Goal: Task Accomplishment & Management: Manage account settings

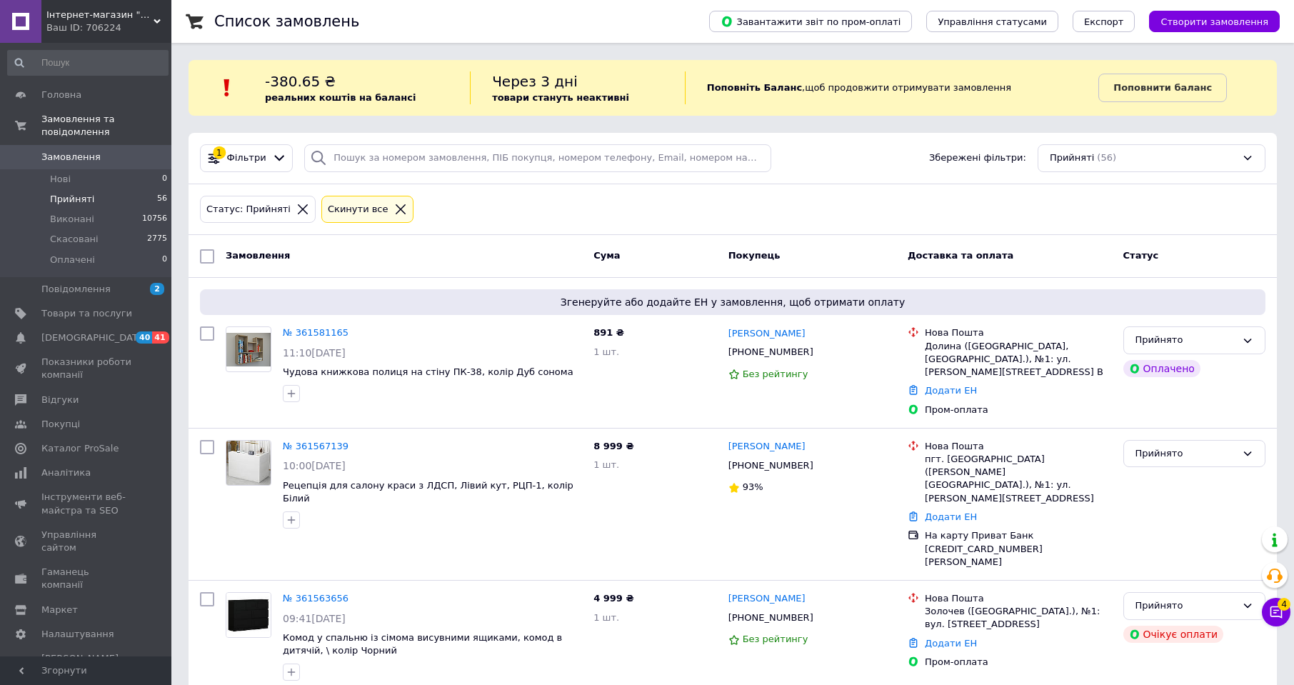
click at [79, 193] on span "Прийняті" at bounding box center [72, 199] width 44 height 13
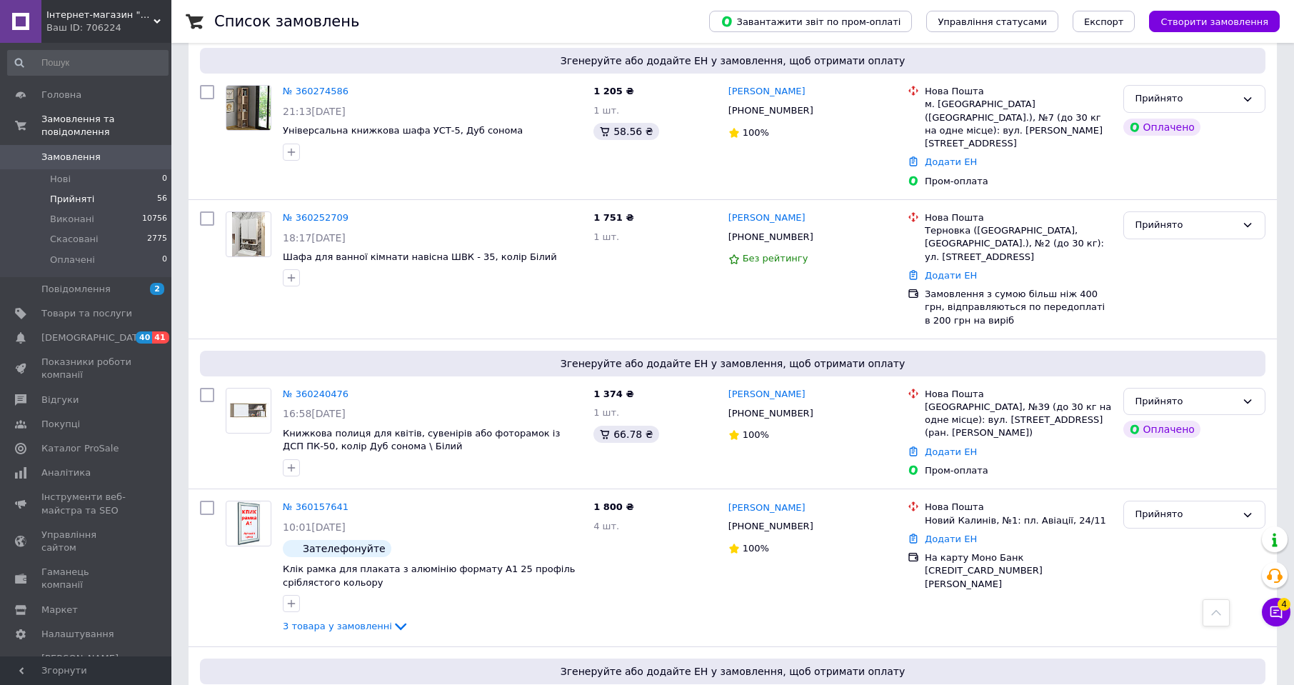
scroll to position [7262, 0]
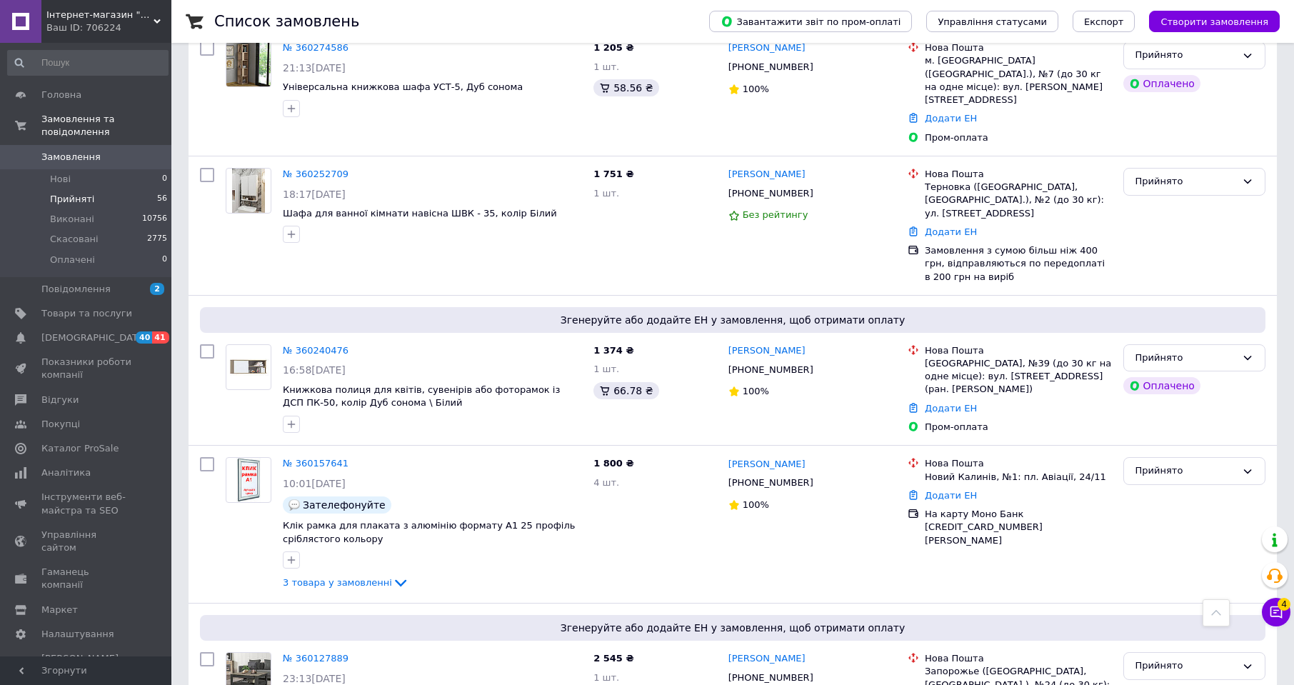
click at [76, 193] on span "Прийняті" at bounding box center [72, 199] width 44 height 13
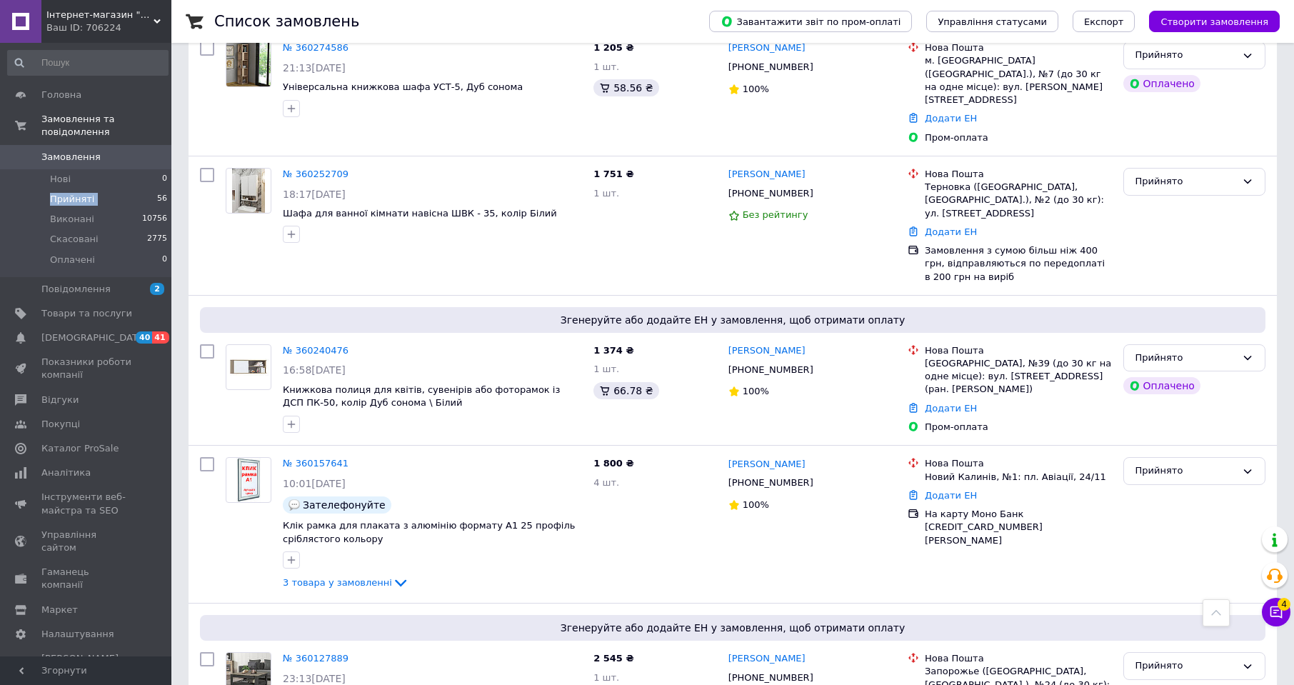
scroll to position [7191, 0]
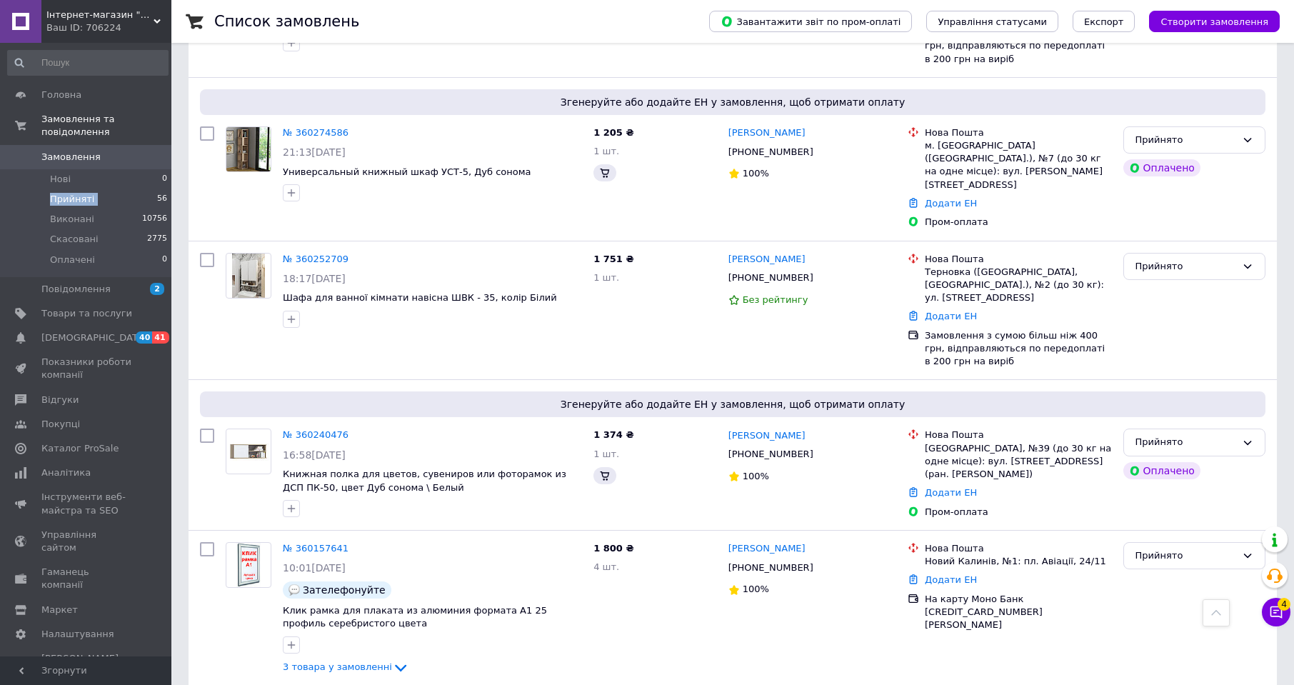
scroll to position [7216, 0]
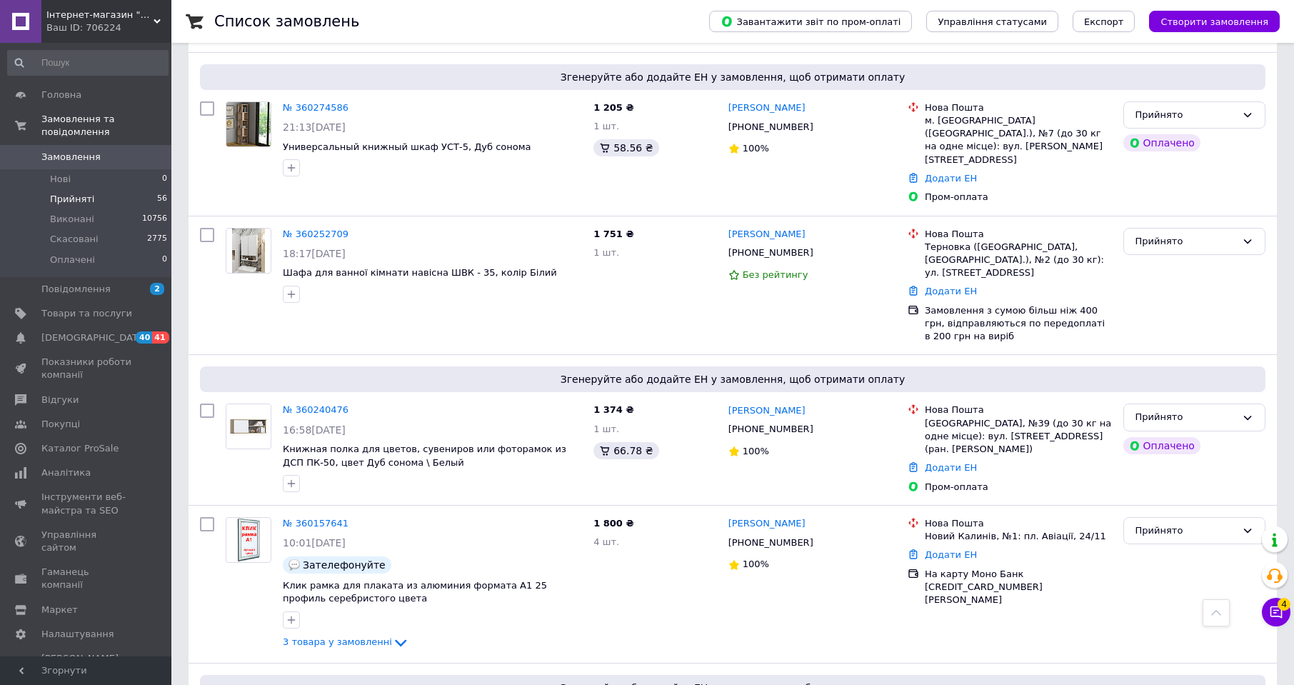
scroll to position [7141, 0]
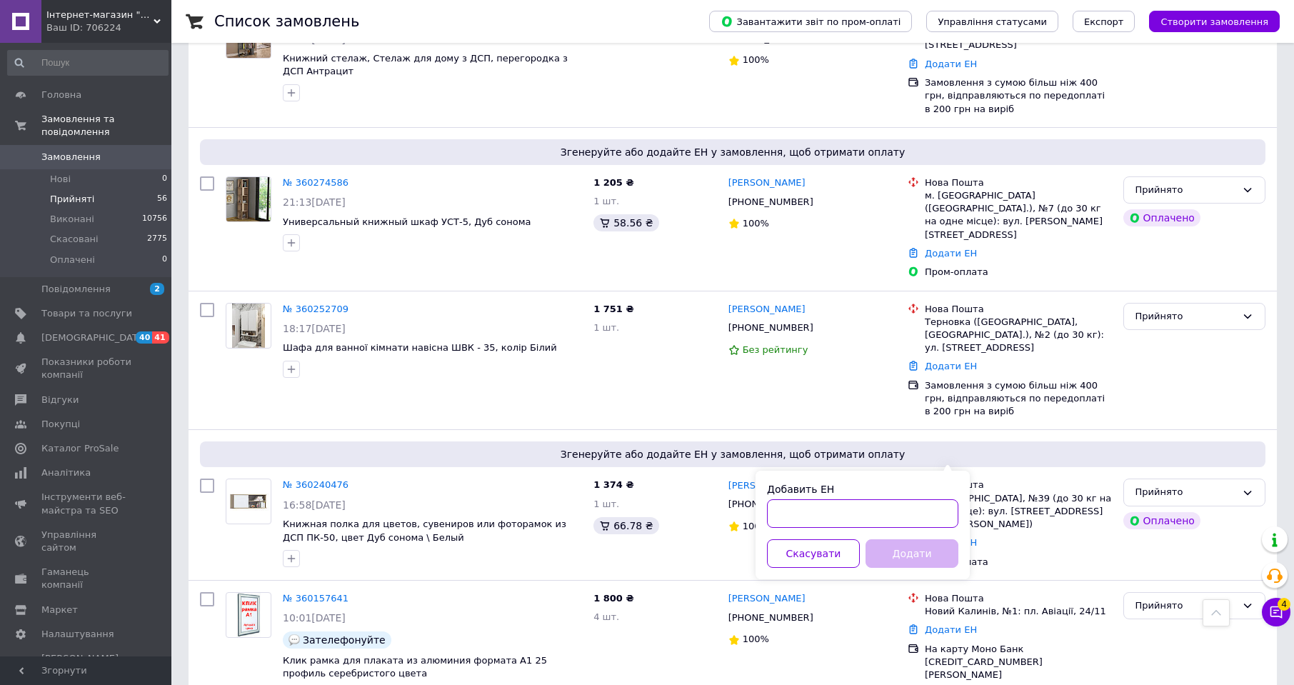
click at [906, 517] on input "Добавить ЕН" at bounding box center [862, 513] width 191 height 29
paste input "20451243987396"
type input "20451243987396"
click at [931, 553] on button "Додати" at bounding box center [912, 553] width 93 height 29
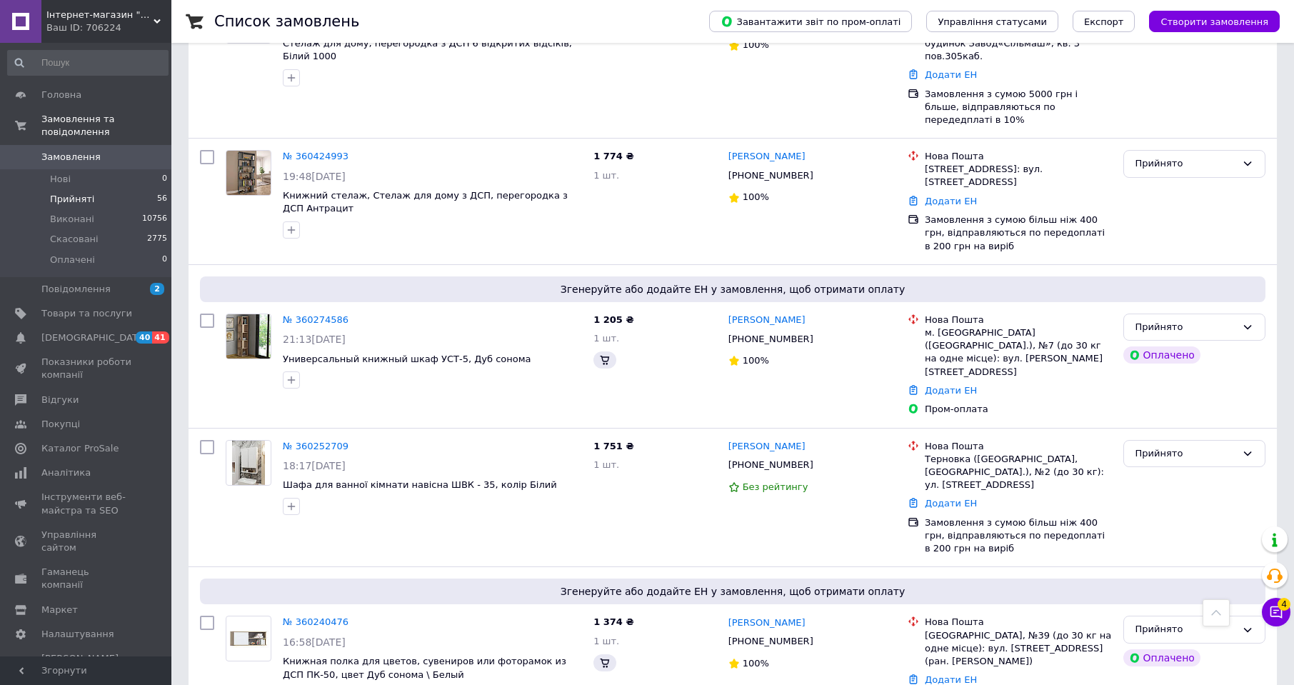
scroll to position [7041, 0]
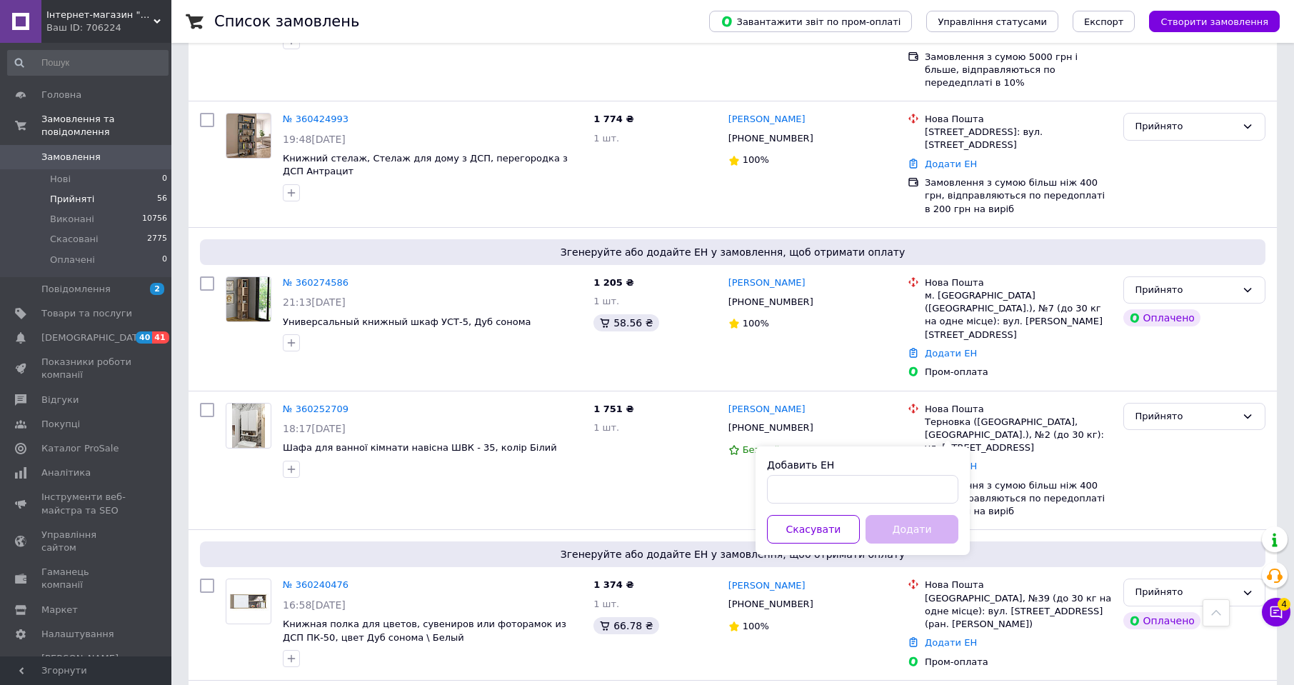
click at [916, 506] on div "Добавить ЕН Скасувати Додати" at bounding box center [863, 500] width 214 height 109
click at [918, 493] on input "Добавить ЕН" at bounding box center [862, 489] width 191 height 29
paste input "20451243986862"
type input "20451243986862"
click at [922, 531] on button "Додати" at bounding box center [912, 529] width 93 height 29
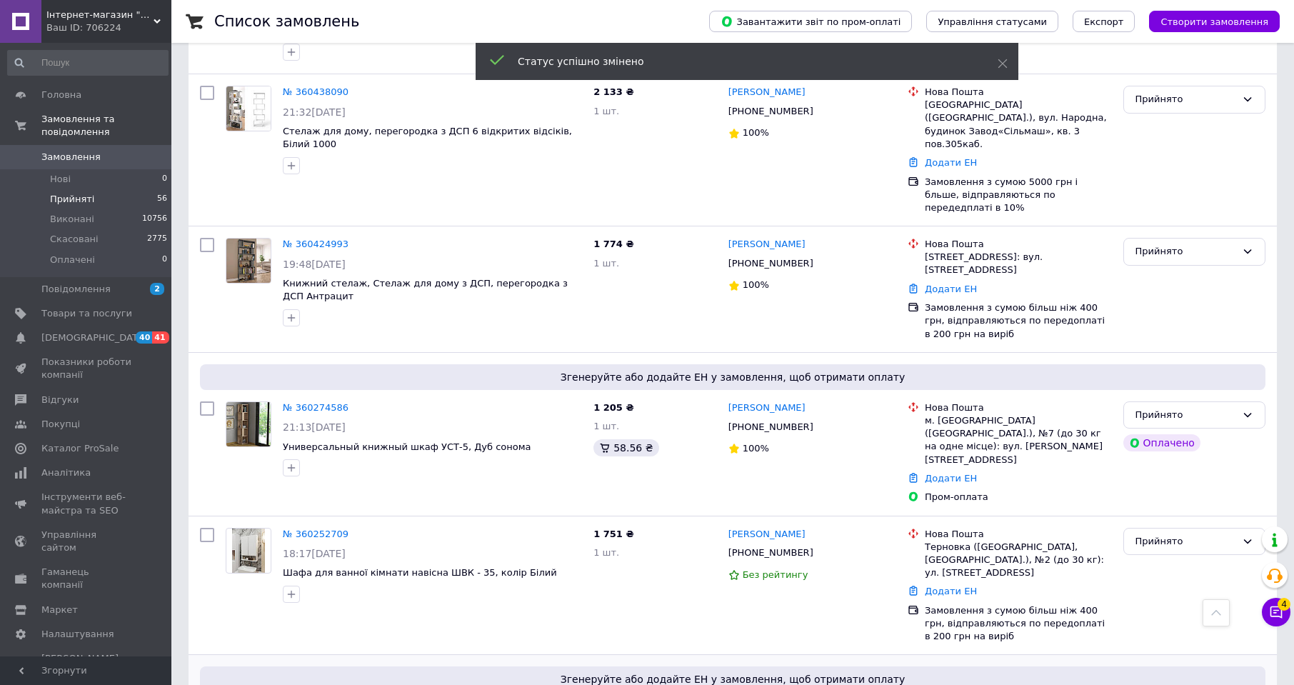
scroll to position [6844, 0]
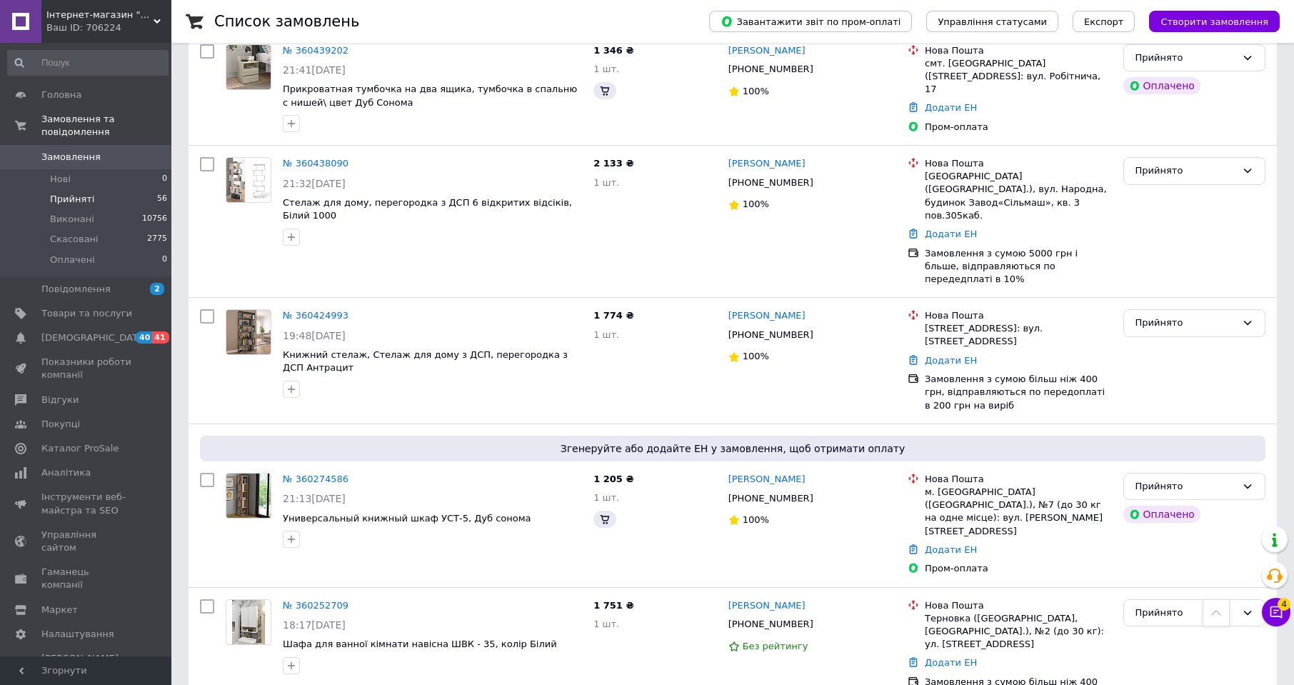
drag, startPoint x: 792, startPoint y: 376, endPoint x: 730, endPoint y: 379, distance: 62.2
copy link "Анна Мисько"
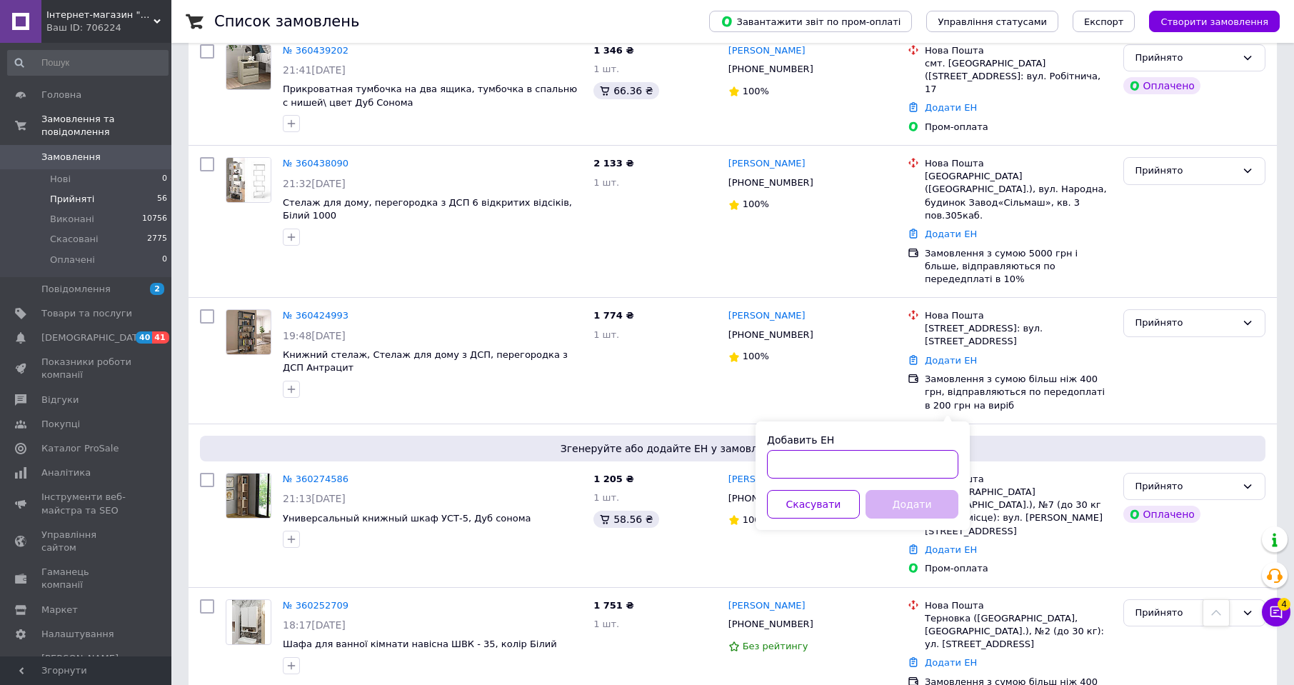
click at [885, 464] on input "Добавить ЕН" at bounding box center [862, 464] width 191 height 29
paste input "20451243936016"
type input "20451243936016"
click at [920, 505] on button "Додати" at bounding box center [912, 504] width 93 height 29
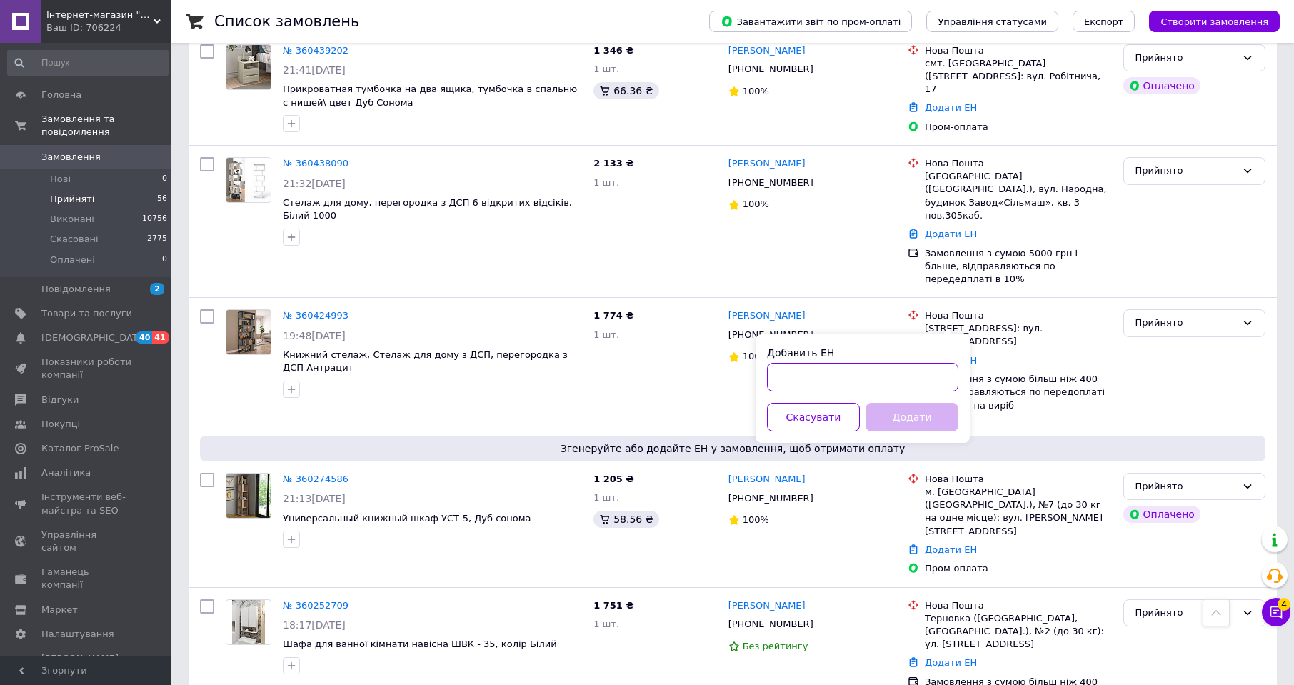
click at [938, 369] on input "Добавить ЕН" at bounding box center [862, 377] width 191 height 29
paste input "20451243931712"
type input "20451243931712"
click at [934, 410] on button "Додати" at bounding box center [912, 417] width 93 height 29
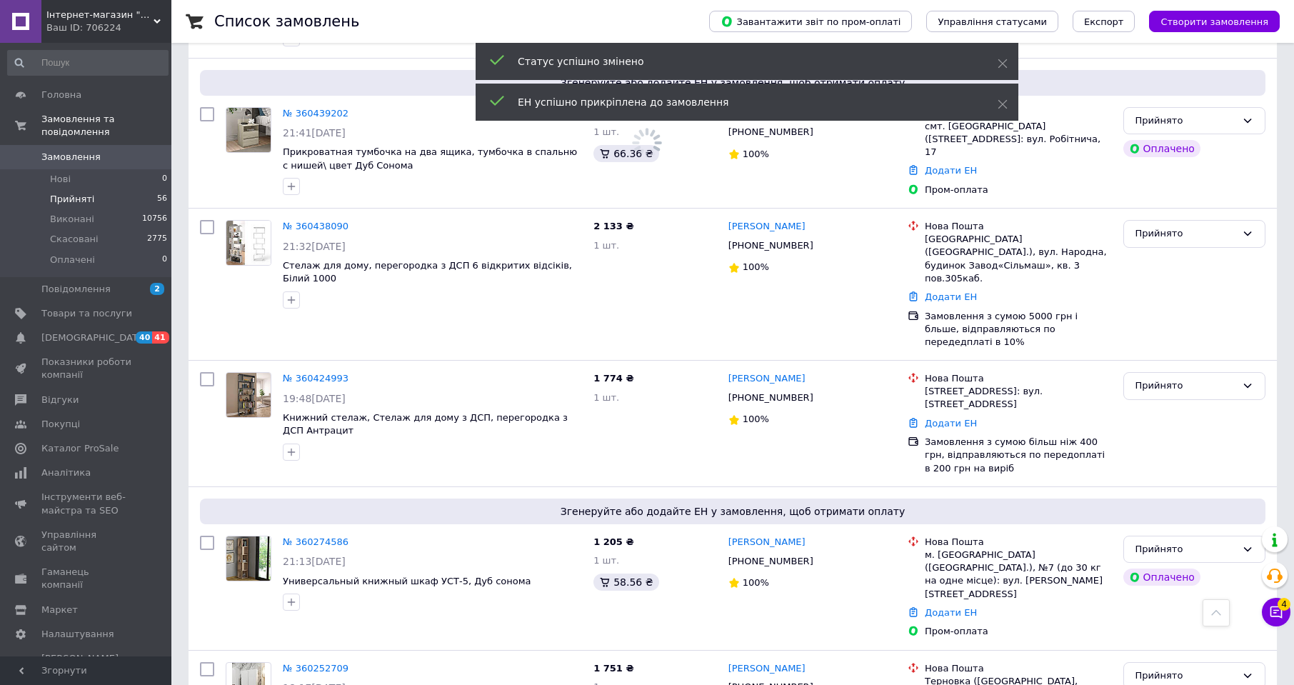
scroll to position [6630, 0]
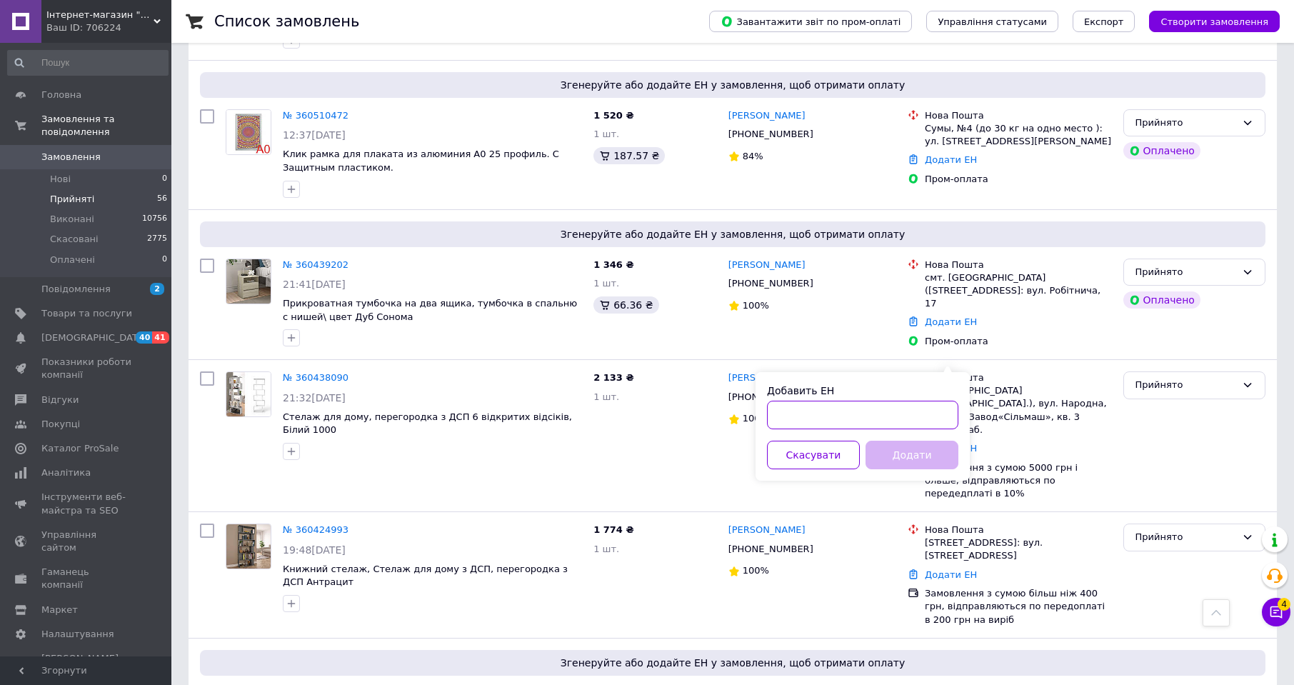
click at [826, 416] on input "Добавить ЕН" at bounding box center [862, 415] width 191 height 29
paste input "20451244144218"
type input "20451244144218"
click at [927, 465] on button "Додати" at bounding box center [912, 455] width 93 height 29
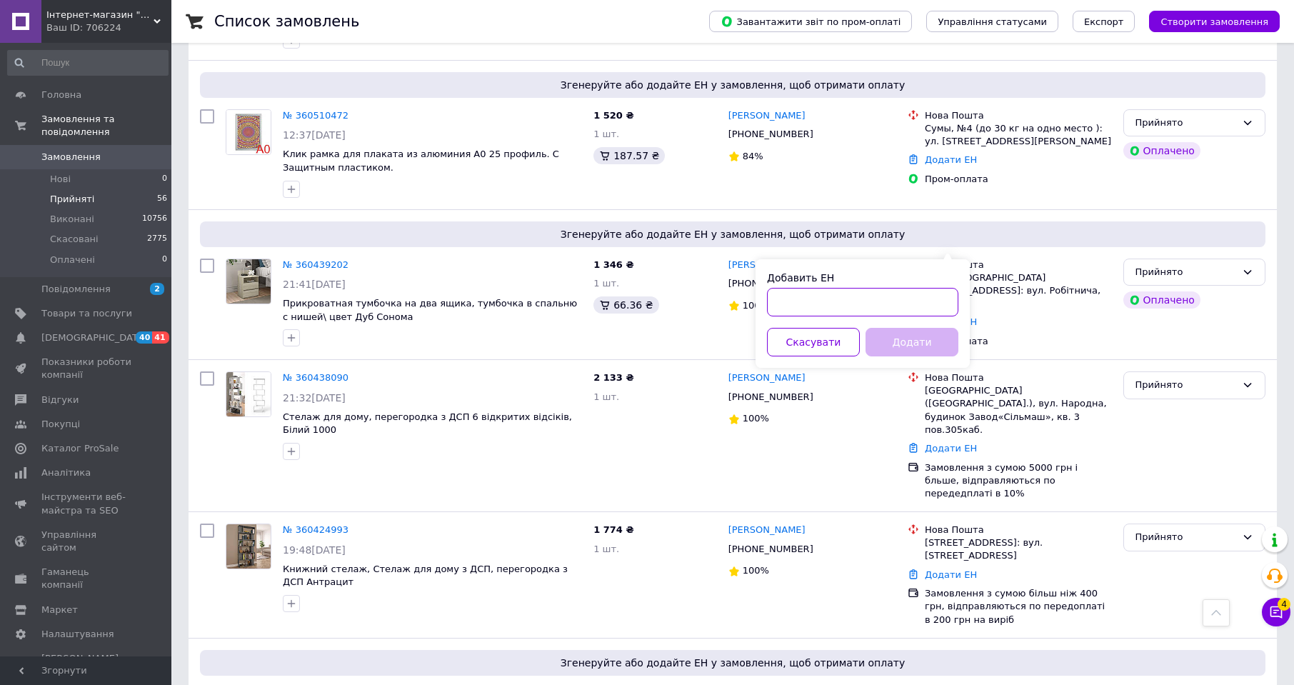
click at [915, 298] on input "Добавить ЕН" at bounding box center [862, 302] width 191 height 29
paste input "20451244960059"
type input "20451244960059"
click at [922, 343] on button "Додати" at bounding box center [912, 342] width 93 height 29
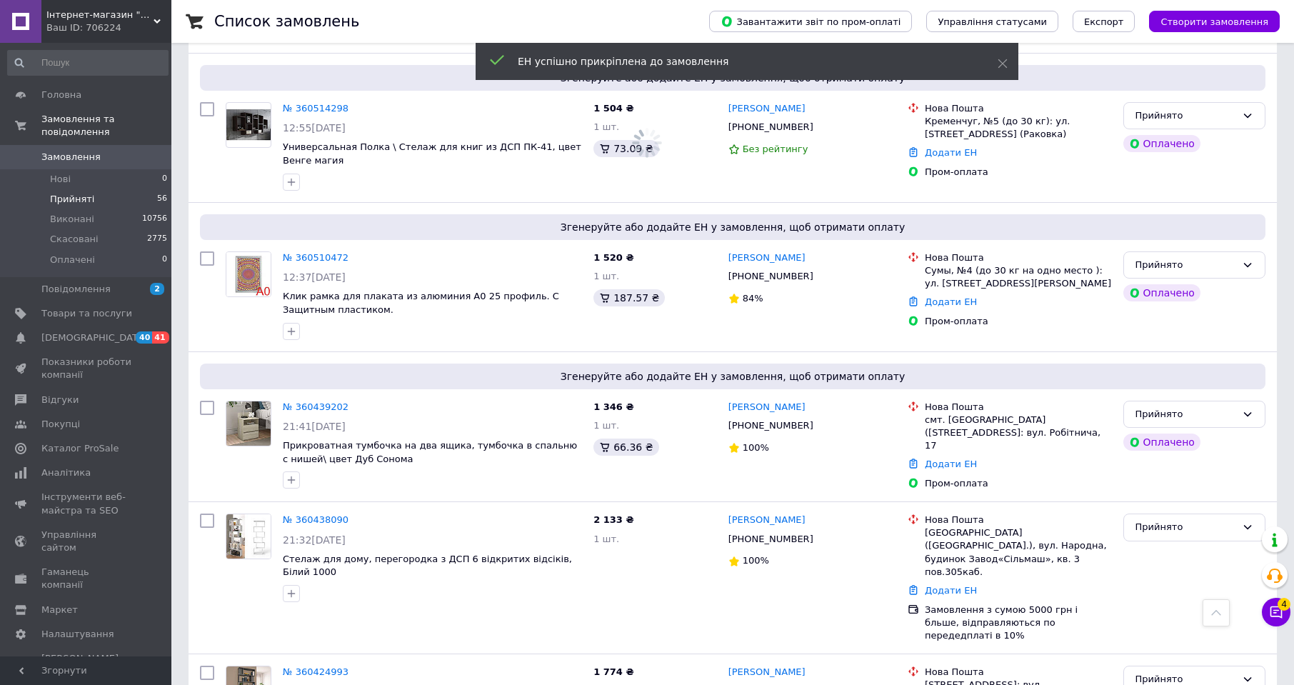
scroll to position [6415, 0]
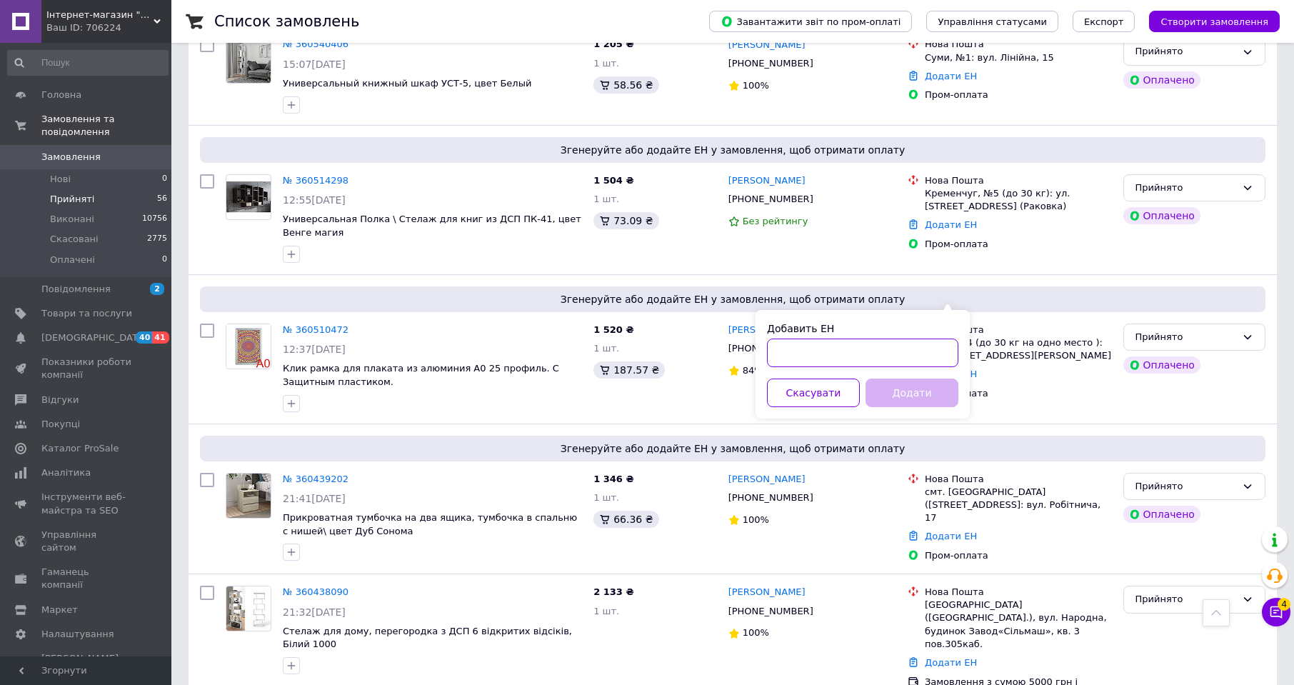
click at [930, 350] on input "Добавить ЕН" at bounding box center [862, 353] width 191 height 29
paste input "20451243978182"
type input "20451243978182"
click at [919, 394] on button "Додати" at bounding box center [912, 393] width 93 height 29
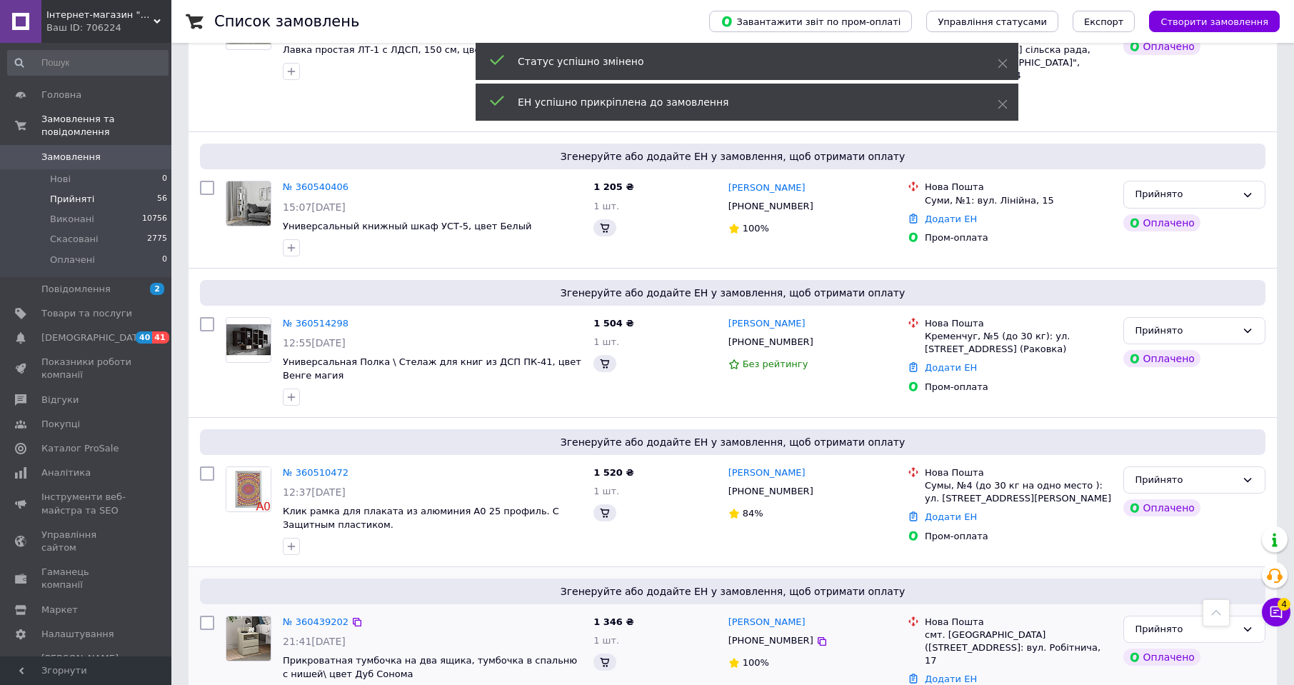
scroll to position [6180, 0]
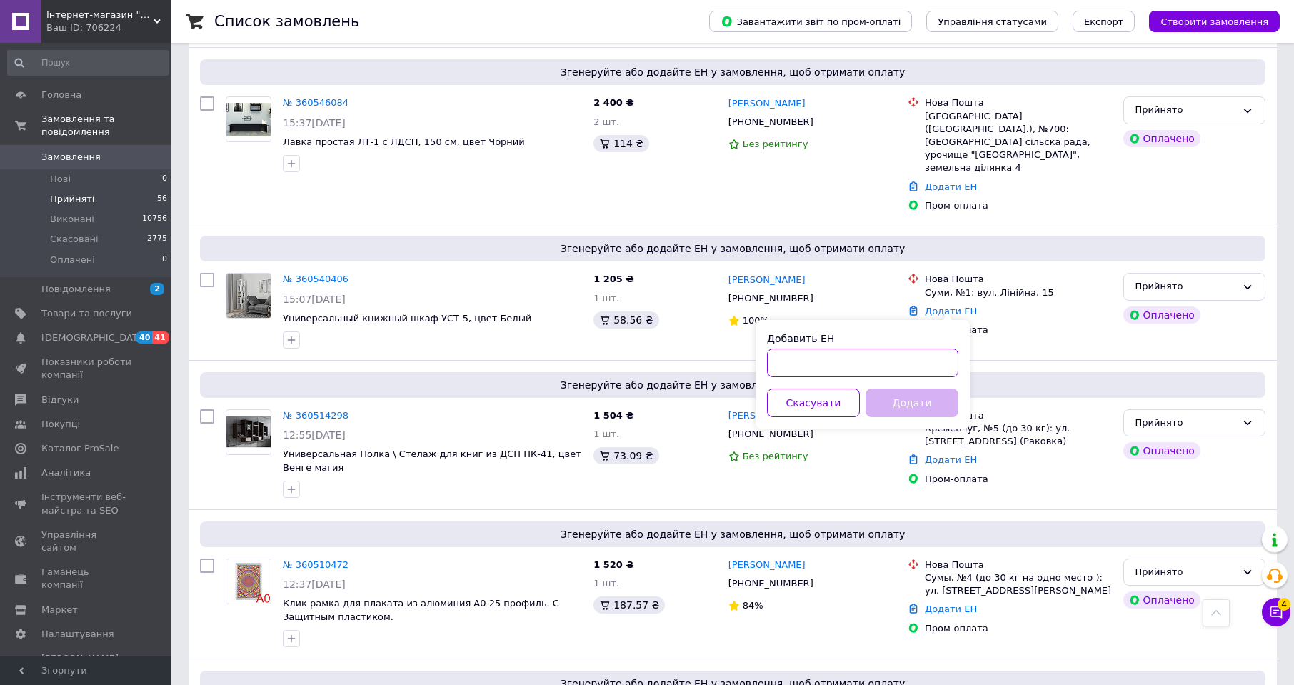
click at [922, 361] on input "Добавить ЕН" at bounding box center [862, 363] width 191 height 29
paste input "20451244827640"
type input "20451244827640"
click at [926, 397] on button "Додати" at bounding box center [912, 403] width 93 height 29
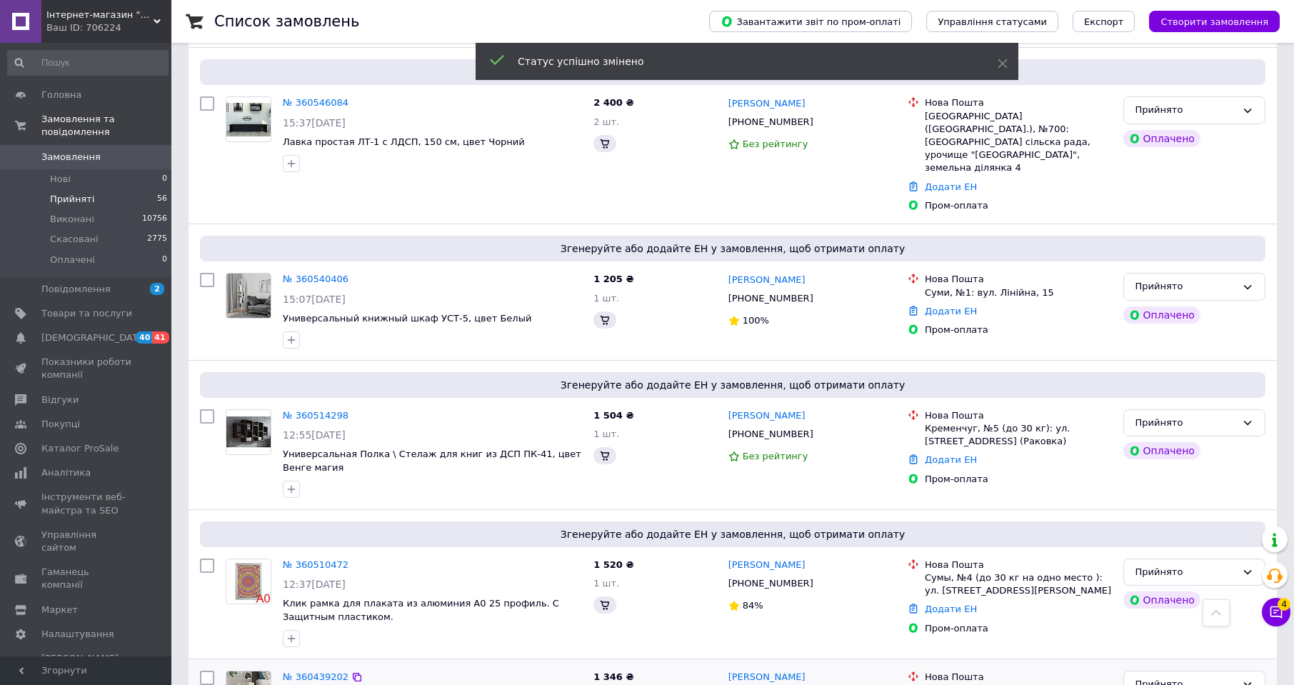
scroll to position [6092, 0]
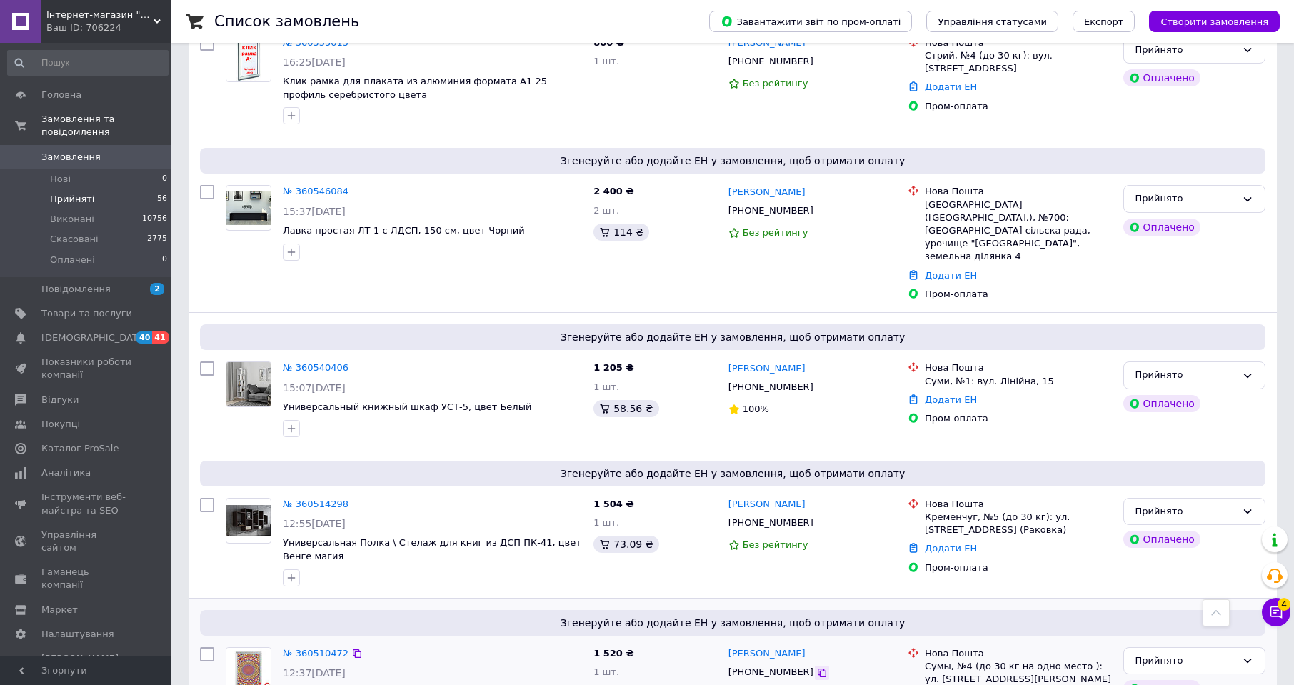
click at [818, 669] on icon at bounding box center [822, 673] width 9 height 9
click at [954, 684] on link "Додати ЕН" at bounding box center [951, 697] width 52 height 11
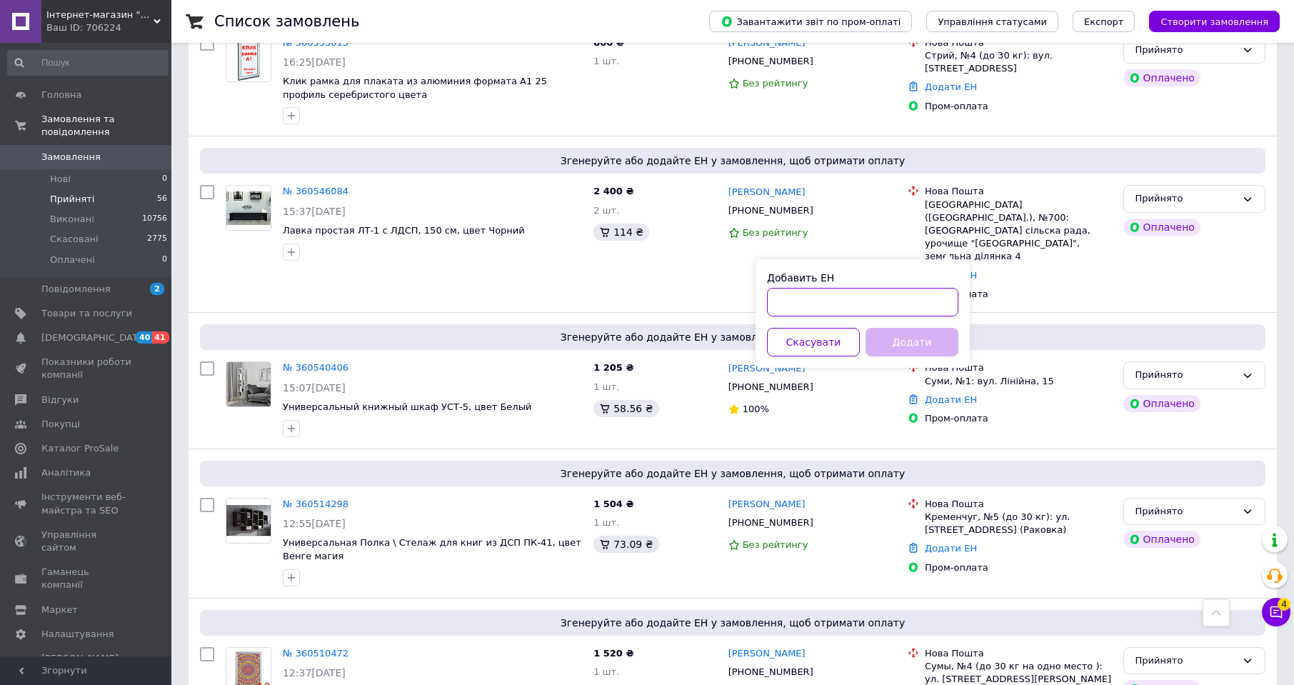
click at [922, 302] on input "Добавить ЕН" at bounding box center [862, 302] width 191 height 29
paste input "20451243938775"
type input "20451243938775"
click at [922, 337] on button "Додати" at bounding box center [912, 342] width 93 height 29
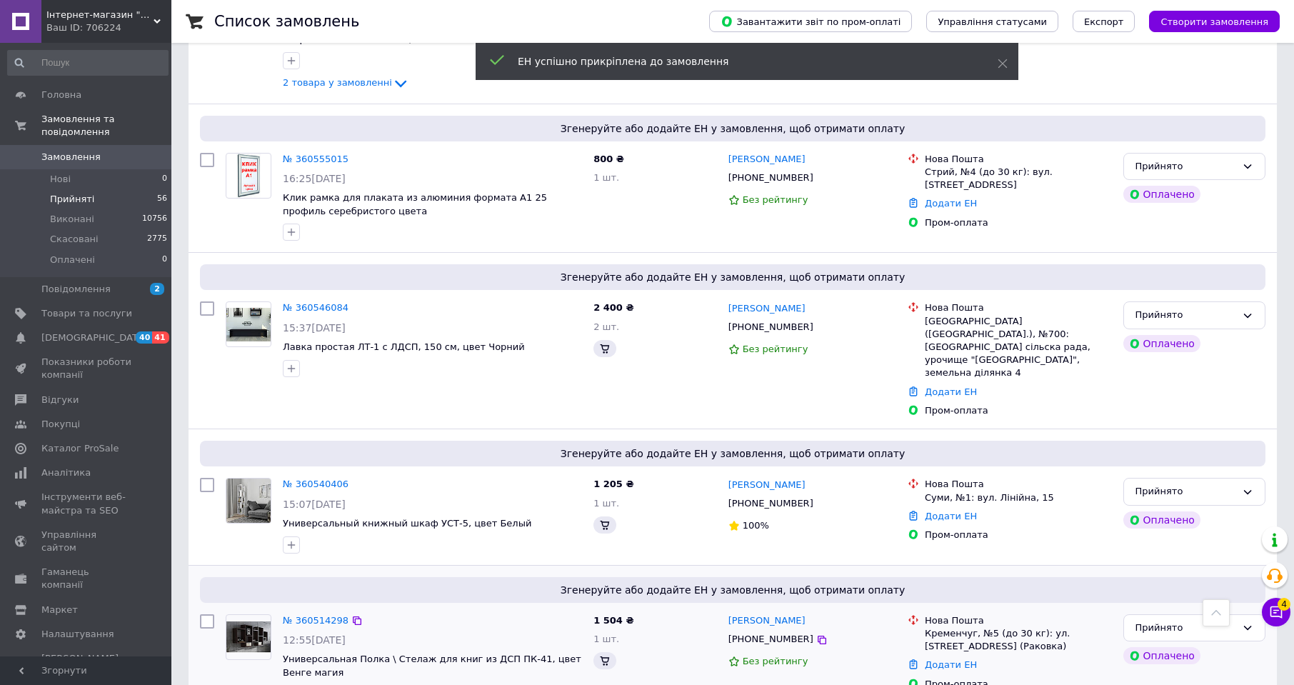
scroll to position [6050, 0]
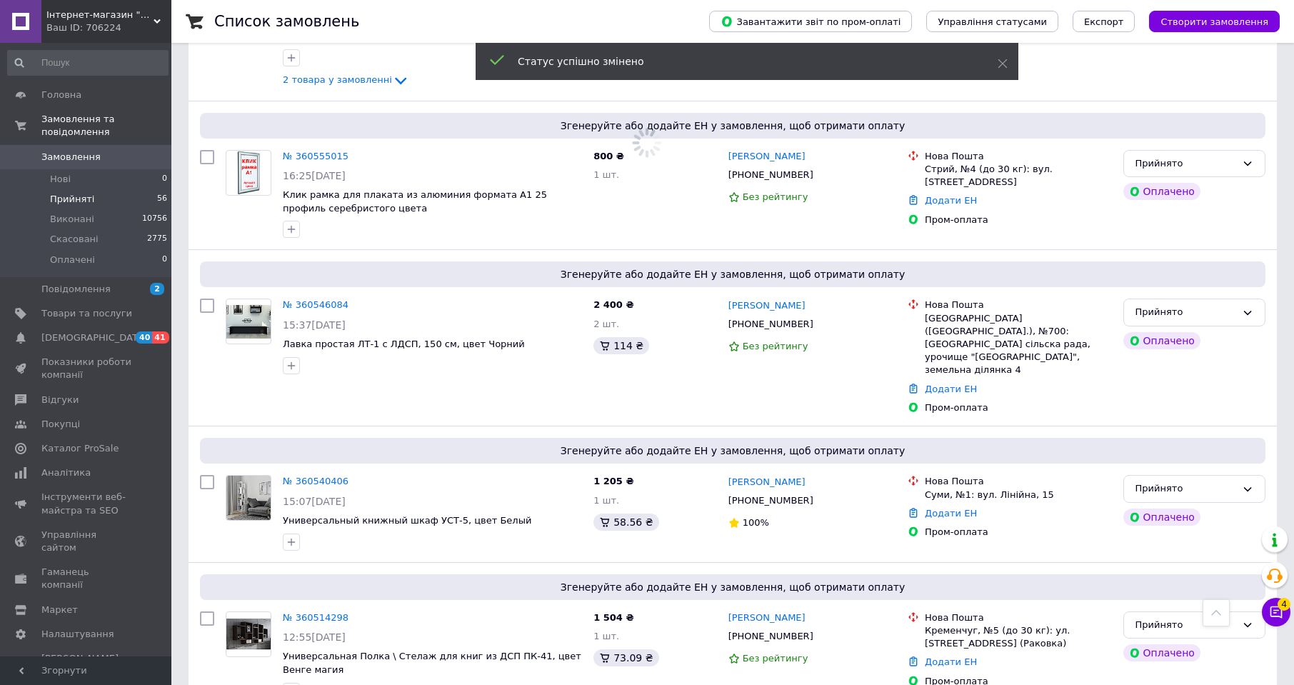
scroll to position [5907, 0]
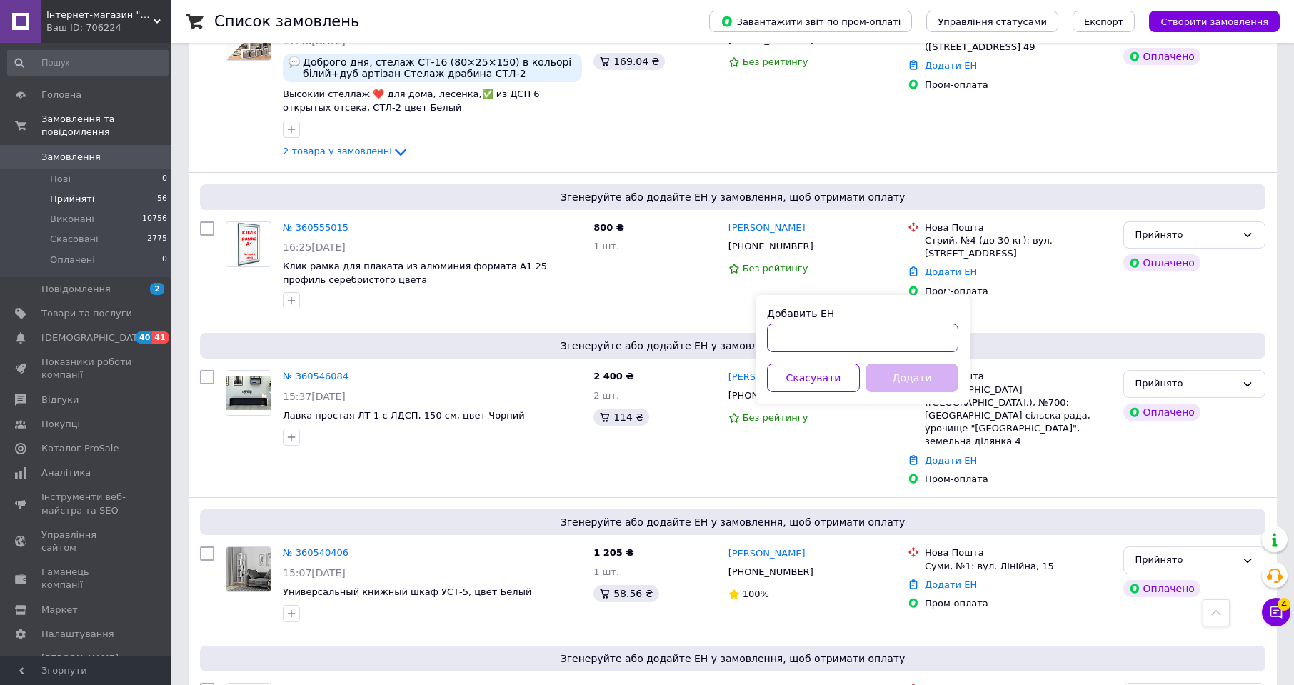
click at [923, 338] on input "Добавить ЕН" at bounding box center [862, 338] width 191 height 29
paste input "0678455286"
click at [931, 379] on button "Додати" at bounding box center [912, 378] width 93 height 29
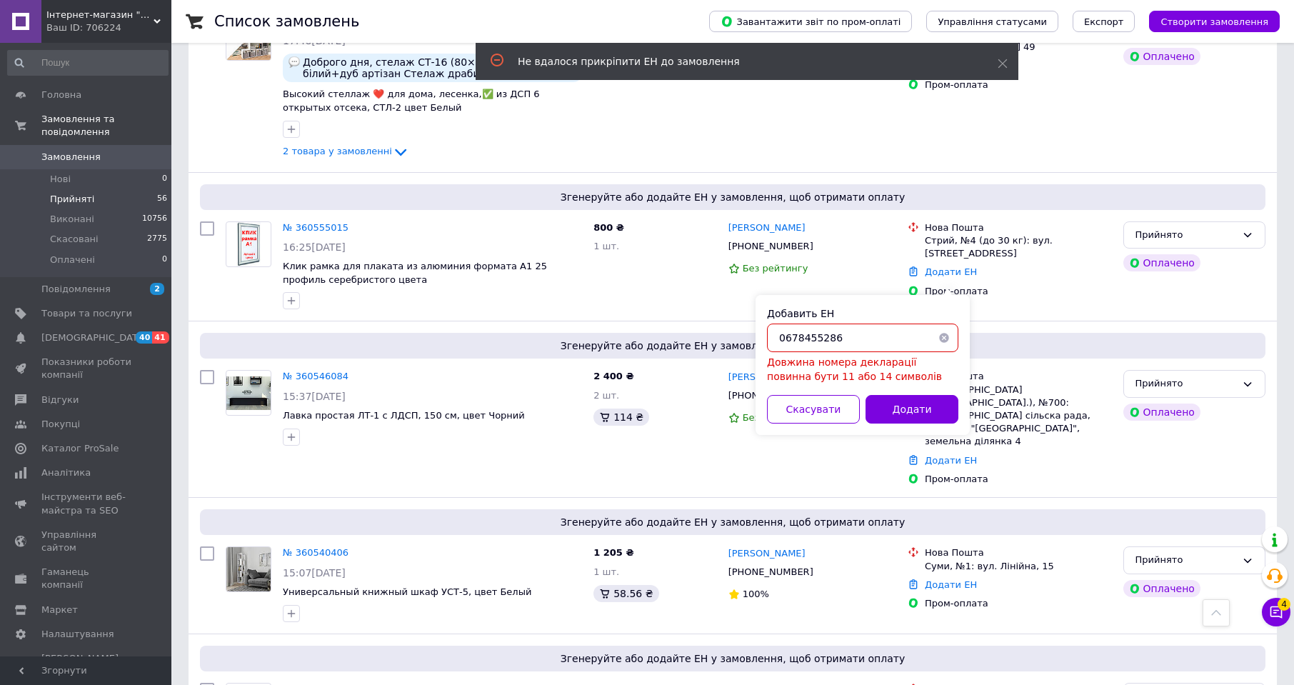
click at [859, 344] on input "0678455286" at bounding box center [862, 338] width 191 height 29
paste input "20451244821867"
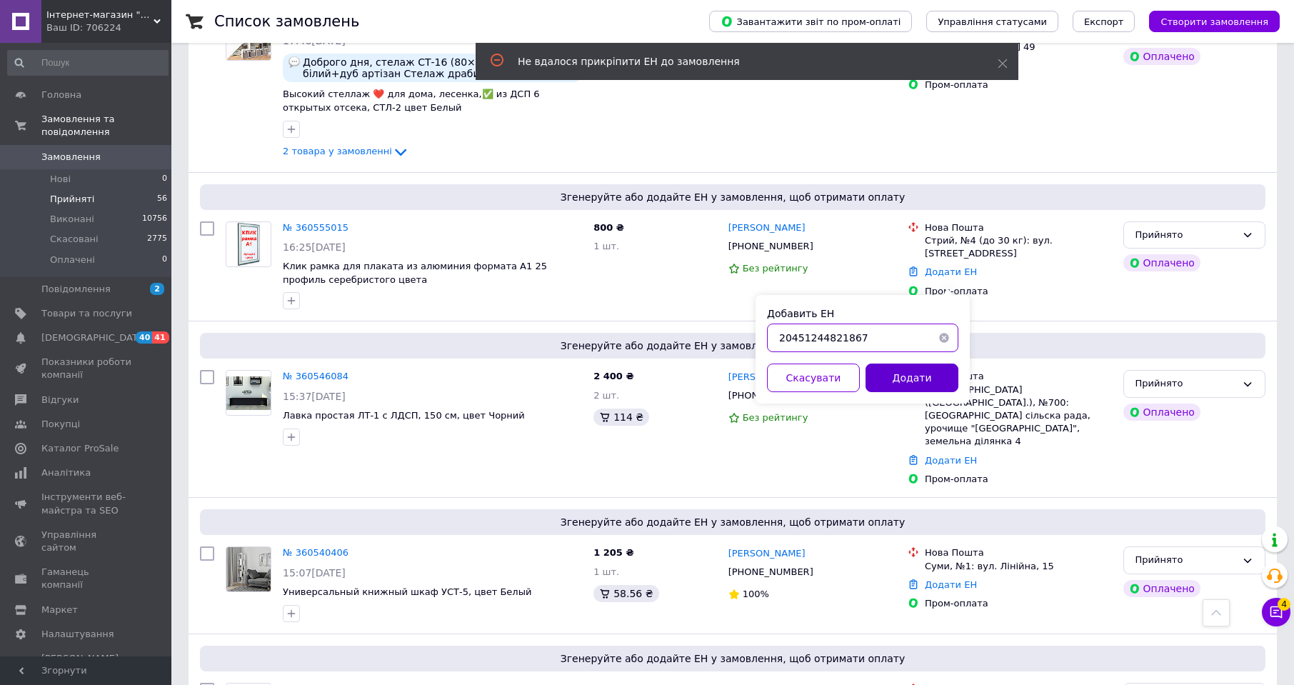
type input "20451244821867"
click at [909, 372] on button "Додати" at bounding box center [912, 378] width 93 height 29
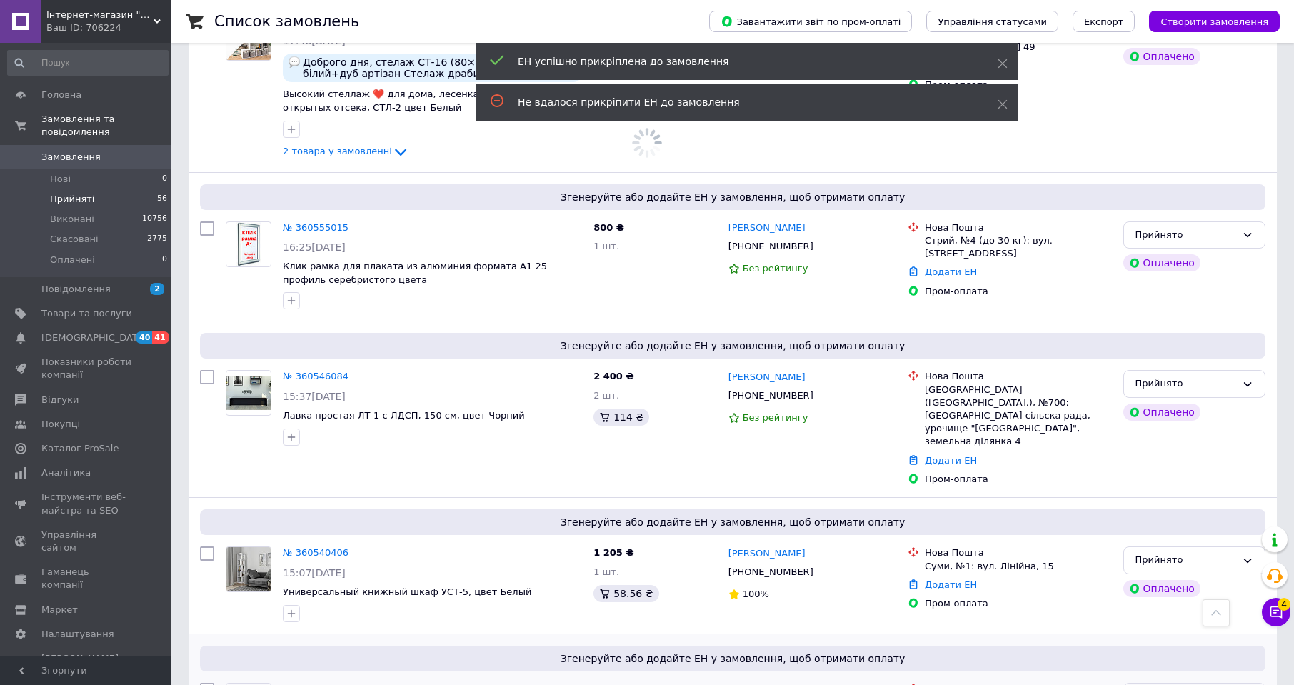
click at [1207, 684] on div "Прийнято" at bounding box center [1186, 696] width 101 height 15
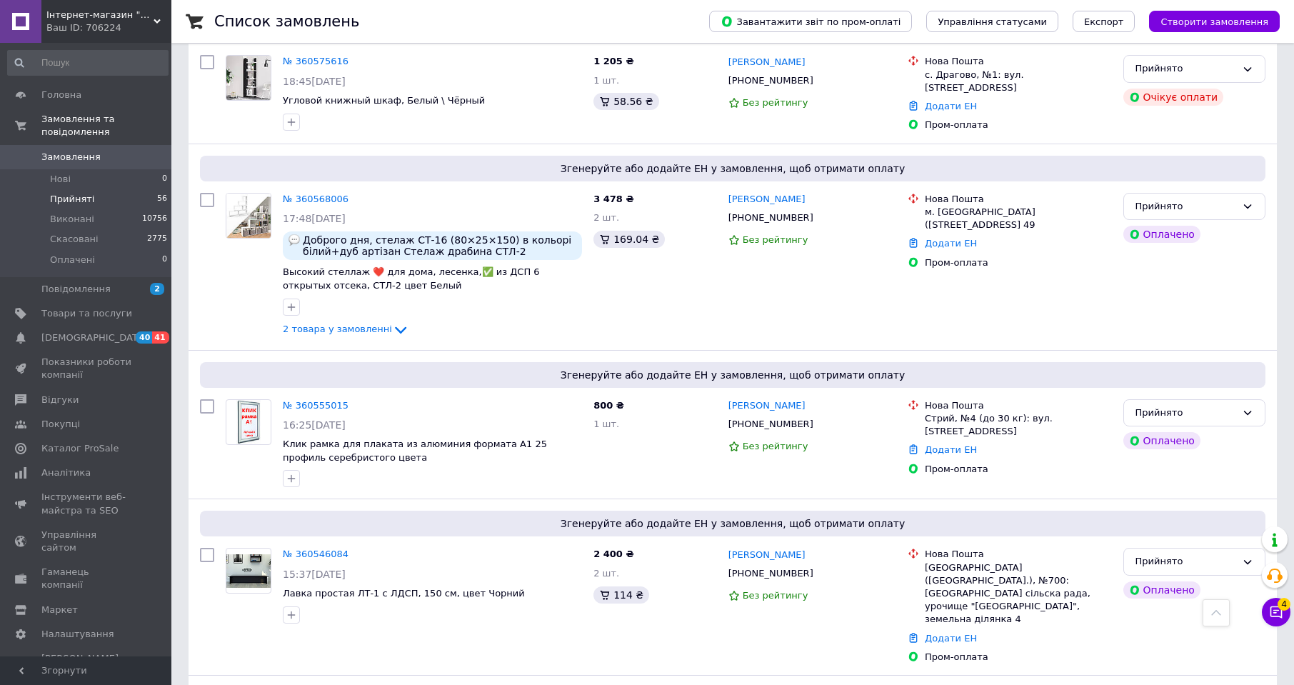
scroll to position [5745, 0]
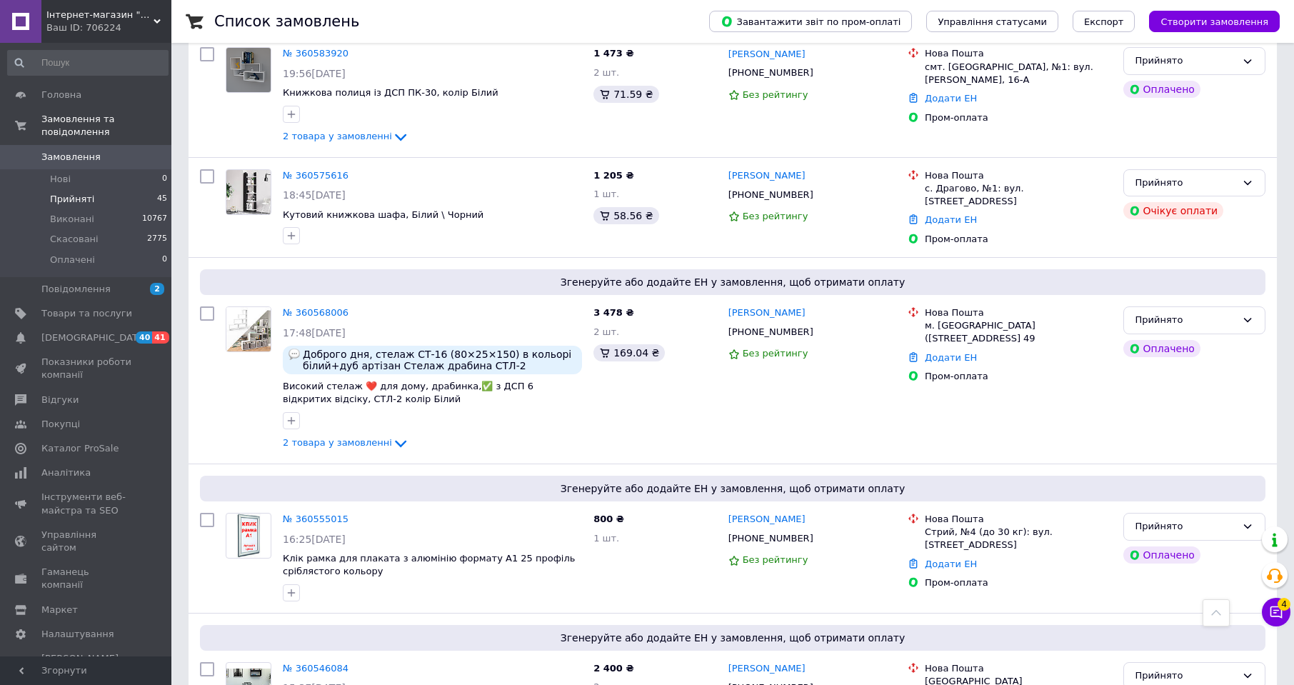
scroll to position [5720, 0]
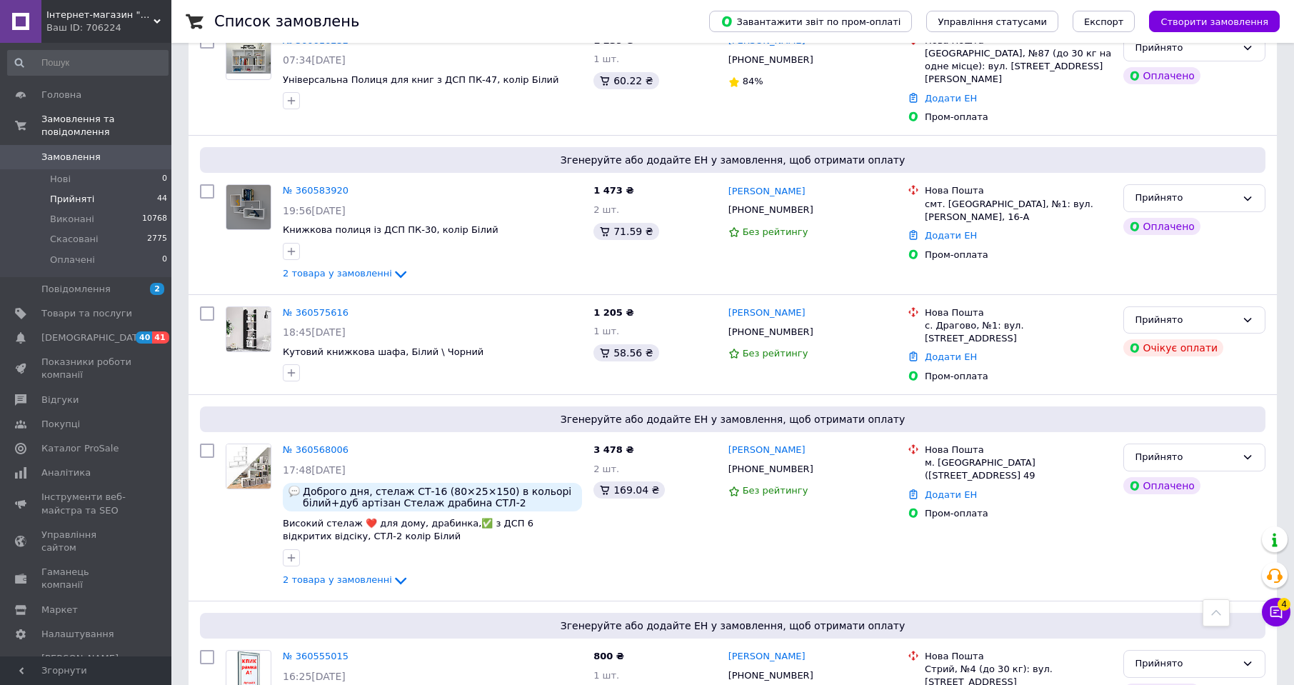
scroll to position [5551, 0]
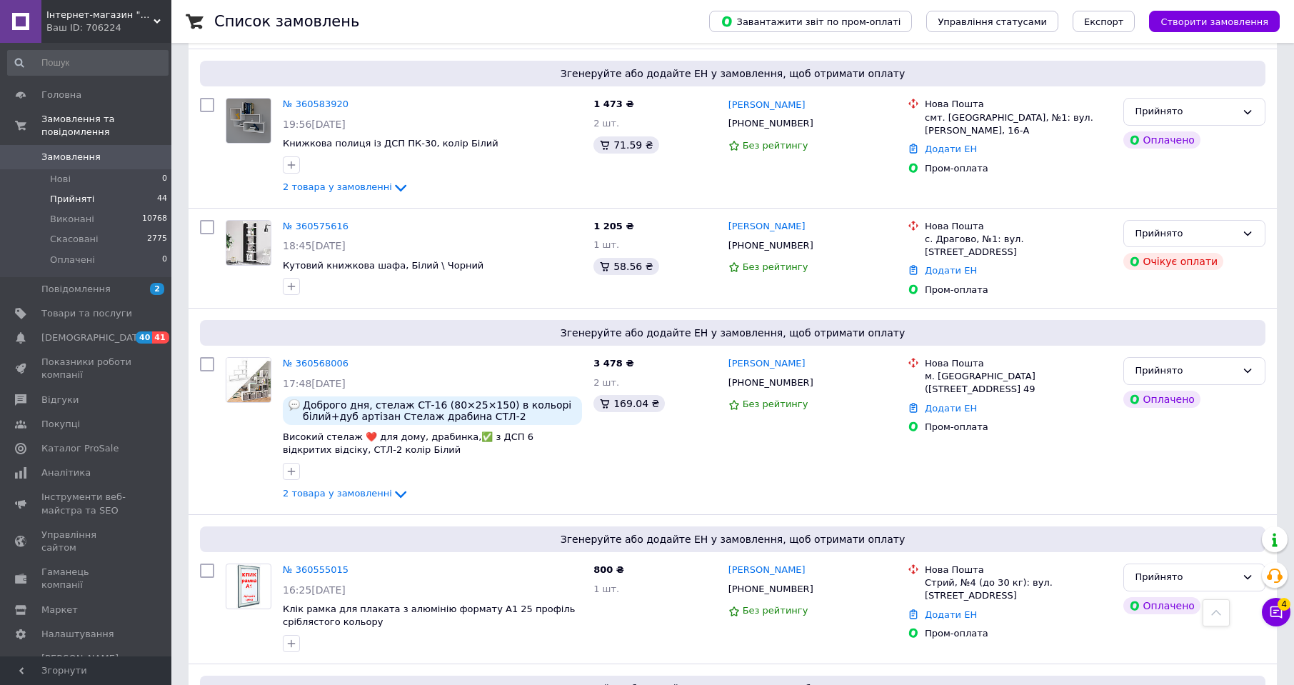
click at [834, 488] on input "Добавить ЕН" at bounding box center [862, 494] width 191 height 29
paste input "20451244850165"
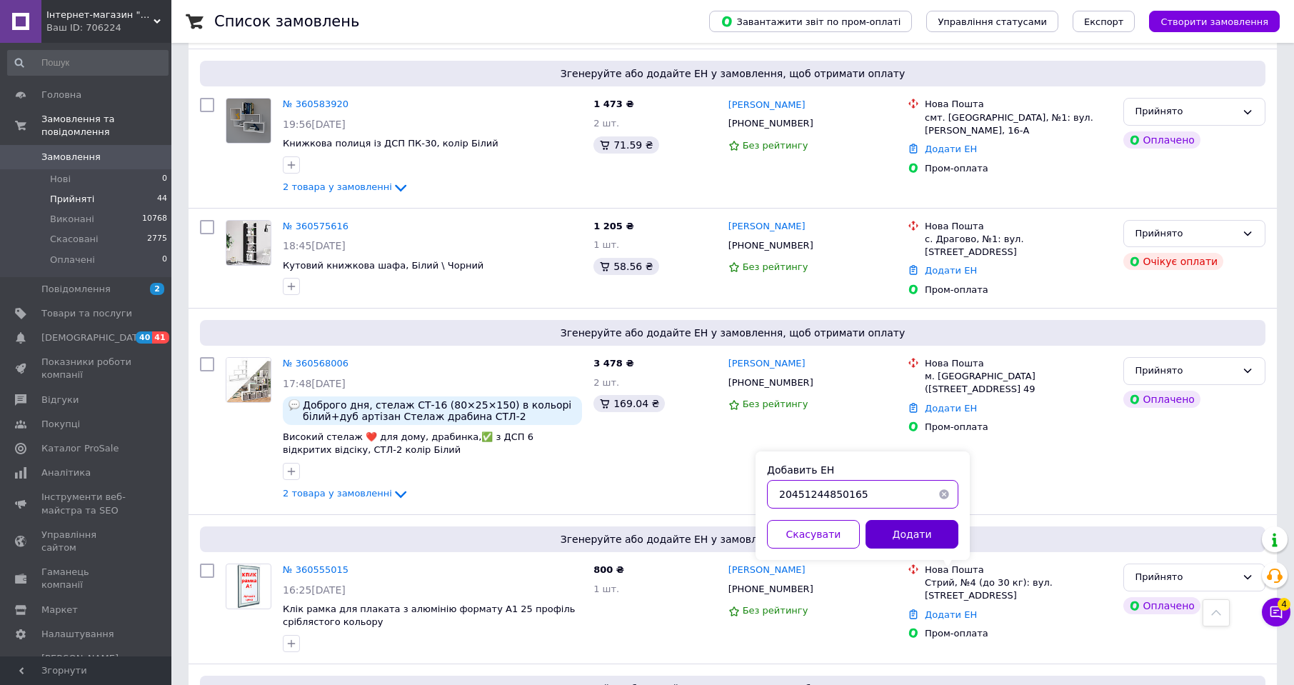
type input "20451244850165"
click at [911, 536] on button "Додати" at bounding box center [912, 534] width 93 height 29
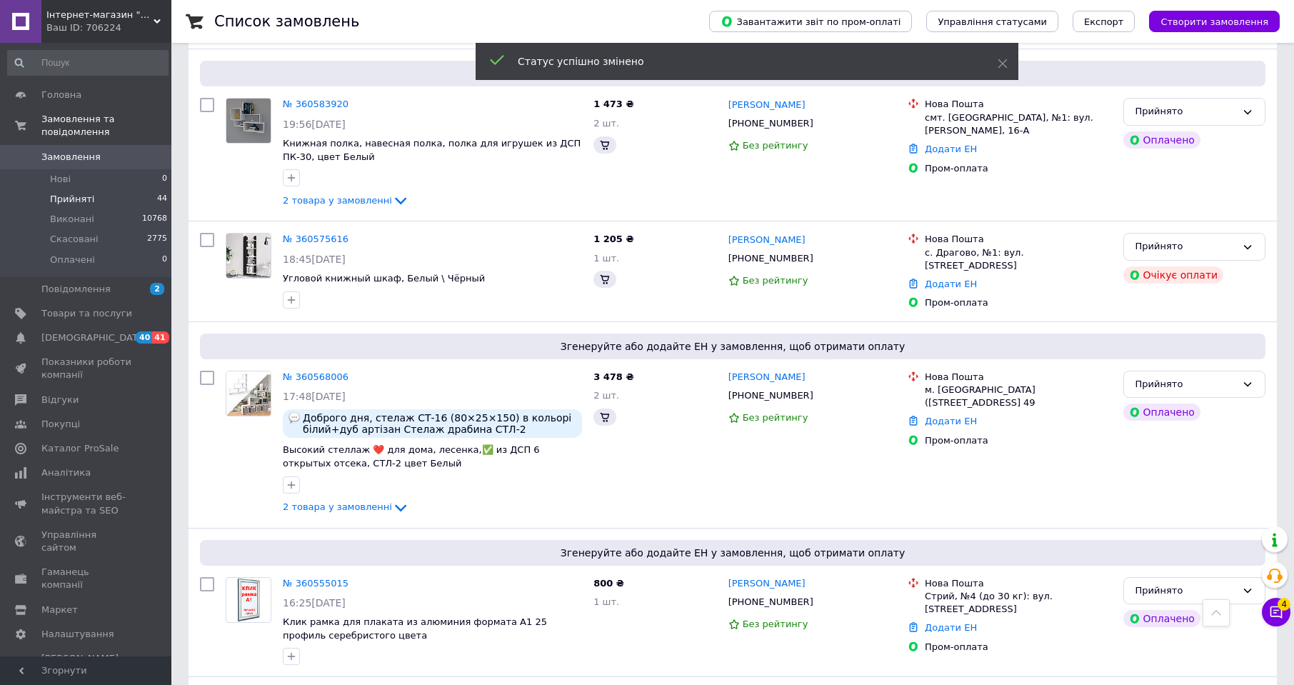
scroll to position [5576, 0]
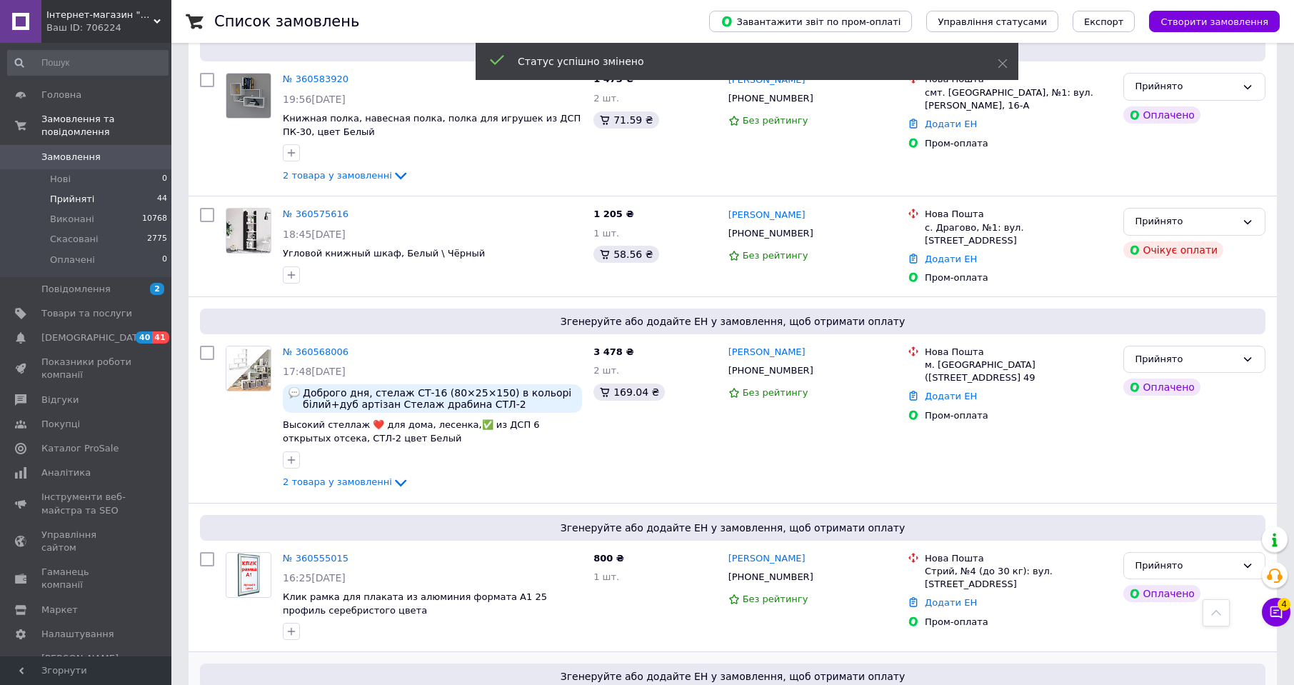
drag, startPoint x: 803, startPoint y: 449, endPoint x: 1075, endPoint y: 285, distance: 317.9
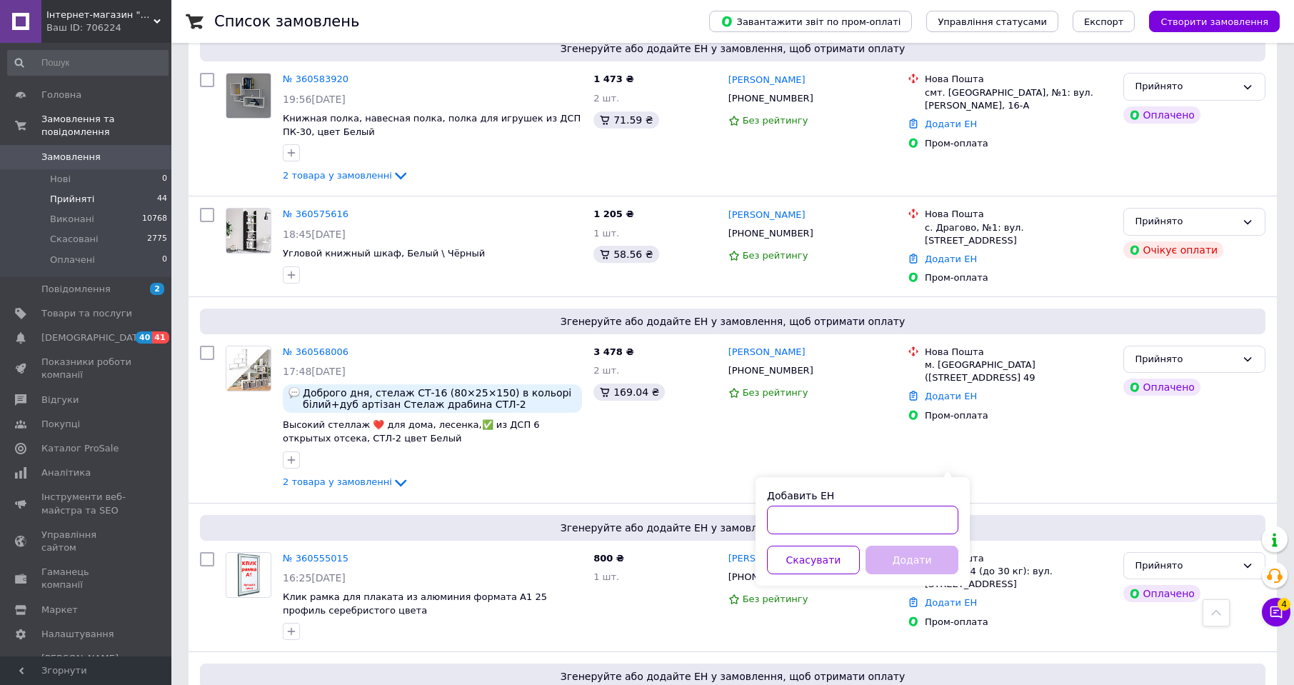
click at [909, 516] on input "Добавить ЕН" at bounding box center [862, 520] width 191 height 29
paste input "20451244139577"
type input "20451244139577"
click at [911, 567] on button "Додати" at bounding box center [912, 560] width 93 height 29
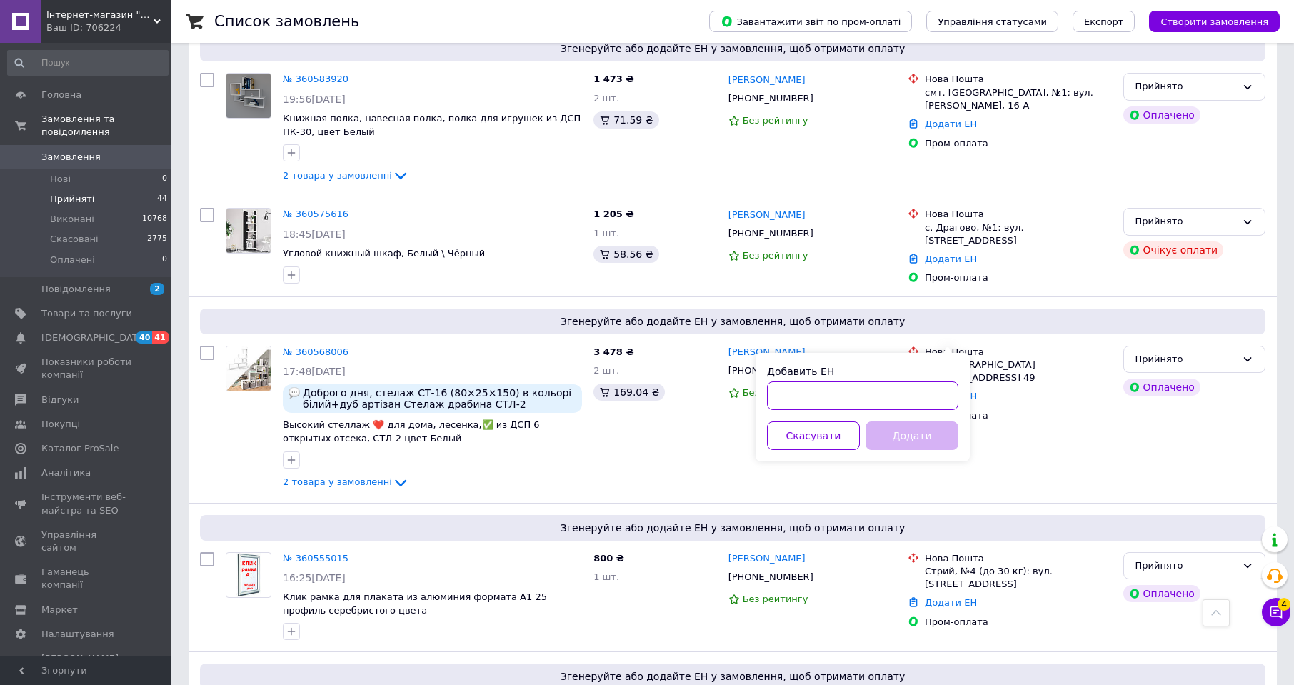
click at [873, 390] on input "Добавить ЕН" at bounding box center [862, 395] width 191 height 29
paste input "20451244820422"
type input "20451244820422"
click at [913, 433] on button "Додати" at bounding box center [912, 435] width 93 height 29
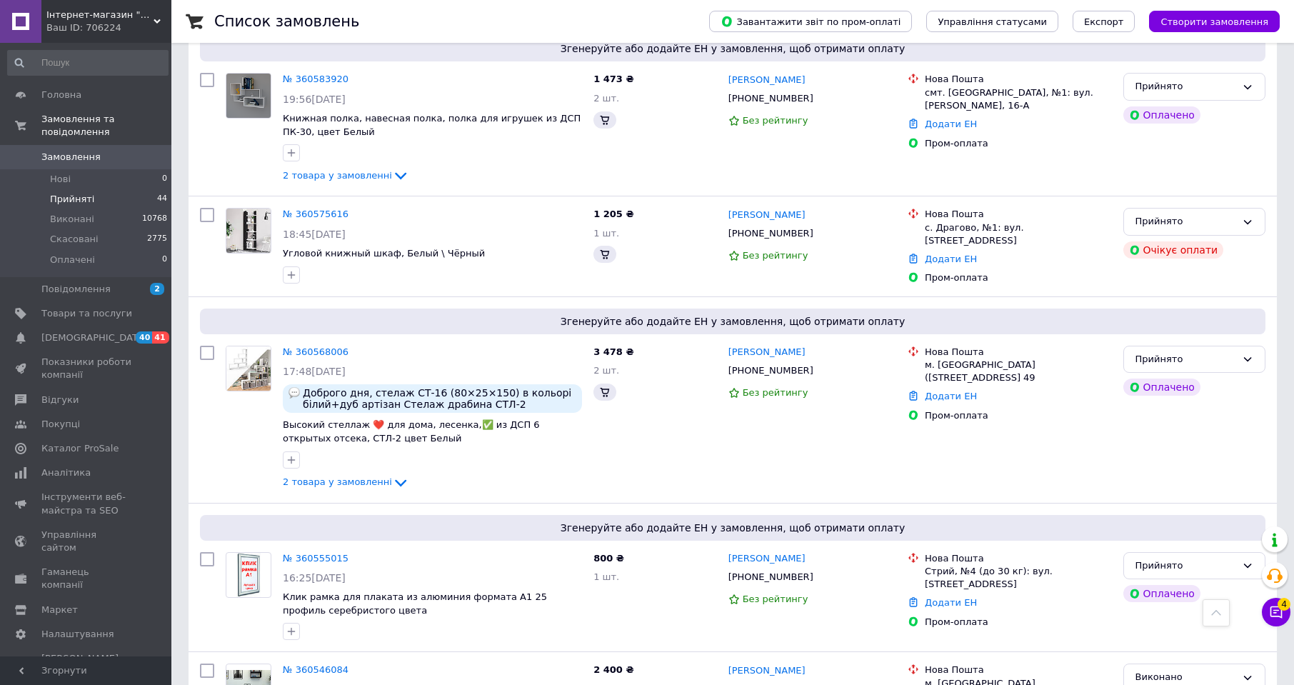
scroll to position [5358, 0]
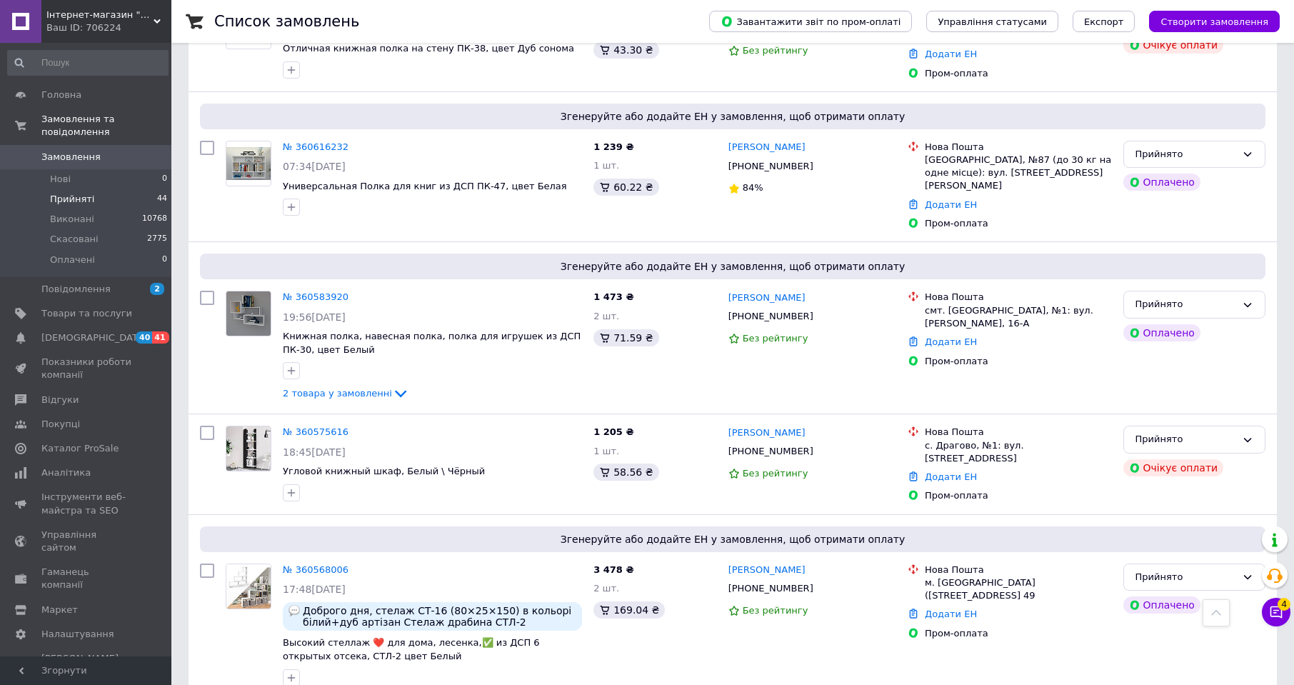
drag, startPoint x: 804, startPoint y: 370, endPoint x: 821, endPoint y: 365, distance: 18.5
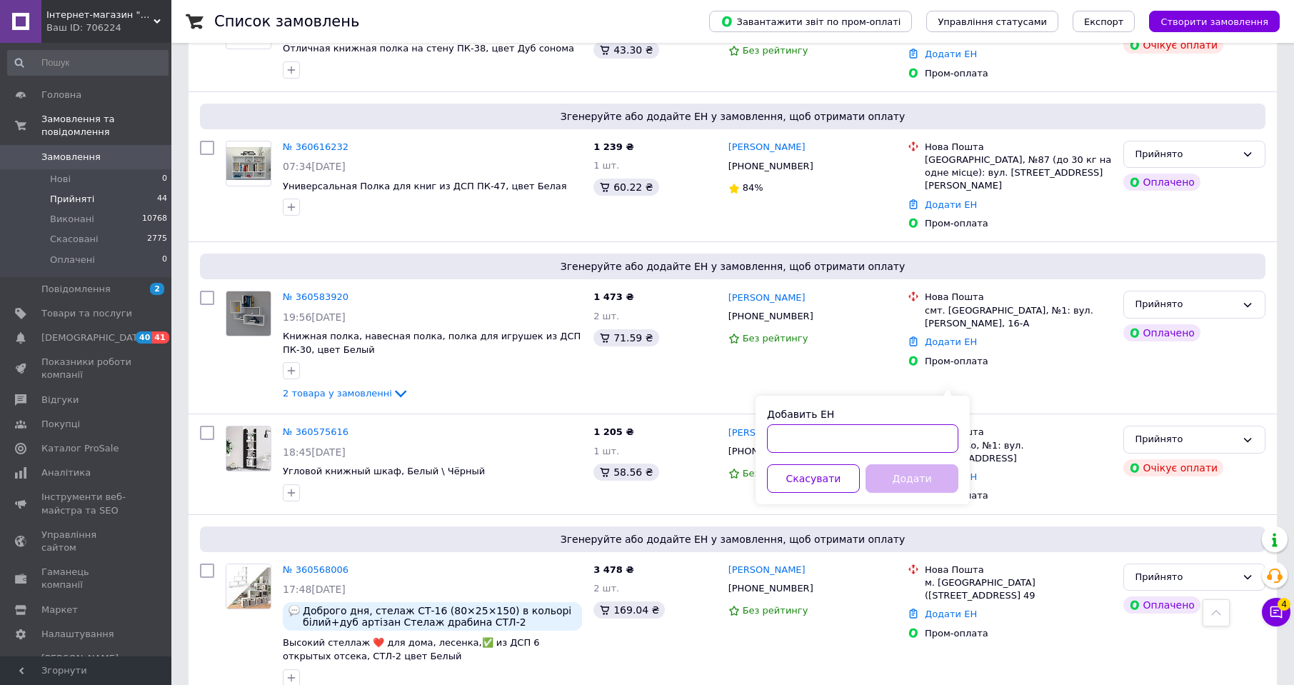
click at [892, 447] on input "Добавить ЕН" at bounding box center [862, 438] width 191 height 29
paste input "20451243939378"
type input "20451243939378"
click at [899, 476] on button "Додати" at bounding box center [912, 478] width 93 height 29
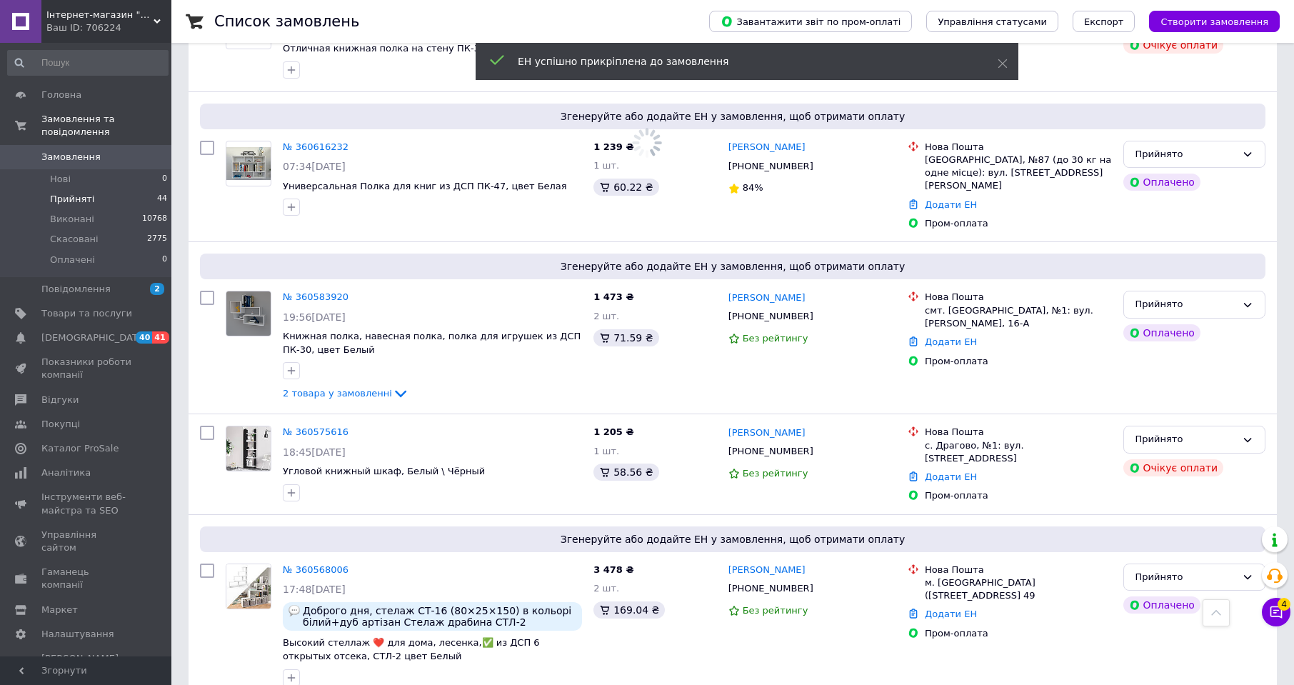
click at [1157, 596] on div "Оплачено" at bounding box center [1162, 604] width 77 height 17
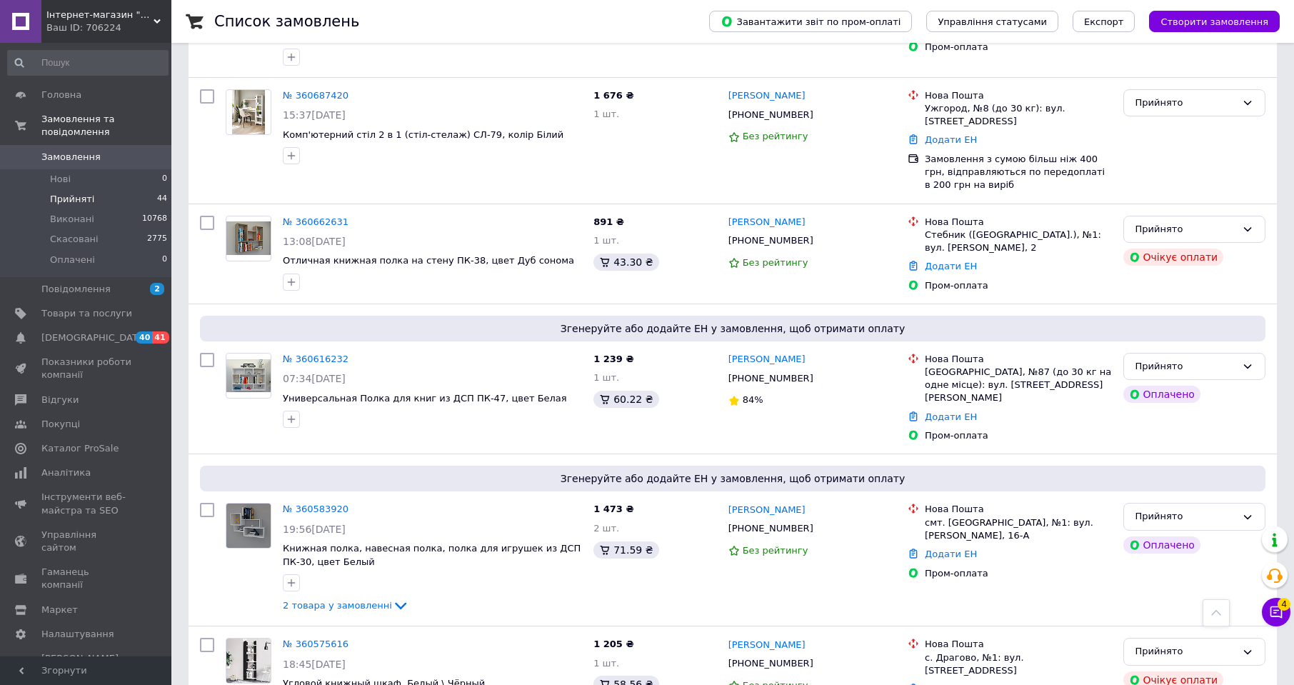
scroll to position [5183, 0]
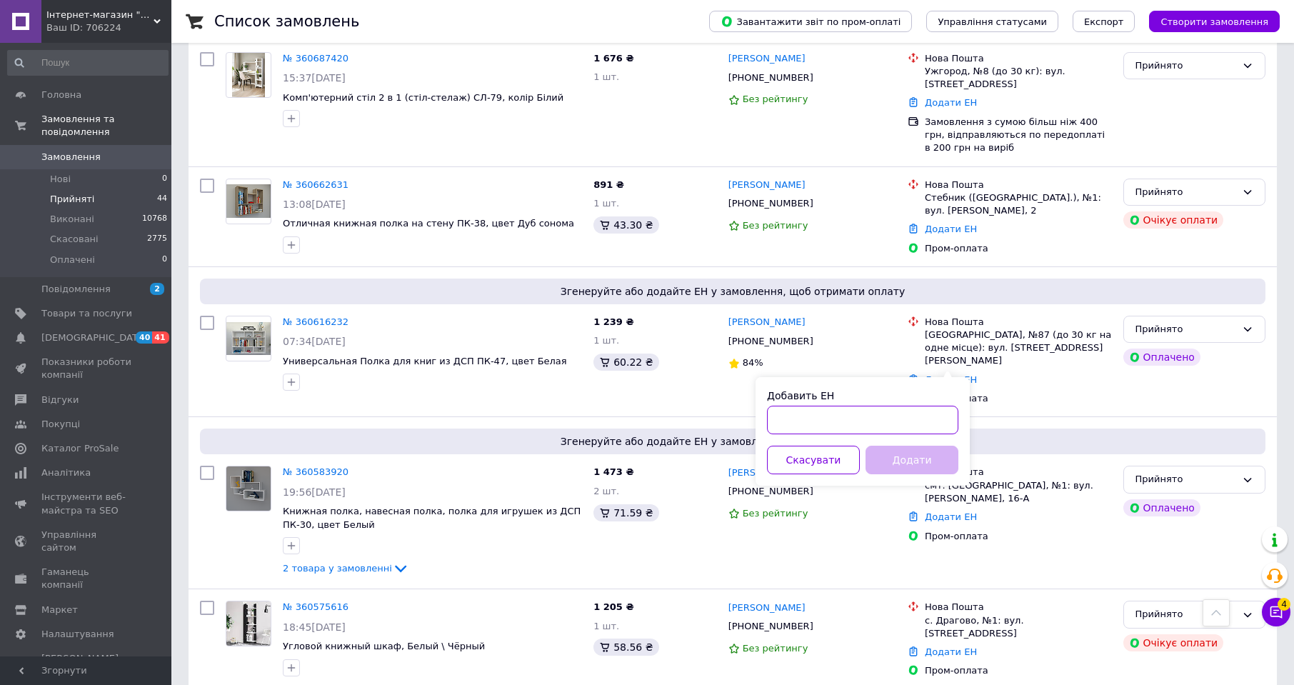
click at [892, 416] on input "Добавить ЕН" at bounding box center [862, 420] width 191 height 29
paste input "20451244959520"
type input "20451244959520"
click at [927, 467] on button "Додати" at bounding box center [912, 460] width 93 height 29
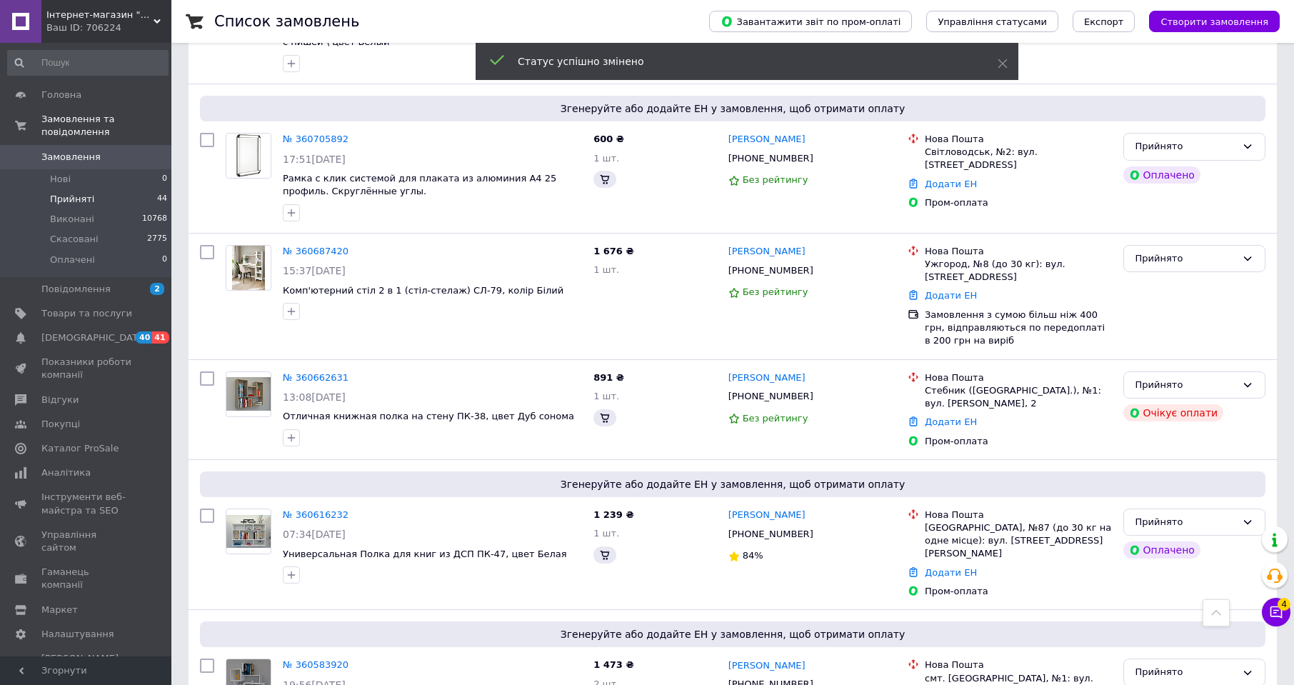
scroll to position [5028, 0]
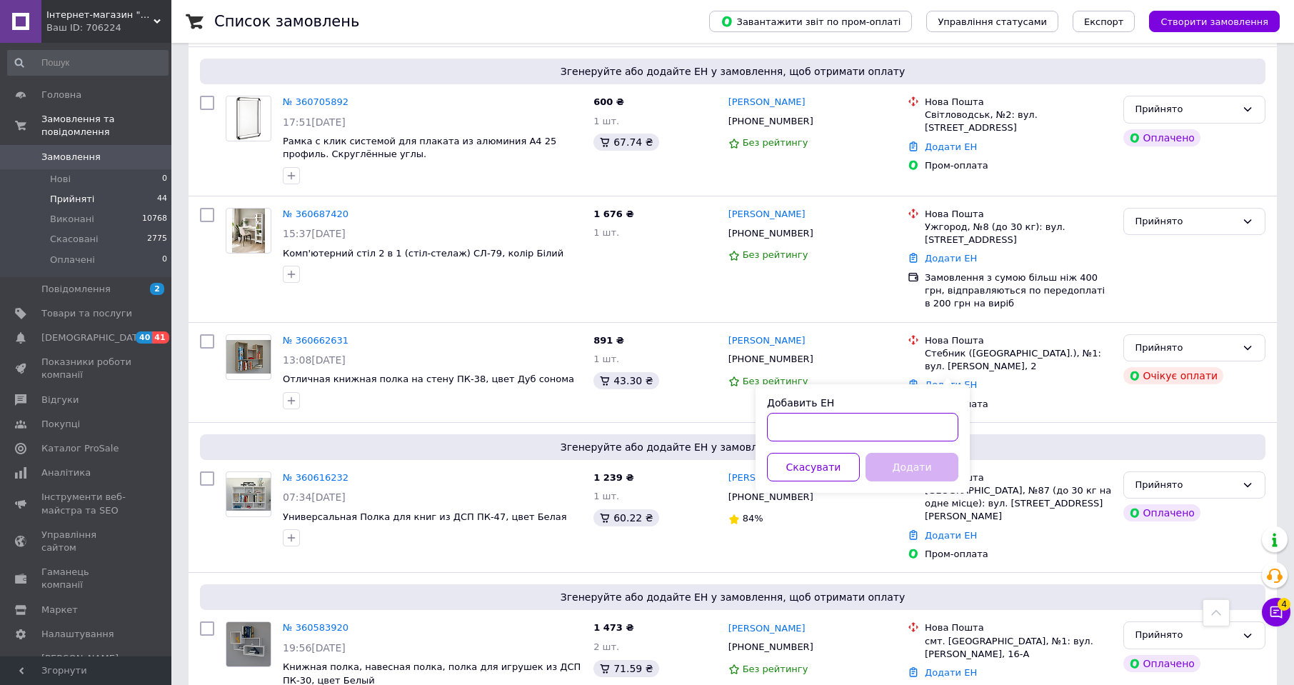
click at [919, 432] on input "Добавить ЕН" at bounding box center [862, 427] width 191 height 29
paste input "20451245748107"
type input "20451245748107"
click at [911, 466] on button "Додати" at bounding box center [912, 467] width 93 height 29
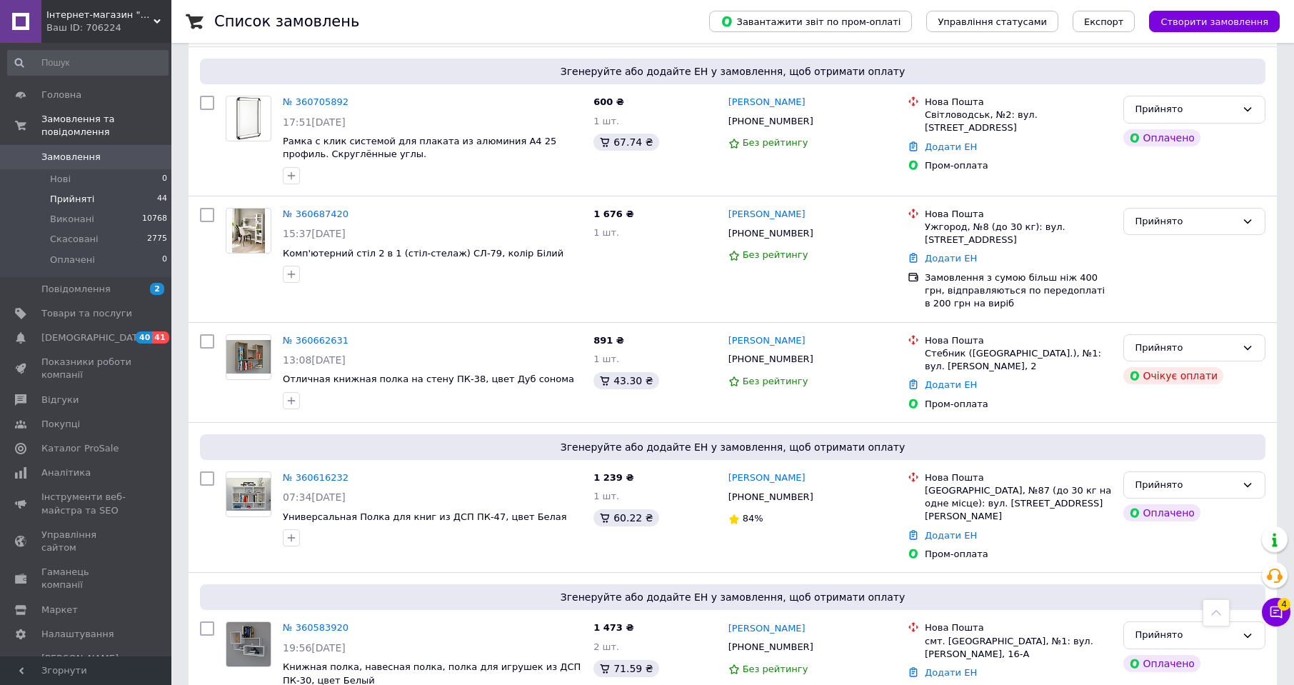
click at [953, 667] on link "Додати ЕН" at bounding box center [951, 672] width 52 height 11
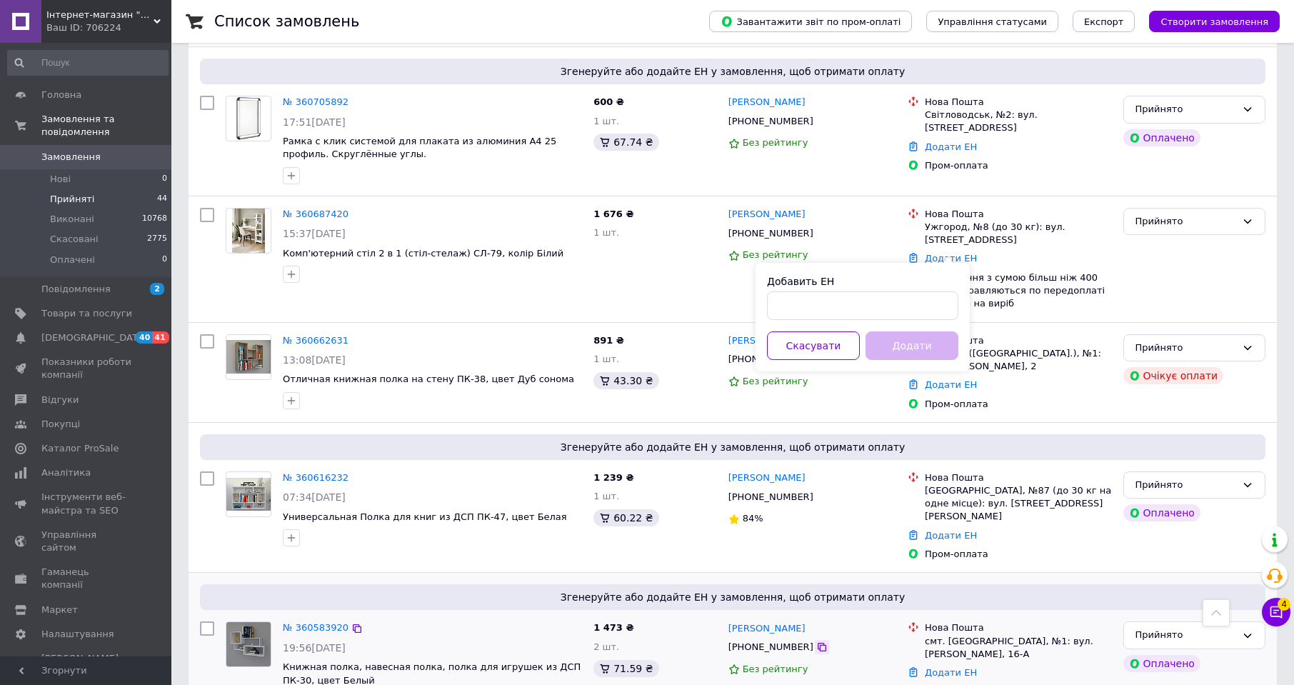
click at [816, 641] on icon at bounding box center [821, 646] width 11 height 11
click at [958, 667] on link "Додати ЕН" at bounding box center [951, 672] width 52 height 11
click at [929, 304] on input "Добавить ЕН" at bounding box center [862, 305] width 191 height 29
paste input "20451244960820"
type input "20451244960820"
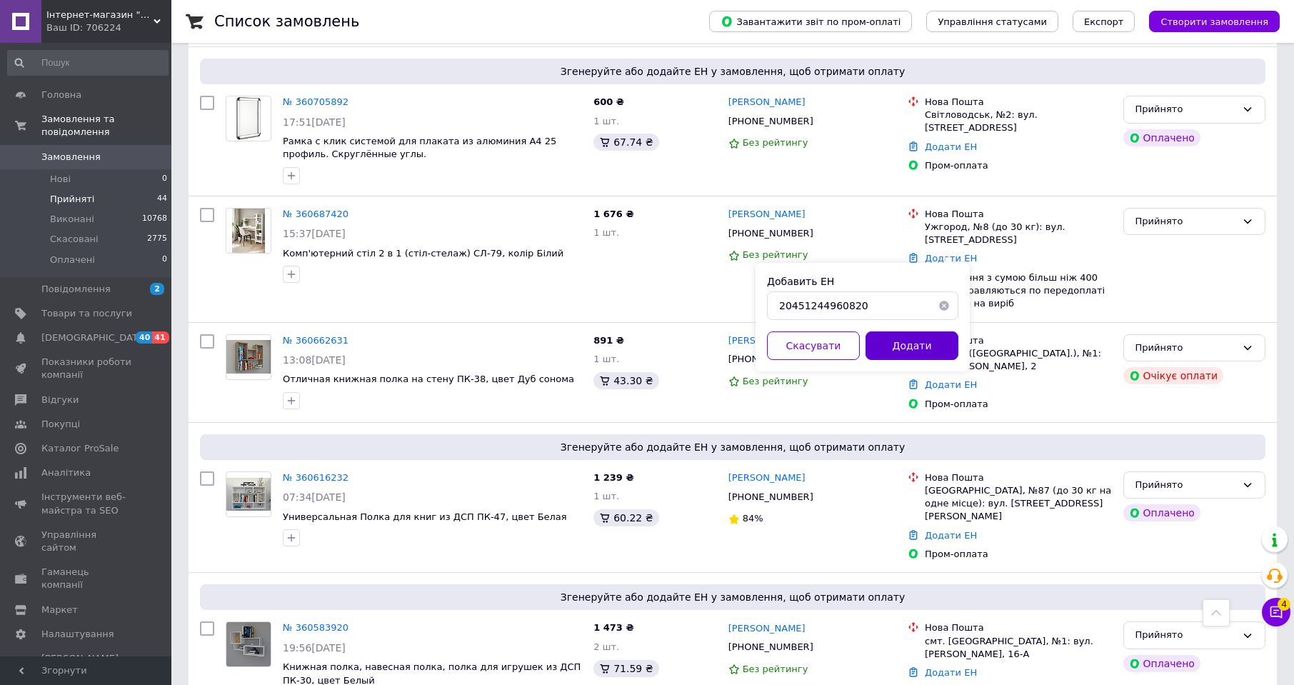
click at [927, 337] on button "Додати" at bounding box center [912, 345] width 93 height 29
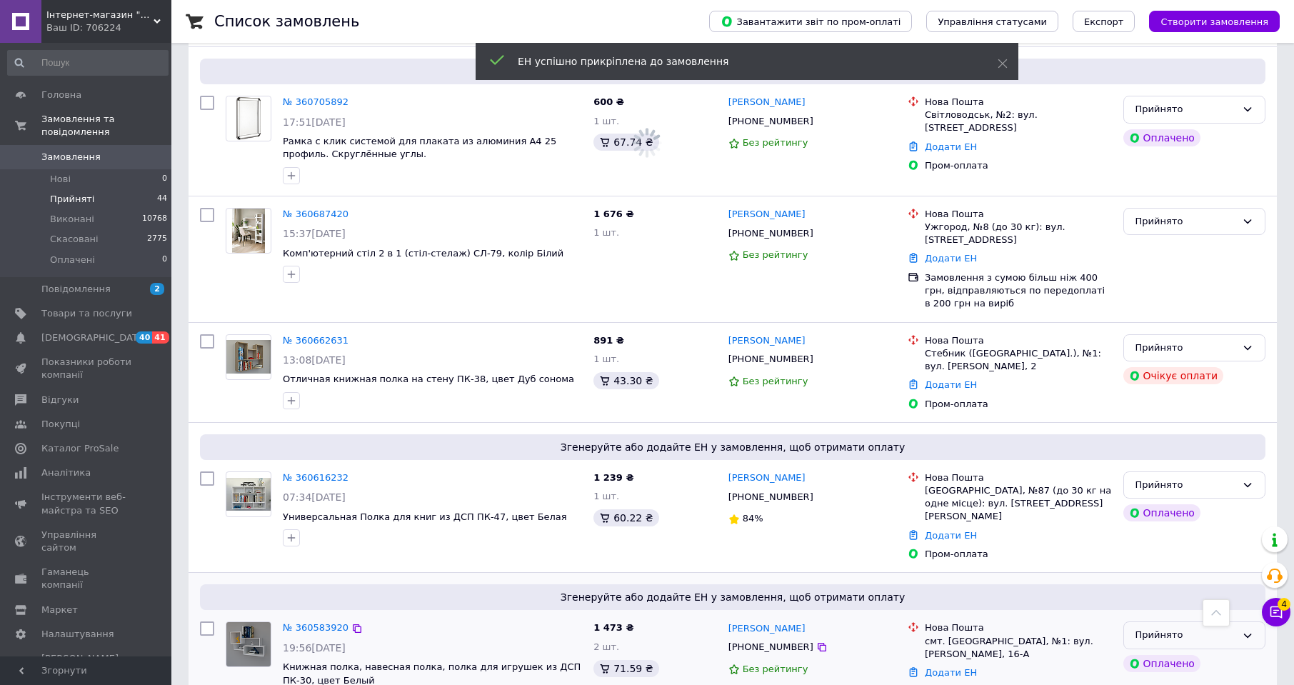
click at [1184, 628] on div "Прийнято" at bounding box center [1186, 635] width 101 height 15
click at [1177, 652] on li "Виконано" at bounding box center [1194, 665] width 141 height 26
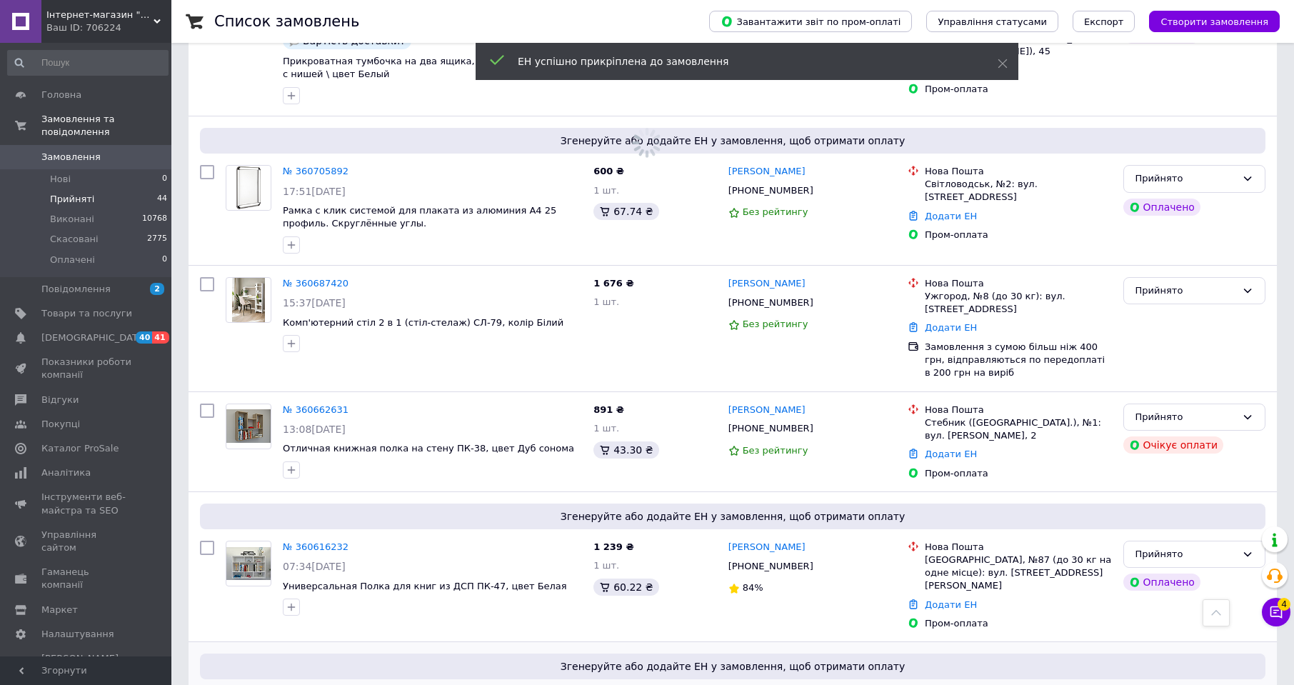
scroll to position [4885, 0]
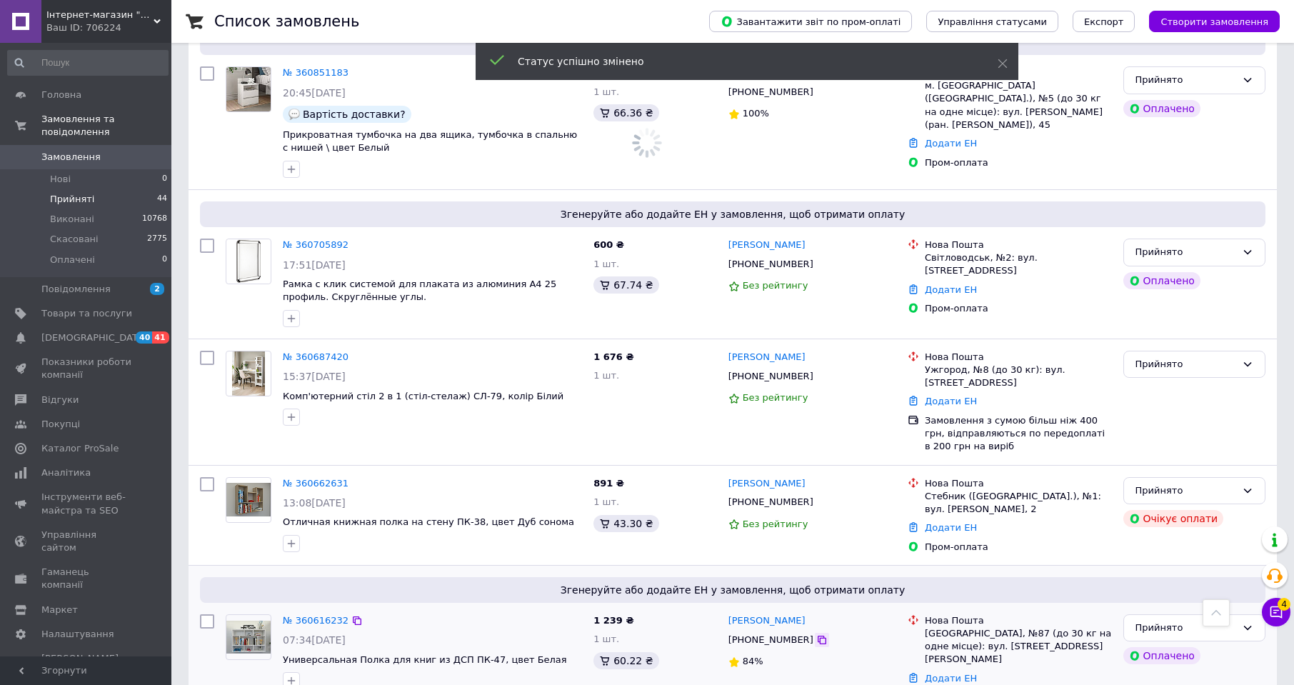
click at [816, 634] on icon at bounding box center [821, 639] width 11 height 11
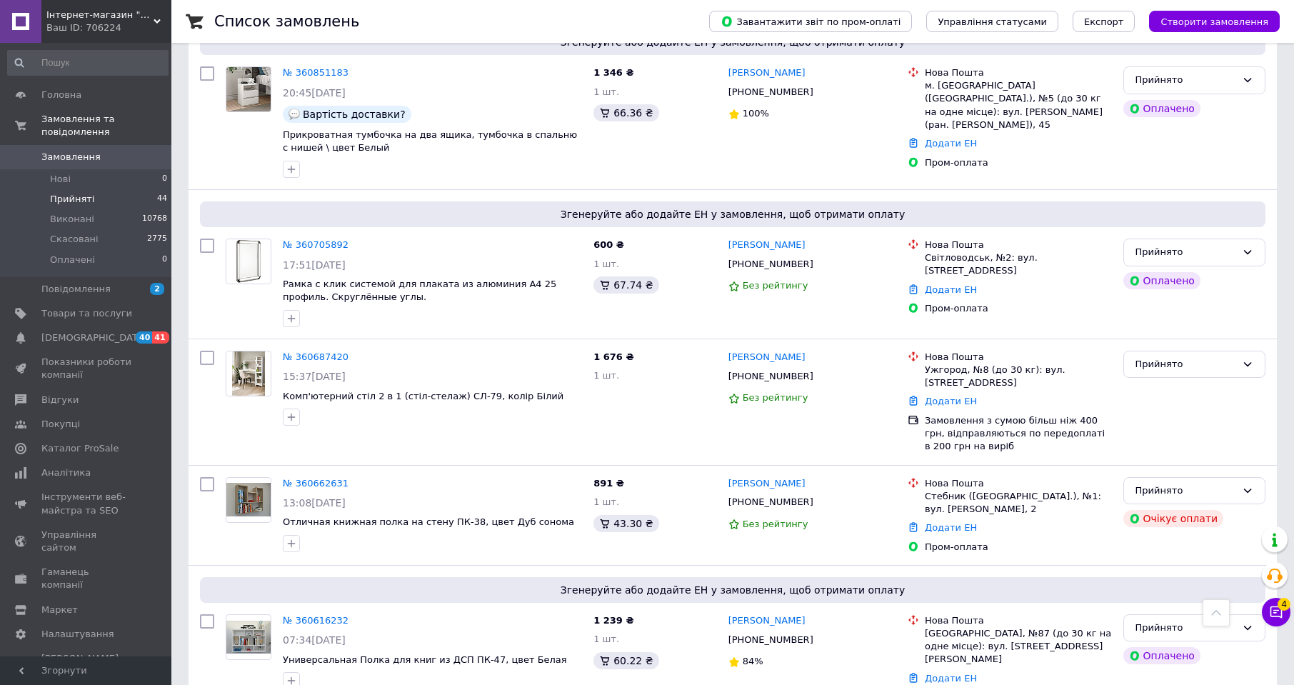
scroll to position [4723, 0]
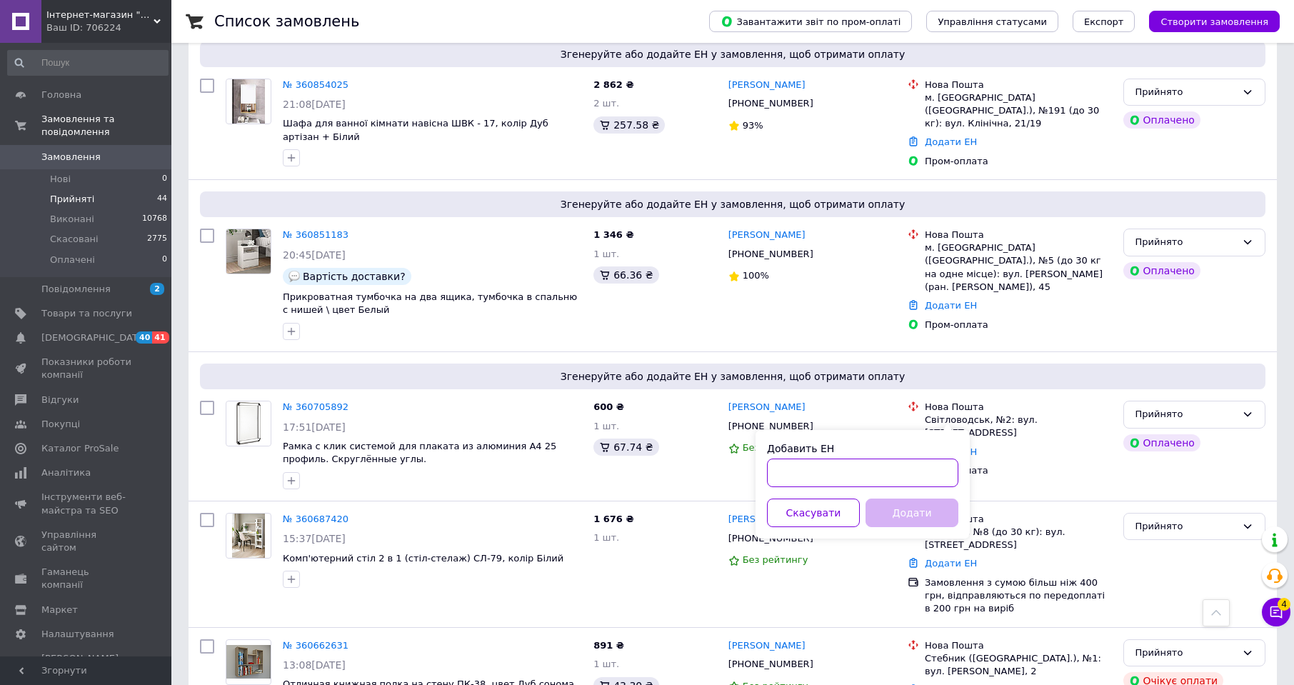
click at [924, 467] on input "Добавить ЕН" at bounding box center [862, 473] width 191 height 29
paste input "20450826365411"
type input "20450826365411"
click at [919, 511] on button "Додати" at bounding box center [912, 513] width 93 height 29
drag, startPoint x: 816, startPoint y: 373, endPoint x: 771, endPoint y: 371, distance: 45.0
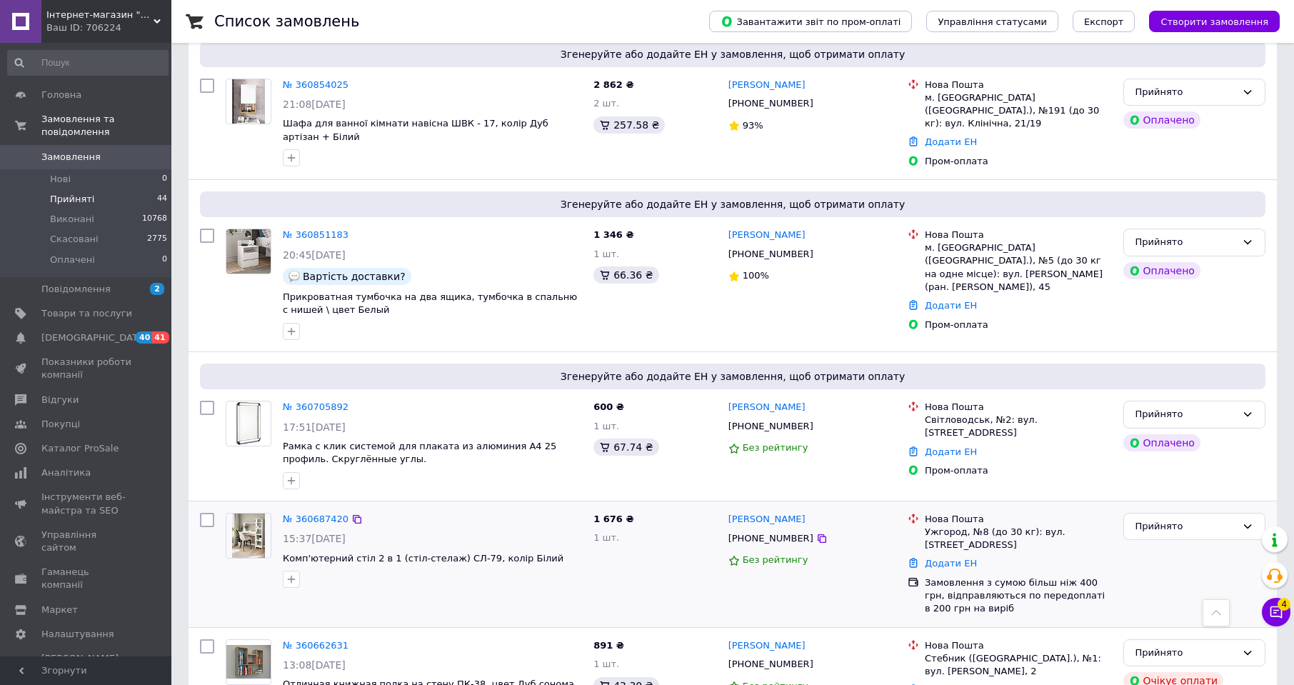
copy link "Драгульська"
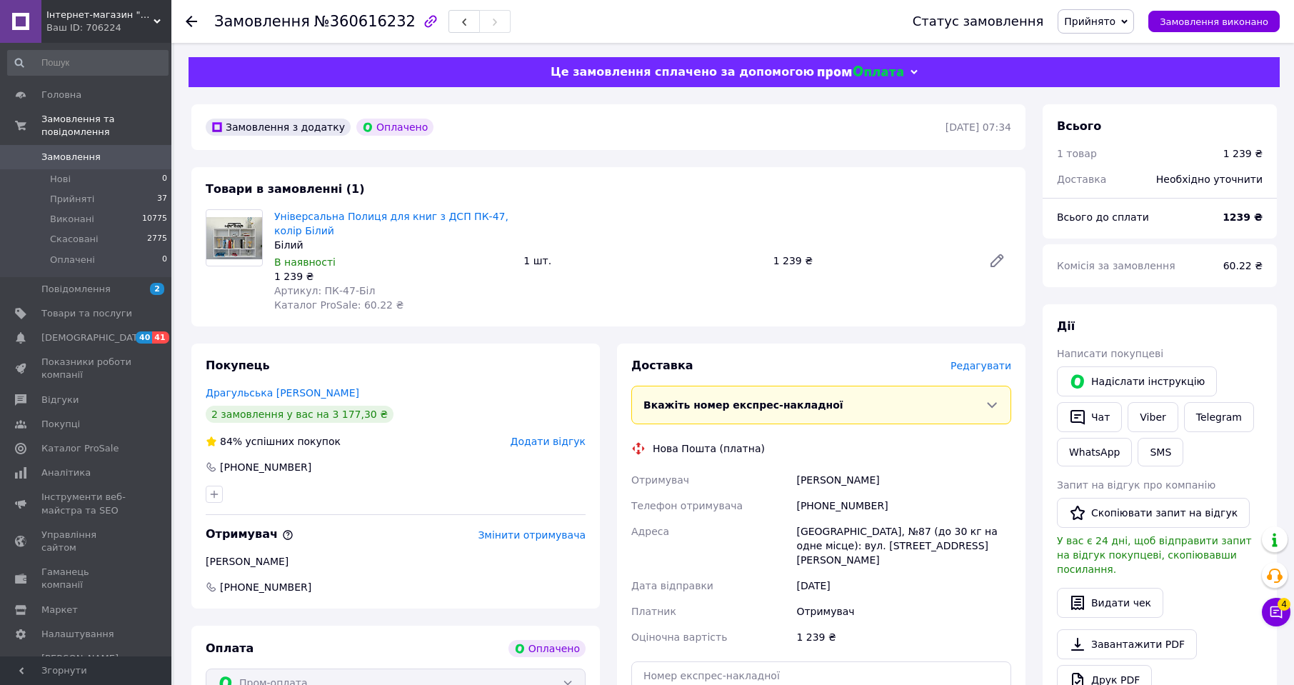
drag, startPoint x: 901, startPoint y: 484, endPoint x: 843, endPoint y: 483, distance: 57.9
click at [843, 483] on div "Катерина Запорожан" at bounding box center [904, 480] width 221 height 26
copy div "Запорожан"
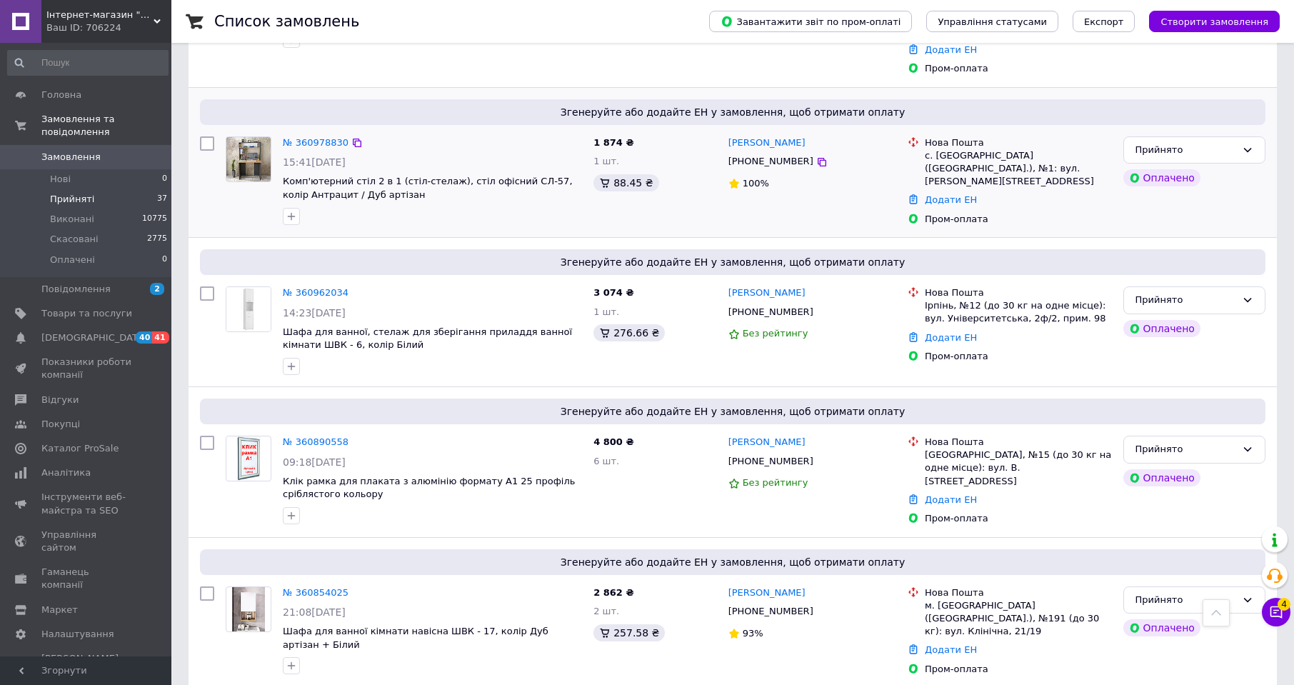
scroll to position [4539, 0]
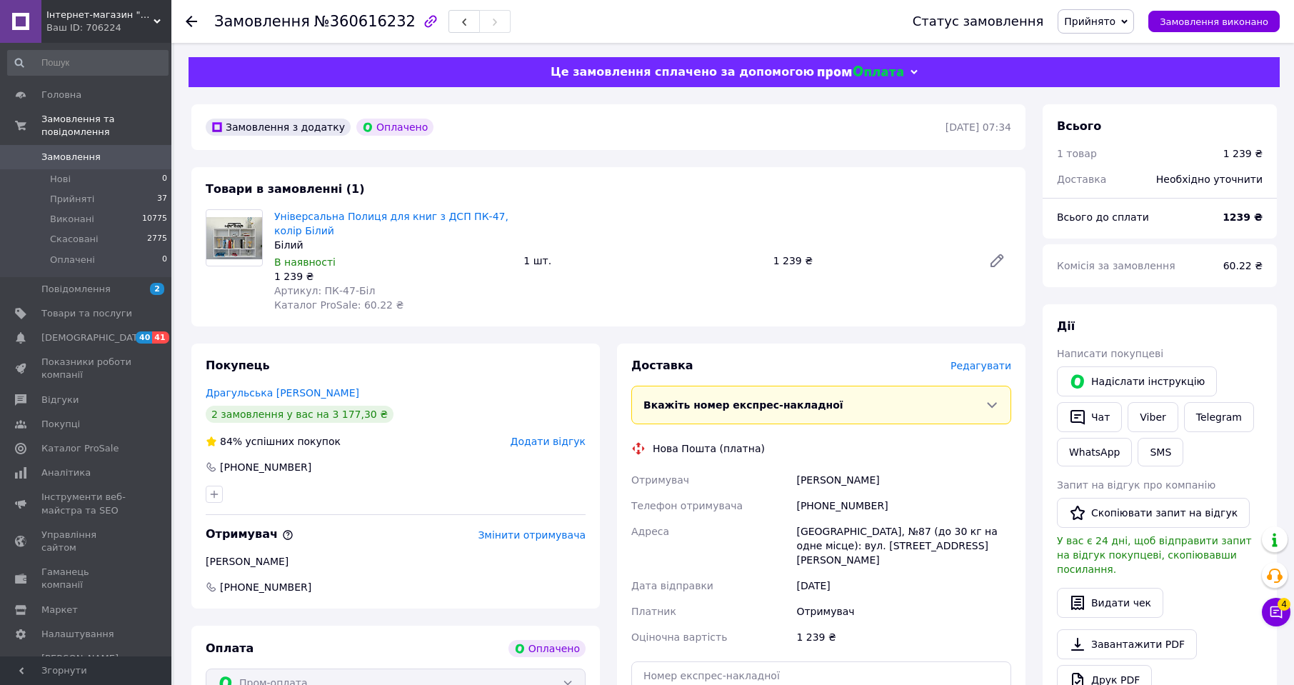
drag, startPoint x: 903, startPoint y: 474, endPoint x: 842, endPoint y: 482, distance: 61.3
click at [842, 482] on div "Катерина Запорожан" at bounding box center [904, 480] width 221 height 26
copy div "Запорожан"
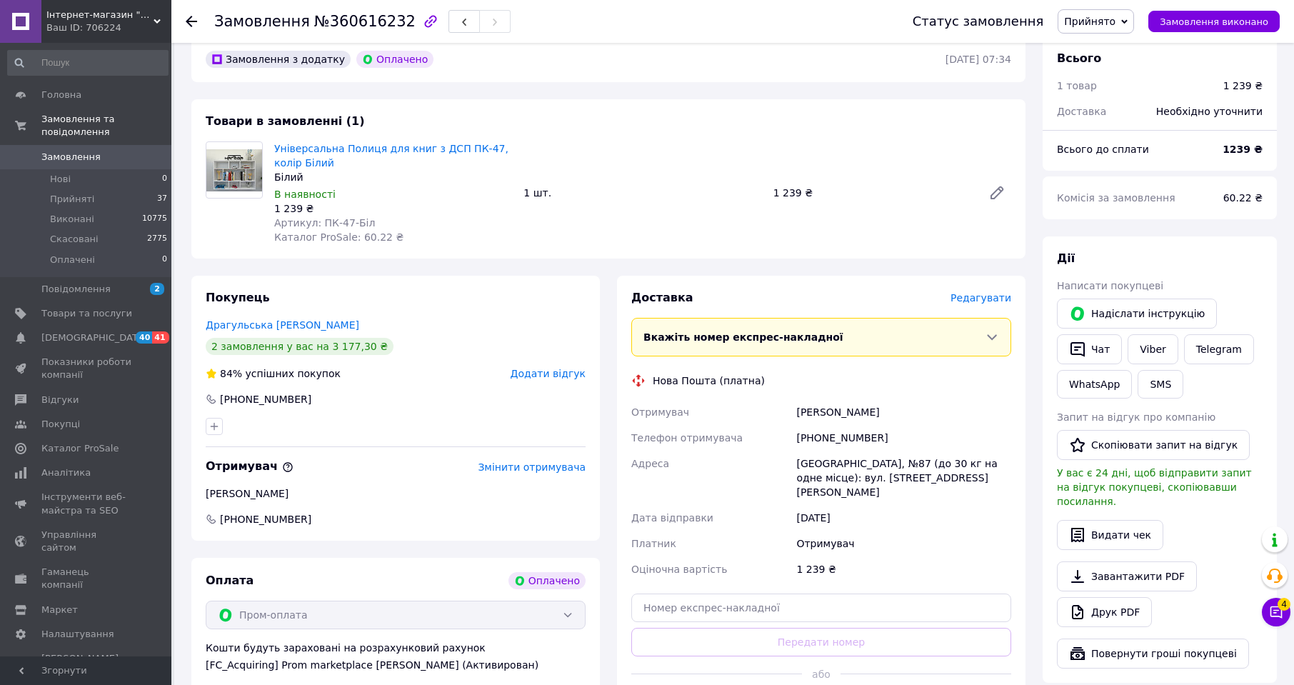
scroll to position [71, 0]
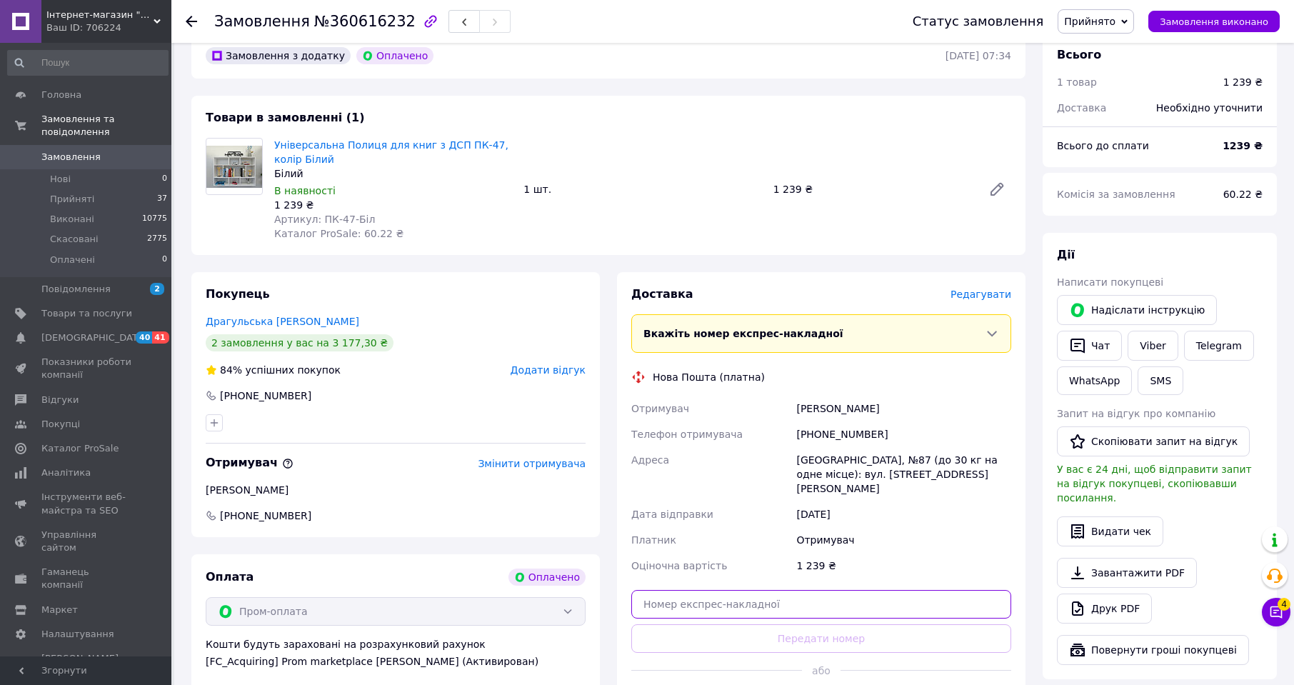
click at [798, 590] on input "text" at bounding box center [821, 604] width 380 height 29
paste input "20451244952605"
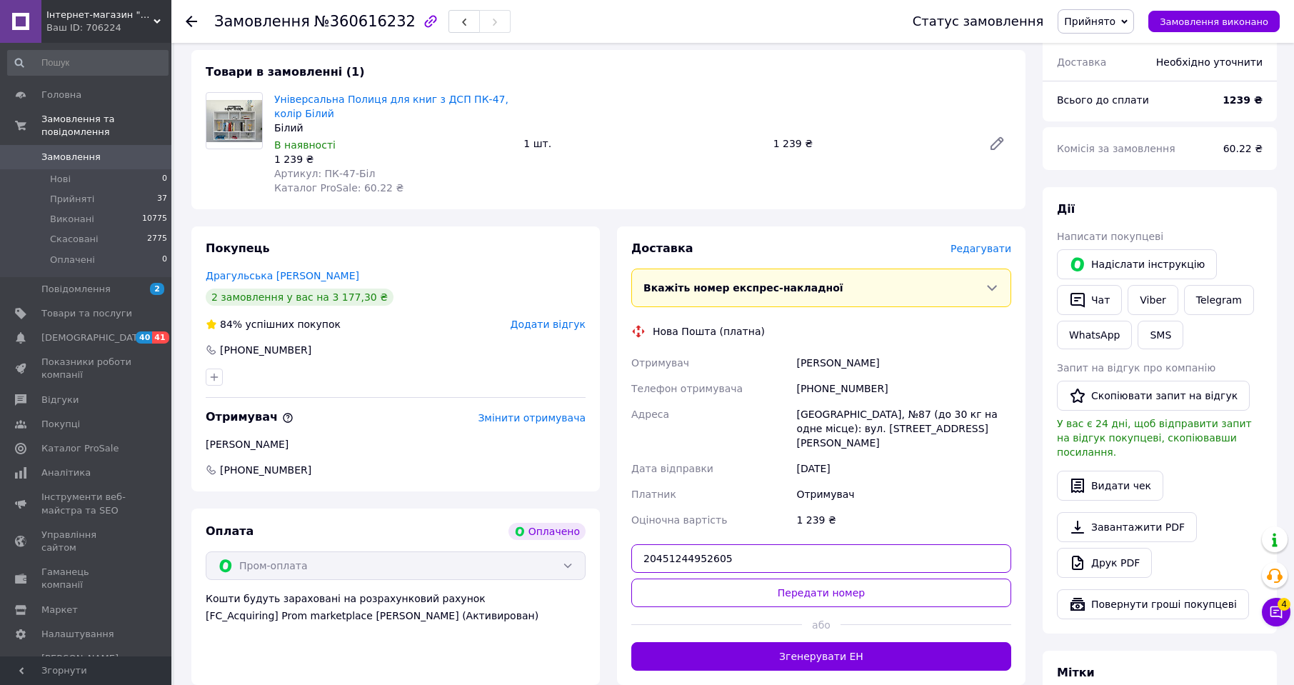
scroll to position [143, 0]
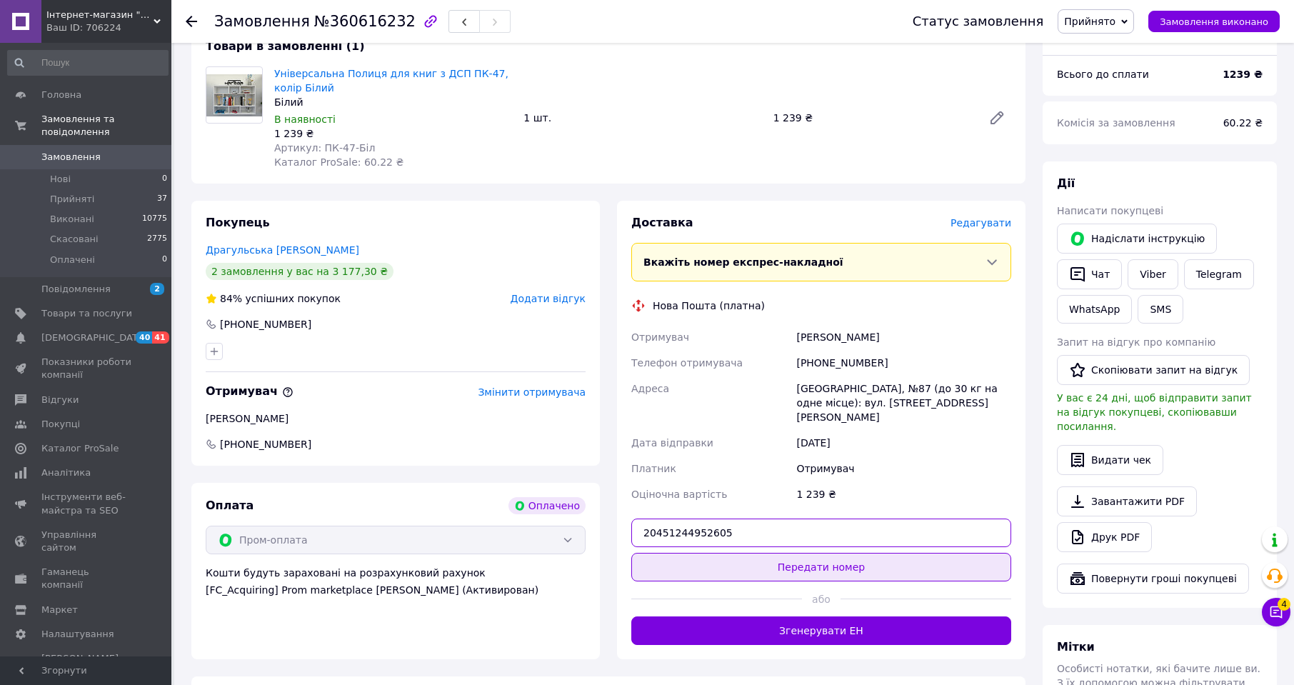
type input "20451244952605"
click at [821, 560] on button "Передати номер" at bounding box center [821, 567] width 380 height 29
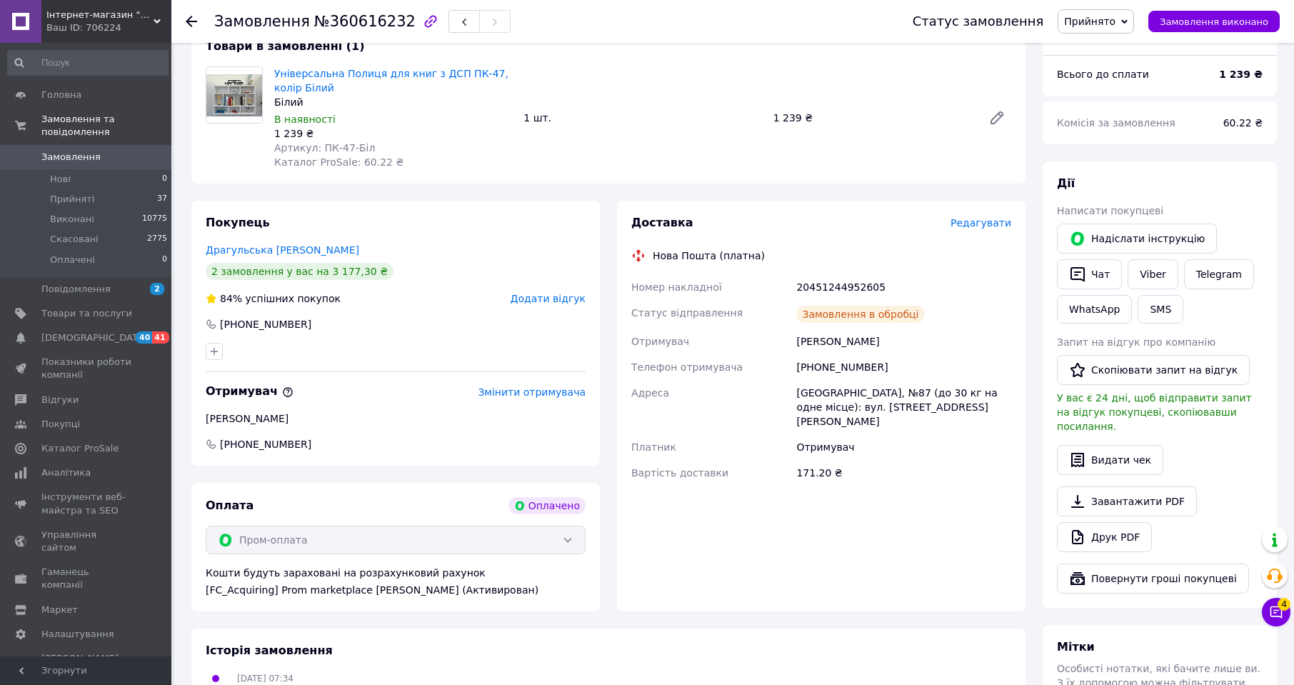
click at [1114, 22] on span "Прийнято" at bounding box center [1089, 21] width 51 height 11
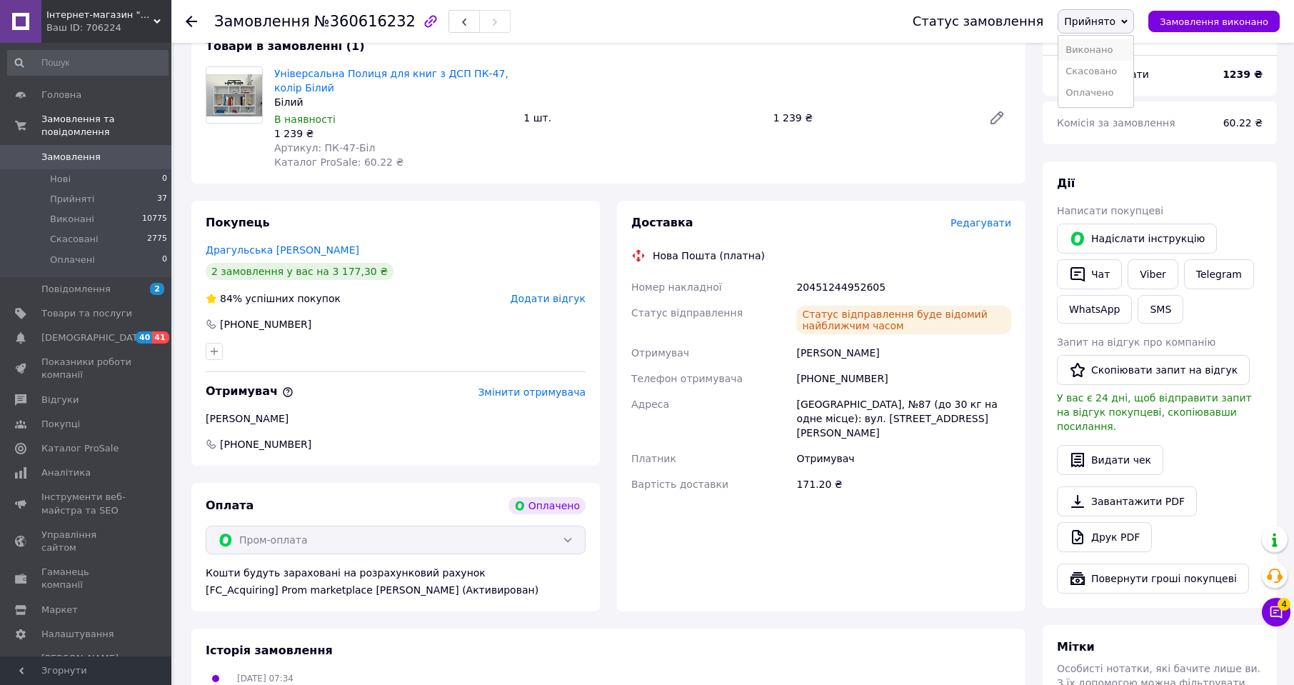
click at [1110, 44] on li "Виконано" at bounding box center [1096, 49] width 75 height 21
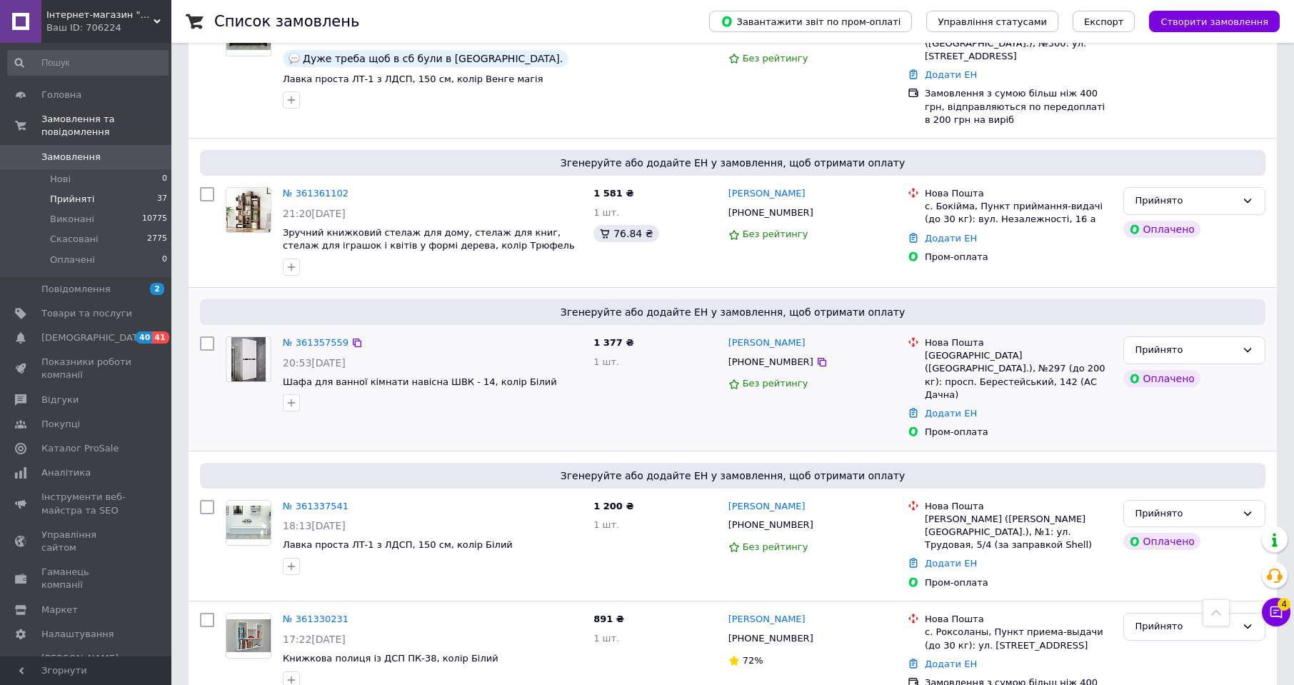
scroll to position [2143, 0]
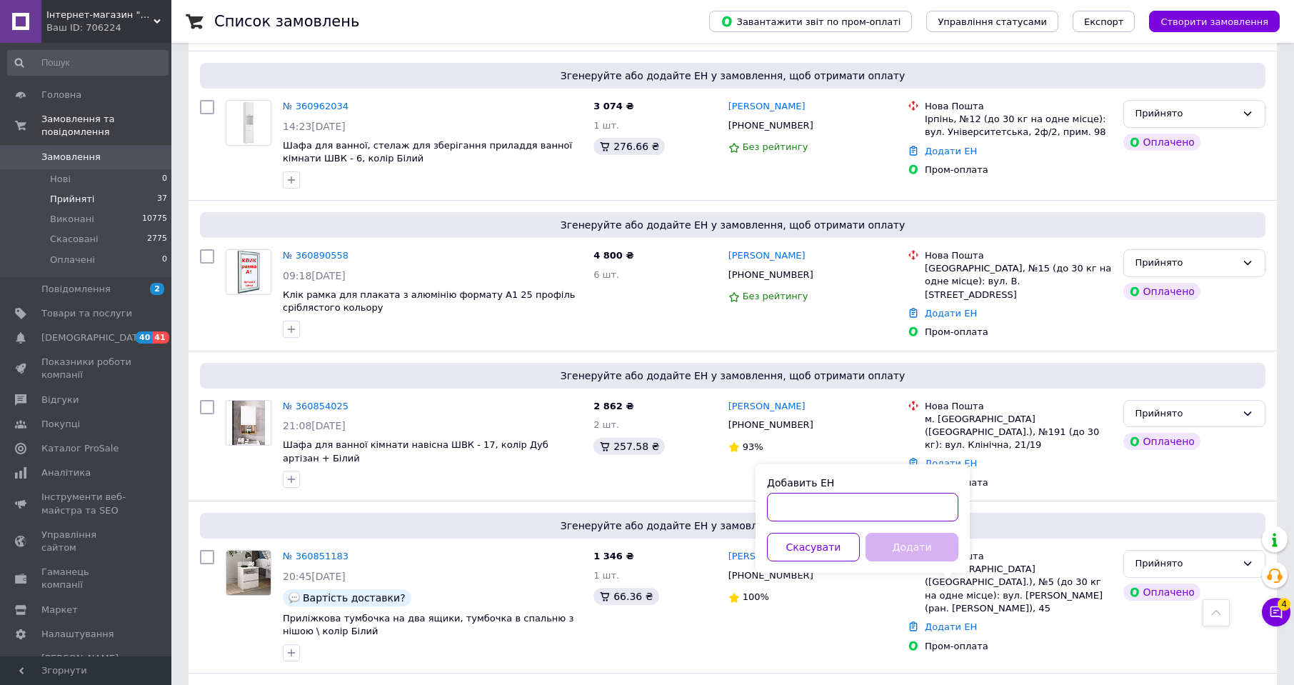
click at [864, 504] on input "Добавить ЕН" at bounding box center [862, 507] width 191 height 29
paste input "20451245737466"
type input "20451245737466"
click at [891, 540] on button "Додати" at bounding box center [912, 547] width 93 height 29
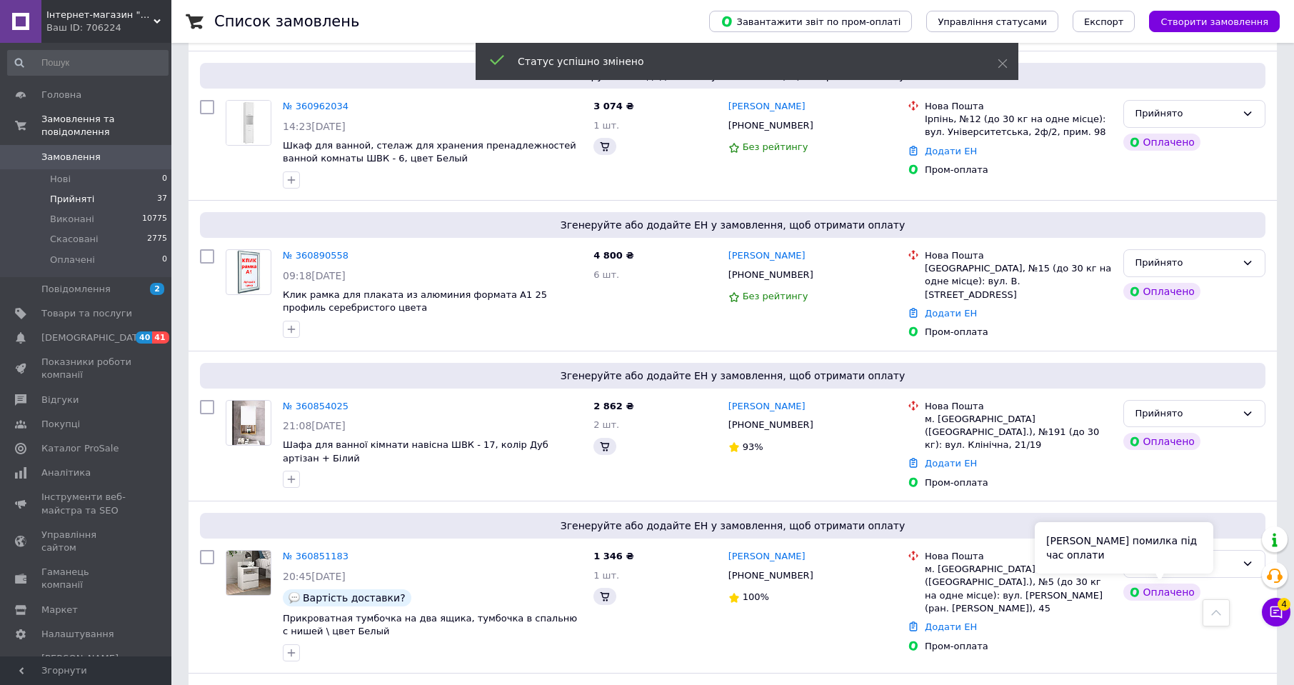
scroll to position [4413, 0]
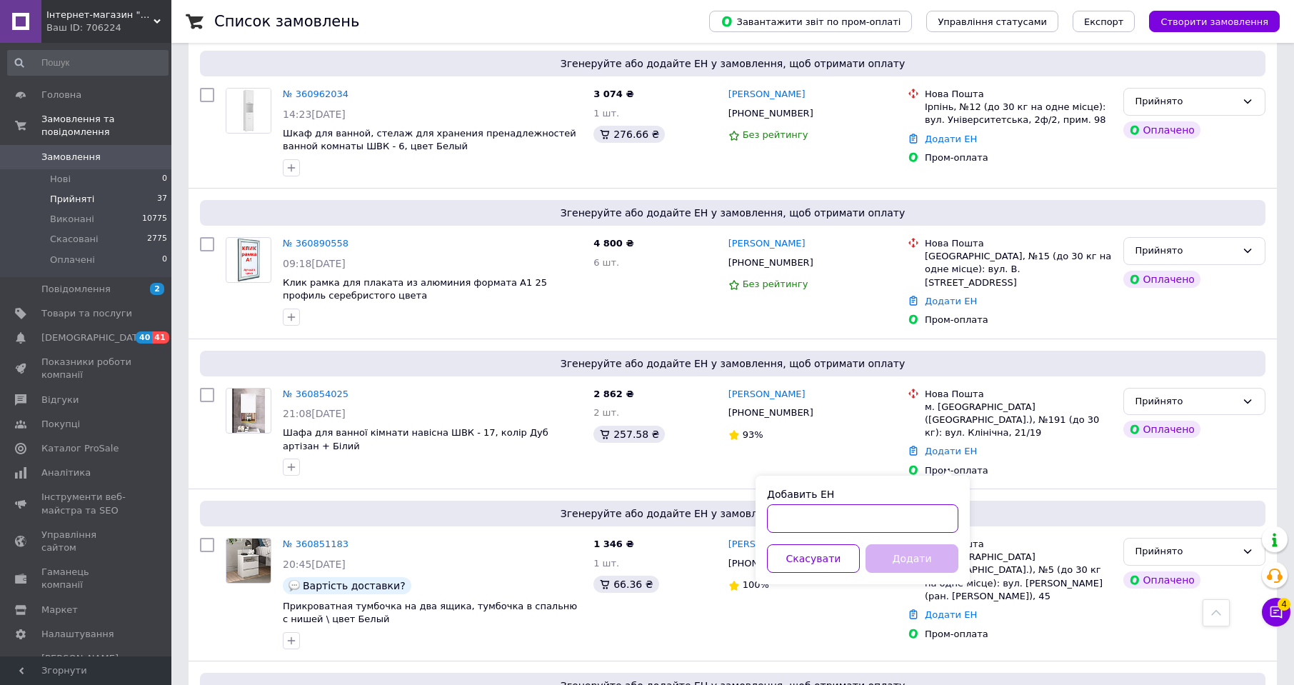
click at [911, 511] on input "Добавить ЕН" at bounding box center [862, 518] width 191 height 29
paste input "20451244951573"
type input "20451244951573"
click at [906, 554] on button "Додати" at bounding box center [912, 558] width 93 height 29
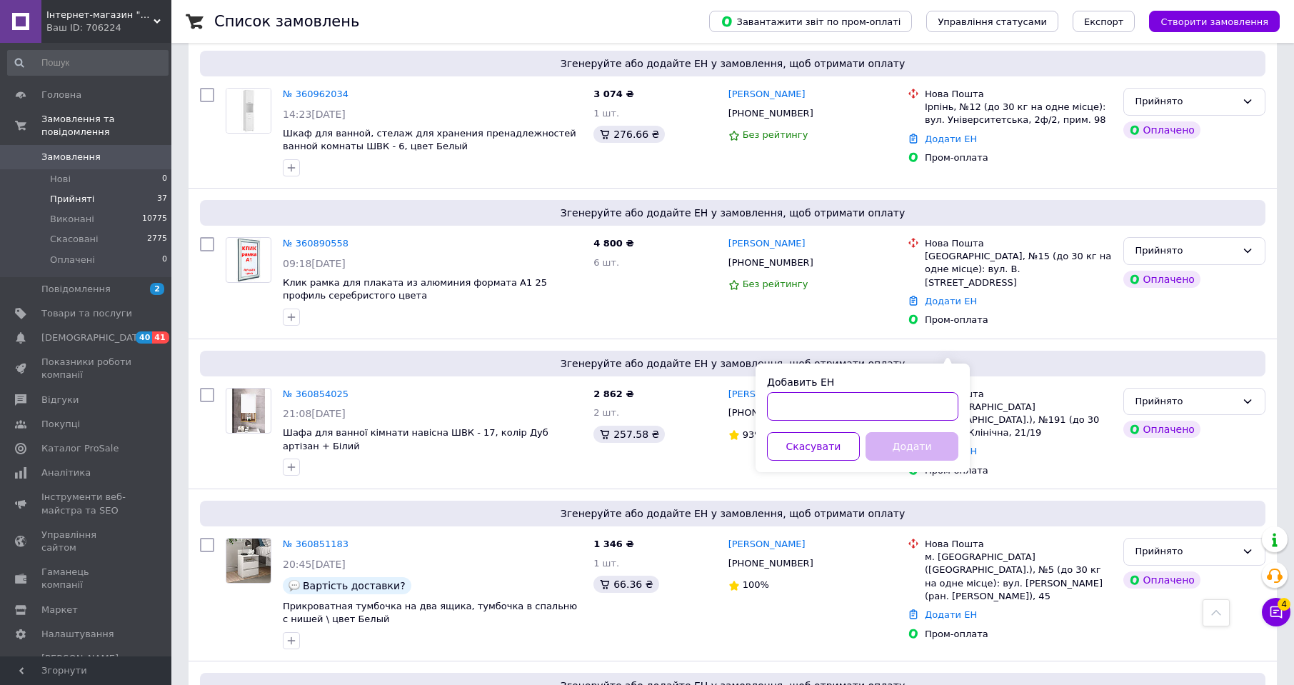
click at [935, 414] on input "Добавить ЕН" at bounding box center [862, 406] width 191 height 29
paste input "20451243942256"
type input "20451243942256"
click at [920, 448] on button "Додати" at bounding box center [912, 446] width 93 height 29
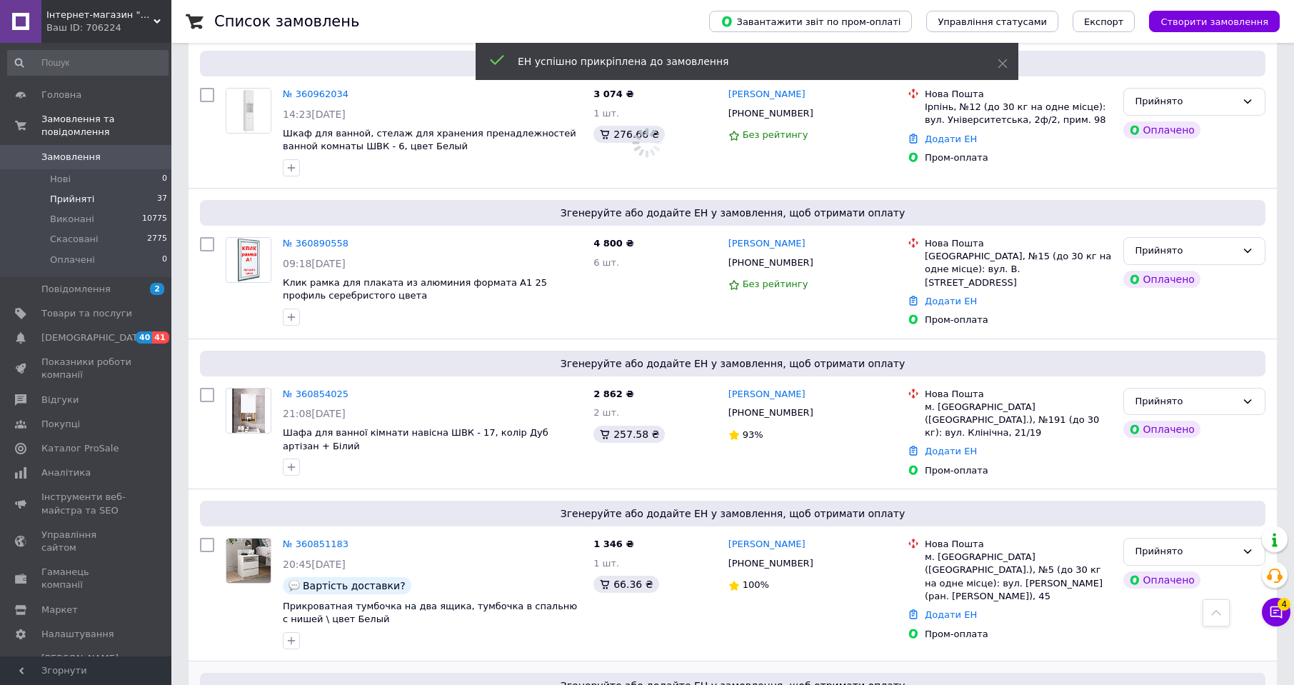
click at [816, 558] on icon at bounding box center [821, 563] width 11 height 11
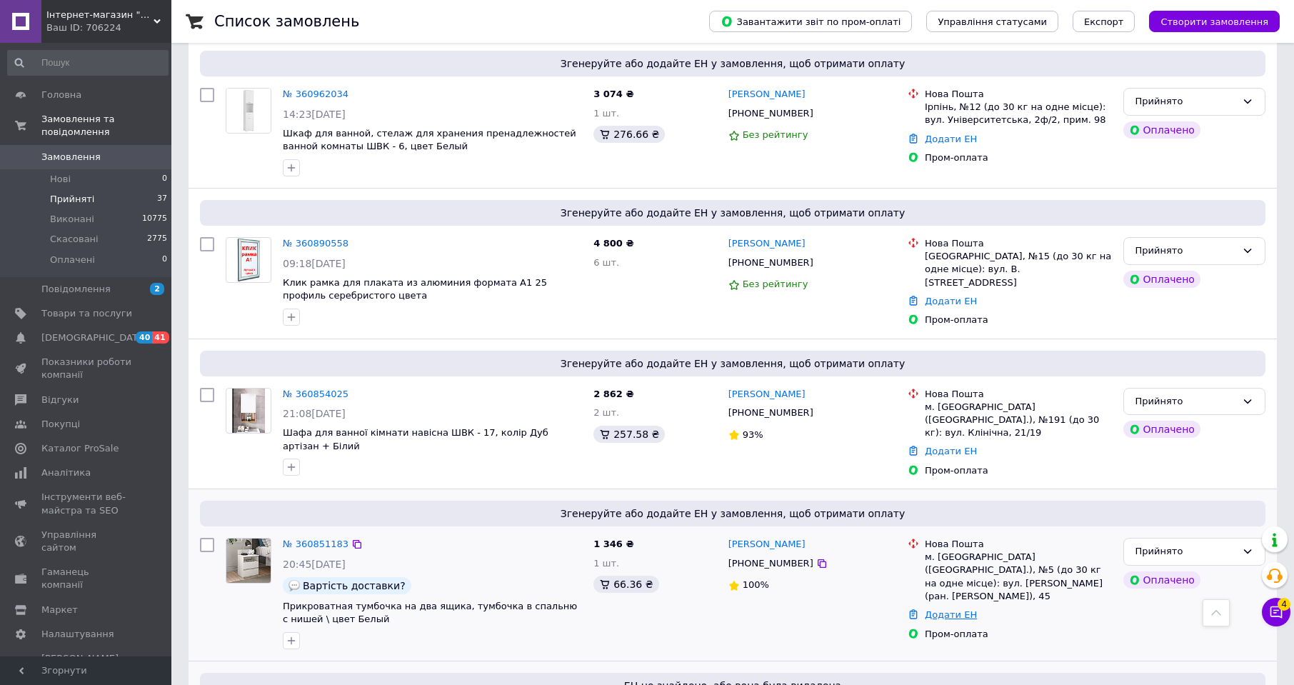
click at [949, 609] on link "Додати ЕН" at bounding box center [951, 614] width 52 height 11
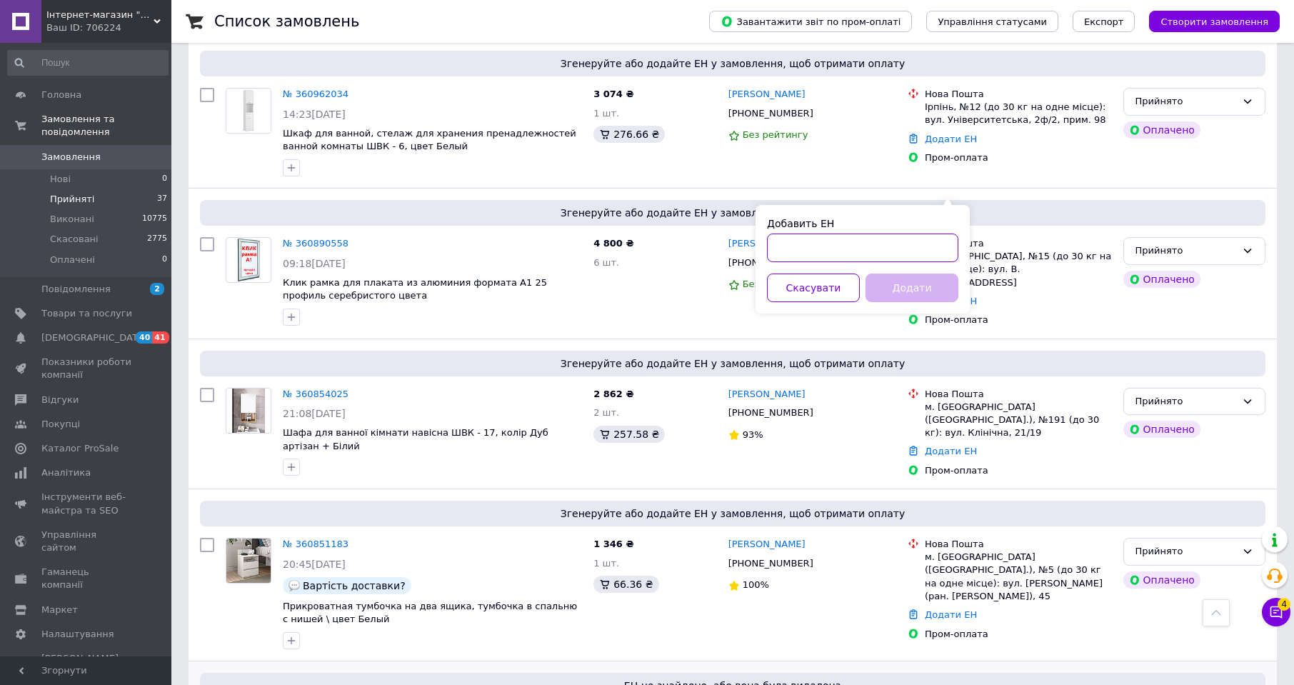
click at [928, 243] on input "Добавить ЕН" at bounding box center [862, 248] width 191 height 29
paste input "20451245754369"
type input "20451245754369"
click at [924, 294] on button "Додати" at bounding box center [912, 288] width 93 height 29
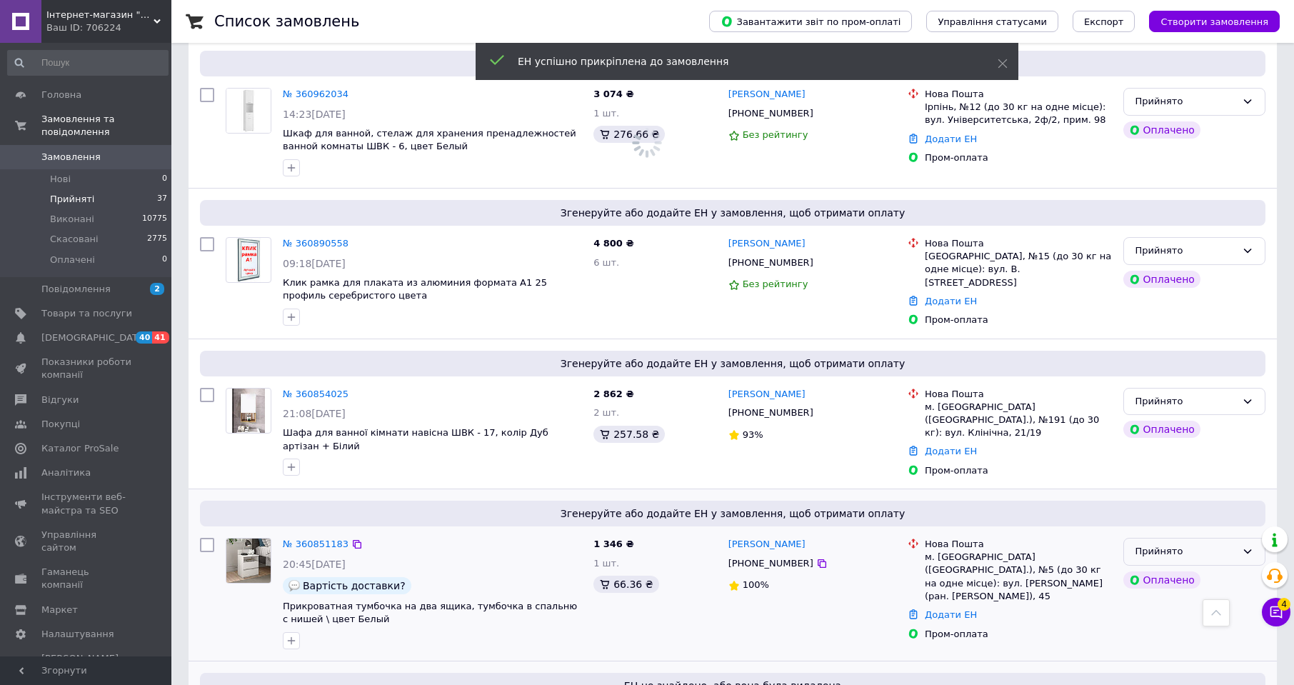
click at [1174, 544] on div "Прийнято" at bounding box center [1186, 551] width 101 height 15
click at [1167, 569] on li "Виконано" at bounding box center [1194, 582] width 141 height 26
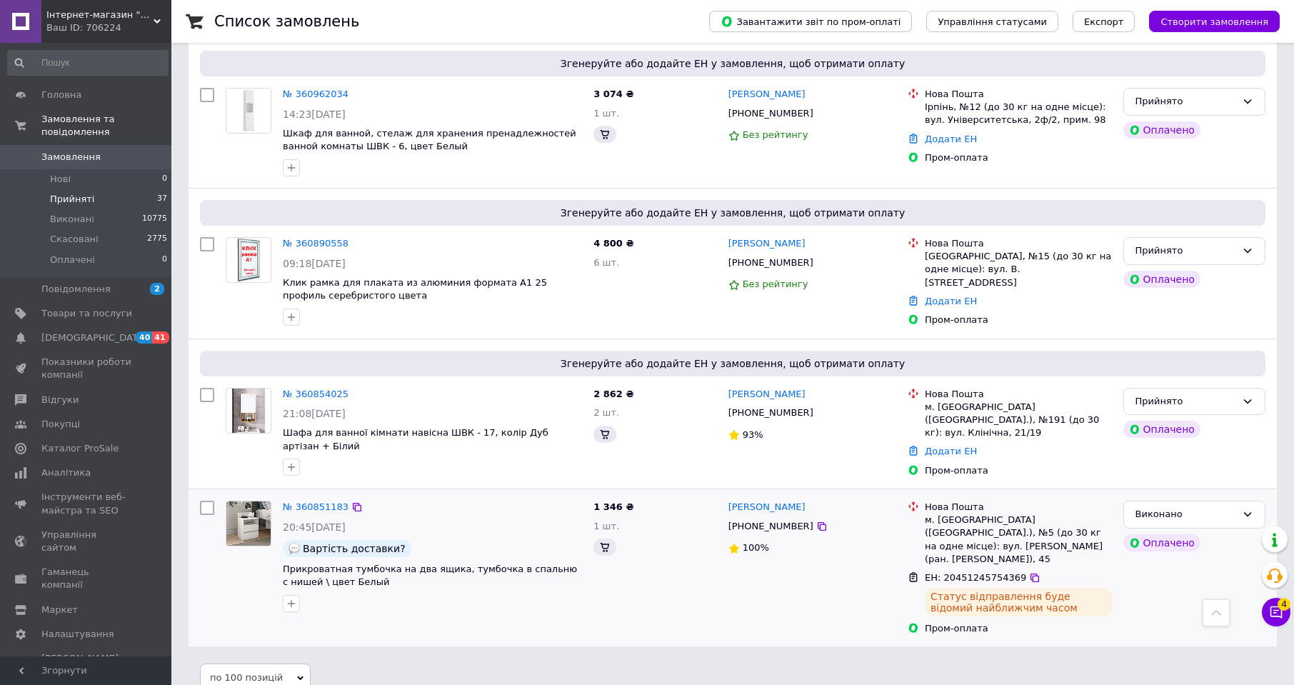
scroll to position [4047, 0]
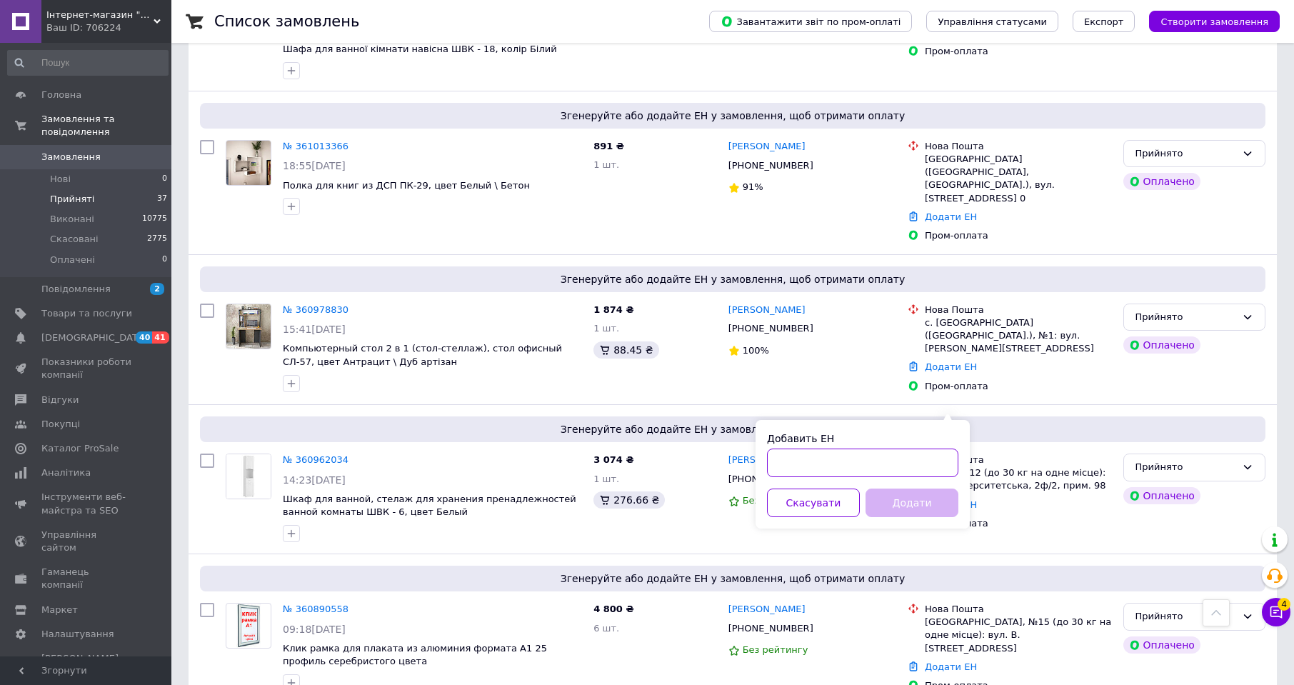
click at [902, 464] on input "Добавить ЕН" at bounding box center [862, 463] width 191 height 29
paste input "20451245810627"
type input "20451245810627"
click at [916, 504] on button "Додати" at bounding box center [912, 503] width 93 height 29
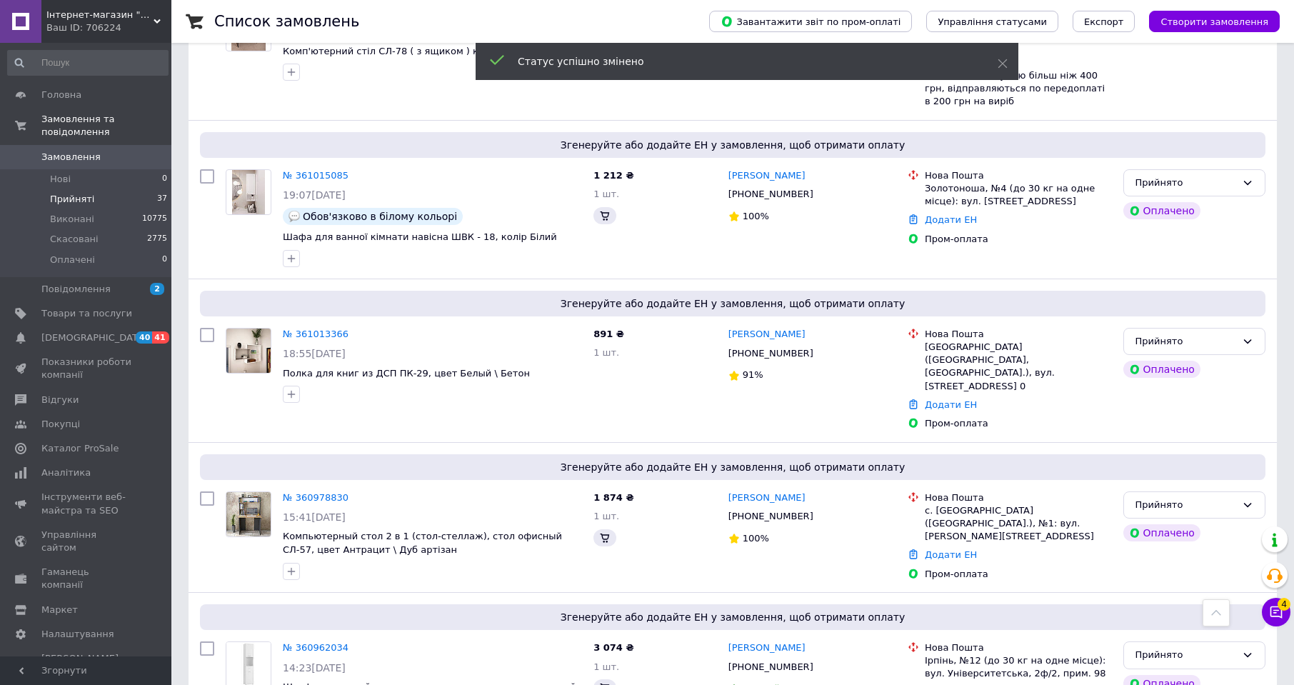
scroll to position [3897, 0]
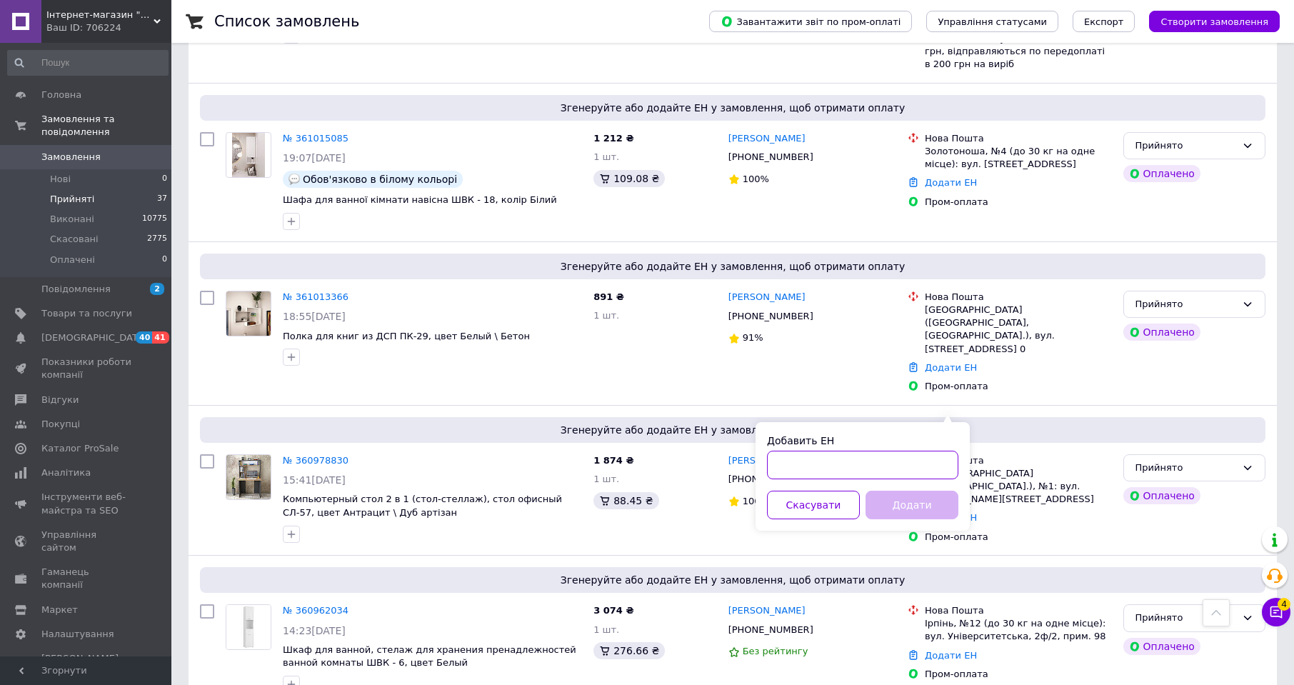
click at [930, 460] on input "Добавить ЕН" at bounding box center [862, 465] width 191 height 29
paste input "20451243943091"
type input "20451243943091"
click at [926, 499] on button "Додати" at bounding box center [912, 505] width 93 height 29
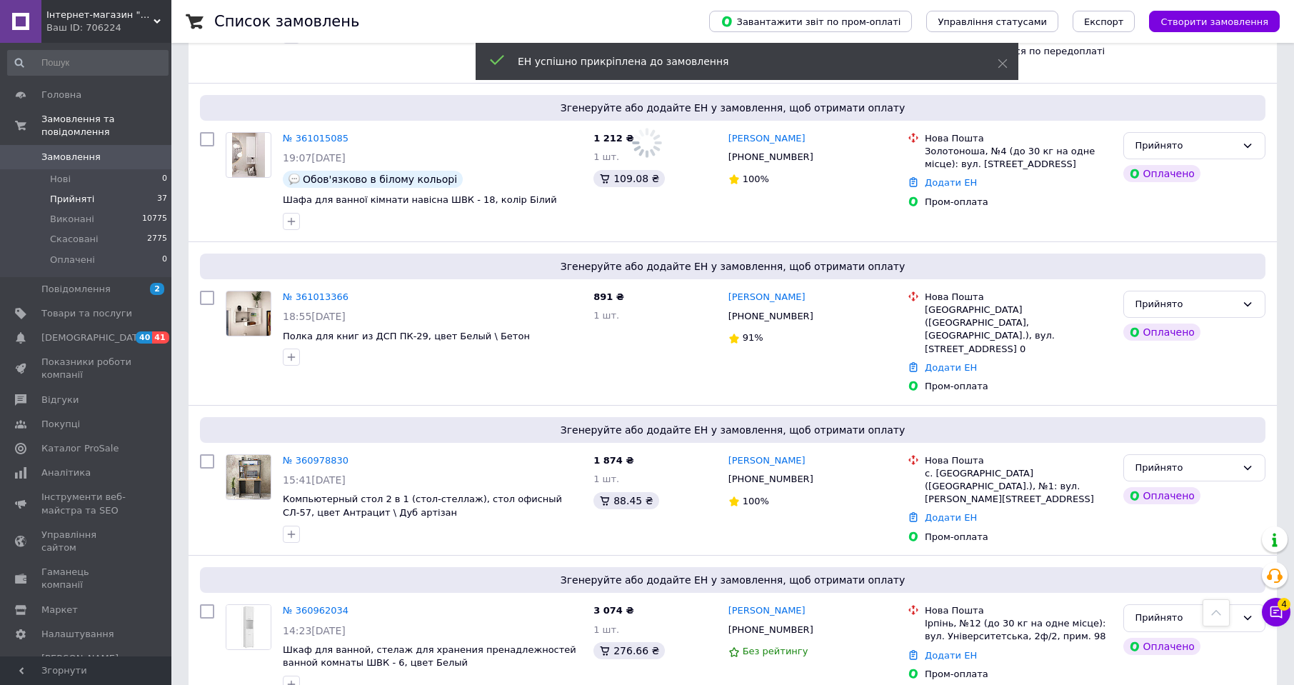
click at [816, 624] on icon at bounding box center [821, 629] width 11 height 11
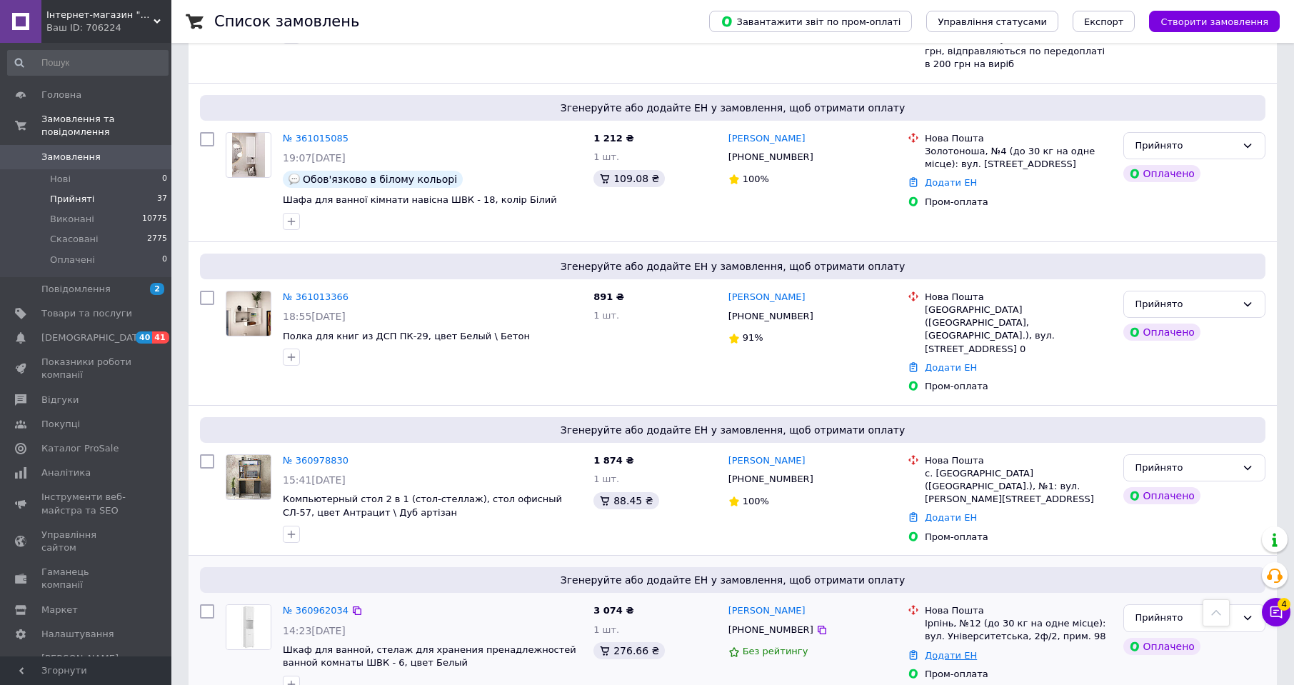
click at [954, 650] on link "Додати ЕН" at bounding box center [951, 655] width 52 height 11
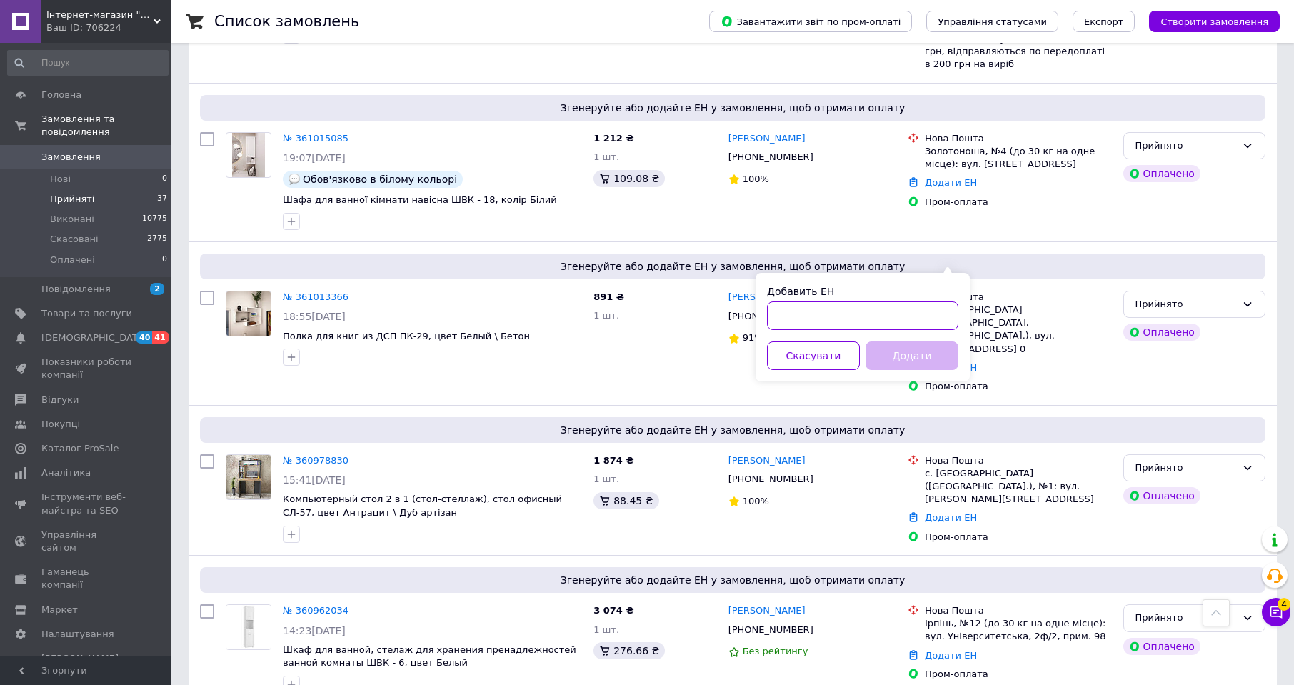
click at [920, 314] on input "Добавить ЕН" at bounding box center [862, 315] width 191 height 29
paste input "20451245738504"
type input "20451245738504"
click at [923, 363] on button "Додати" at bounding box center [912, 355] width 93 height 29
click at [1216, 611] on div "Прийнято" at bounding box center [1186, 618] width 101 height 15
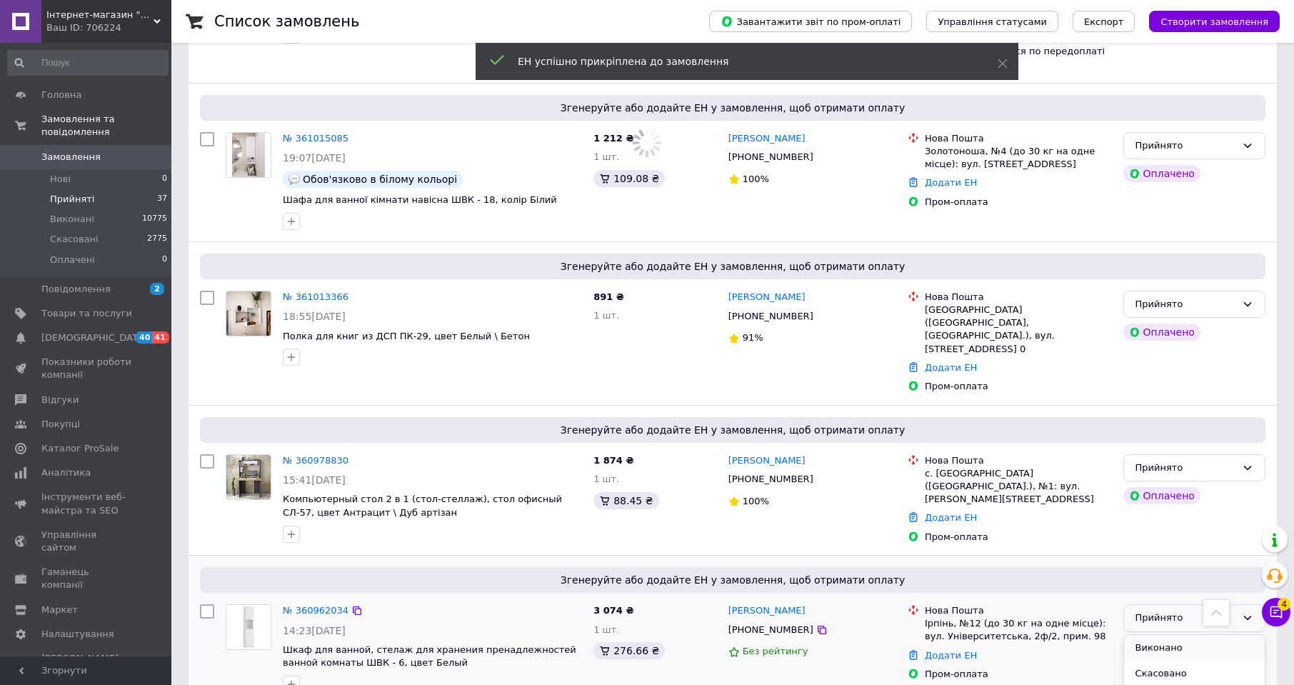
click at [1167, 635] on li "Виконано" at bounding box center [1194, 648] width 141 height 26
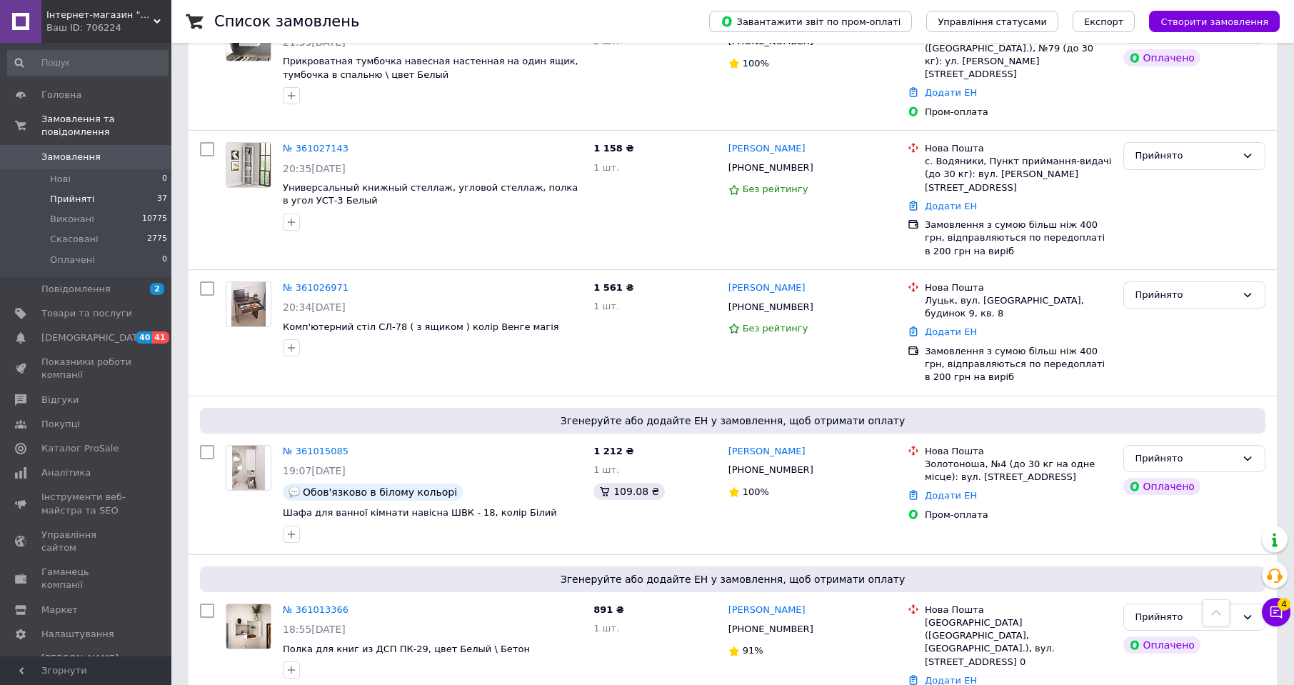
scroll to position [3609, 0]
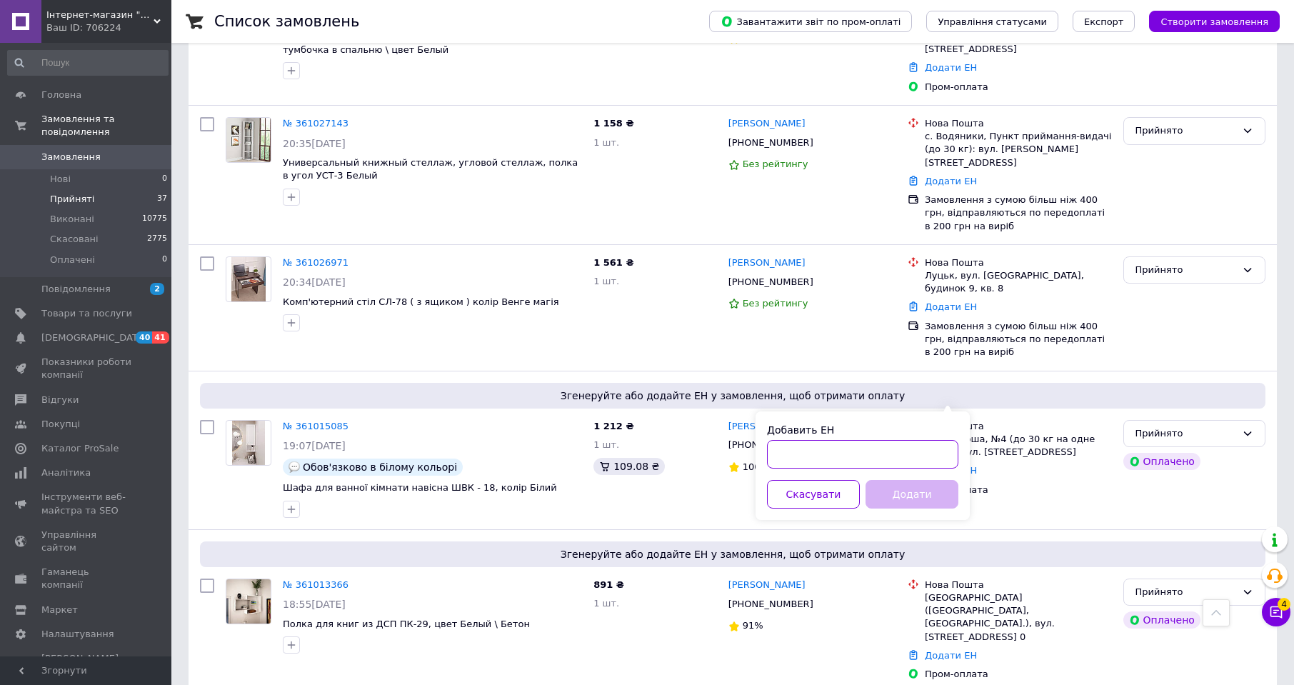
click at [927, 452] on input "Добавить ЕН" at bounding box center [862, 454] width 191 height 29
paste input "20451246490260"
type input "20451246490260"
click at [934, 492] on button "Додати" at bounding box center [912, 494] width 93 height 29
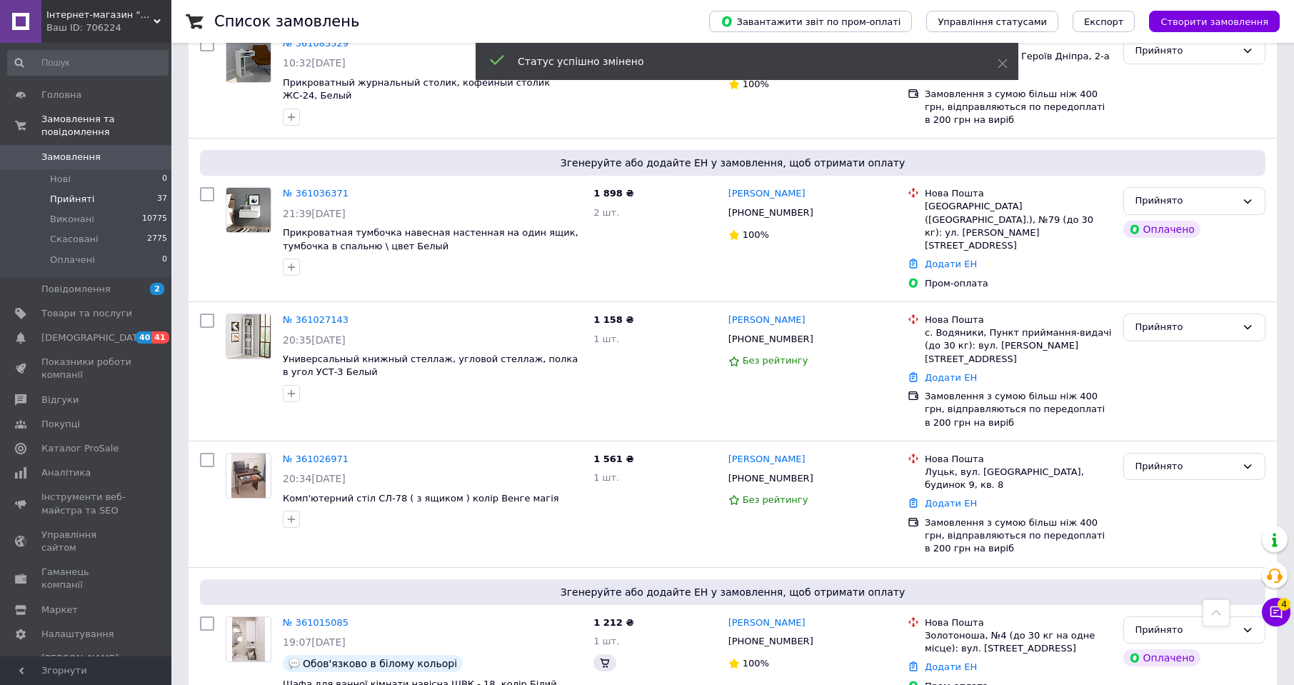
click at [804, 568] on div "Згенеруйте або додайте ЕН у замовлення, щоб отримати оплату № 361015085 19:07, …" at bounding box center [733, 647] width 1089 height 158
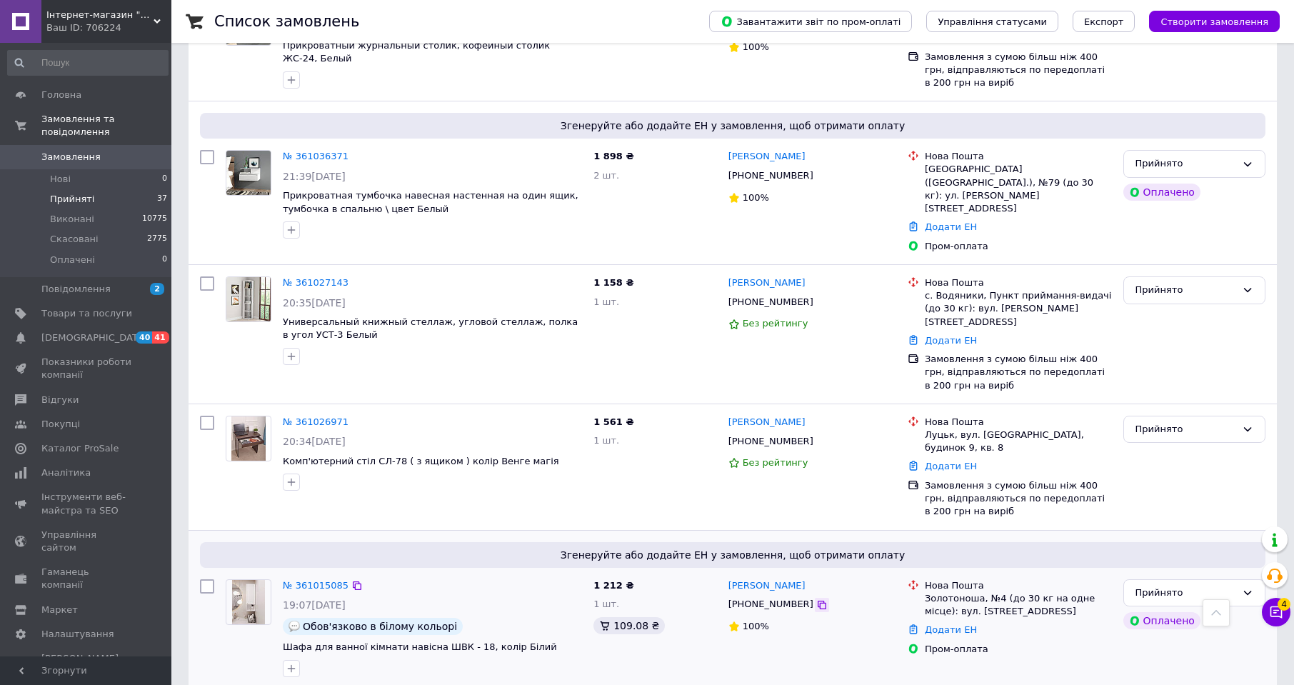
click at [816, 599] on icon at bounding box center [821, 604] width 11 height 11
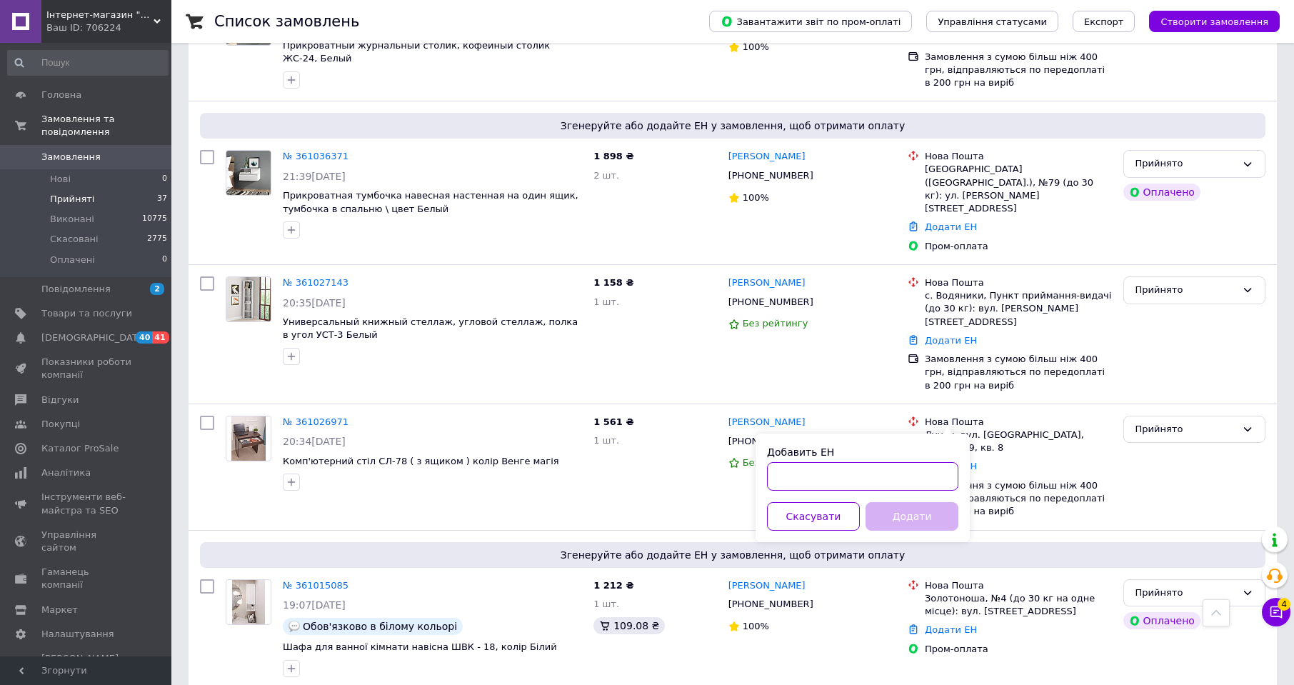
click at [939, 470] on input "Добавить ЕН" at bounding box center [862, 476] width 191 height 29
paste input "20451245801429"
type input "20451245801429"
click at [929, 513] on button "Додати" at bounding box center [912, 516] width 93 height 29
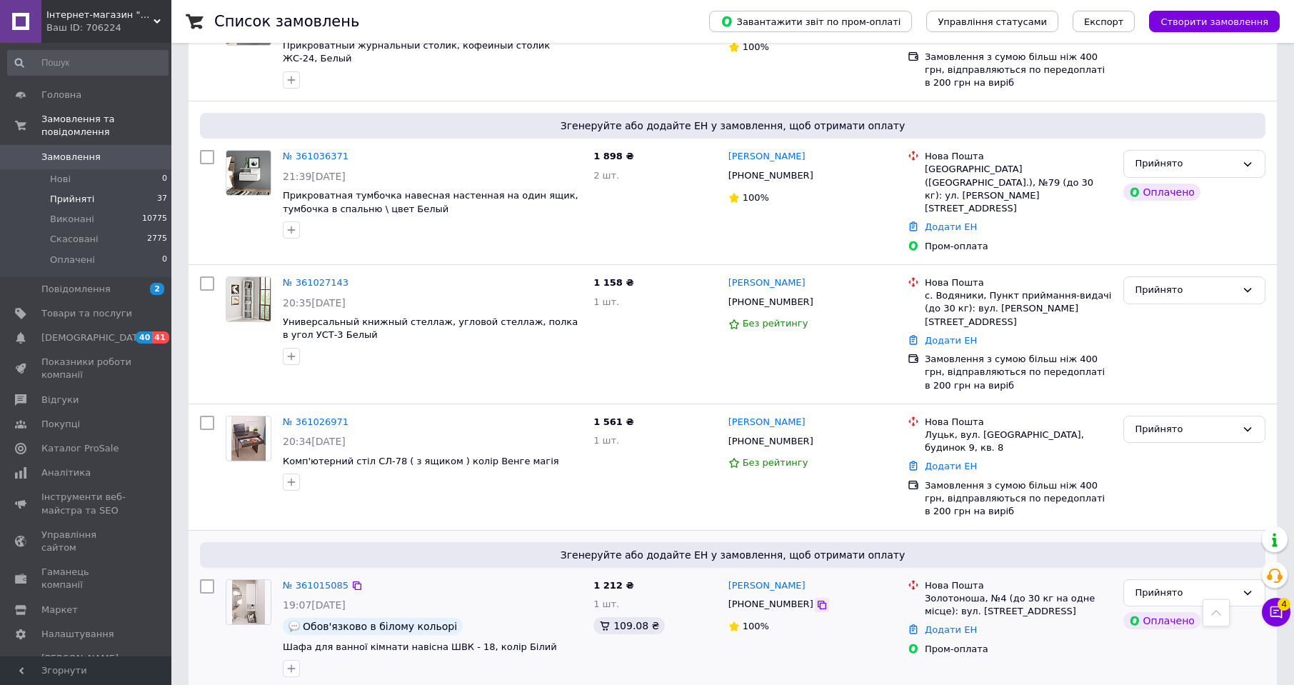
click at [818, 601] on icon at bounding box center [822, 605] width 9 height 9
click at [957, 624] on link "Додати ЕН" at bounding box center [951, 629] width 52 height 11
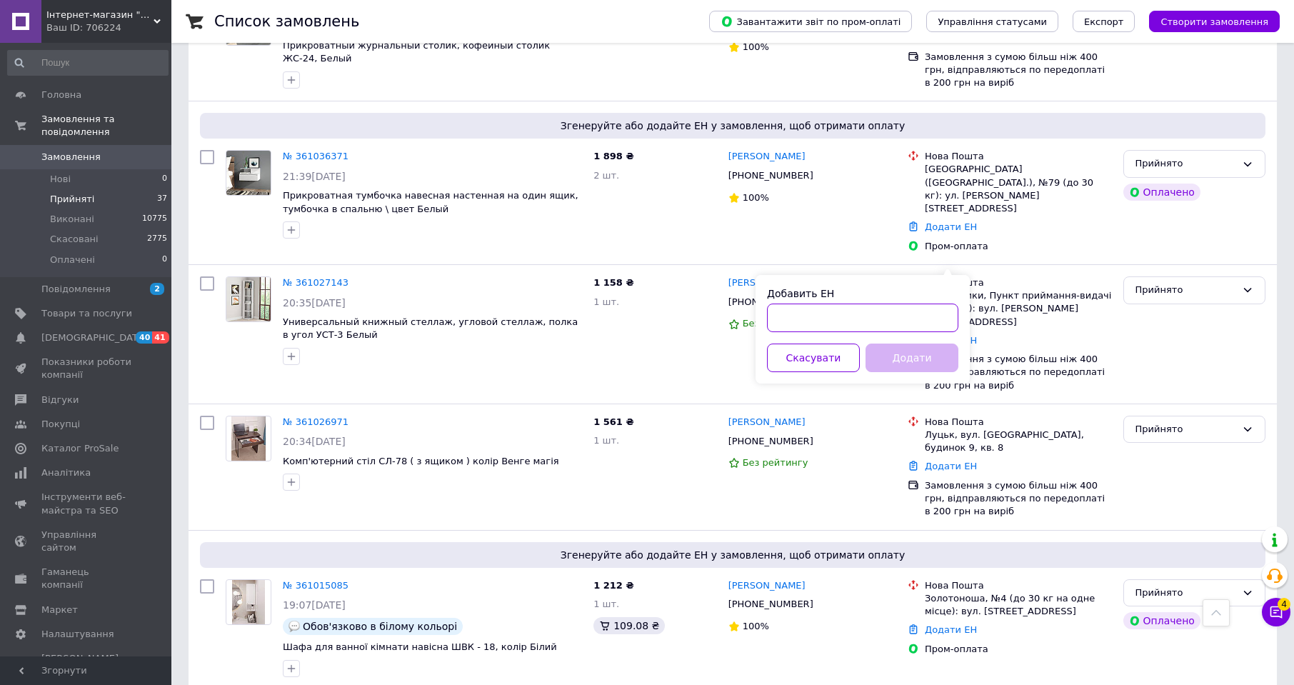
click at [924, 307] on input "Добавить ЕН" at bounding box center [862, 318] width 191 height 29
paste input "20451245740507"
type input "20451245740507"
click at [927, 357] on button "Додати" at bounding box center [912, 358] width 93 height 29
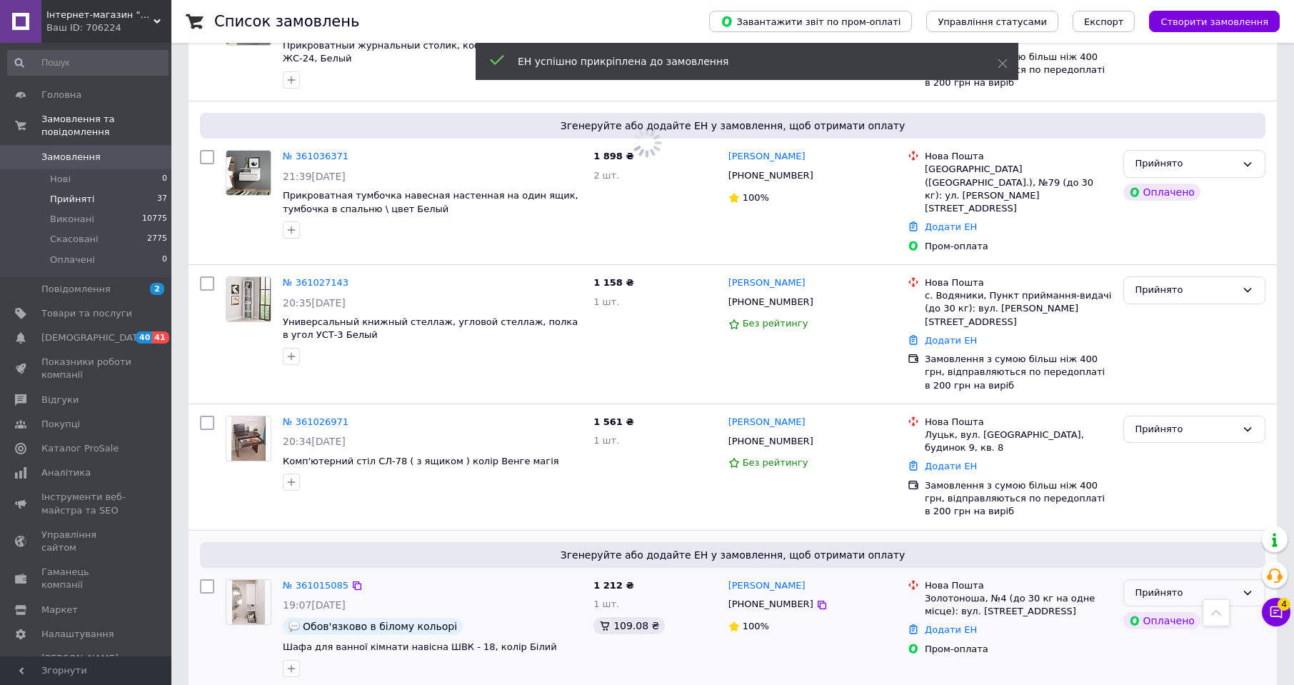
click at [1209, 586] on div "Прийнято" at bounding box center [1186, 593] width 101 height 15
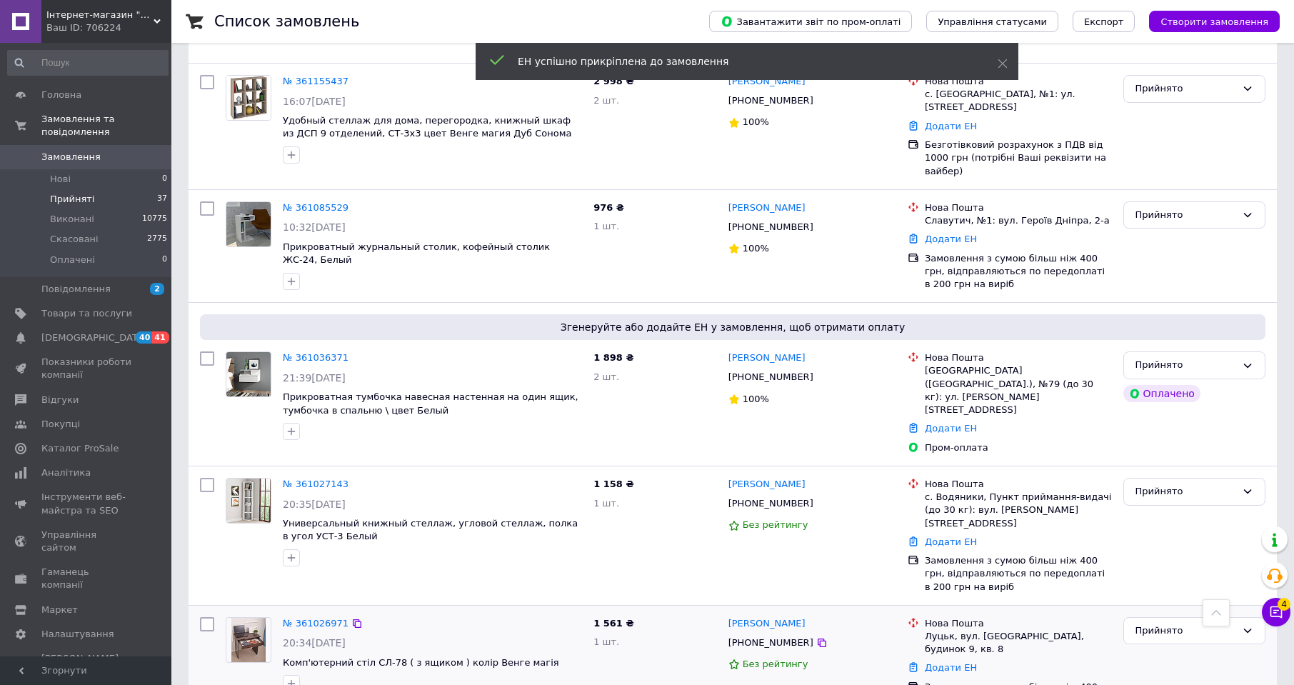
scroll to position [3322, 0]
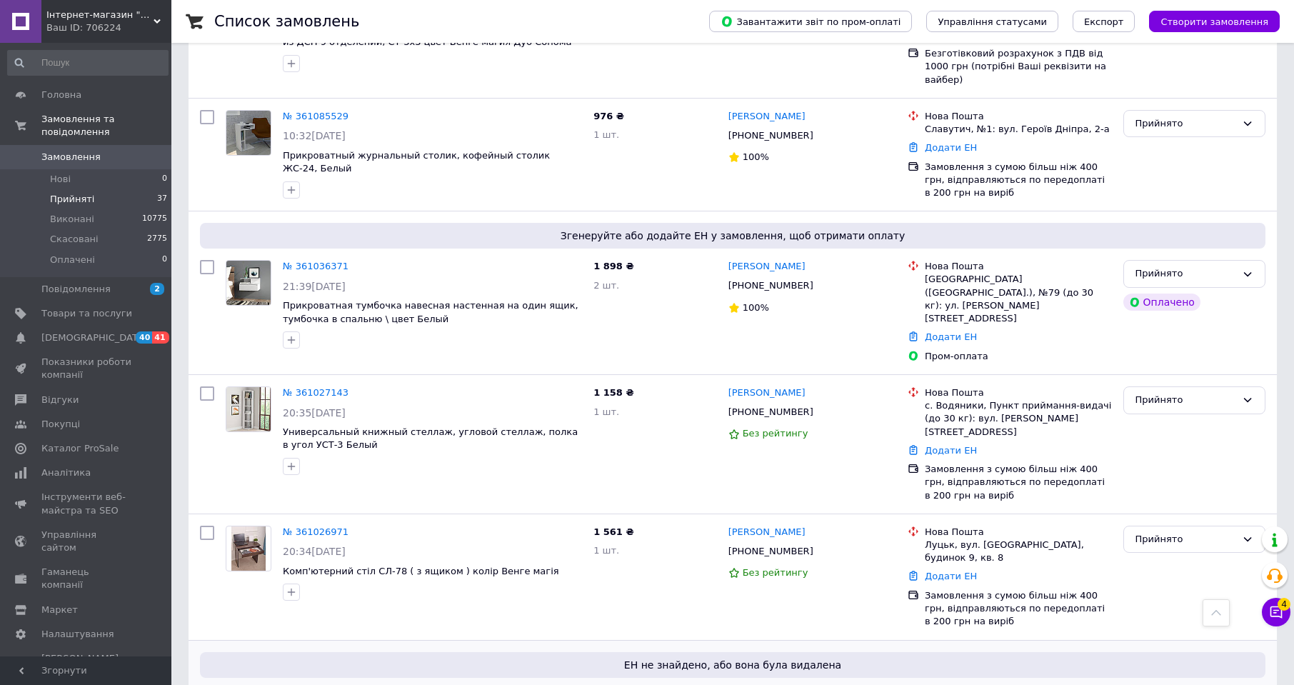
scroll to position [3307, 0]
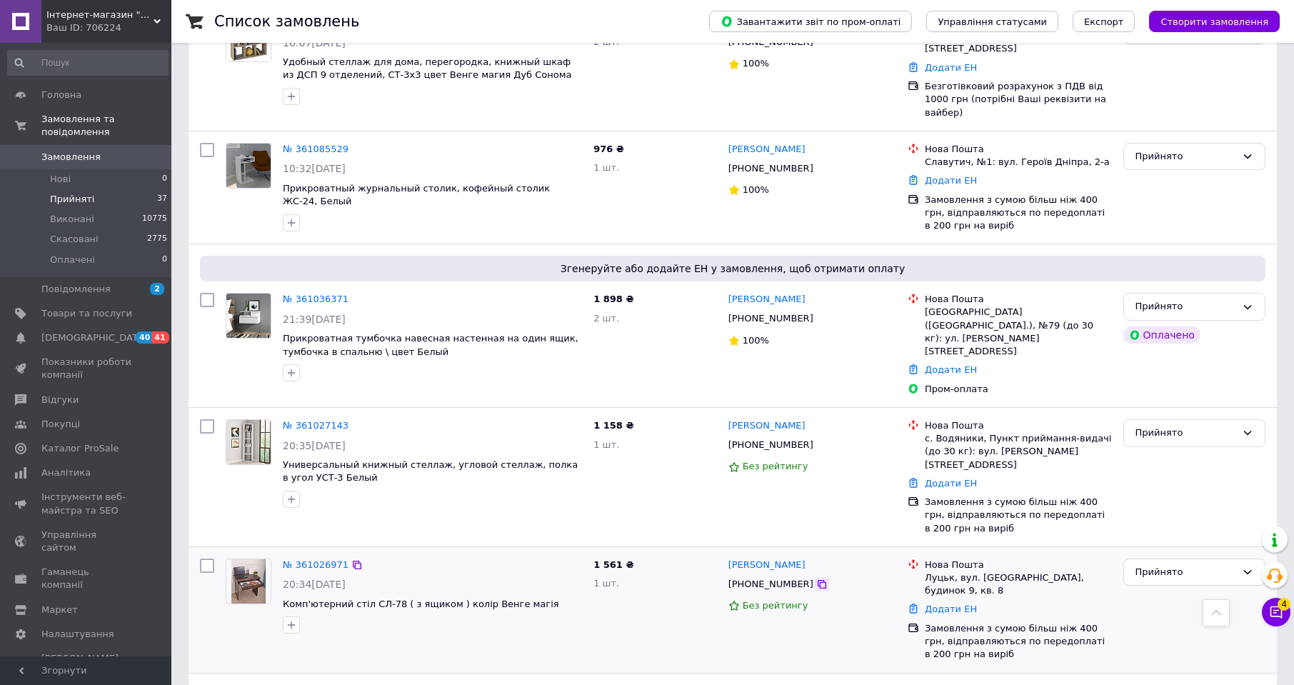
click at [816, 579] on icon at bounding box center [821, 584] width 11 height 11
click at [954, 604] on link "Додати ЕН" at bounding box center [951, 609] width 52 height 11
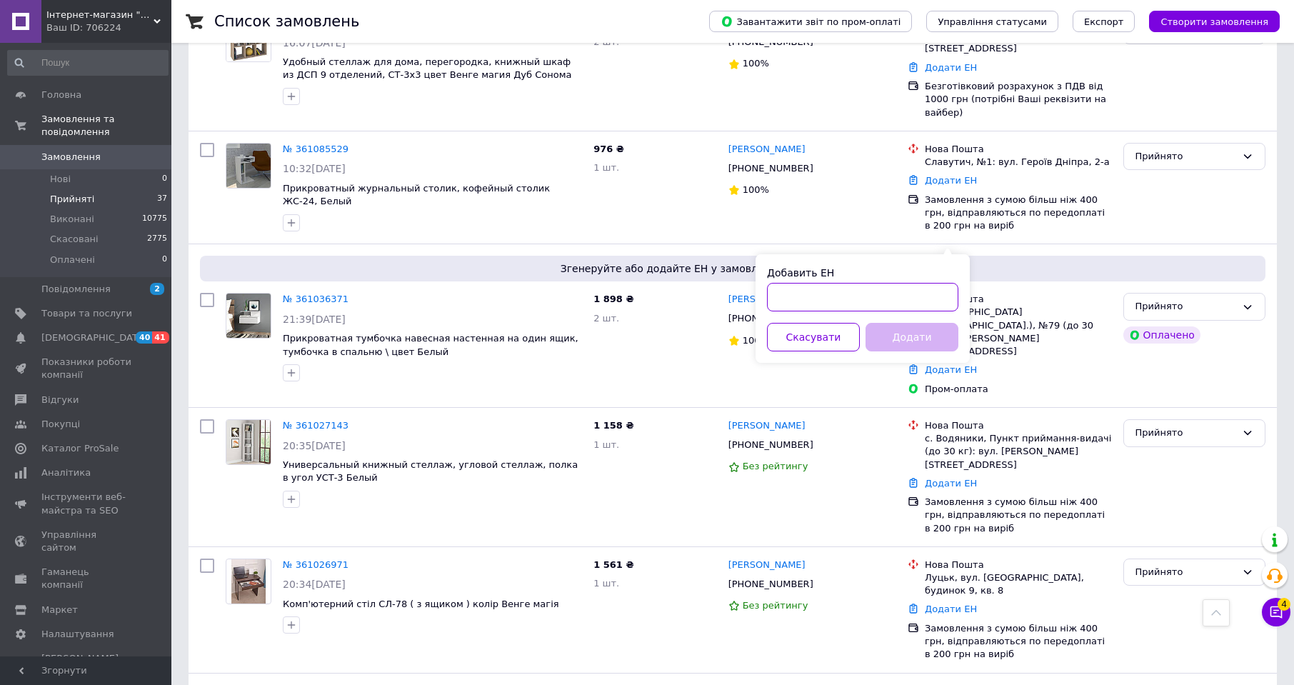
click at [947, 292] on input "Добавить ЕН" at bounding box center [862, 297] width 191 height 29
paste input "20451246548851"
type input "20451246548851"
click at [937, 337] on button "Додати" at bounding box center [912, 337] width 93 height 29
click at [1207, 565] on div "Прийнято" at bounding box center [1186, 572] width 101 height 15
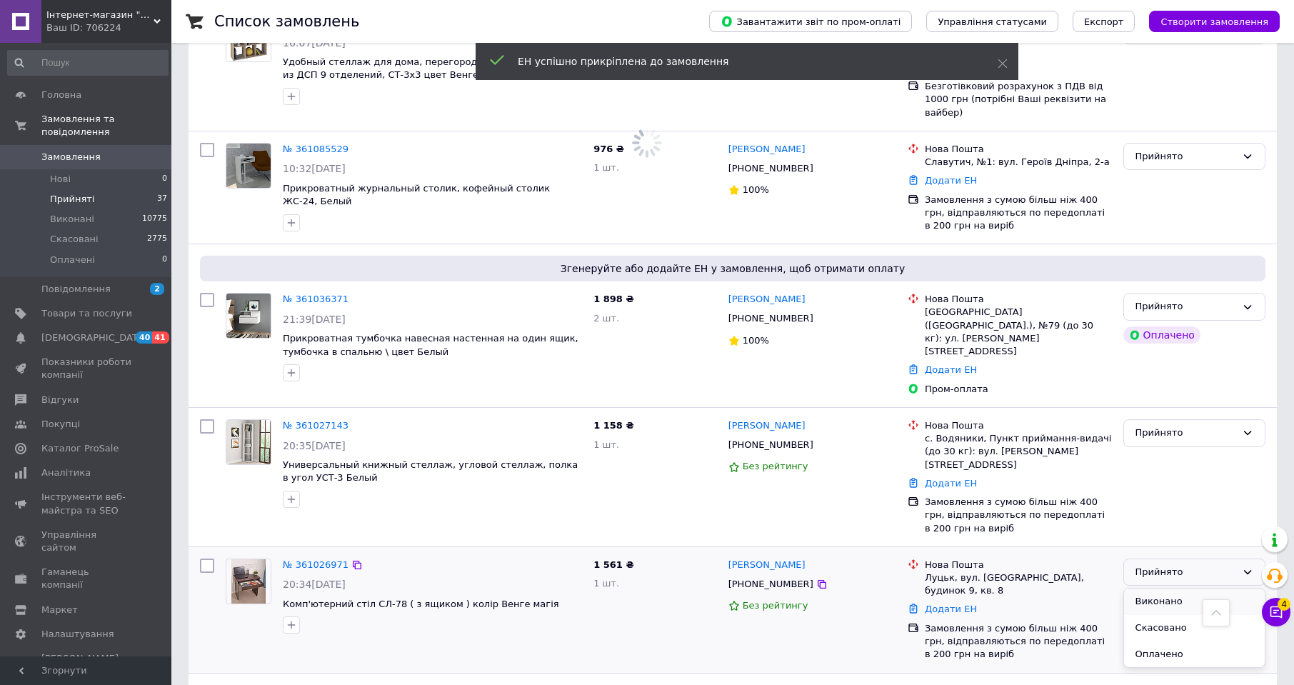
click at [1186, 589] on li "Виконано" at bounding box center [1194, 602] width 141 height 26
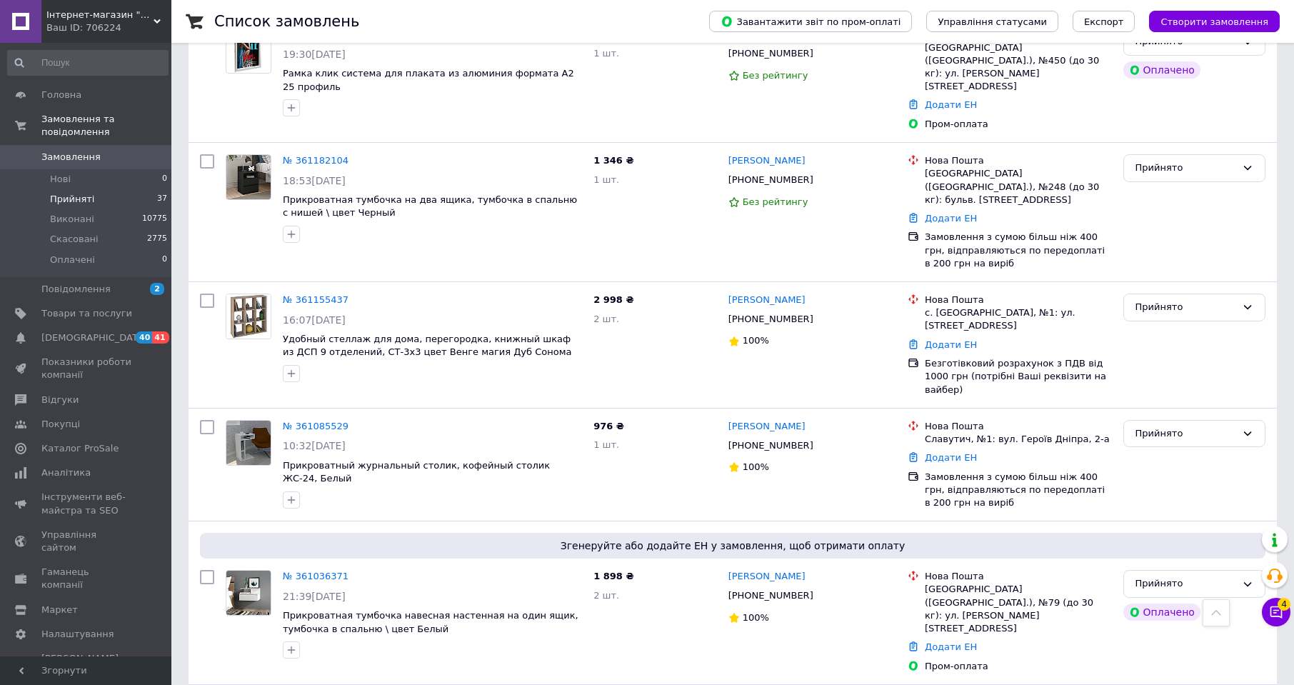
scroll to position [3092, 0]
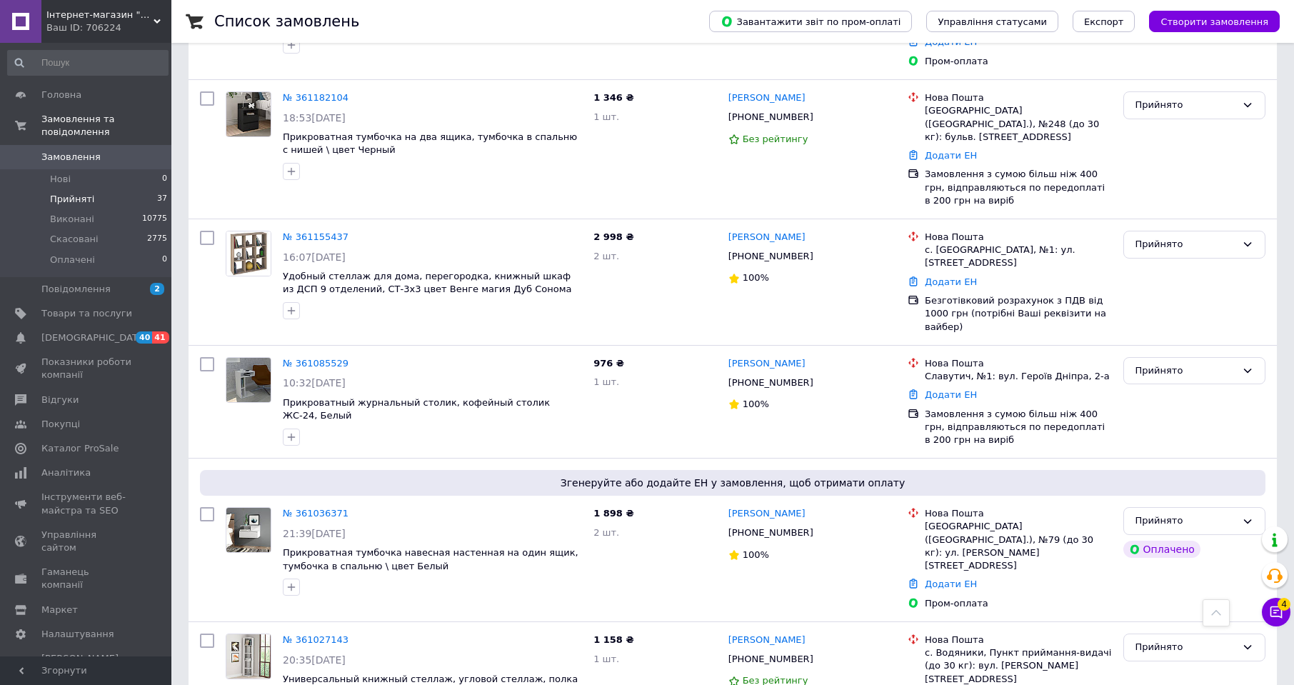
click at [816, 654] on icon at bounding box center [821, 659] width 11 height 11
click at [944, 684] on link "Додати ЕН" at bounding box center [951, 697] width 52 height 11
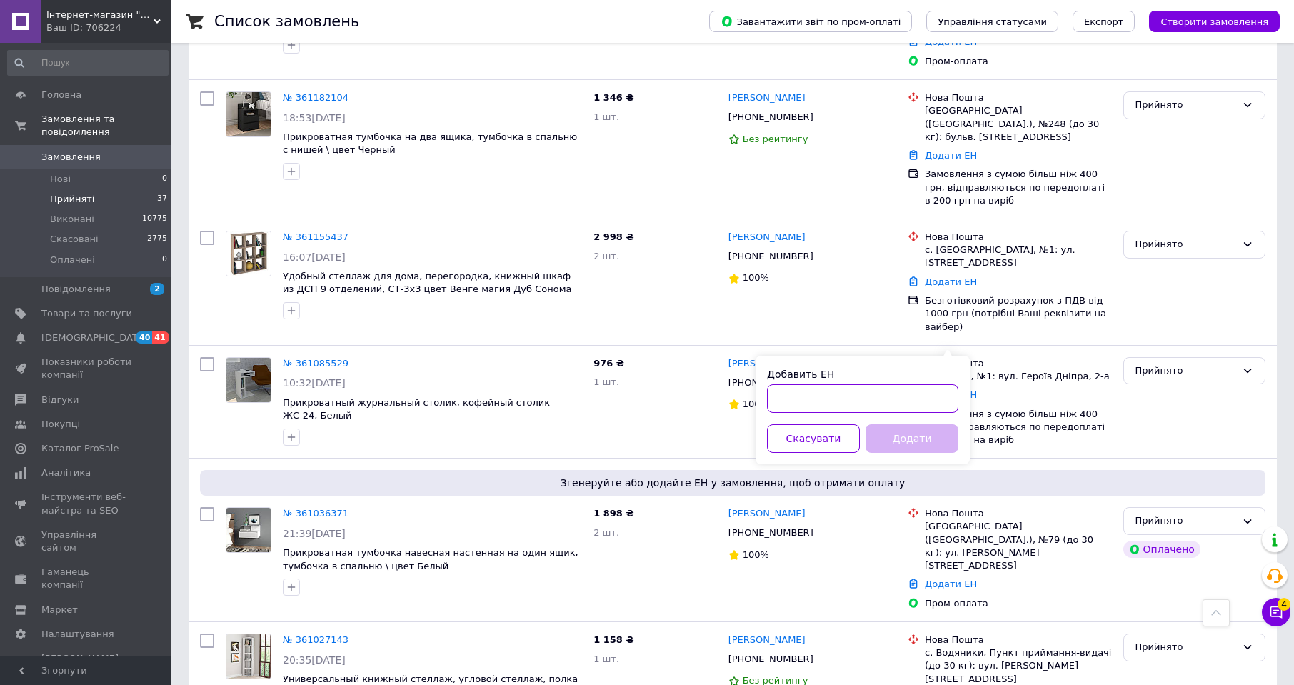
click at [899, 396] on input "Добавить ЕН" at bounding box center [862, 398] width 191 height 29
paste input "20451246552649"
type input "20451246552649"
click at [927, 442] on button "Додати" at bounding box center [912, 438] width 93 height 29
click at [1190, 640] on div "Прийнято" at bounding box center [1186, 647] width 101 height 15
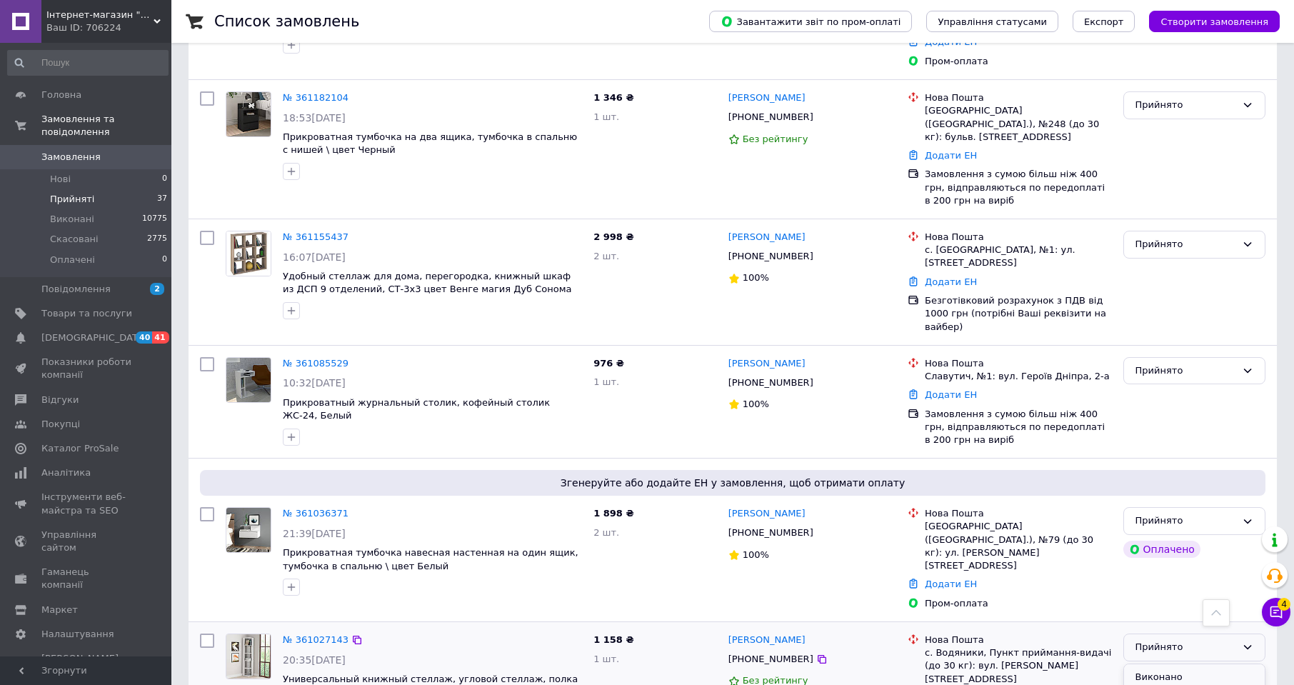
click at [1181, 664] on li "Виконано" at bounding box center [1194, 677] width 141 height 26
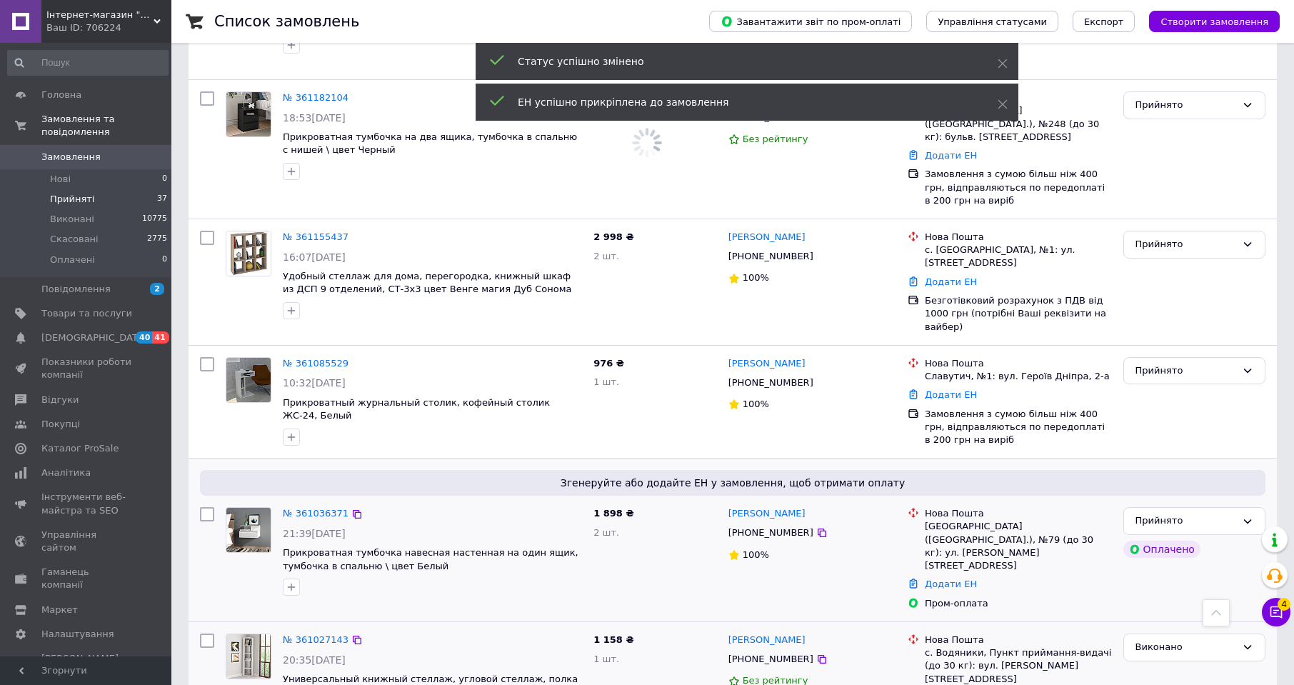
scroll to position [3061, 0]
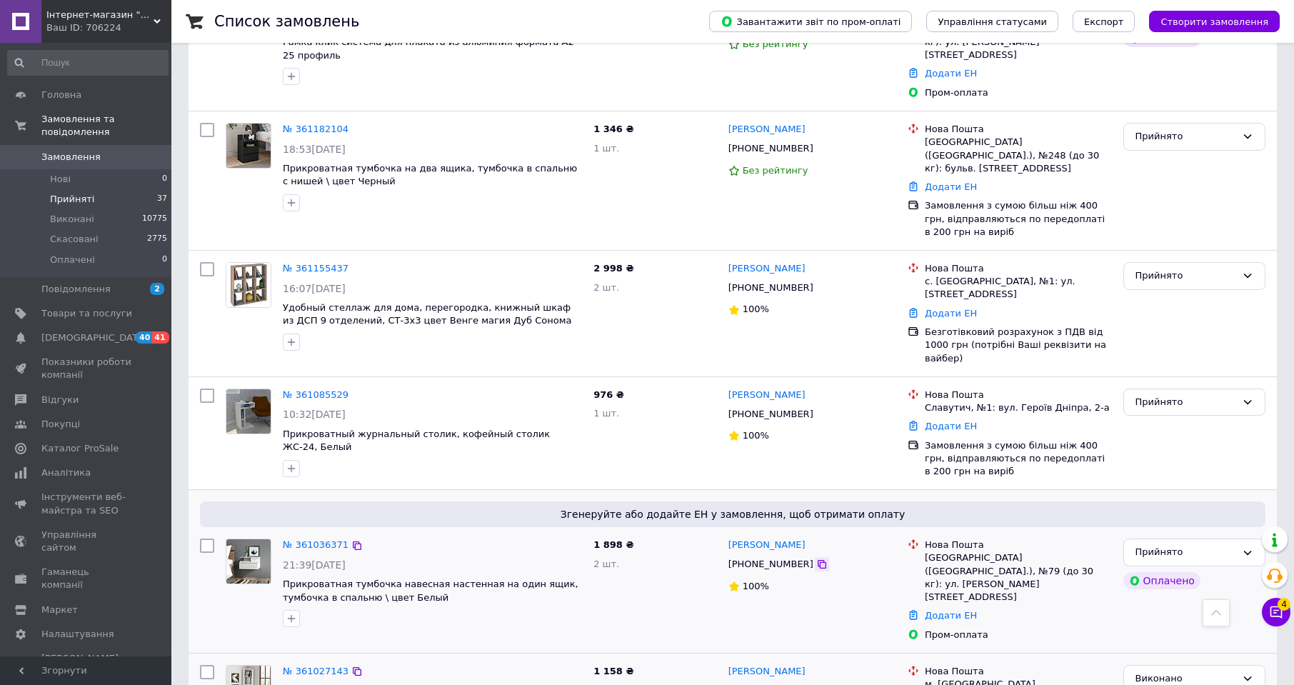
click at [816, 559] on icon at bounding box center [821, 564] width 11 height 11
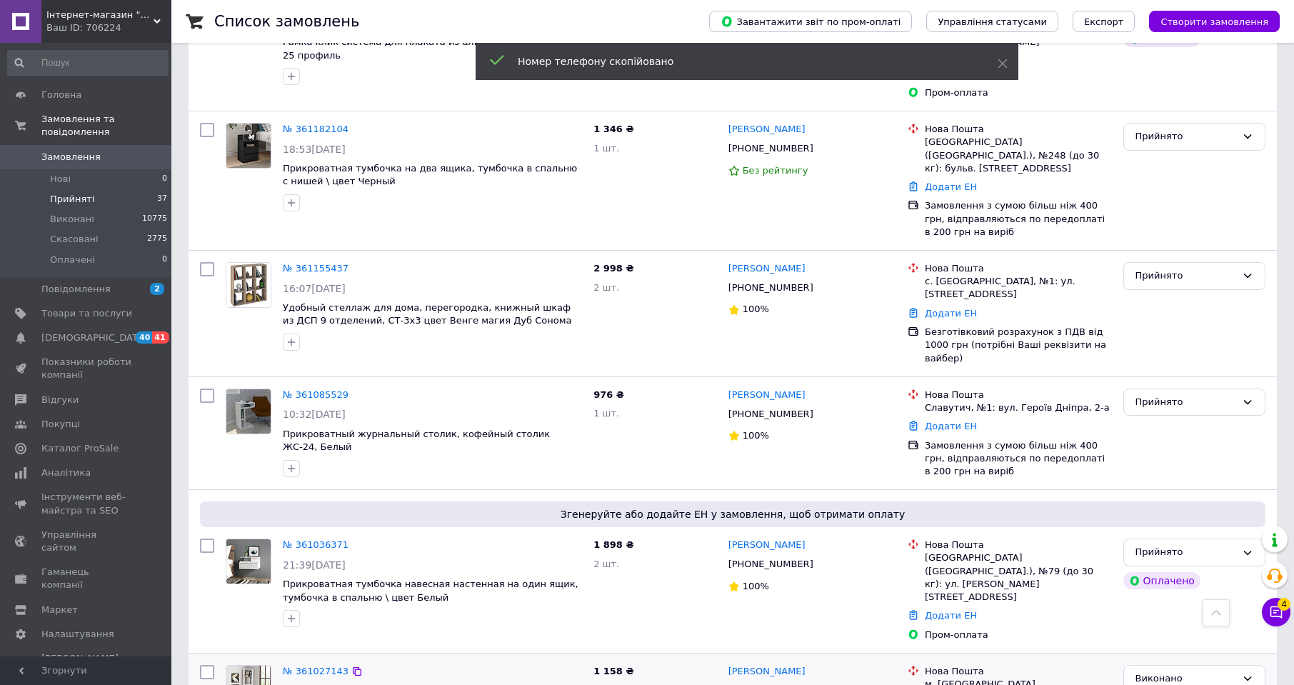
scroll to position [2903, 0]
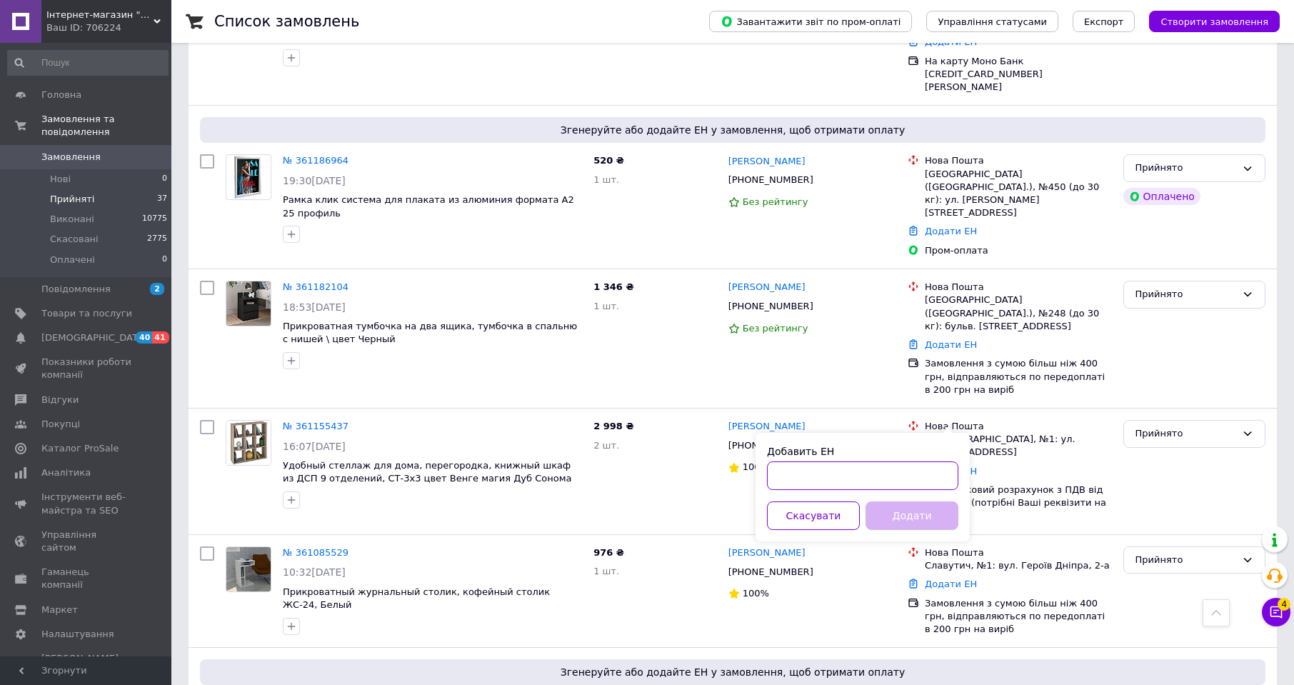
click at [928, 476] on input "Добавить ЕН" at bounding box center [862, 475] width 191 height 29
paste input "20451245744886"
type input "20451245744886"
click at [919, 524] on button "Додати" at bounding box center [912, 515] width 93 height 29
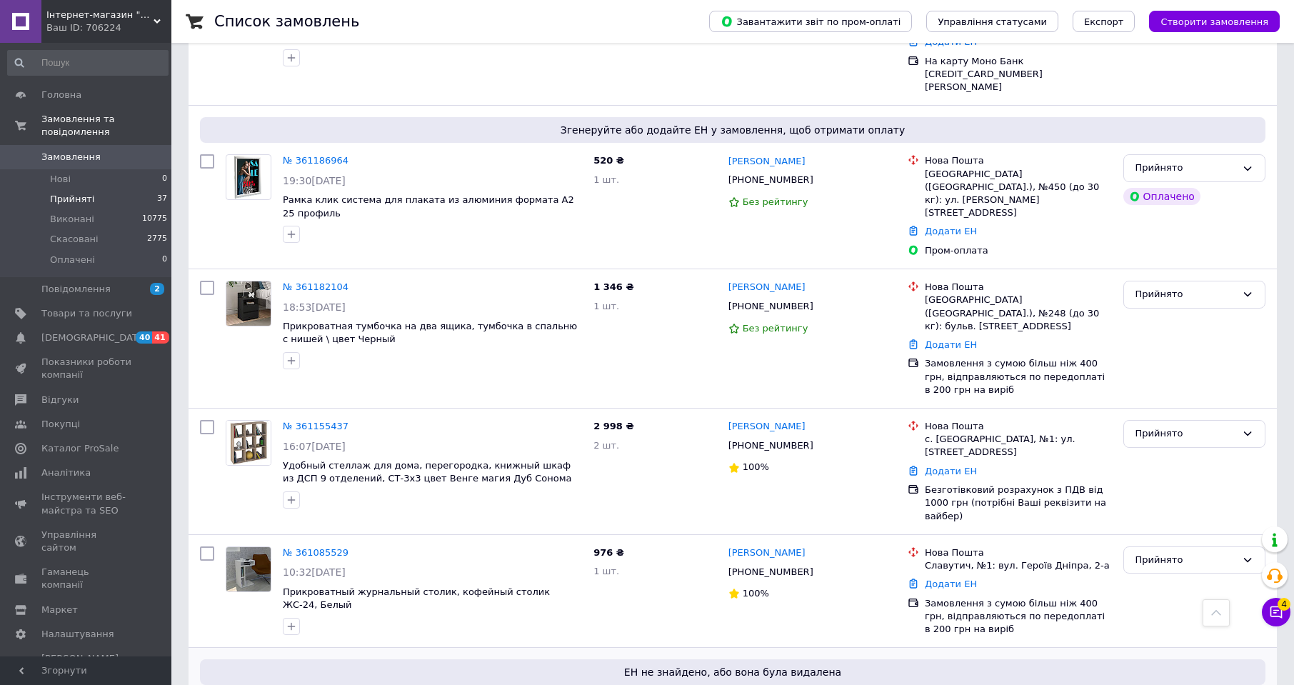
drag, startPoint x: 807, startPoint y: 246, endPoint x: 834, endPoint y: 246, distance: 27.1
click at [816, 566] on icon at bounding box center [821, 571] width 11 height 11
click at [947, 579] on link "Додати ЕН" at bounding box center [951, 584] width 52 height 11
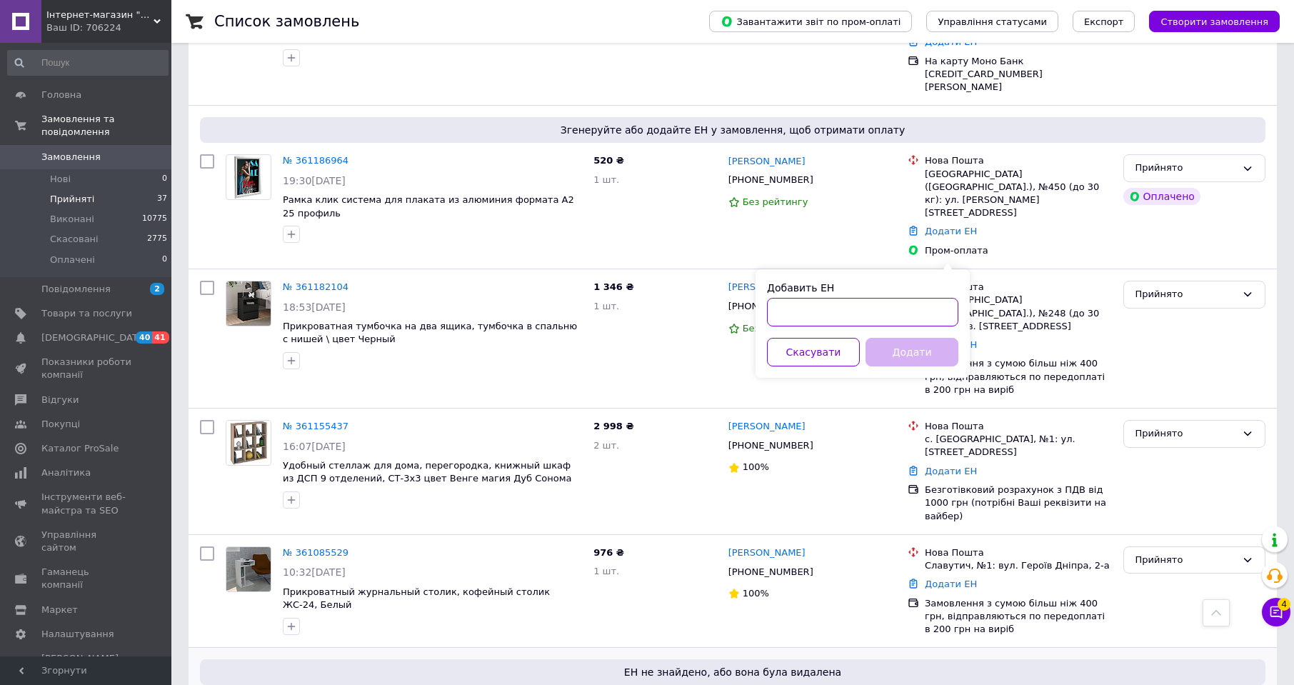
click at [937, 321] on input "Добавить ЕН" at bounding box center [862, 312] width 191 height 29
paste input "20451245751147"
type input "20451245751147"
drag, startPoint x: 936, startPoint y: 350, endPoint x: 944, endPoint y: 351, distance: 8.0
click at [937, 351] on button "Додати" at bounding box center [912, 352] width 93 height 29
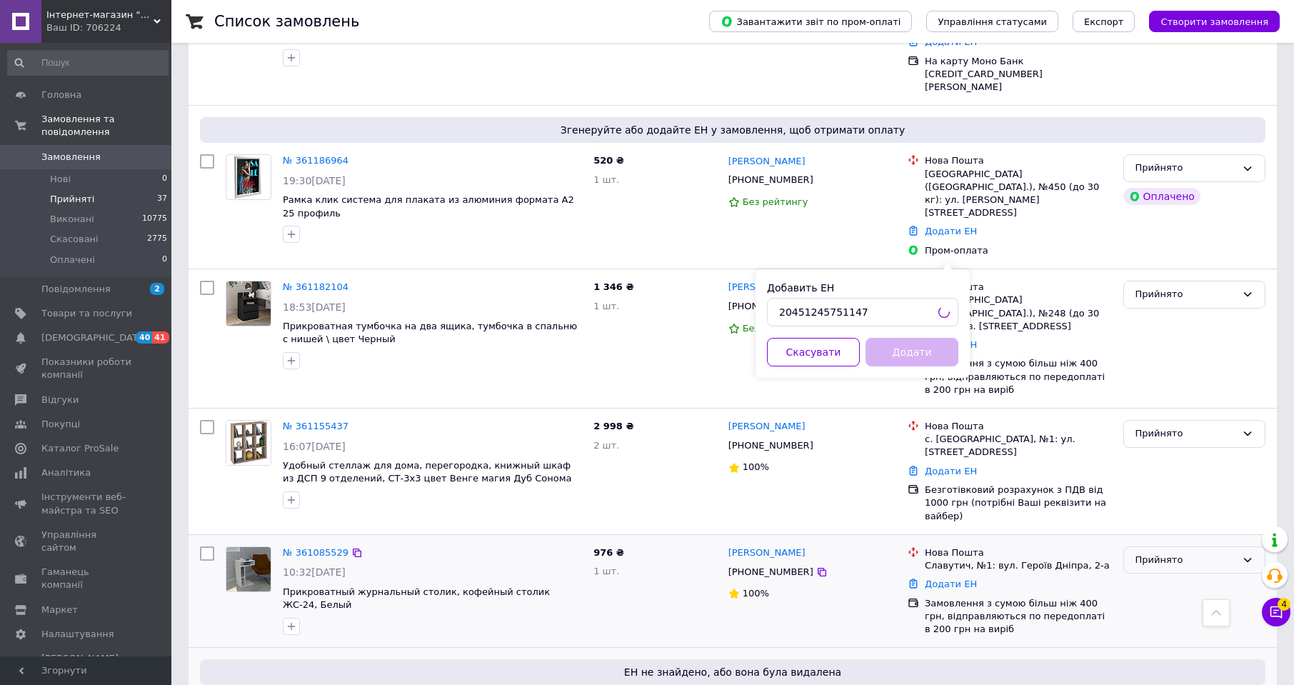
click at [1209, 553] on div "Прийнято" at bounding box center [1186, 560] width 101 height 15
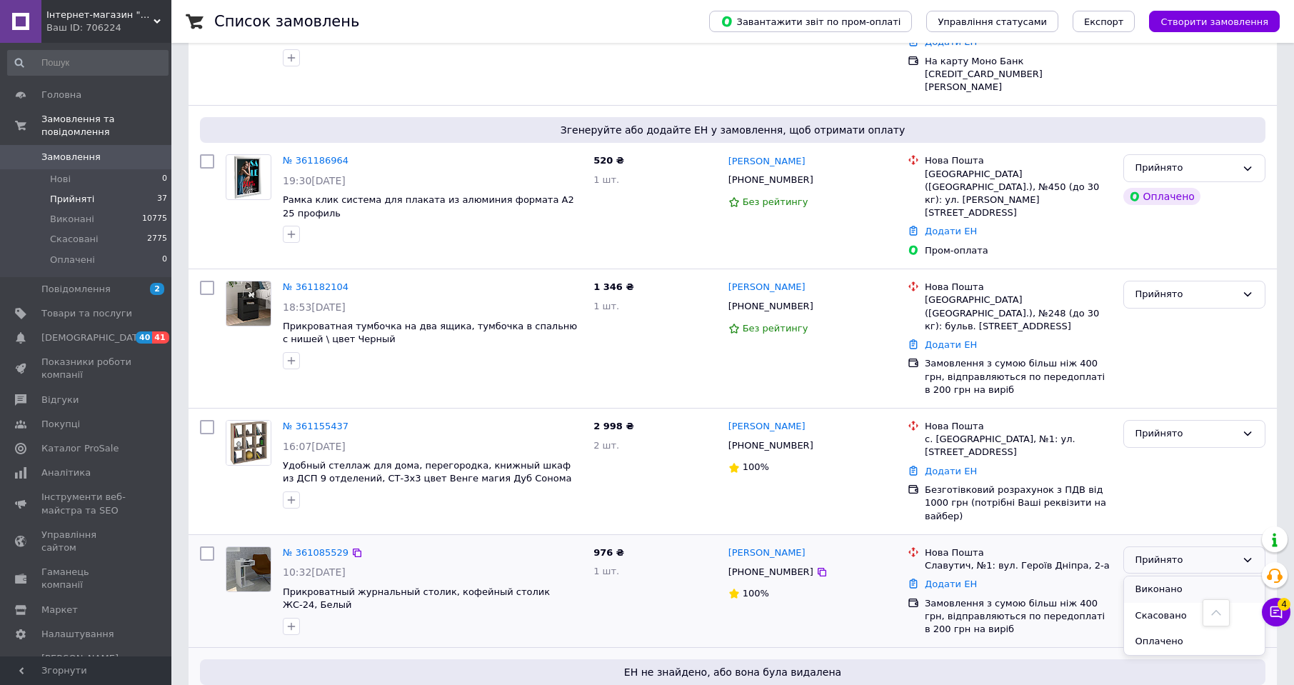
click at [1197, 576] on li "Виконано" at bounding box center [1194, 589] width 141 height 26
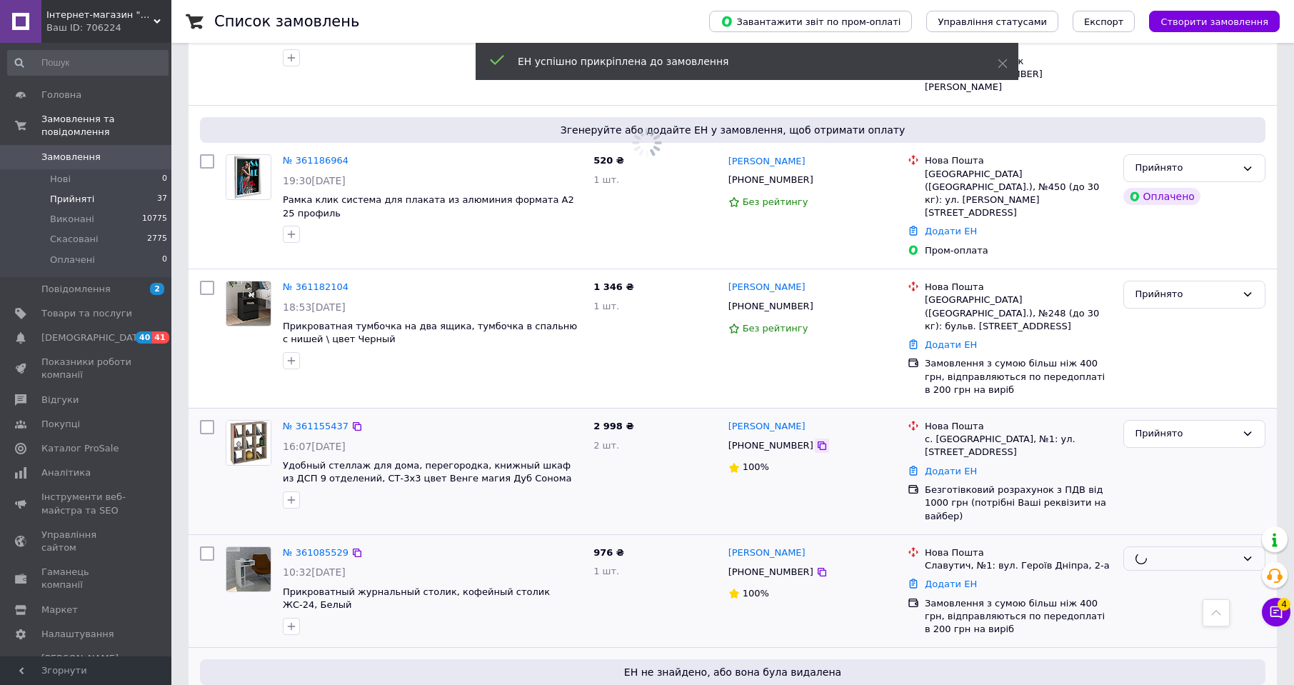
click at [818, 441] on icon at bounding box center [822, 445] width 9 height 9
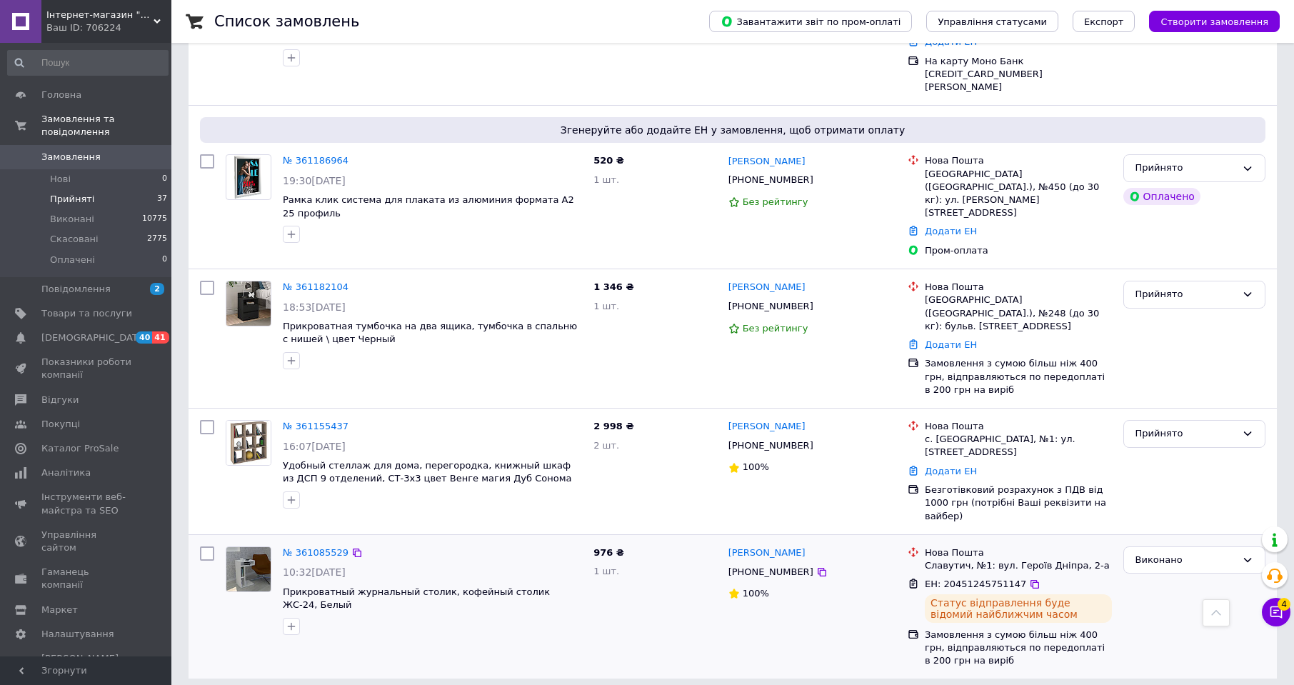
scroll to position [2627, 0]
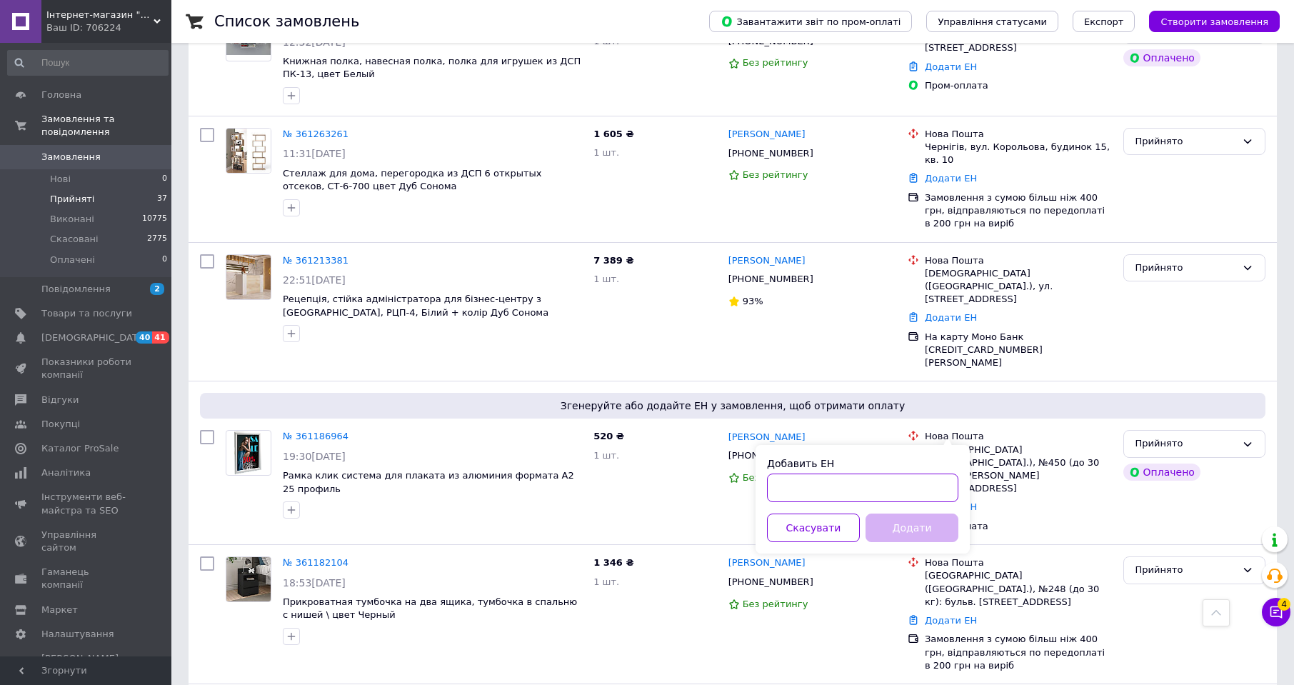
click at [946, 485] on input "Добавить ЕН" at bounding box center [862, 488] width 191 height 29
paste input "20451246466208"
type input "20451246466208"
click at [934, 528] on button "Додати" at bounding box center [912, 528] width 93 height 29
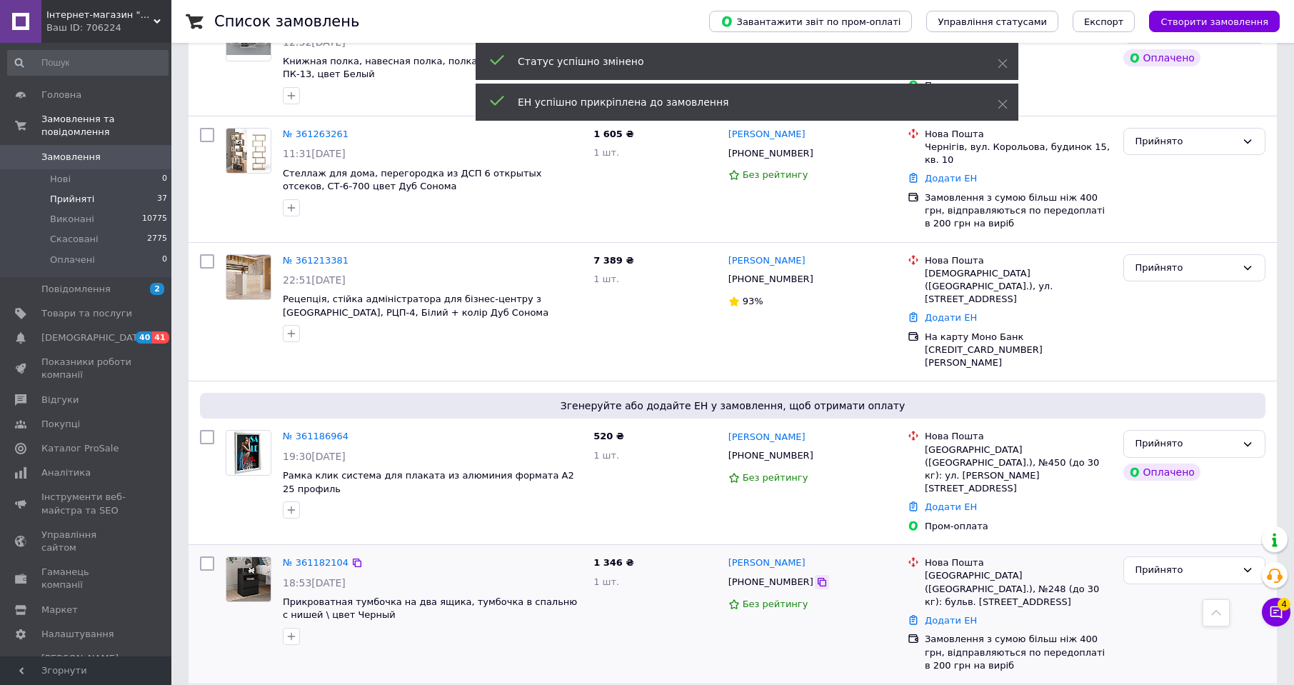
click at [816, 576] on icon at bounding box center [821, 581] width 11 height 11
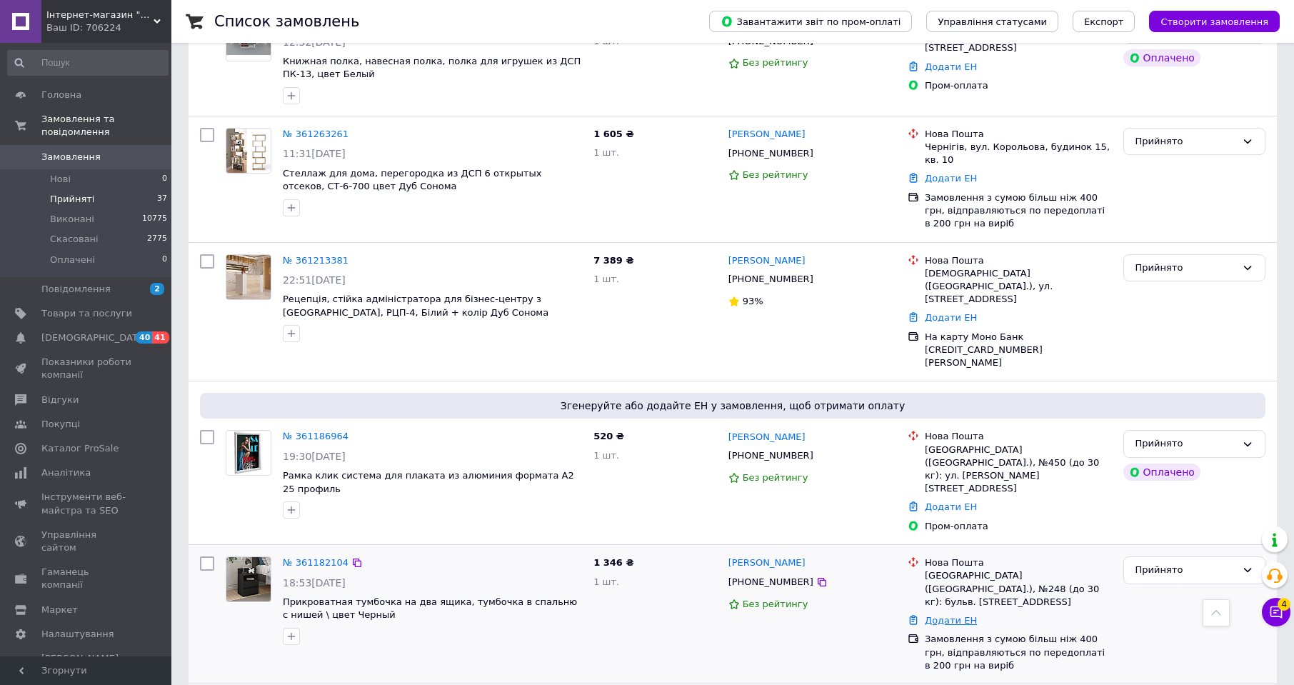
click at [955, 615] on link "Додати ЕН" at bounding box center [951, 620] width 52 height 11
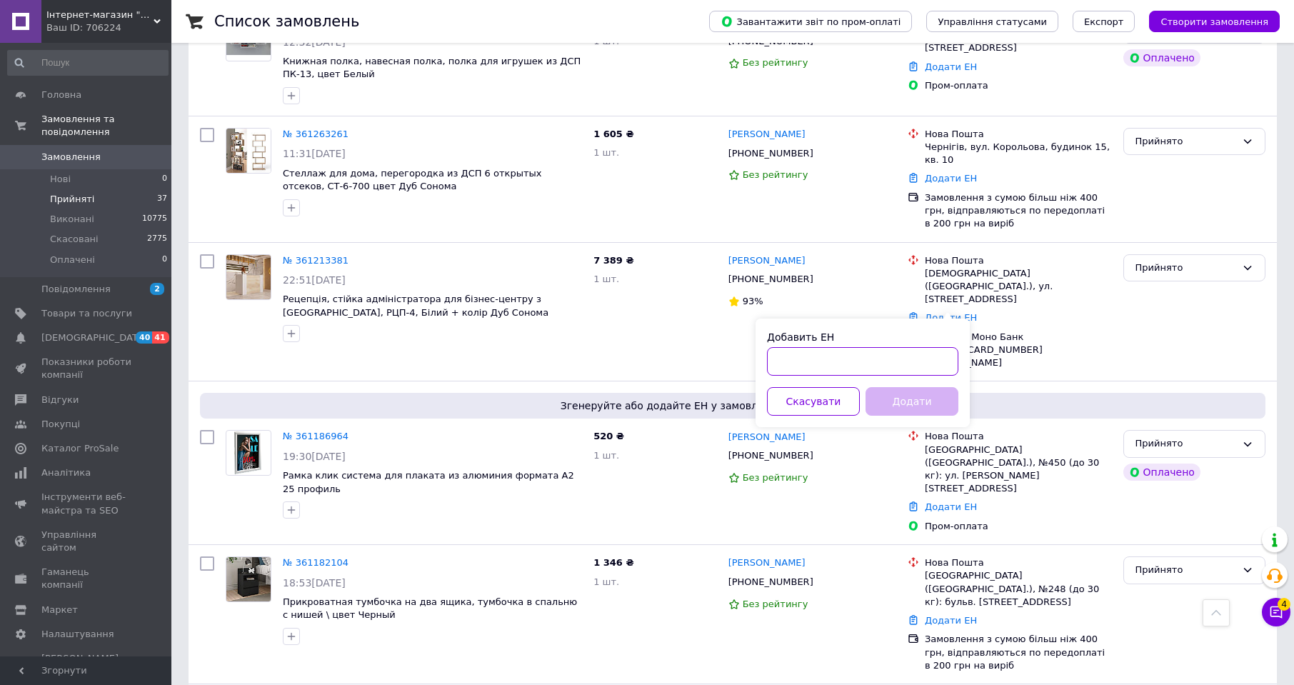
click at [924, 366] on input "Добавить ЕН" at bounding box center [862, 361] width 191 height 29
paste input "20451246549227"
type input "20451246549227"
click at [930, 400] on button "Додати" at bounding box center [912, 401] width 93 height 29
click at [1199, 563] on div "Прийнято" at bounding box center [1186, 570] width 101 height 15
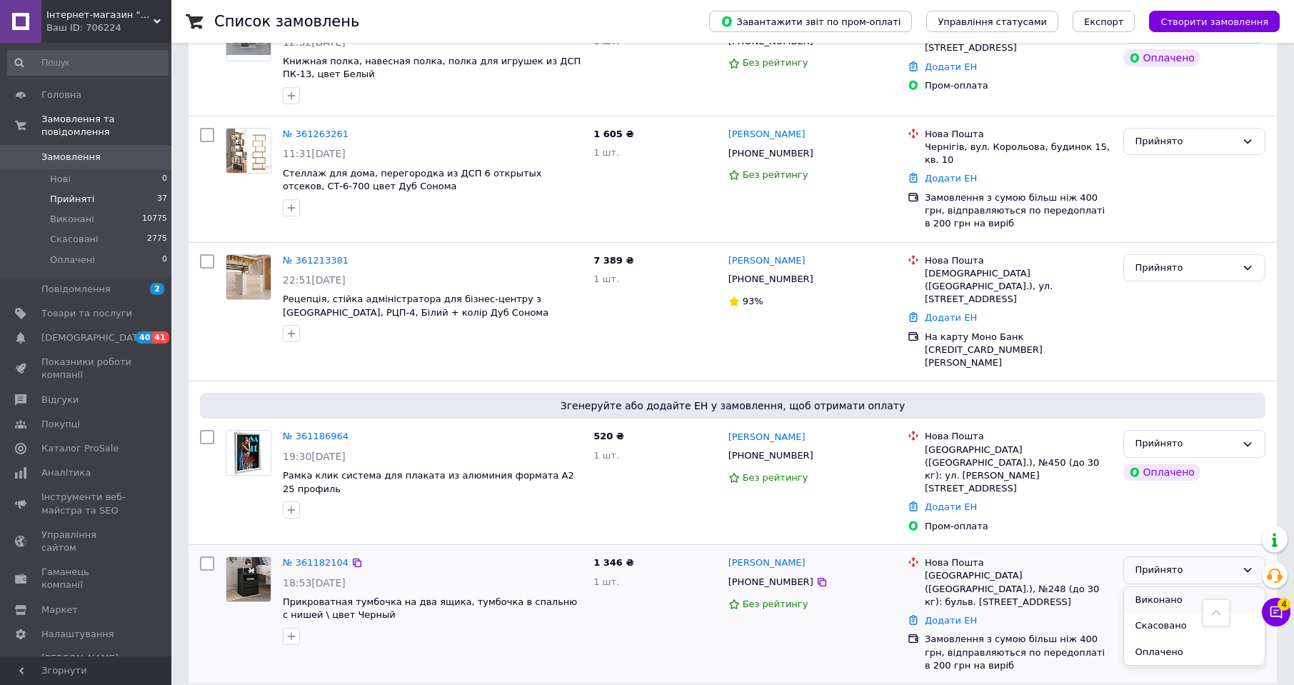
click at [1169, 587] on li "Виконано" at bounding box center [1194, 600] width 141 height 26
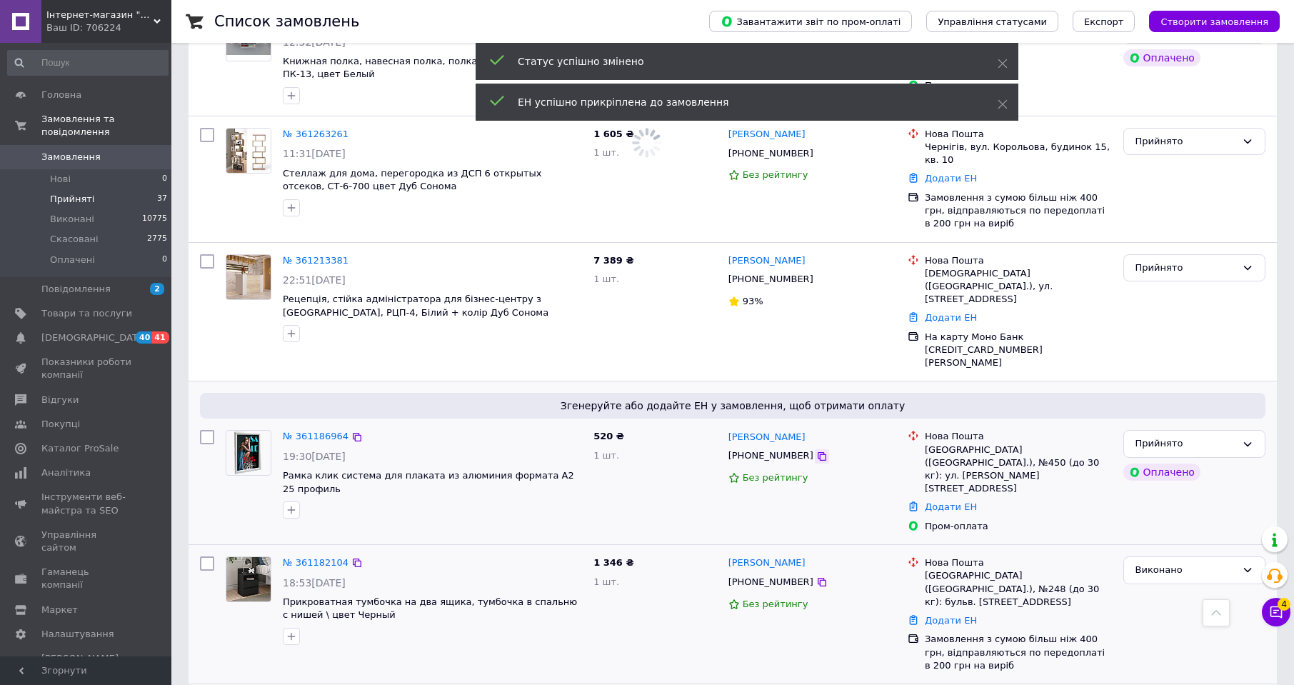
click at [816, 451] on icon at bounding box center [821, 456] width 11 height 11
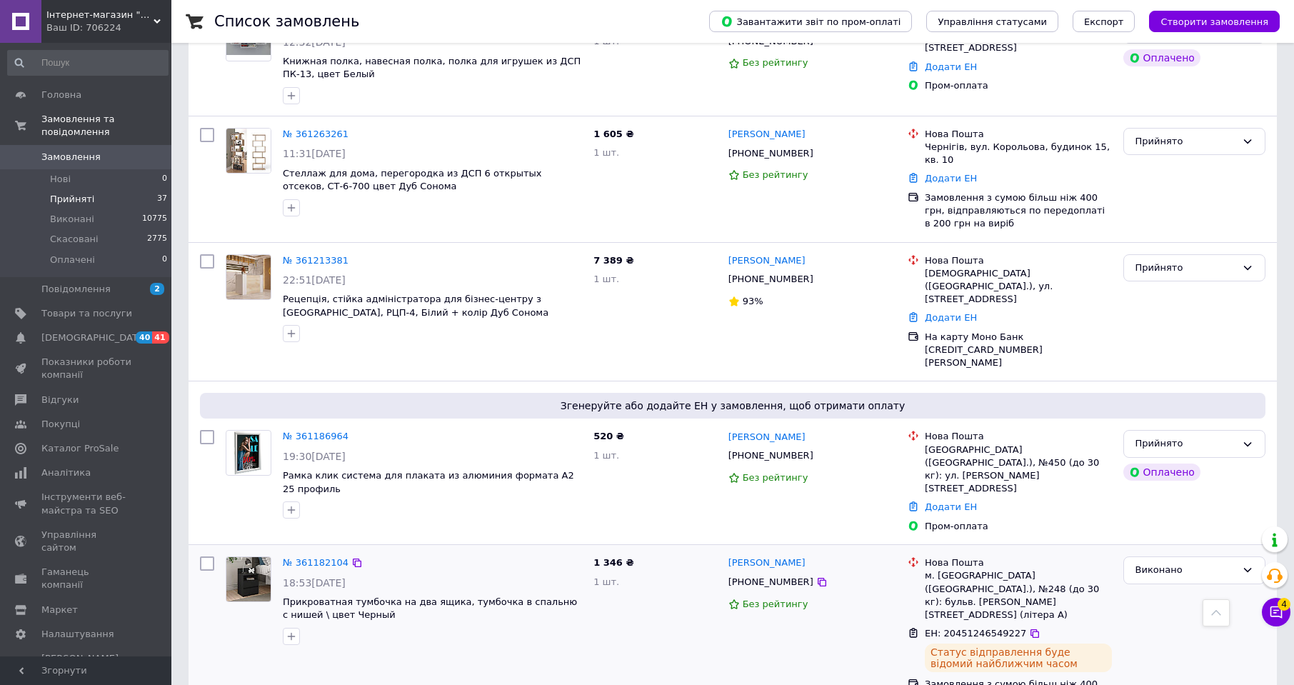
scroll to position [2546, 0]
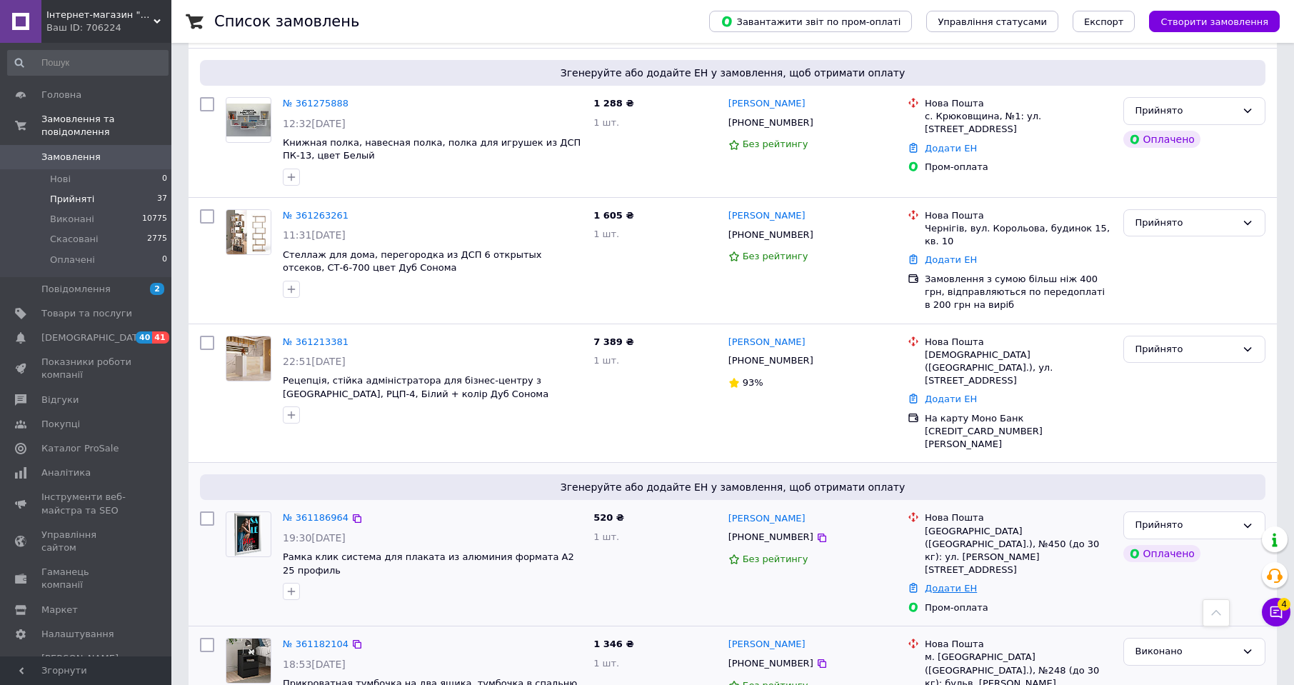
click at [956, 583] on link "Додати ЕН" at bounding box center [951, 588] width 52 height 11
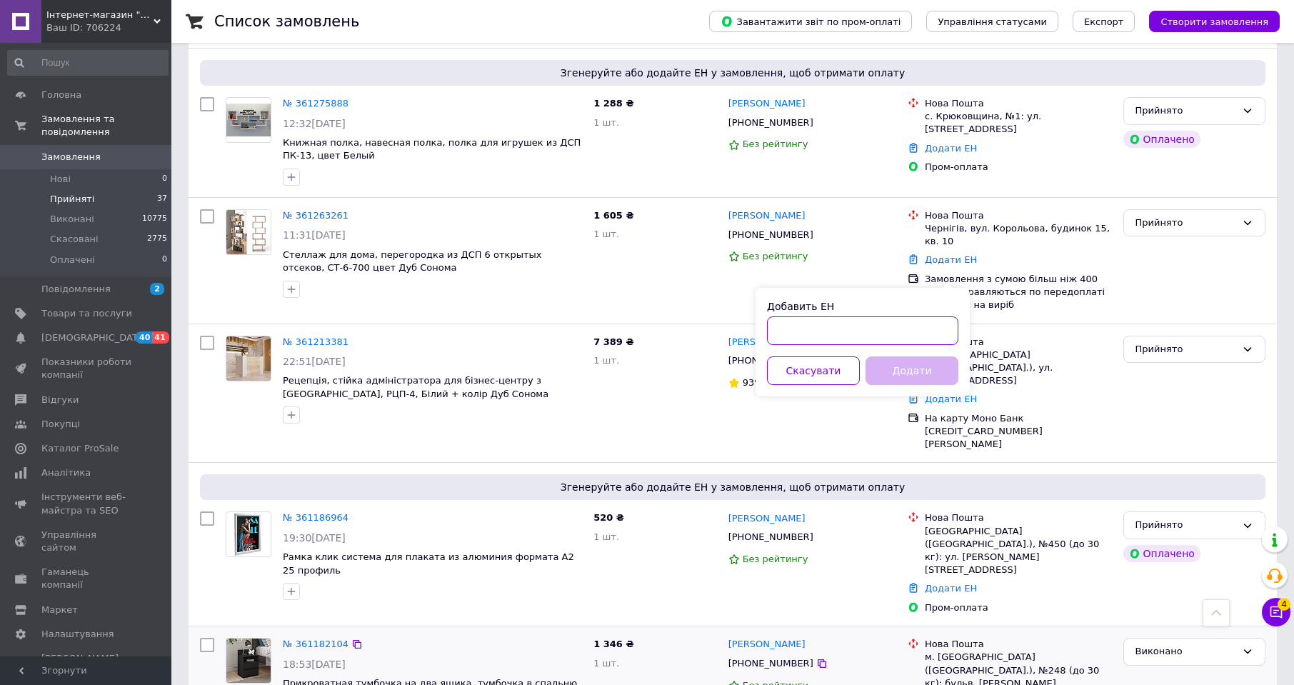
click at [929, 328] on input "Добавить ЕН" at bounding box center [862, 330] width 191 height 29
paste input "20451245617221"
type input "20451245617221"
click at [934, 365] on button "Додати" at bounding box center [912, 370] width 93 height 29
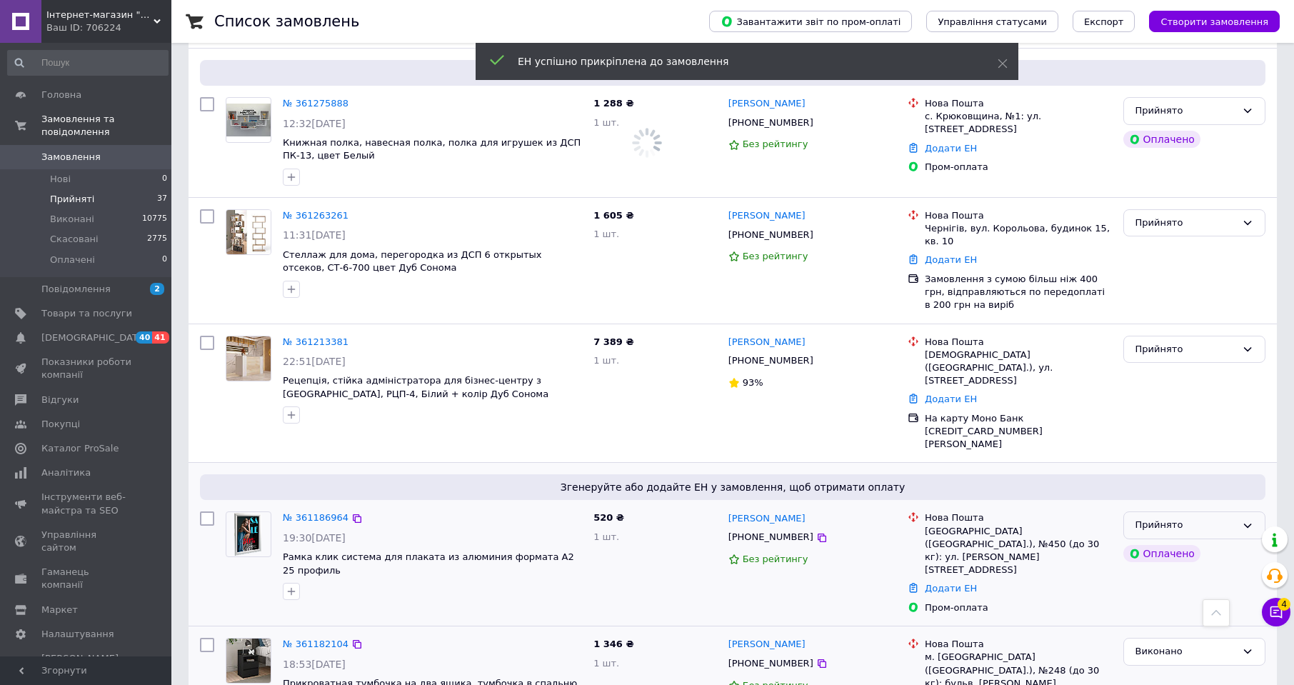
click at [1209, 518] on div "Прийнято" at bounding box center [1186, 525] width 101 height 15
click at [1198, 542] on li "Виконано" at bounding box center [1194, 555] width 141 height 26
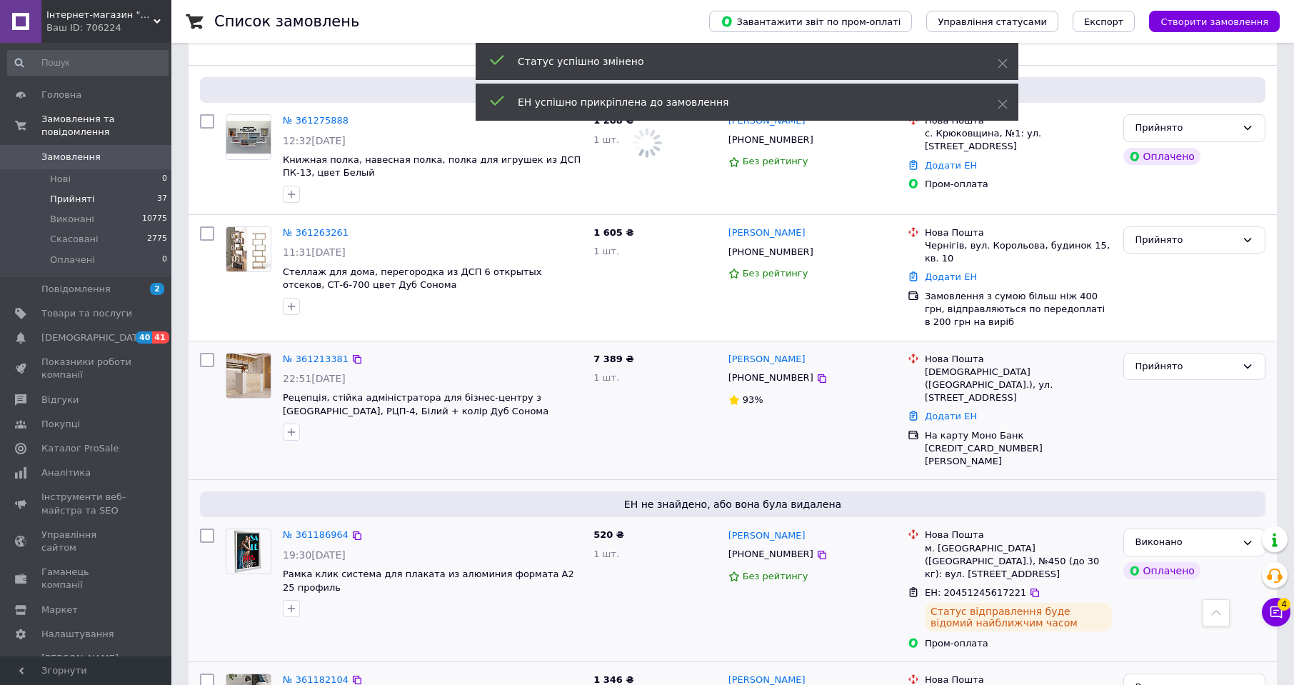
scroll to position [2474, 0]
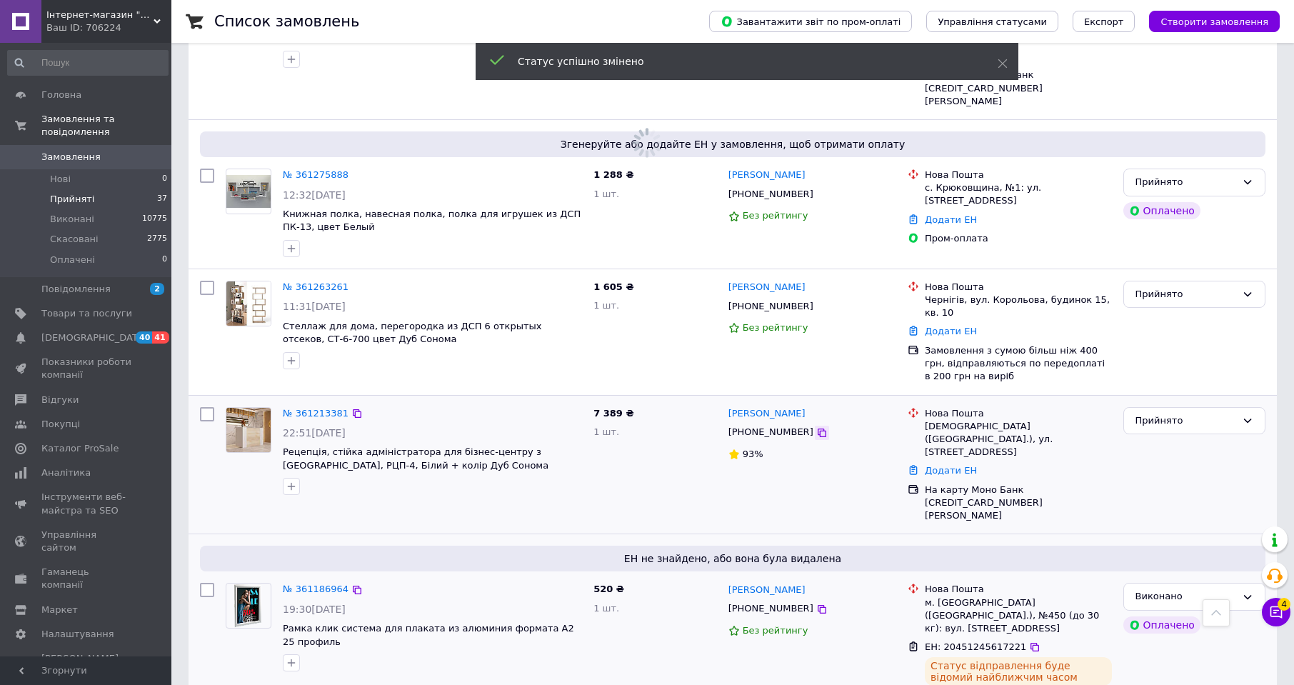
click at [816, 427] on icon at bounding box center [821, 432] width 11 height 11
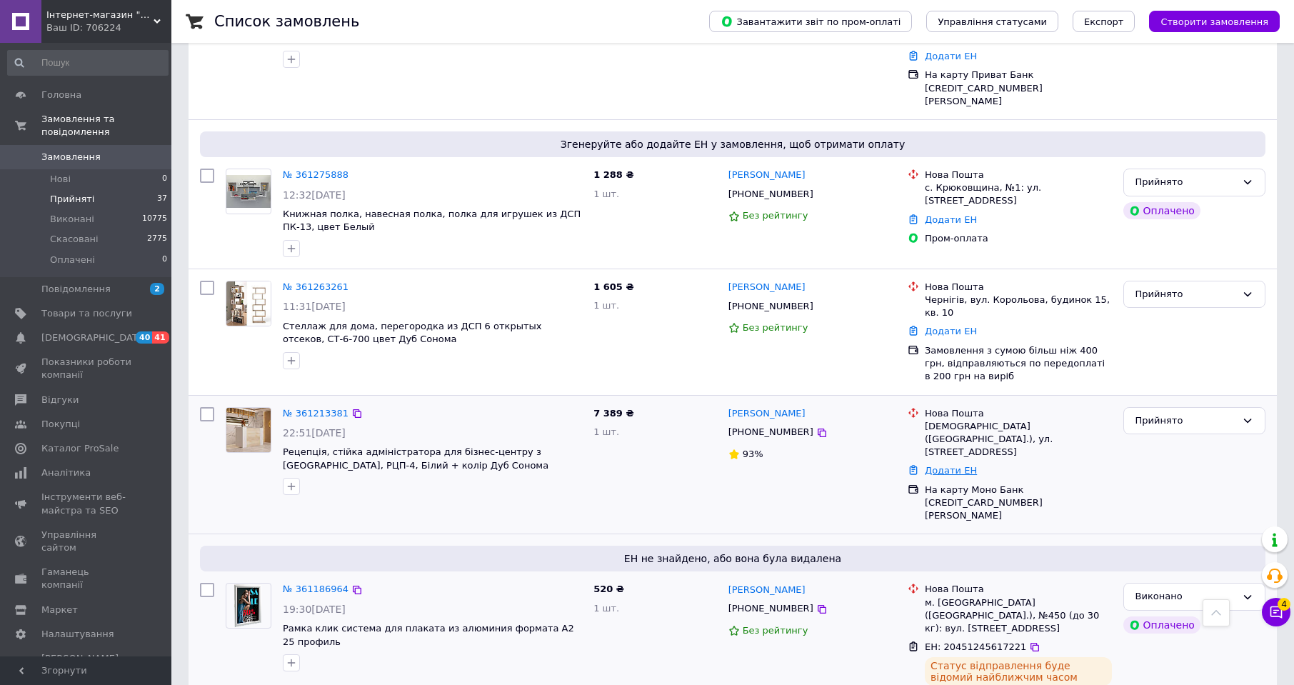
click at [939, 465] on link "Додати ЕН" at bounding box center [951, 470] width 52 height 11
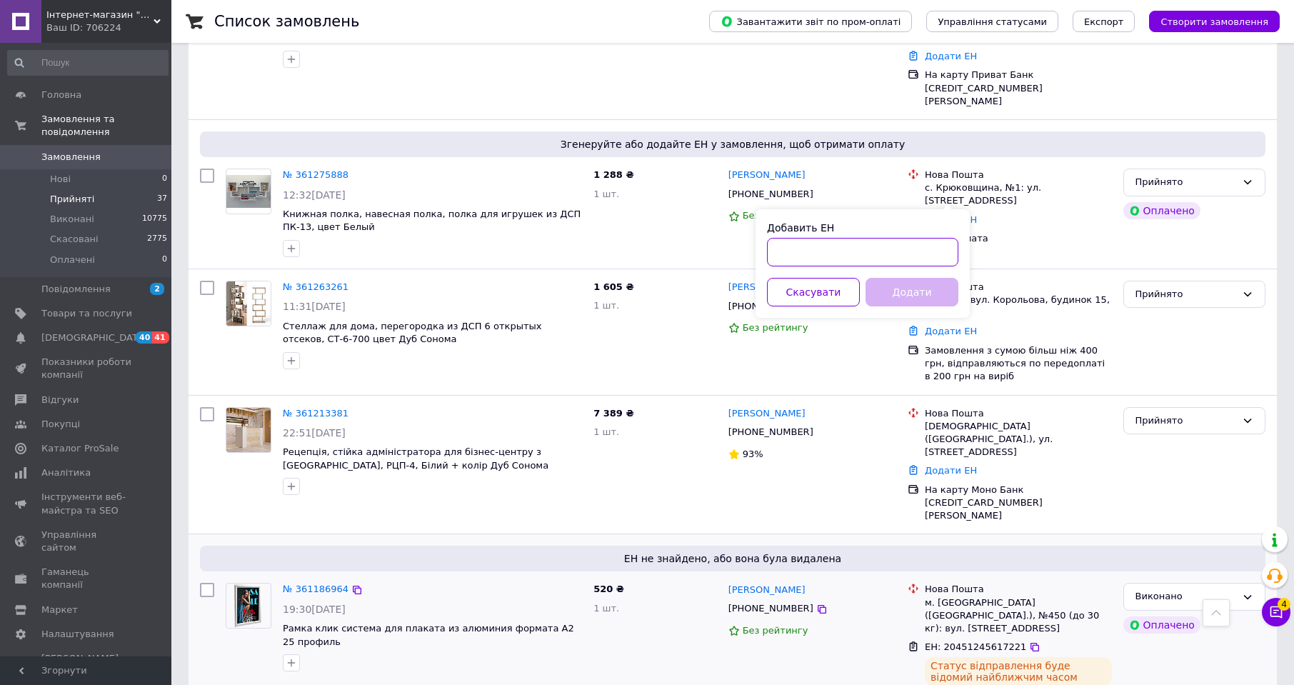
click at [894, 255] on input "Добавить ЕН" at bounding box center [862, 252] width 191 height 29
paste input "20451246556687"
type input "20451246556687"
click at [914, 291] on button "Додати" at bounding box center [912, 292] width 93 height 29
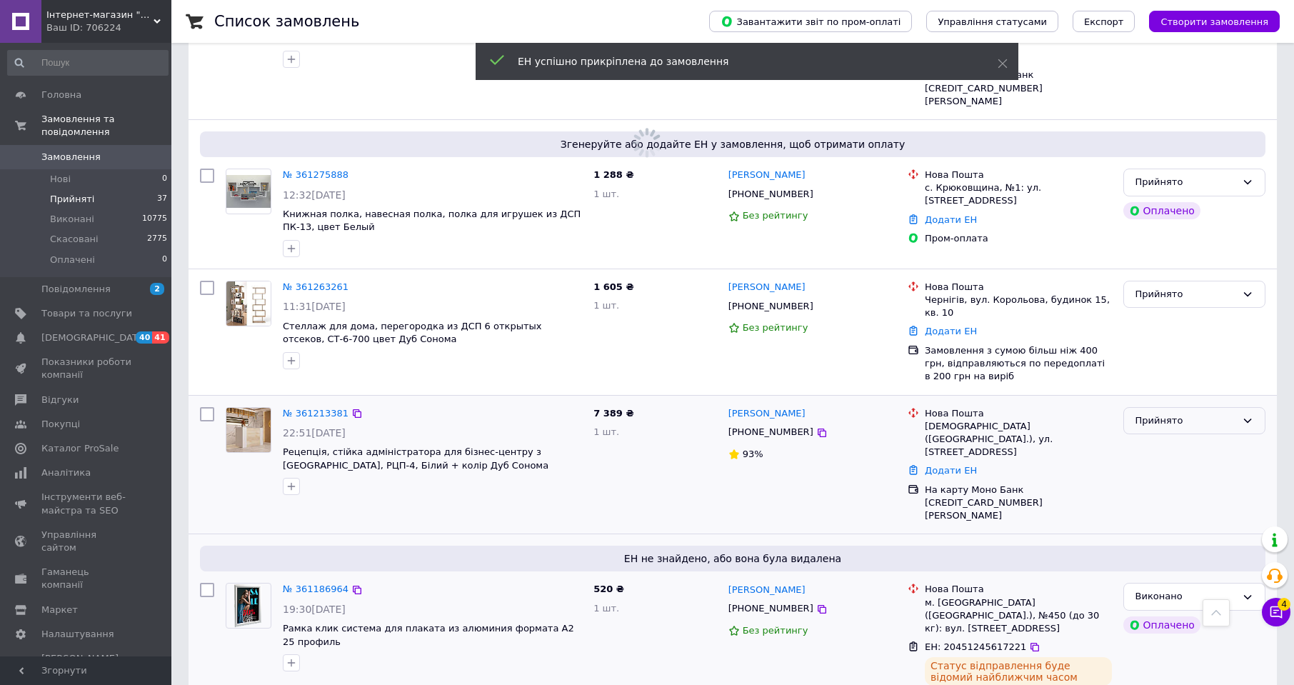
click at [1173, 407] on div "Прийнято" at bounding box center [1195, 421] width 142 height 28
click at [1169, 437] on li "Виконано" at bounding box center [1194, 450] width 141 height 26
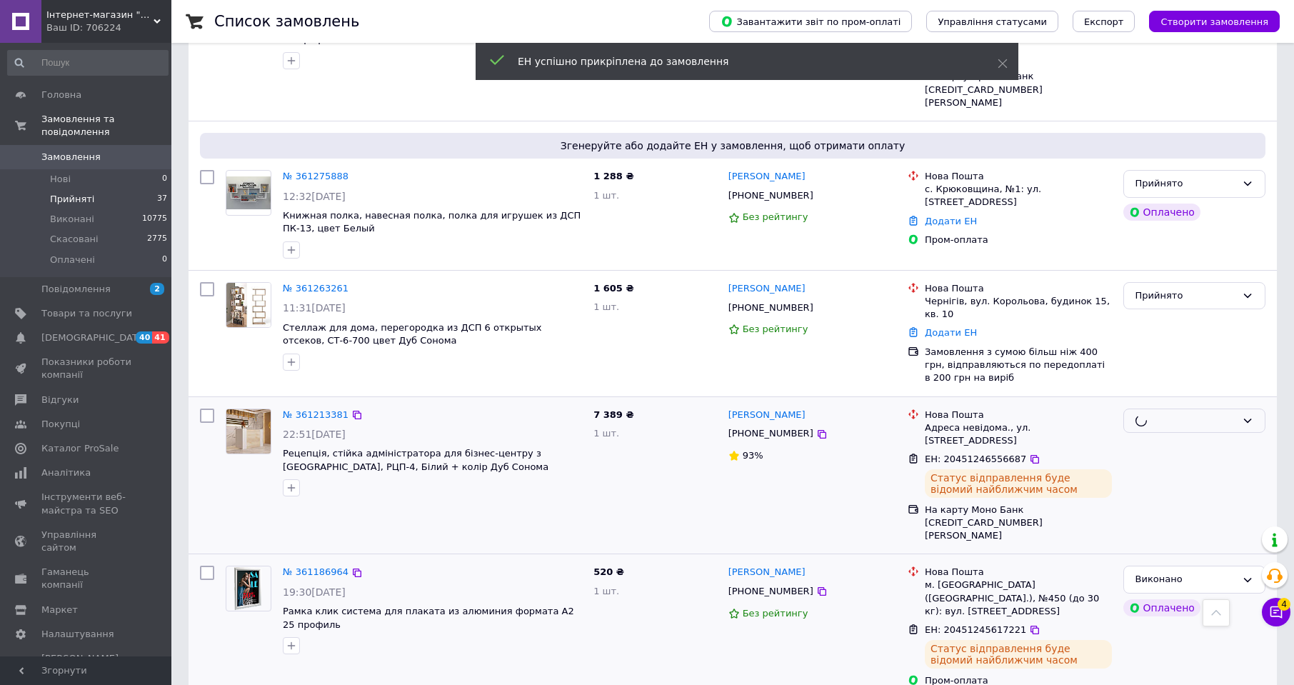
scroll to position [2260, 0]
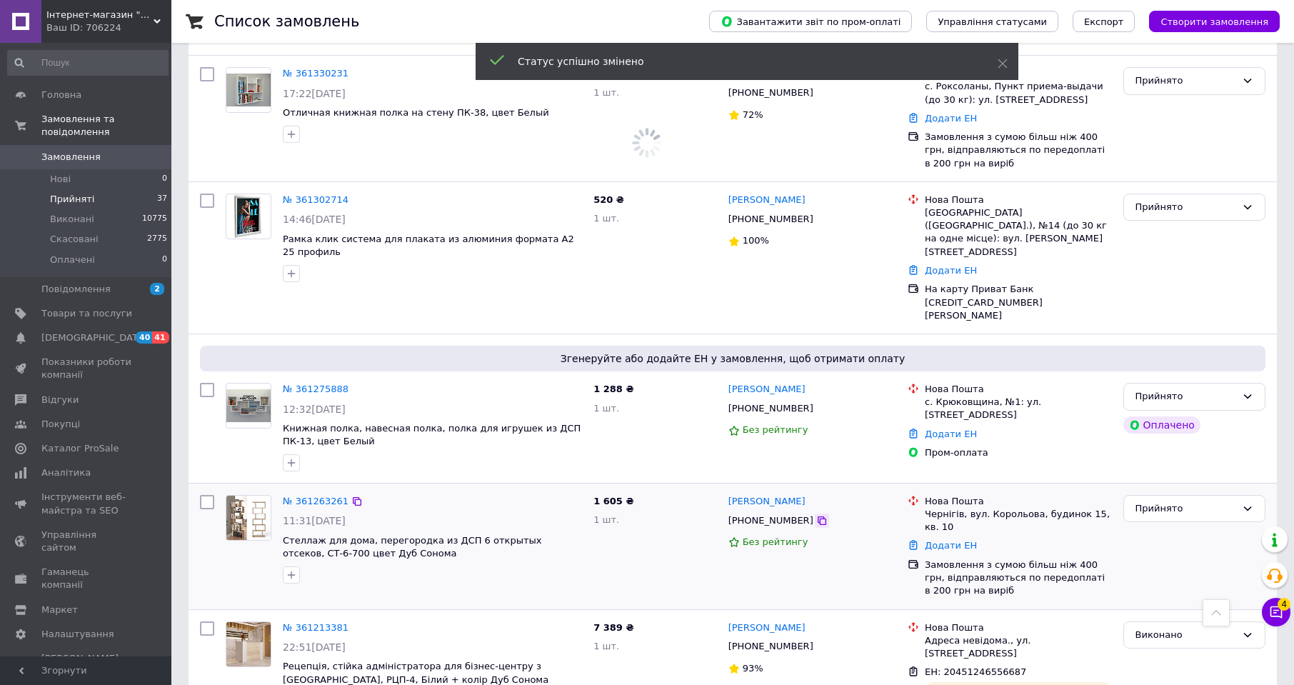
click at [818, 516] on icon at bounding box center [822, 520] width 9 height 9
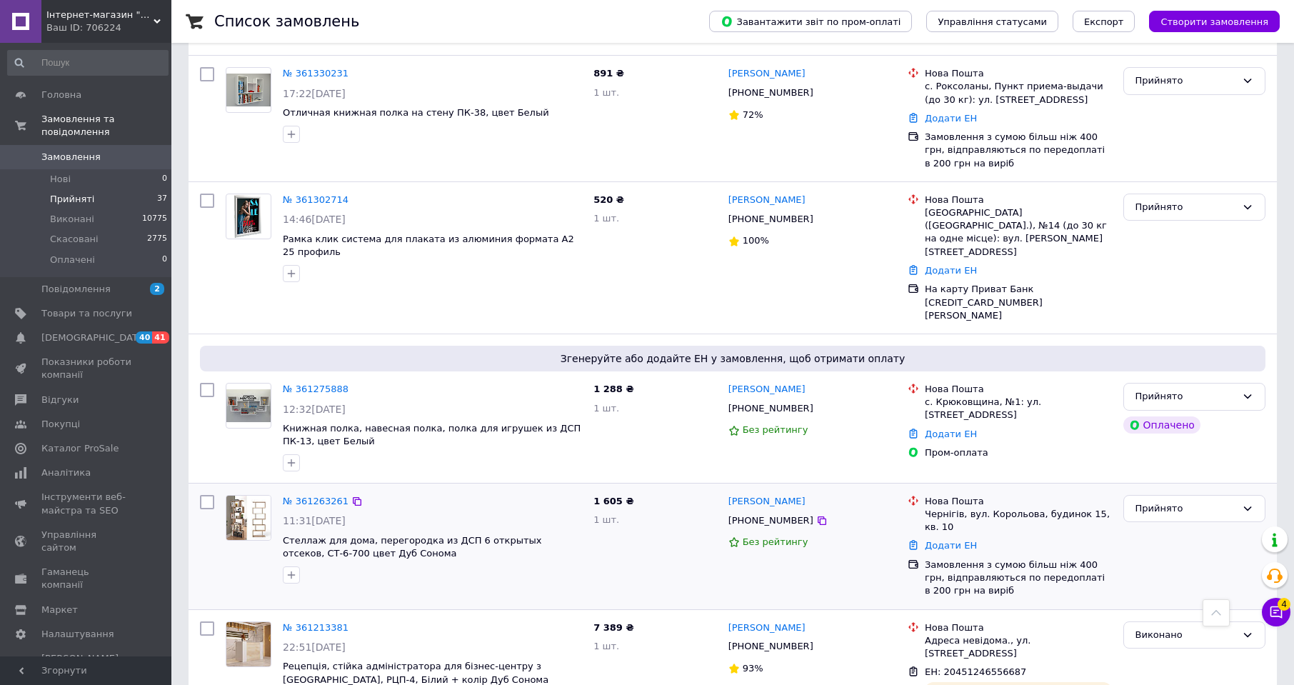
scroll to position [2189, 0]
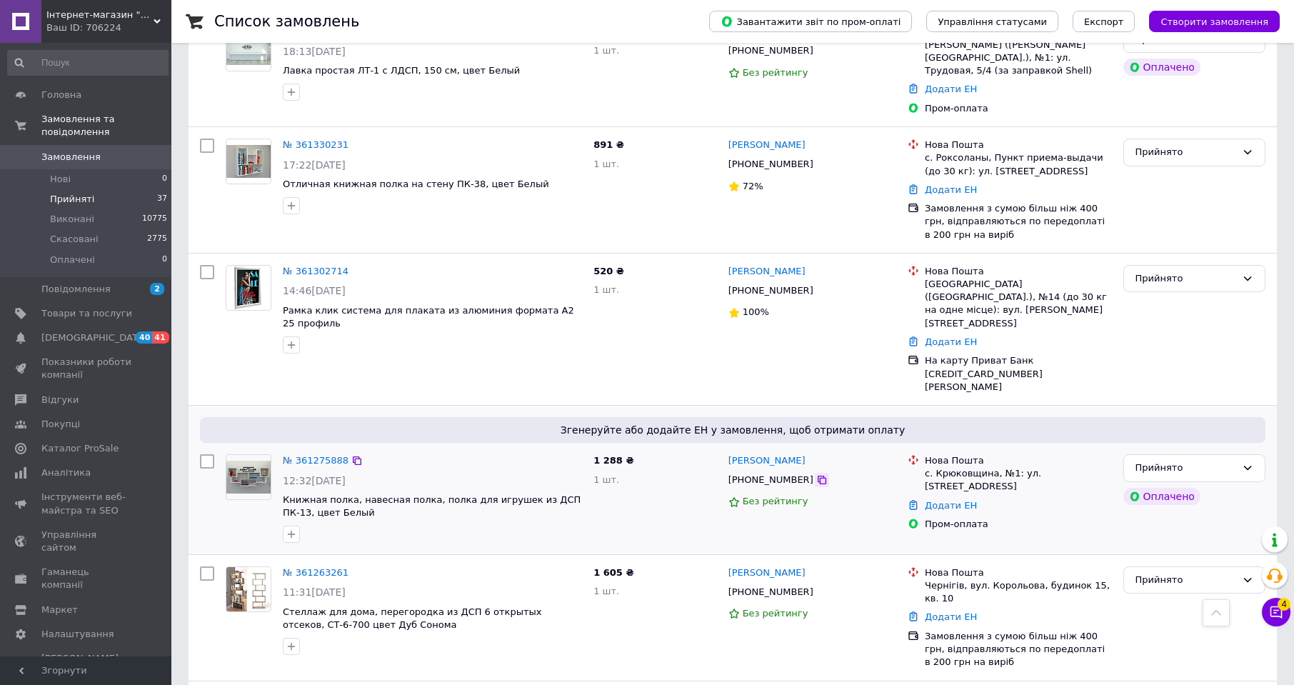
click at [816, 474] on icon at bounding box center [821, 479] width 11 height 11
click at [934, 500] on link "Додати ЕН" at bounding box center [951, 505] width 52 height 11
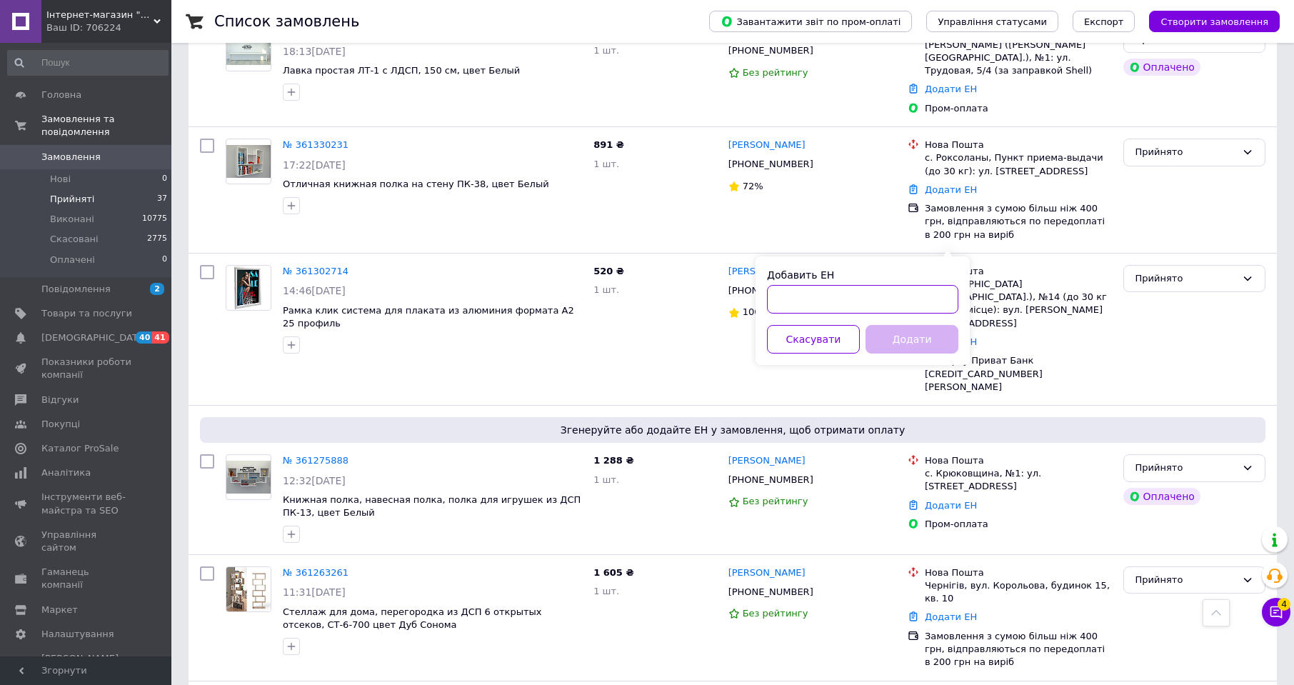
click at [891, 292] on input "Добавить ЕН" at bounding box center [862, 299] width 191 height 29
paste input "20451247200168"
type input "20451247200168"
click at [920, 334] on button "Додати" at bounding box center [912, 339] width 93 height 29
click at [1219, 461] on div "Прийнято" at bounding box center [1186, 468] width 101 height 15
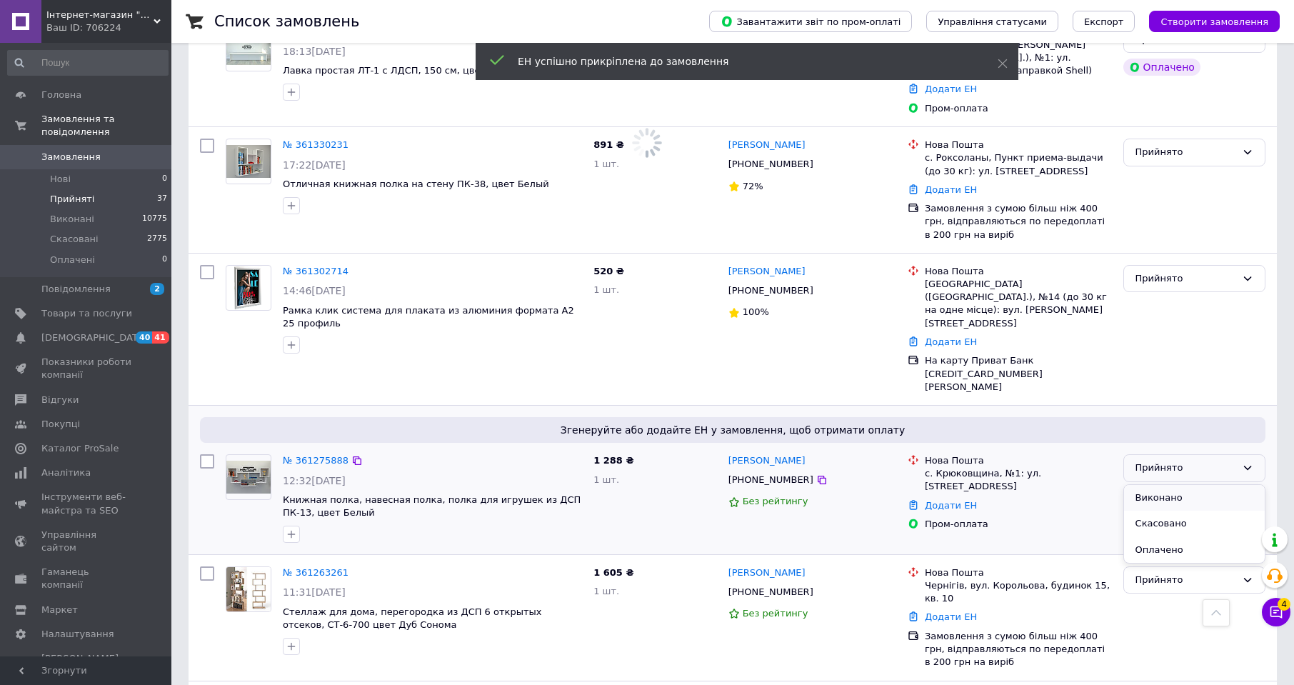
click at [1198, 485] on li "Виконано" at bounding box center [1194, 498] width 141 height 26
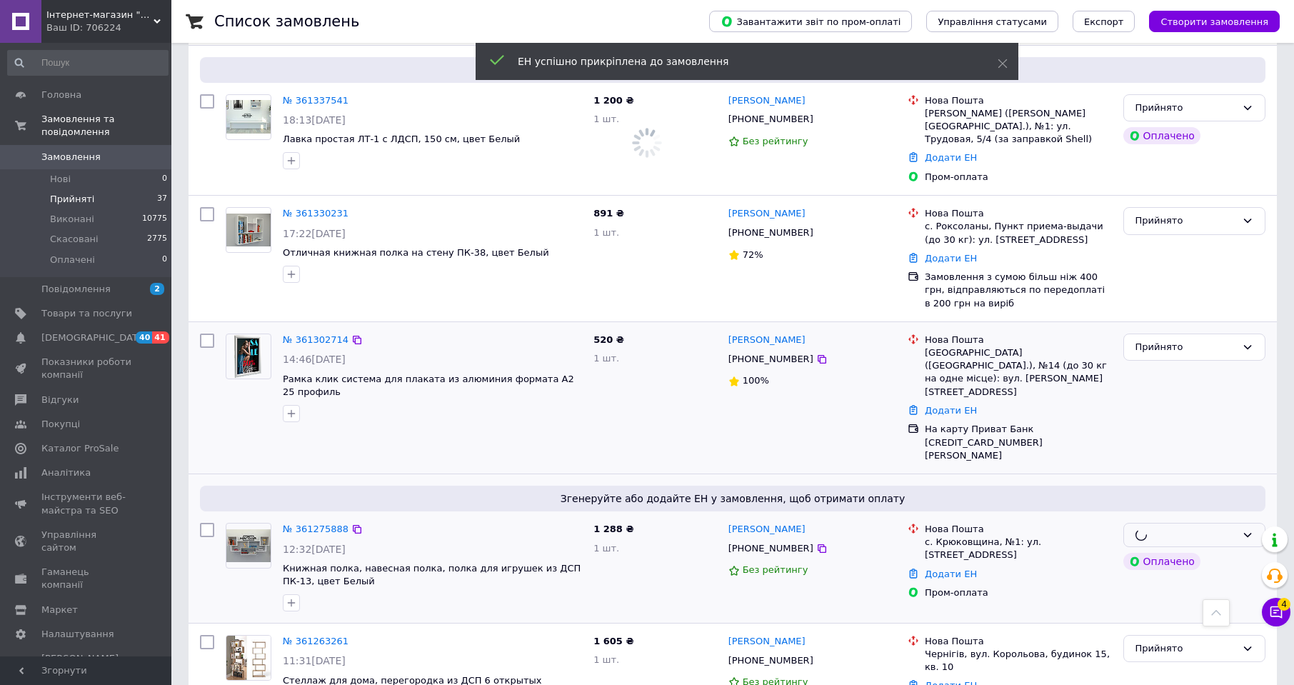
scroll to position [2046, 0]
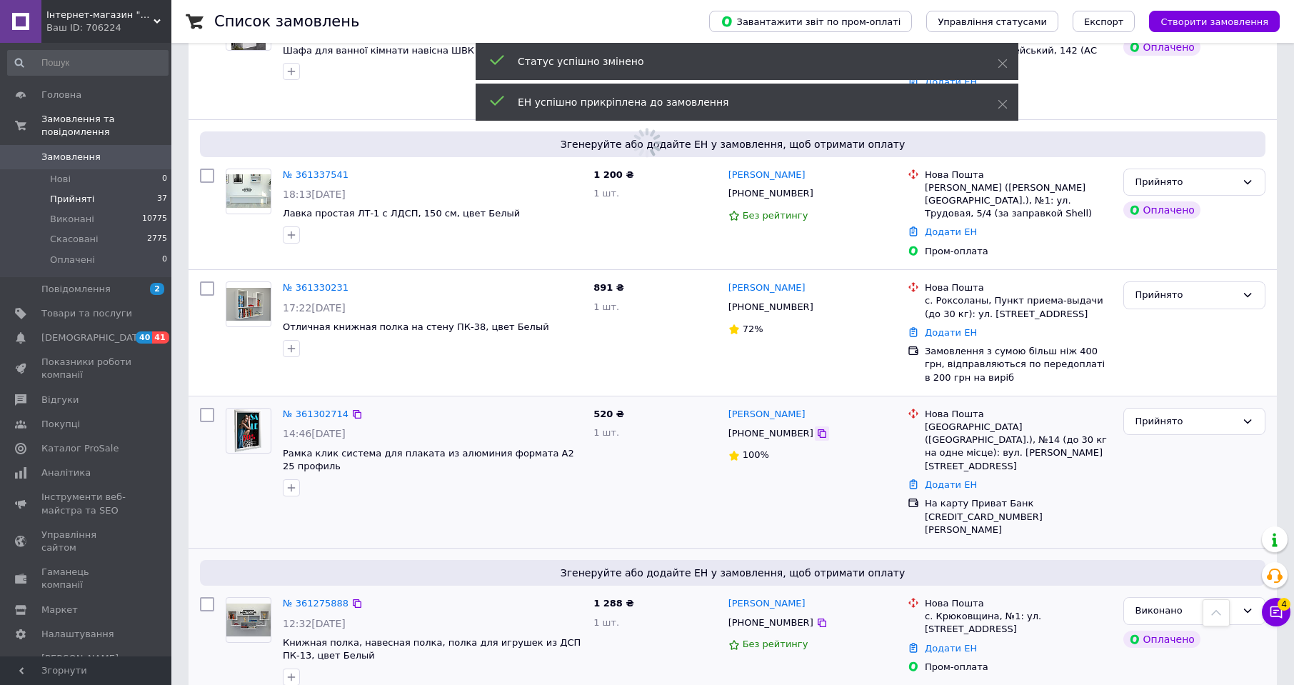
click at [818, 429] on icon at bounding box center [822, 433] width 9 height 9
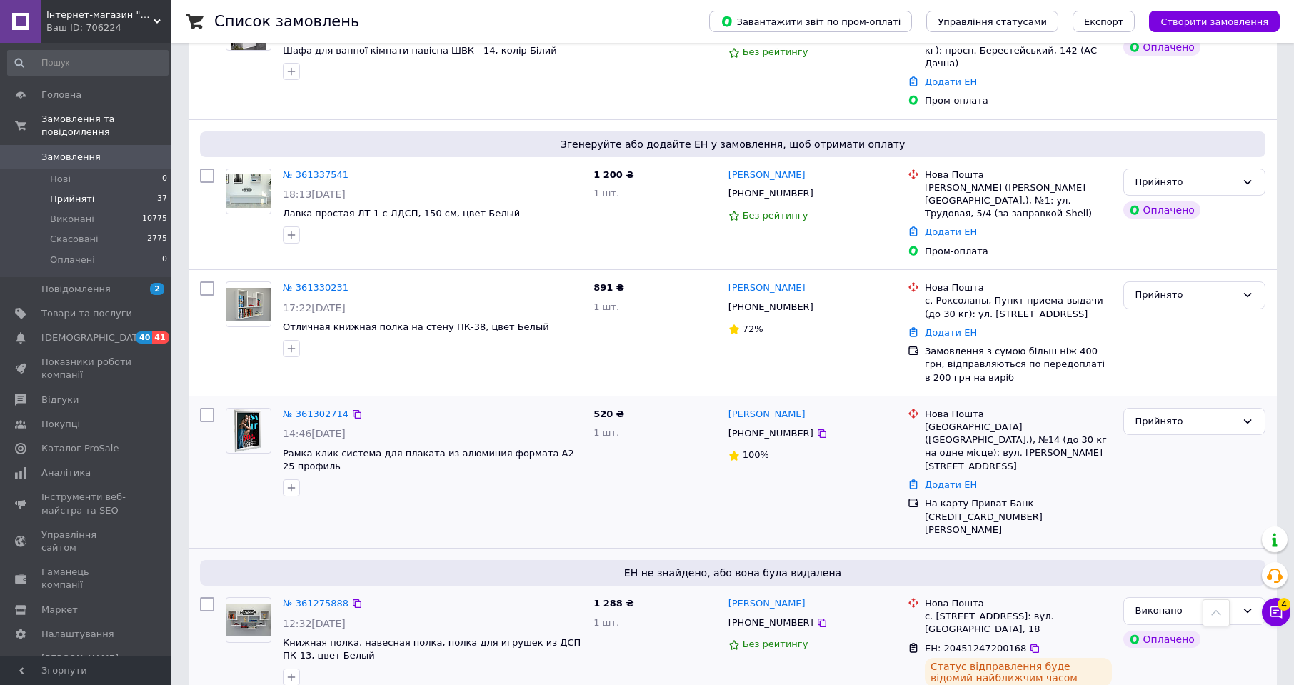
click at [959, 479] on link "Додати ЕН" at bounding box center [951, 484] width 52 height 11
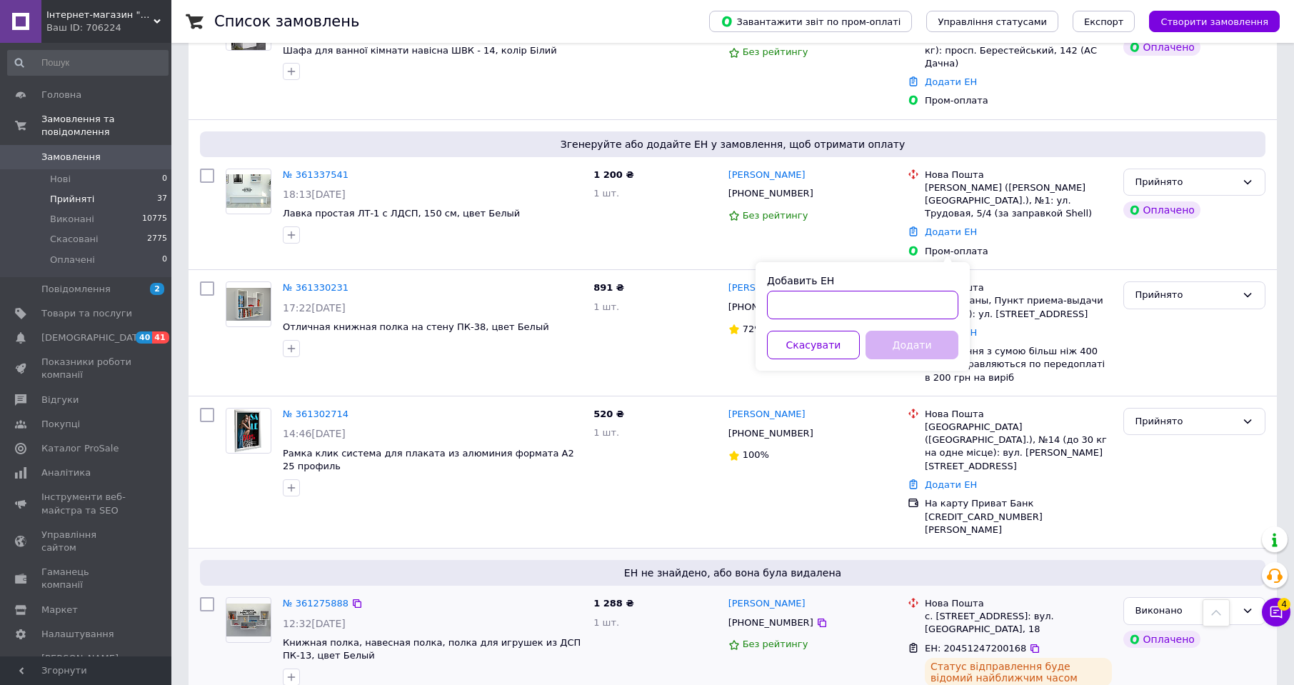
click at [939, 299] on input "Добавить ЕН" at bounding box center [862, 305] width 191 height 29
paste input "20451246485005"
type input "20451246485005"
click at [934, 337] on button "Додати" at bounding box center [912, 345] width 93 height 29
click at [1199, 414] on div "Прийнято" at bounding box center [1186, 421] width 101 height 15
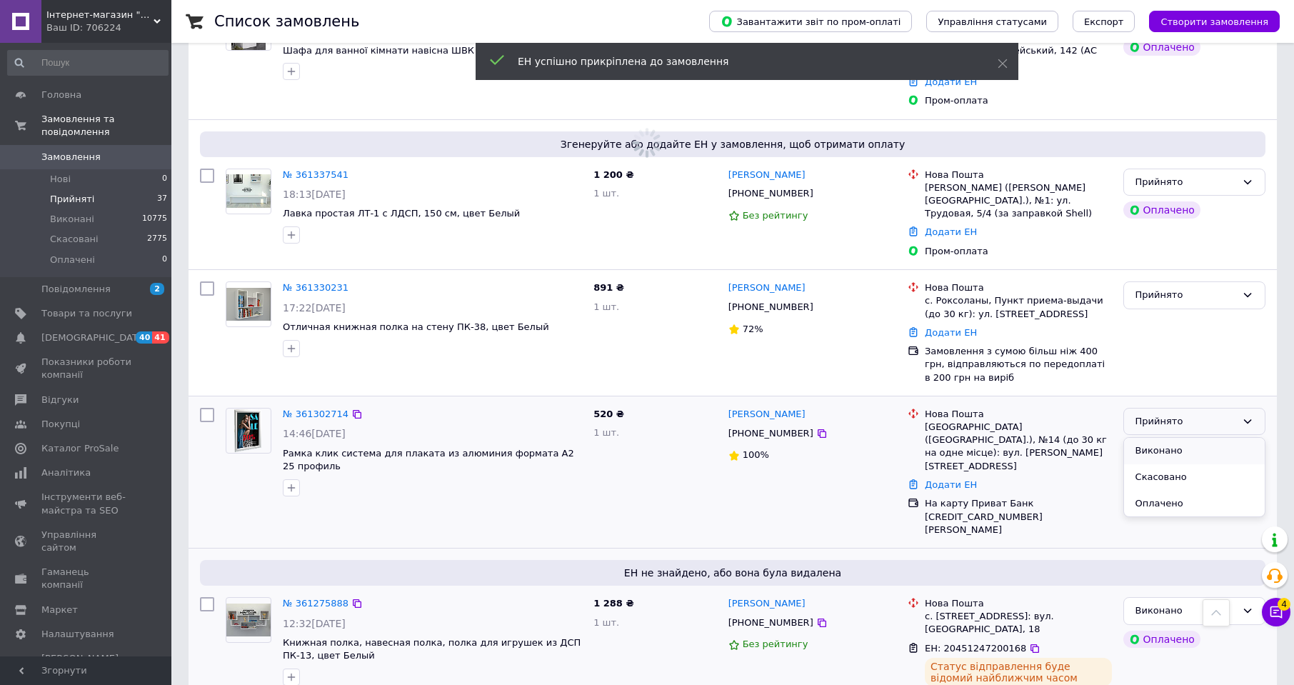
click at [1179, 438] on li "Виконано" at bounding box center [1194, 451] width 141 height 26
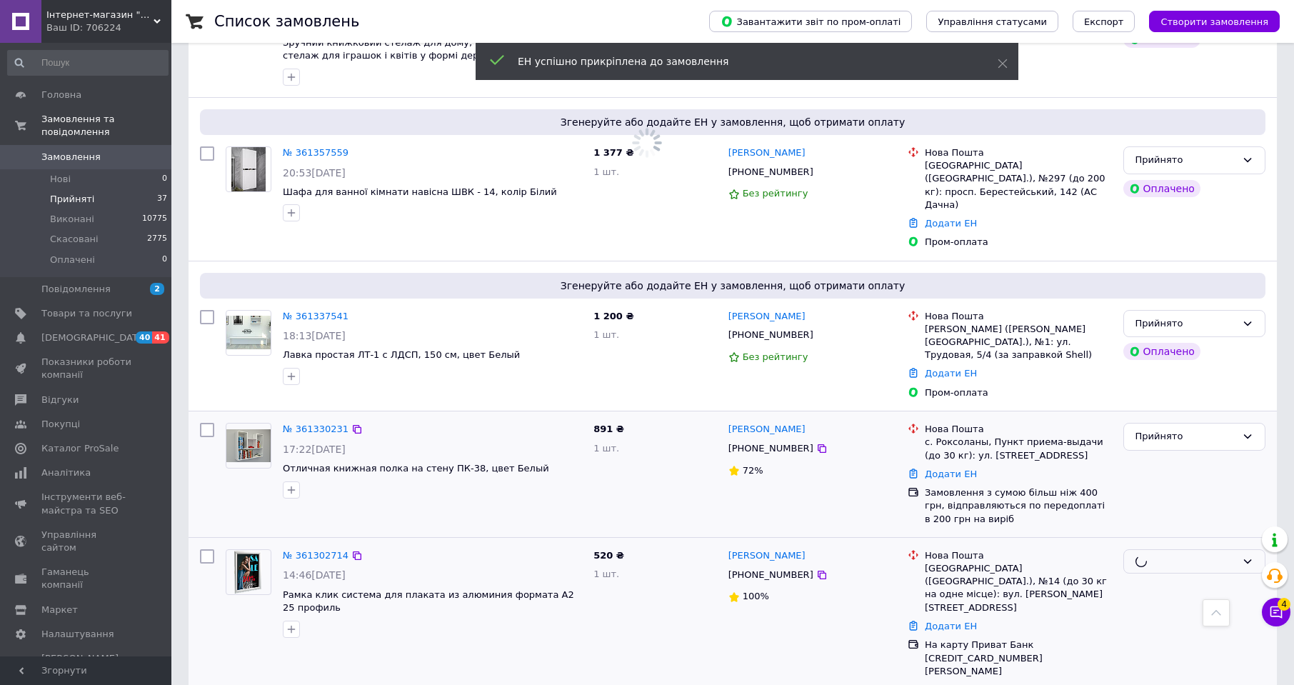
scroll to position [1903, 0]
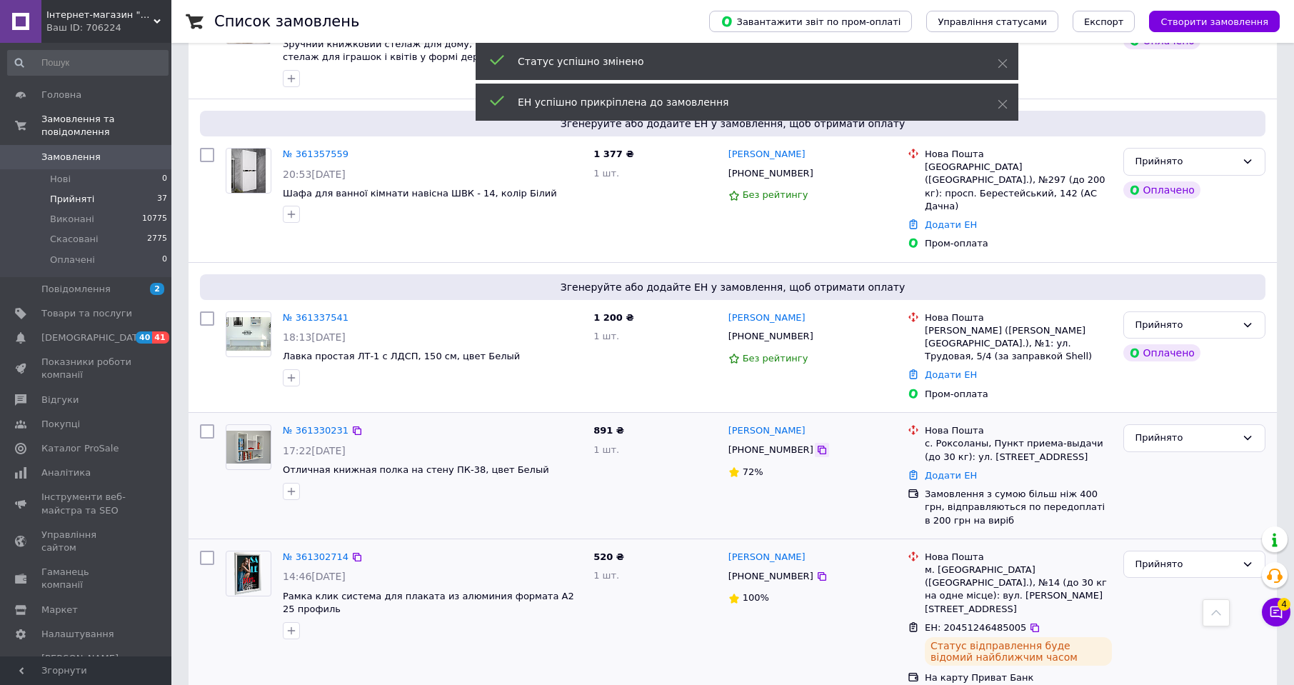
click at [818, 446] on icon at bounding box center [822, 450] width 9 height 9
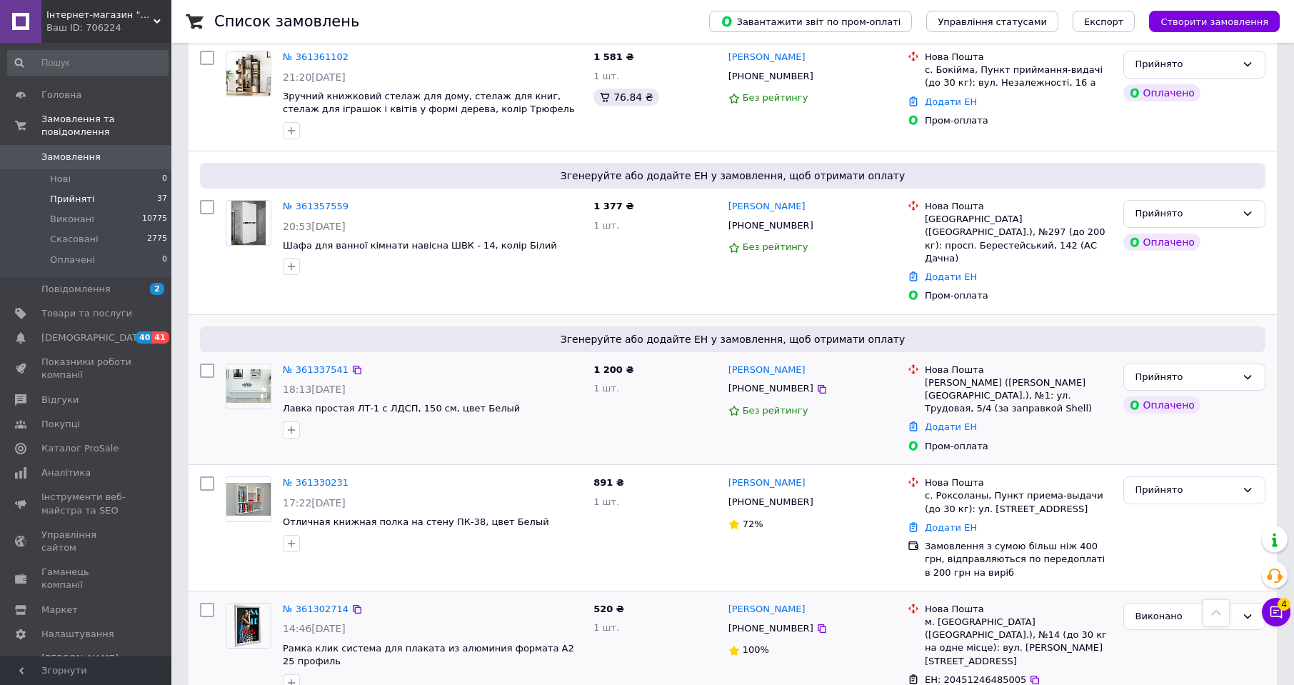
scroll to position [1834, 0]
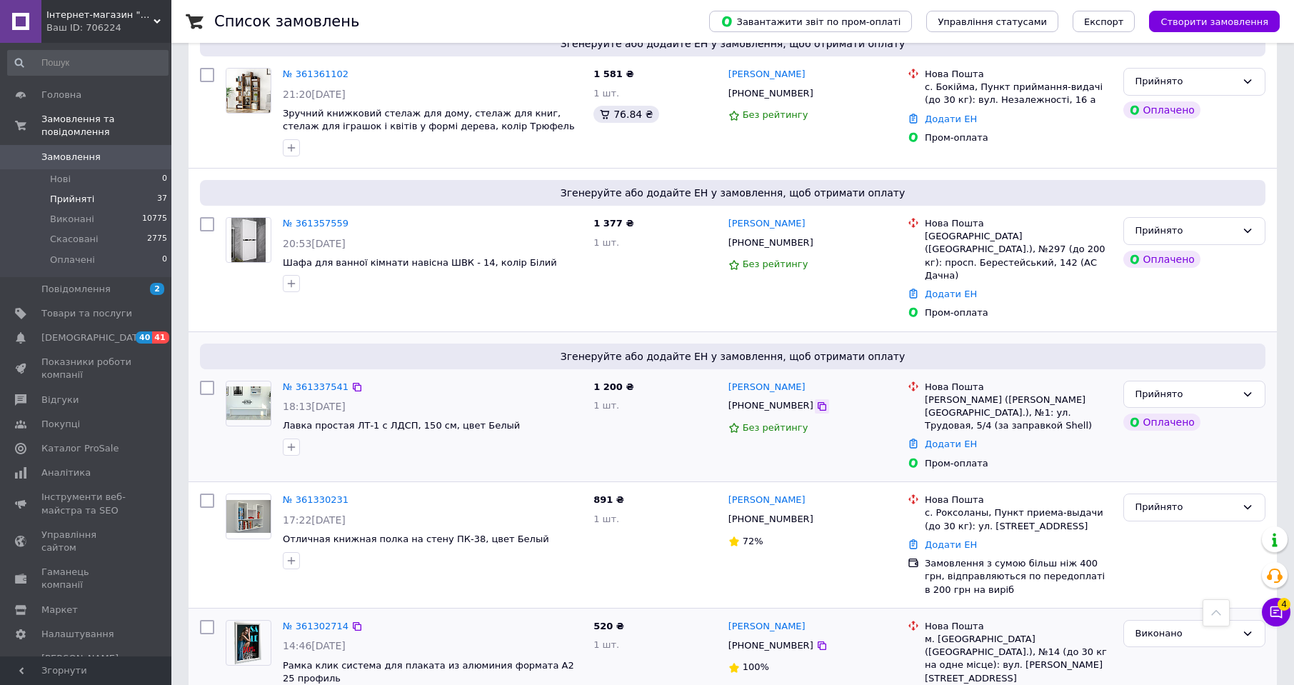
click at [816, 401] on icon at bounding box center [821, 406] width 11 height 11
click at [949, 439] on link "Додати ЕН" at bounding box center [951, 444] width 52 height 11
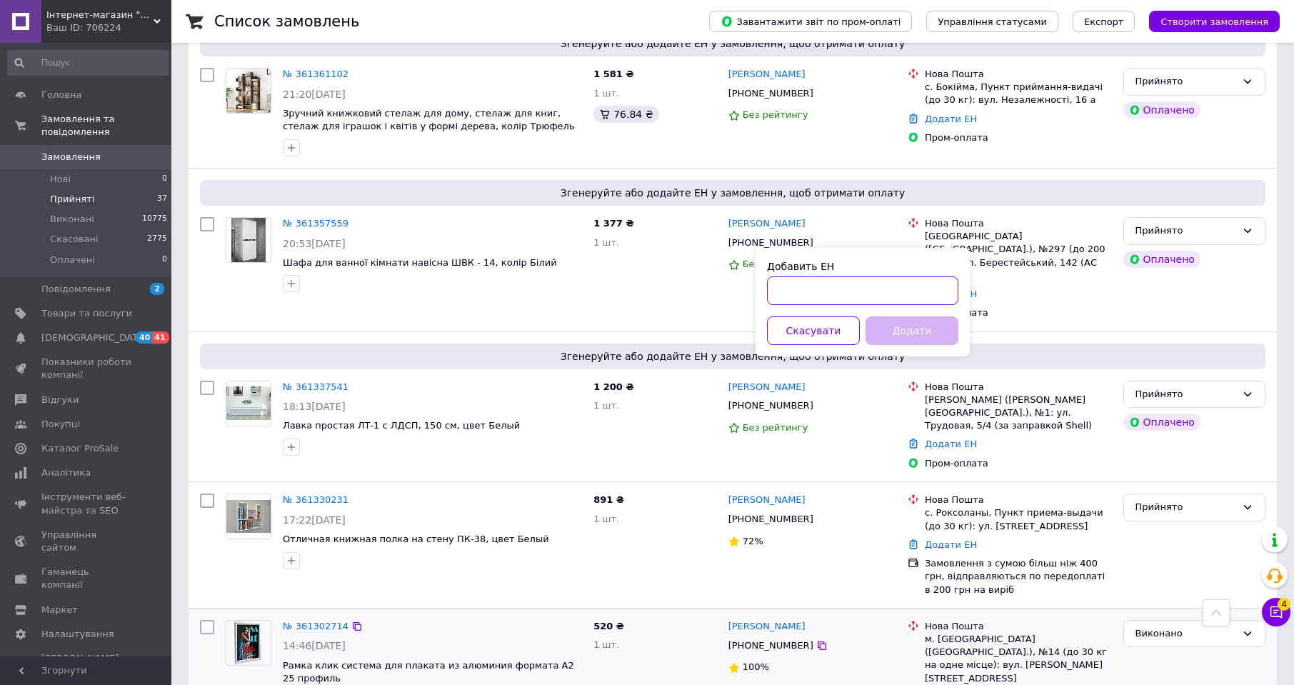
click at [921, 296] on input "Добавить ЕН" at bounding box center [862, 290] width 191 height 29
paste input "20451247188174"
type input "20451247188174"
click at [921, 329] on button "Додати" at bounding box center [912, 330] width 93 height 29
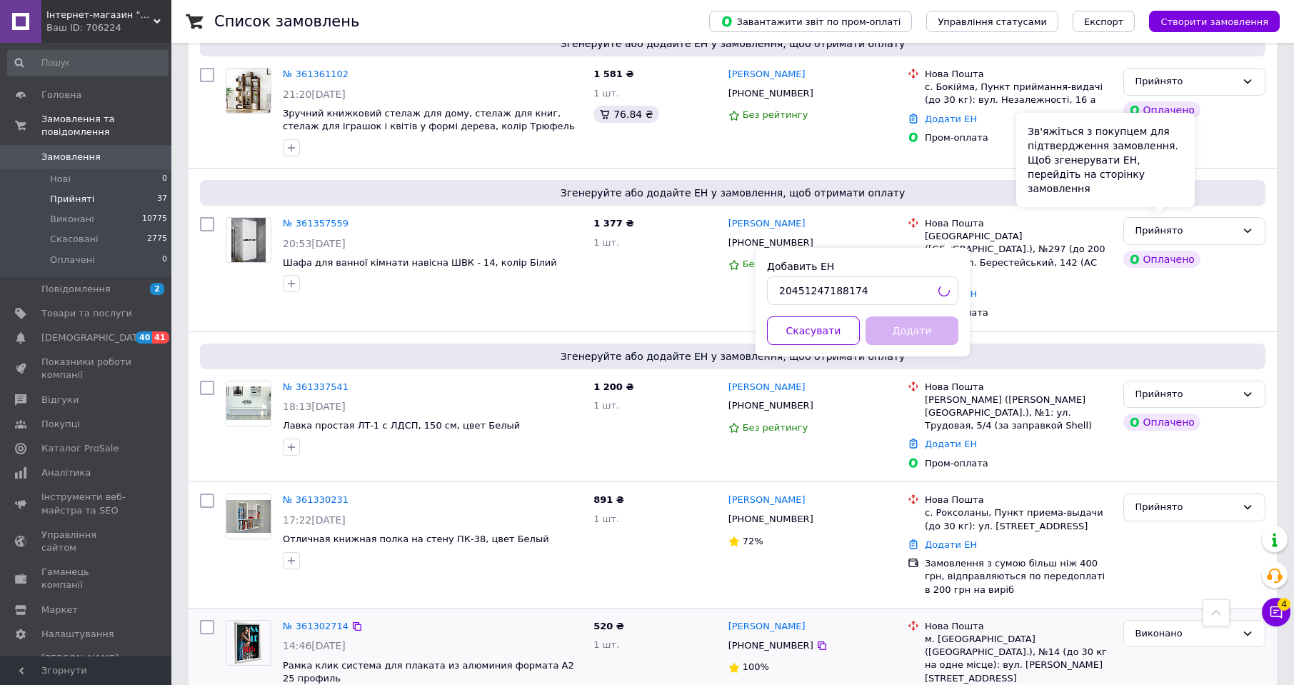
click at [1188, 201] on div "Зв'яжіться з покупцем для підтвердження замовлення. Щоб згенерувати ЕН, перейді…" at bounding box center [1106, 160] width 179 height 94
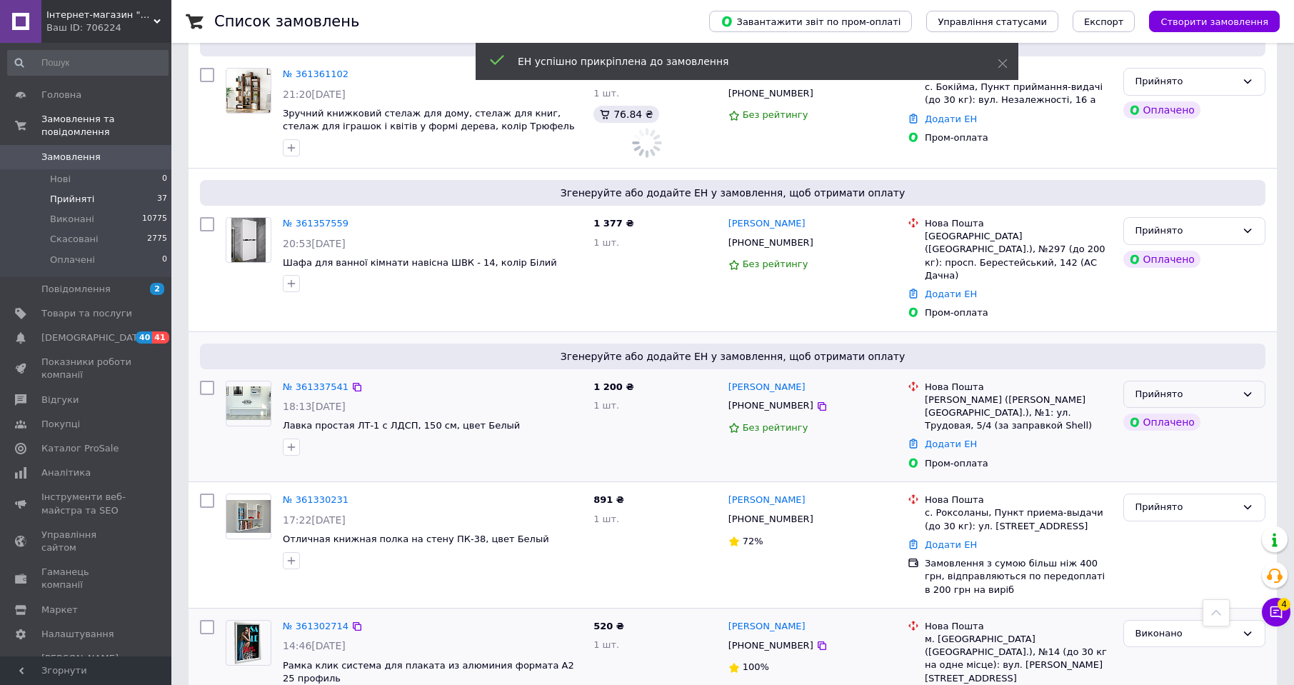
click at [1214, 387] on div "Прийнято" at bounding box center [1186, 394] width 101 height 15
click at [1194, 411] on li "Виконано" at bounding box center [1194, 424] width 141 height 26
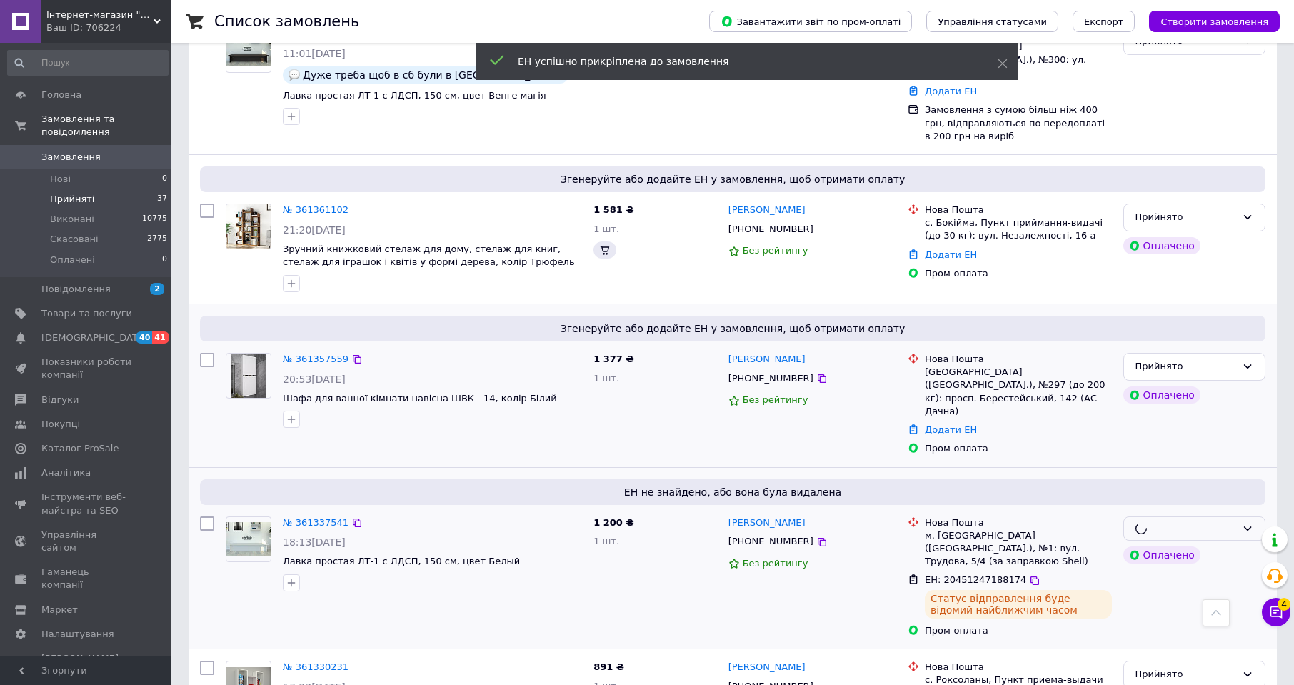
scroll to position [1636, 0]
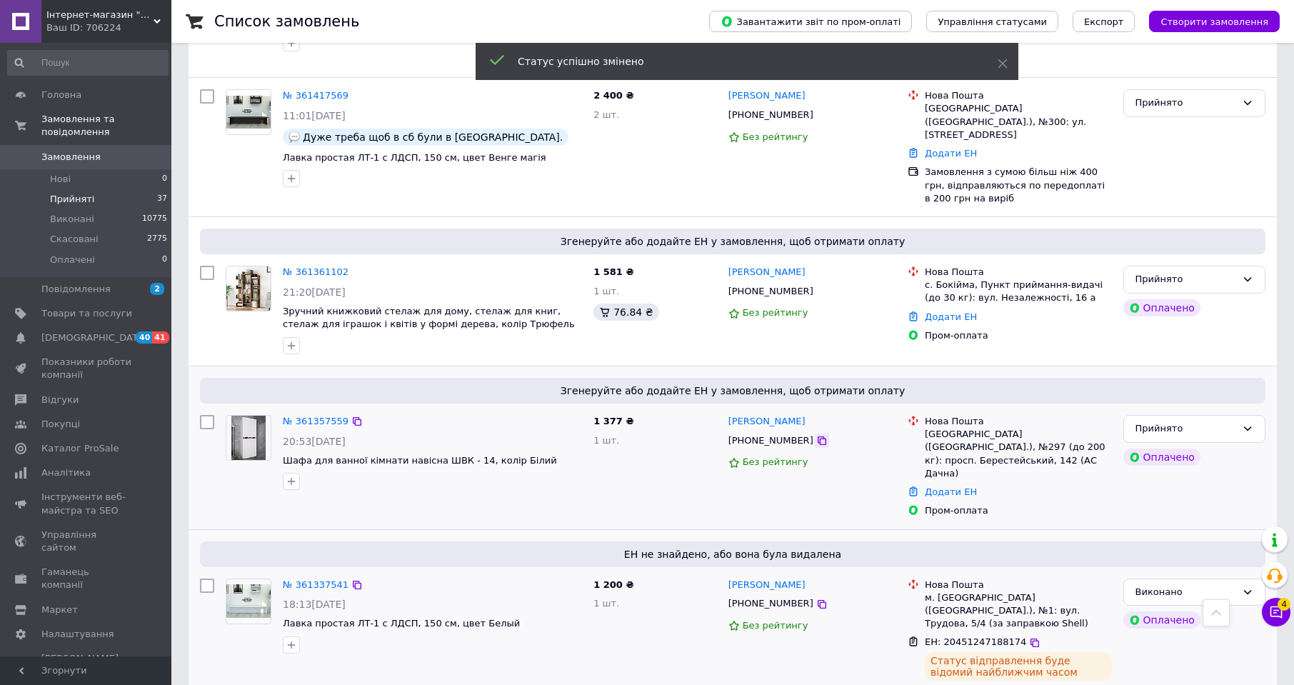
click at [816, 435] on icon at bounding box center [821, 440] width 11 height 11
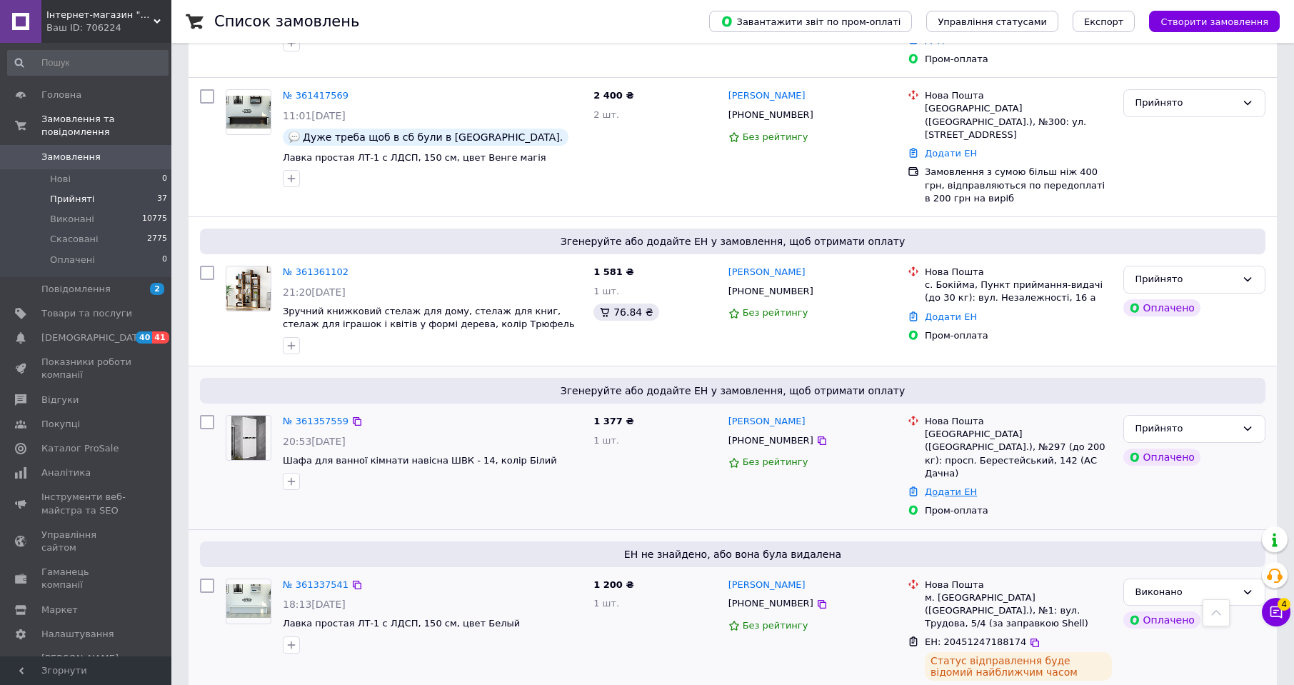
click at [937, 486] on link "Додати ЕН" at bounding box center [951, 491] width 52 height 11
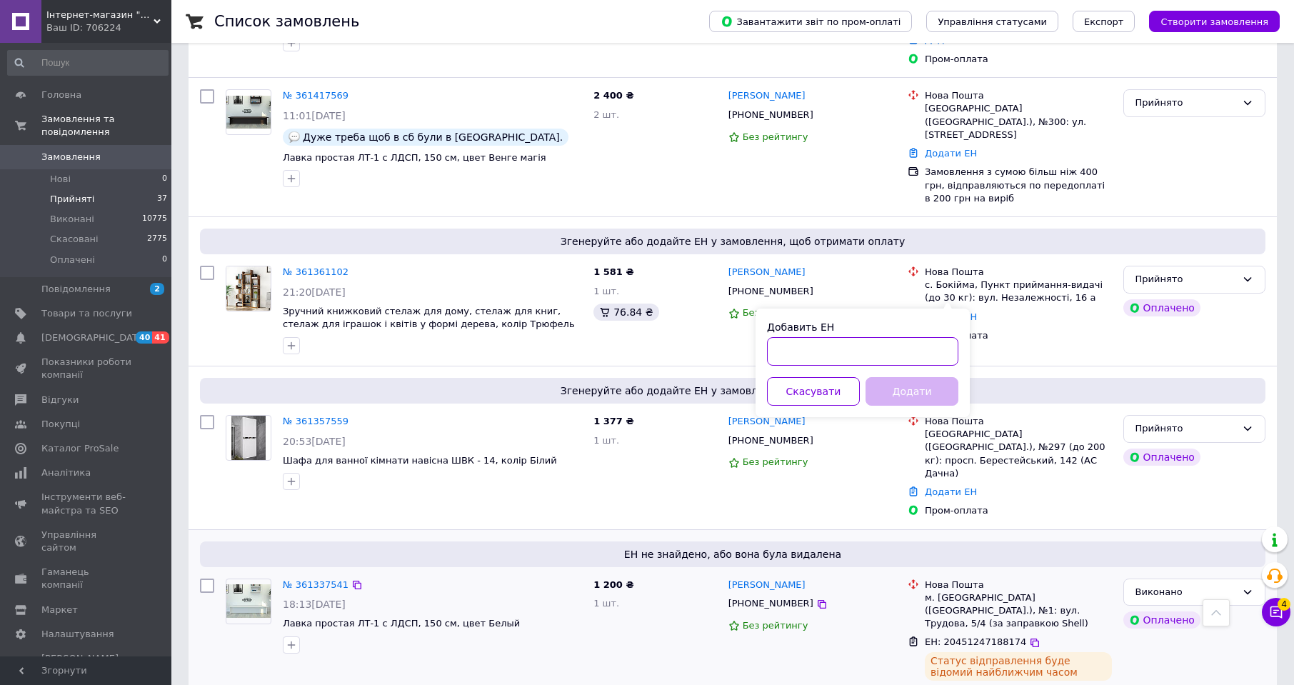
click at [916, 345] on input "Добавить ЕН" at bounding box center [862, 351] width 191 height 29
paste input "20451247090956"
type input "20451247090956"
click at [918, 389] on button "Додати" at bounding box center [912, 391] width 93 height 29
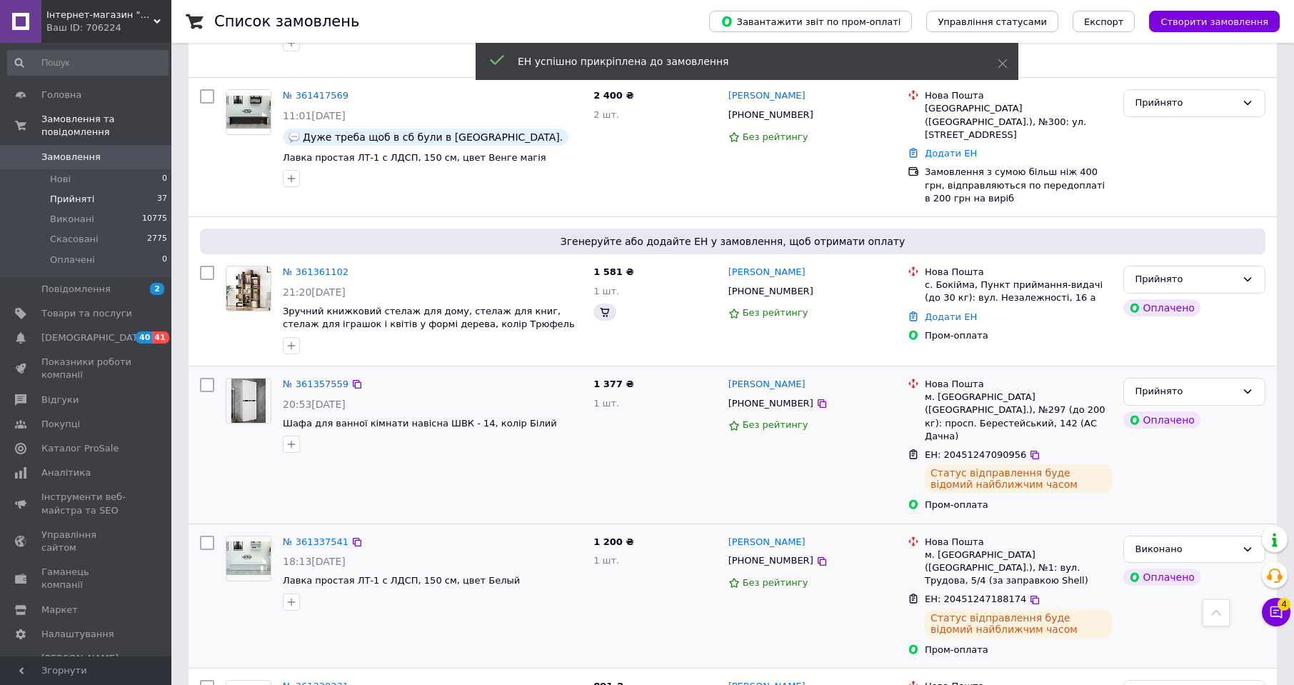
click at [1222, 384] on div "Прийнято" at bounding box center [1186, 391] width 101 height 15
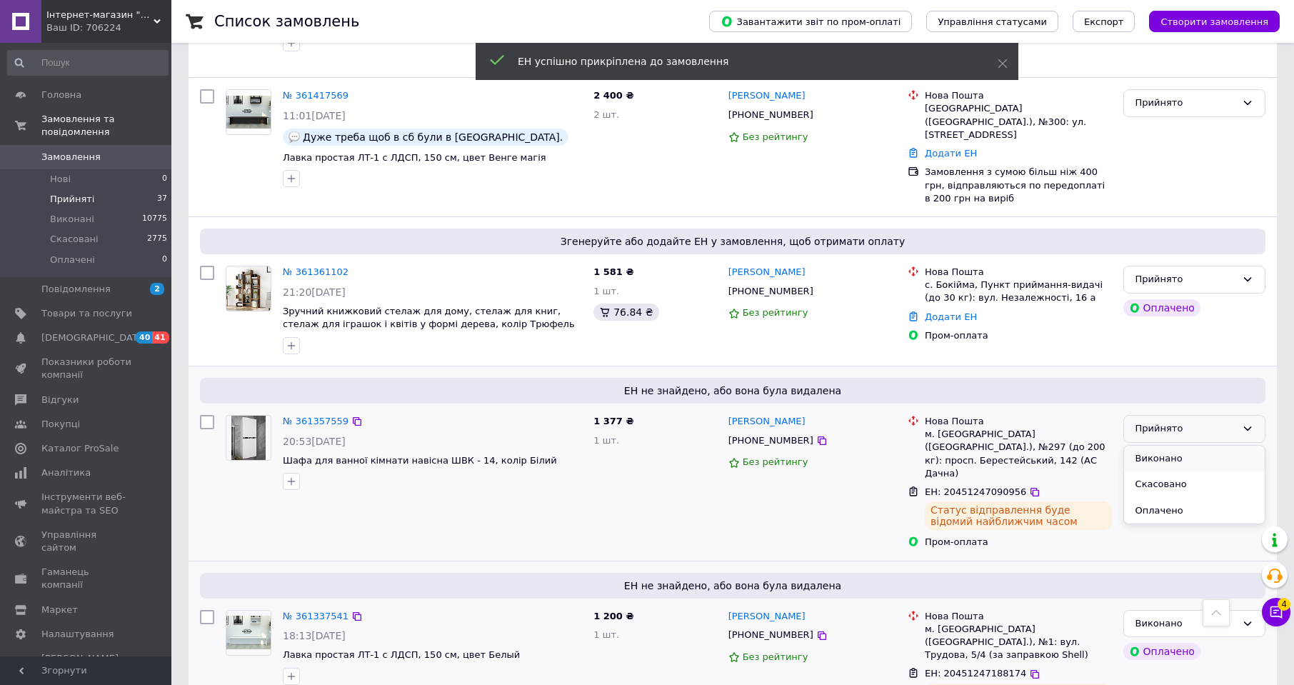
click at [1214, 446] on li "Виконано" at bounding box center [1194, 459] width 141 height 26
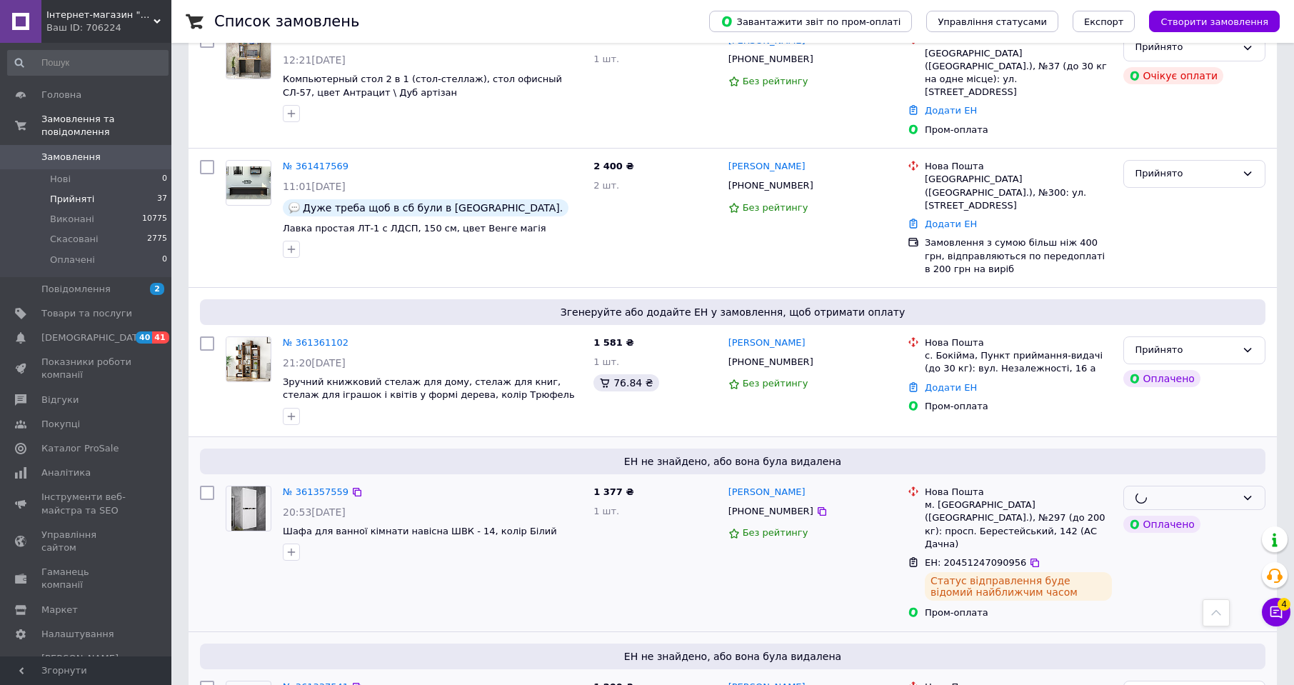
scroll to position [1564, 0]
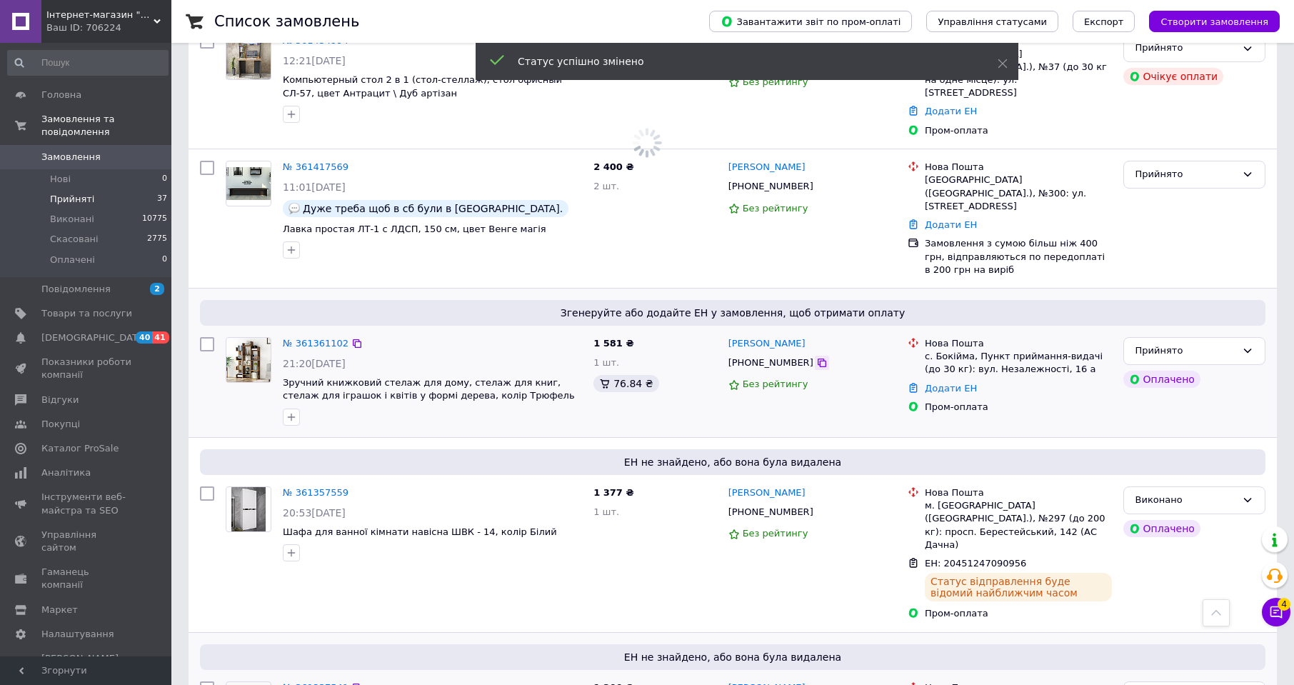
click at [816, 357] on icon at bounding box center [821, 362] width 11 height 11
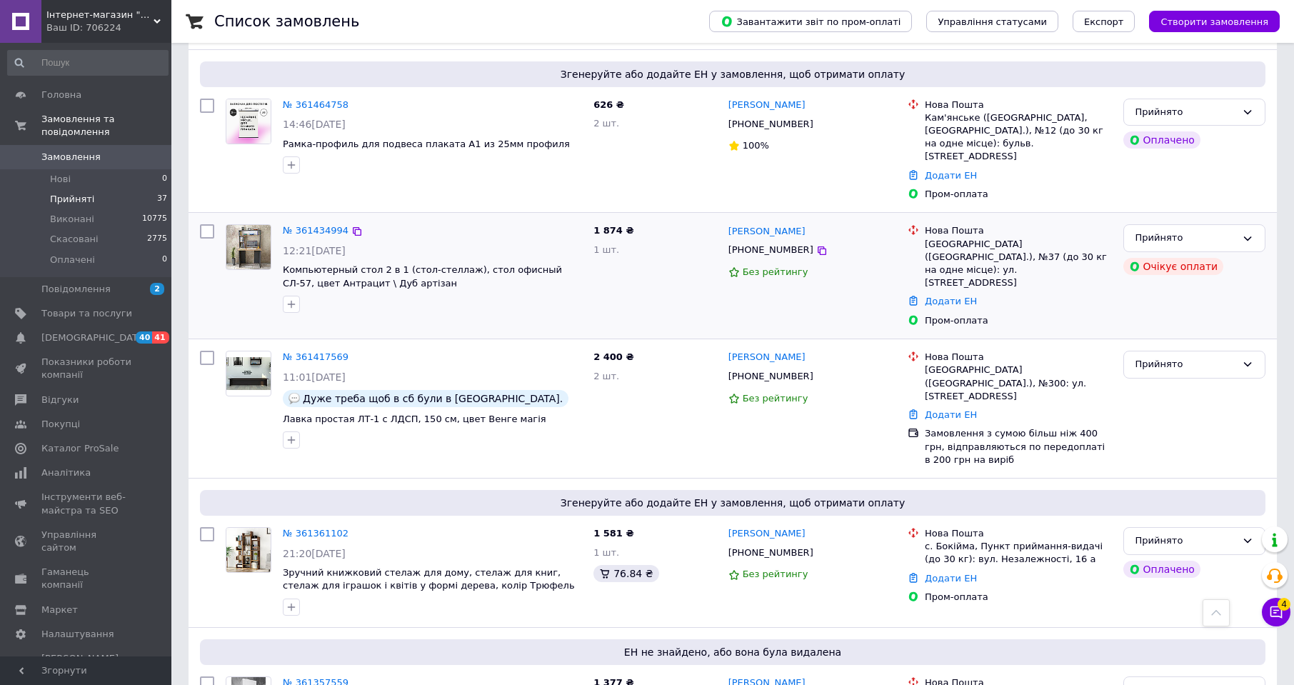
scroll to position [1350, 0]
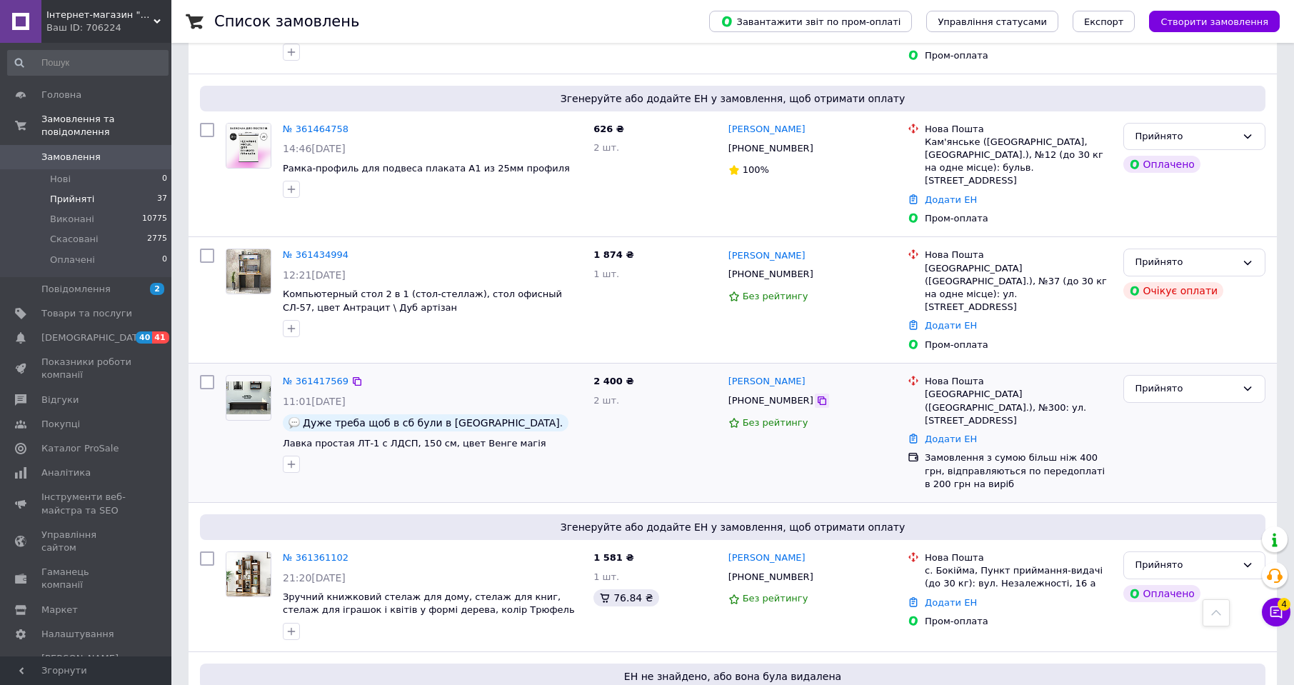
click at [816, 395] on icon at bounding box center [821, 400] width 11 height 11
click at [944, 434] on link "Додати ЕН" at bounding box center [951, 439] width 52 height 11
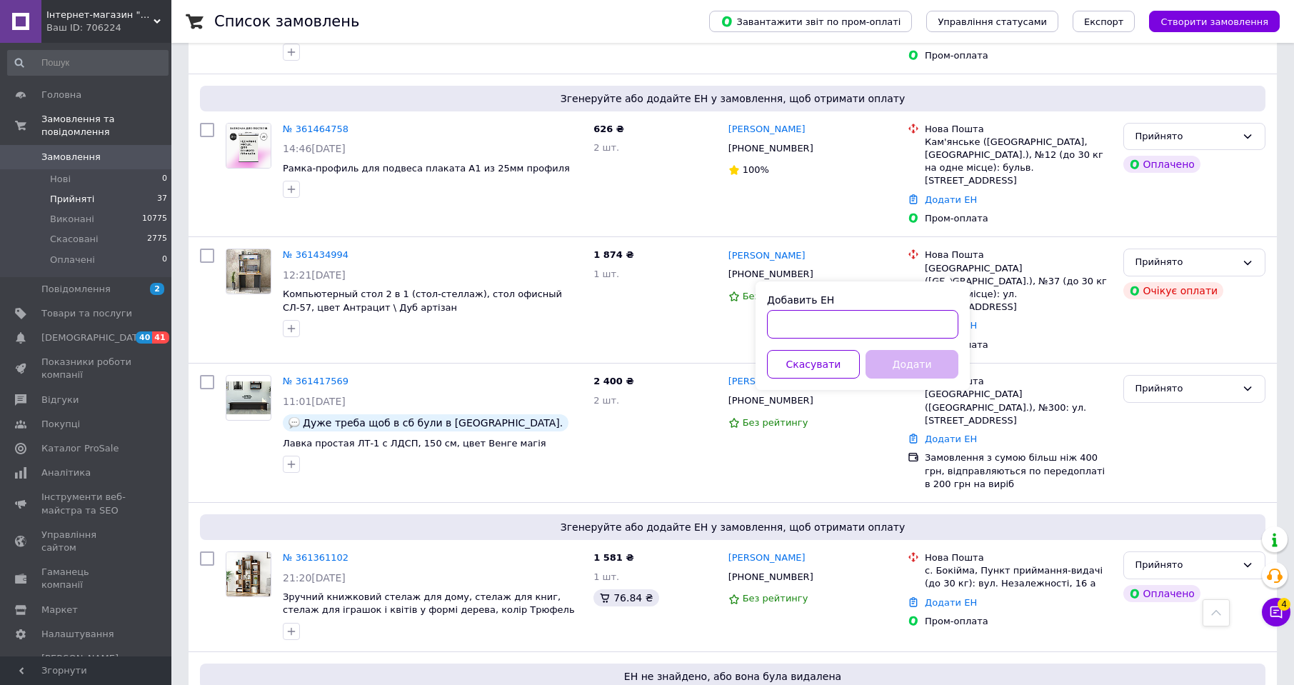
click at [898, 322] on input "Добавить ЕН" at bounding box center [862, 324] width 191 height 29
paste input "20451247187688"
type input "20451247187688"
click at [906, 366] on button "Додати" at bounding box center [912, 364] width 93 height 29
click at [1157, 381] on div "Прийнято" at bounding box center [1186, 388] width 101 height 15
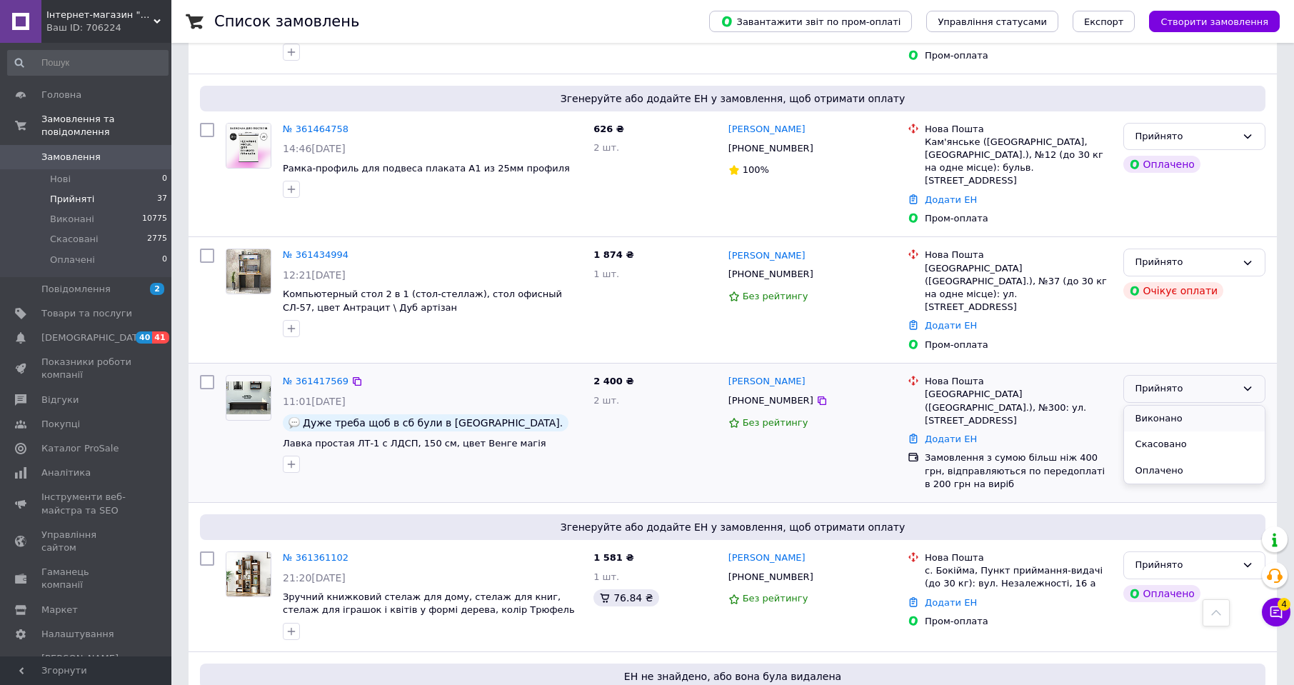
click at [1153, 406] on li "Виконано" at bounding box center [1194, 419] width 141 height 26
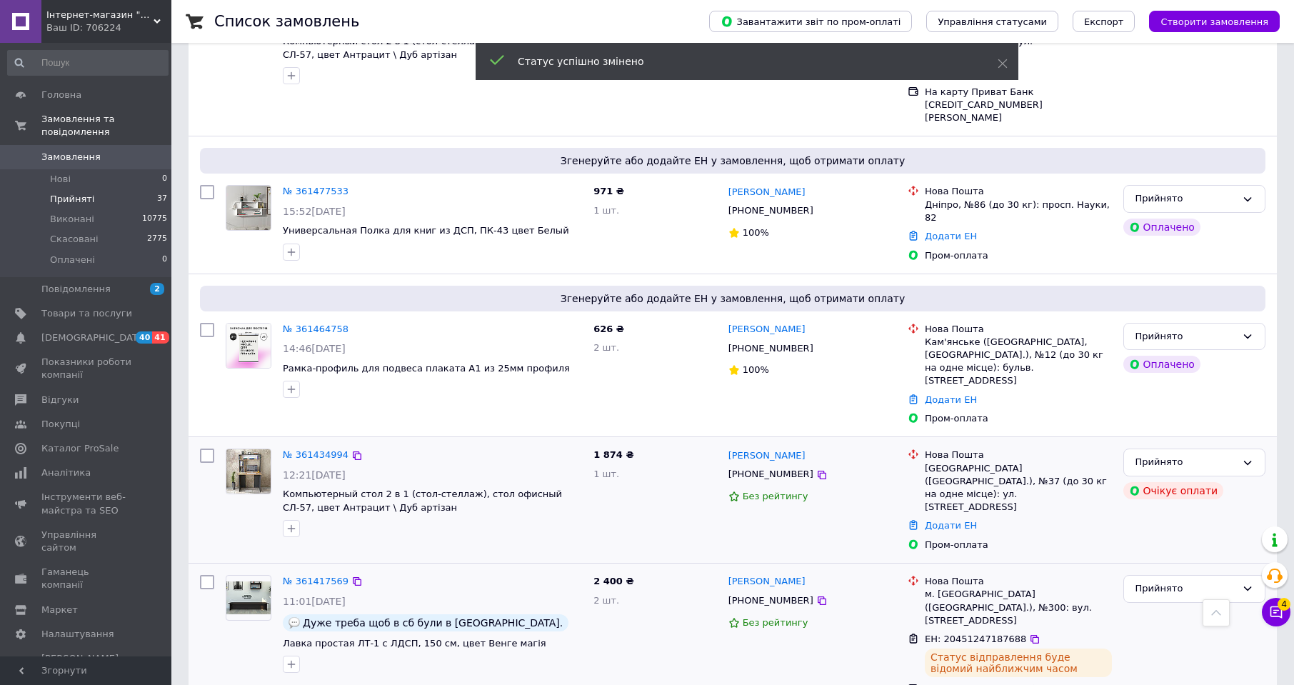
scroll to position [1136, 0]
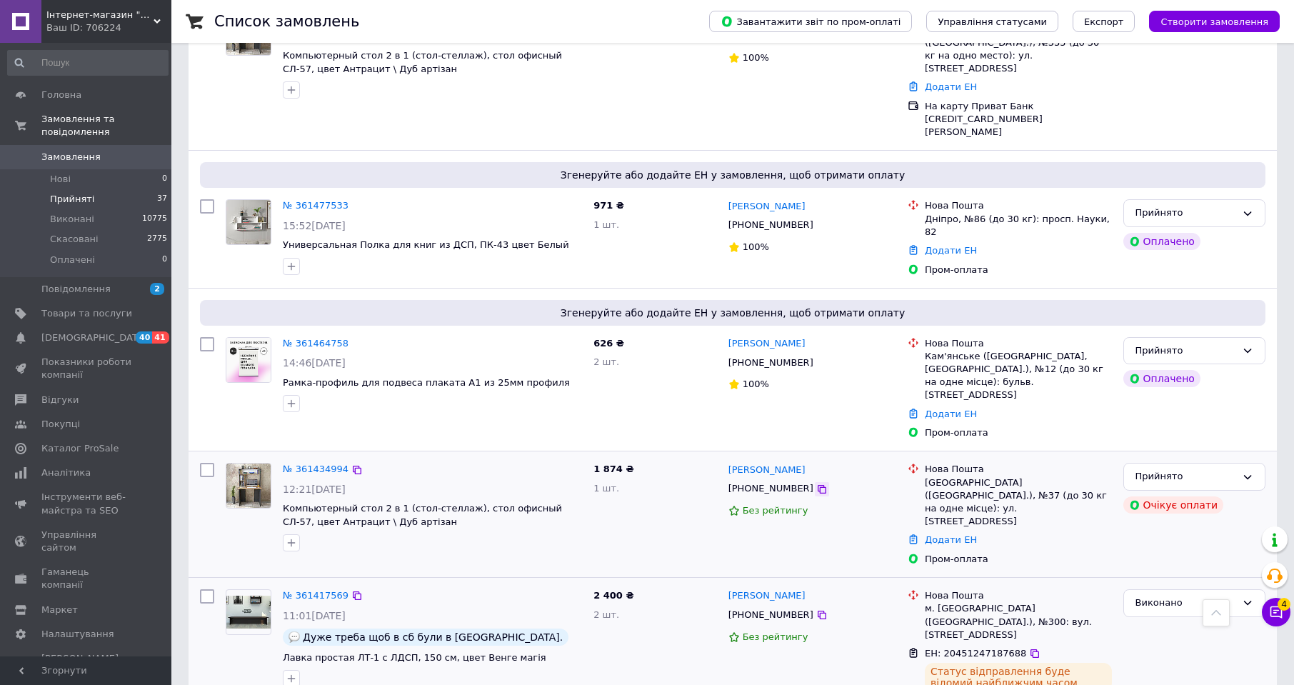
click at [816, 484] on icon at bounding box center [821, 489] width 11 height 11
click at [957, 534] on link "Додати ЕН" at bounding box center [951, 539] width 52 height 11
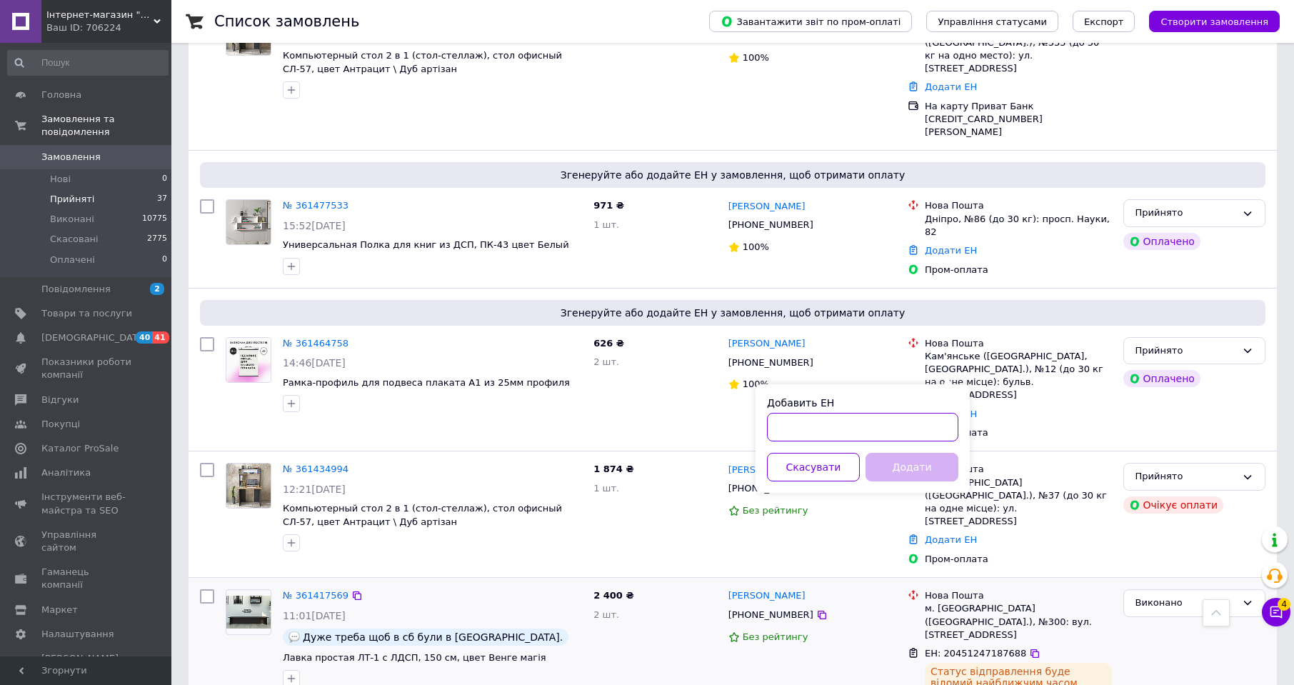
click at [922, 414] on input "Добавить ЕН" at bounding box center [862, 427] width 191 height 29
paste input "20451247189472"
type input "20451247189472"
click at [930, 459] on button "Додати" at bounding box center [912, 467] width 93 height 29
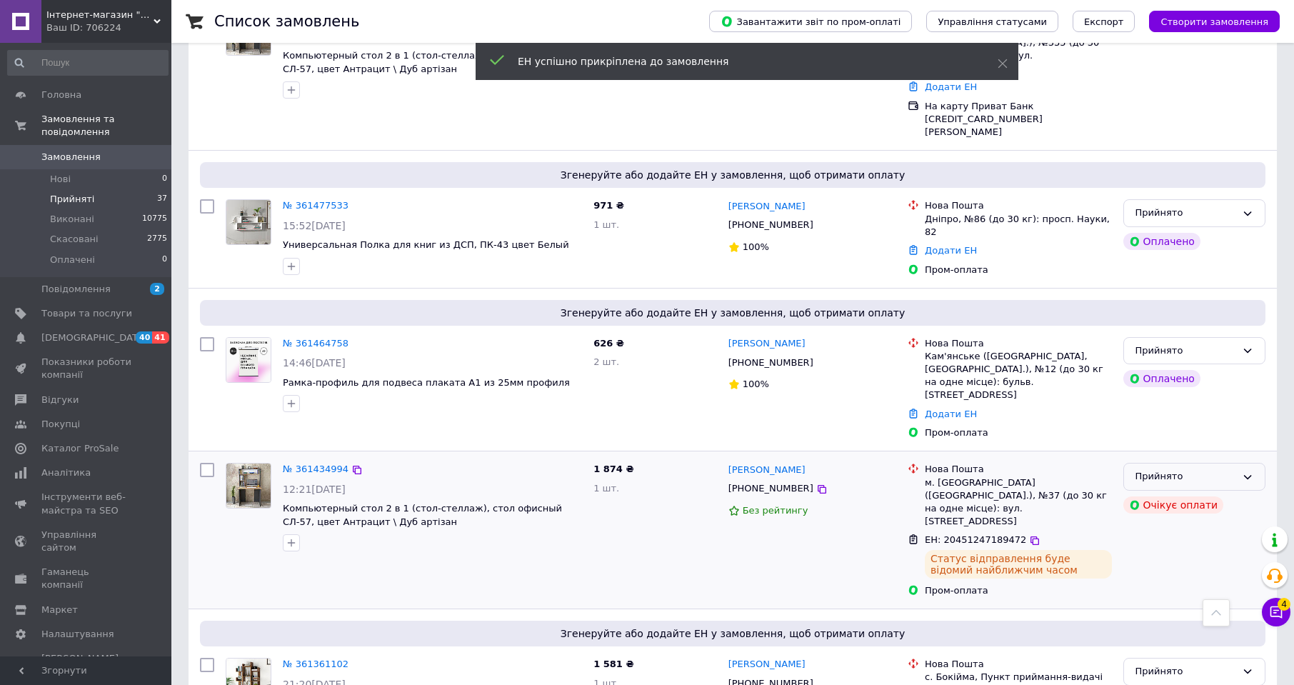
click at [1215, 469] on div "Прийнято" at bounding box center [1186, 476] width 101 height 15
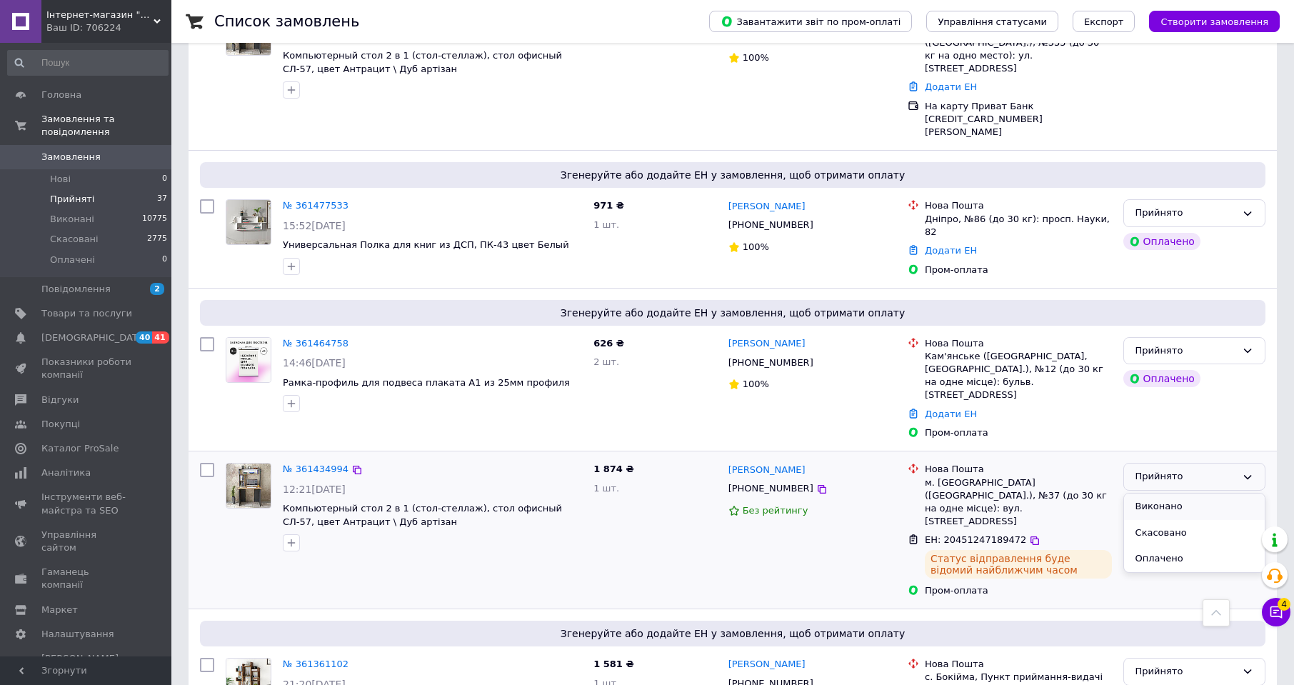
click at [1189, 494] on li "Виконано" at bounding box center [1194, 507] width 141 height 26
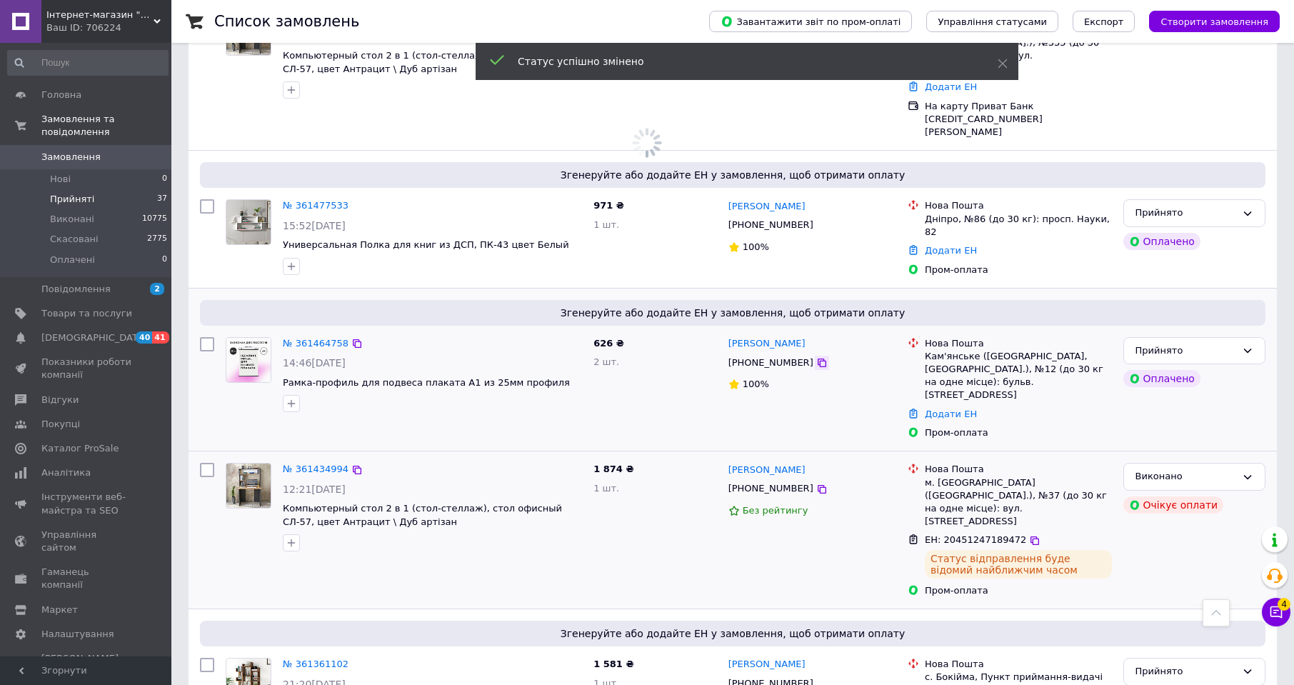
click at [816, 357] on icon at bounding box center [821, 362] width 11 height 11
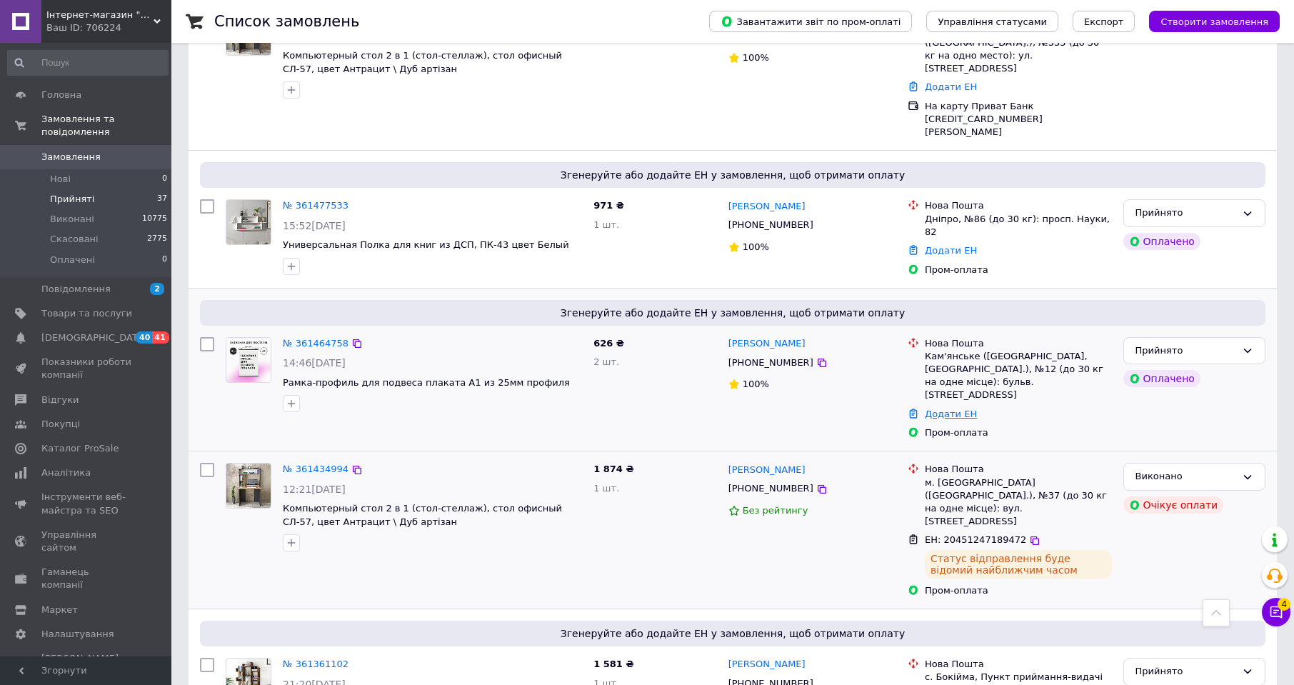
click at [949, 409] on link "Додати ЕН" at bounding box center [951, 414] width 52 height 11
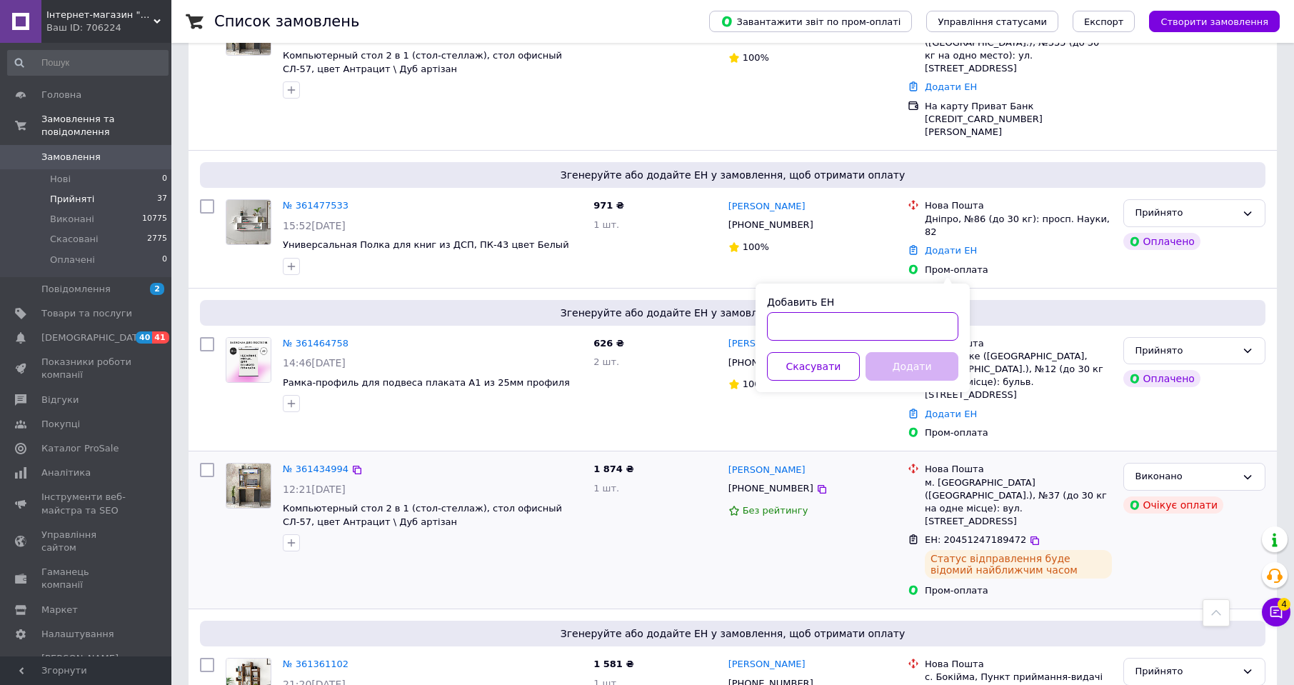
click at [944, 336] on input "Добавить ЕН" at bounding box center [862, 326] width 191 height 29
paste input "20451246527635"
type input "20451246527635"
click at [924, 368] on button "Додати" at bounding box center [912, 366] width 93 height 29
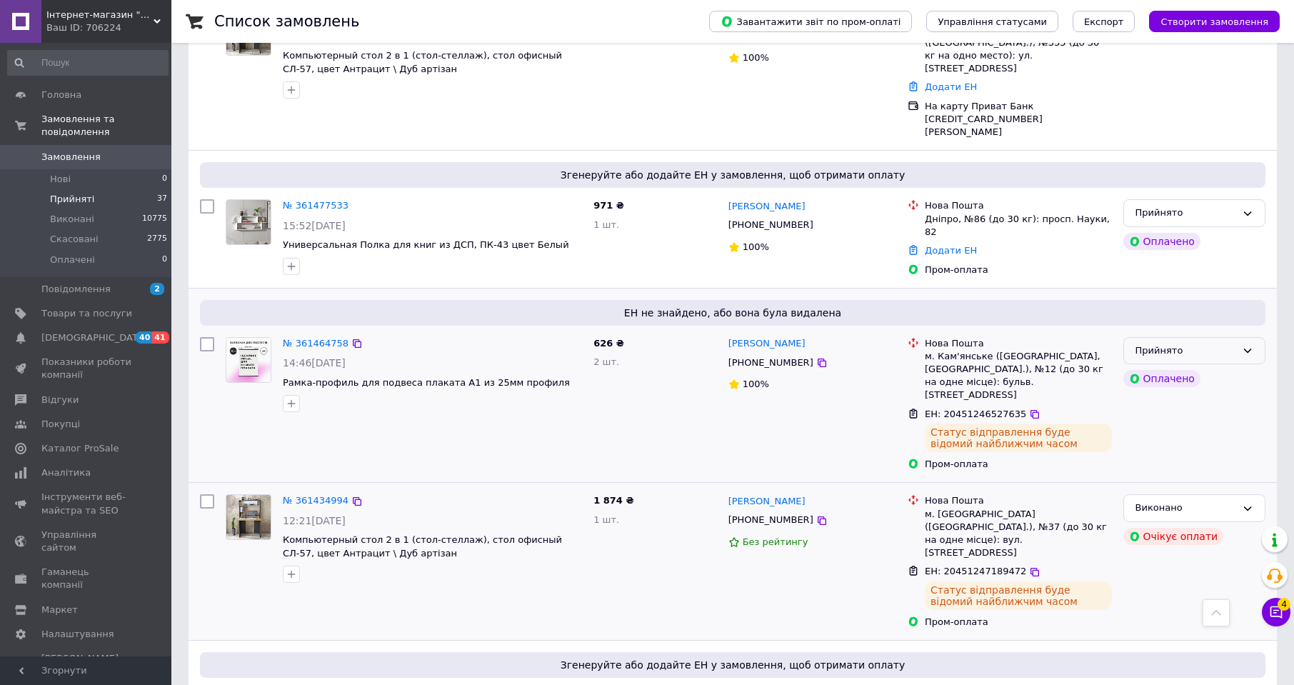
click at [1215, 337] on div "Прийнято" at bounding box center [1195, 351] width 142 height 28
click at [1205, 367] on li "Виконано" at bounding box center [1194, 380] width 141 height 26
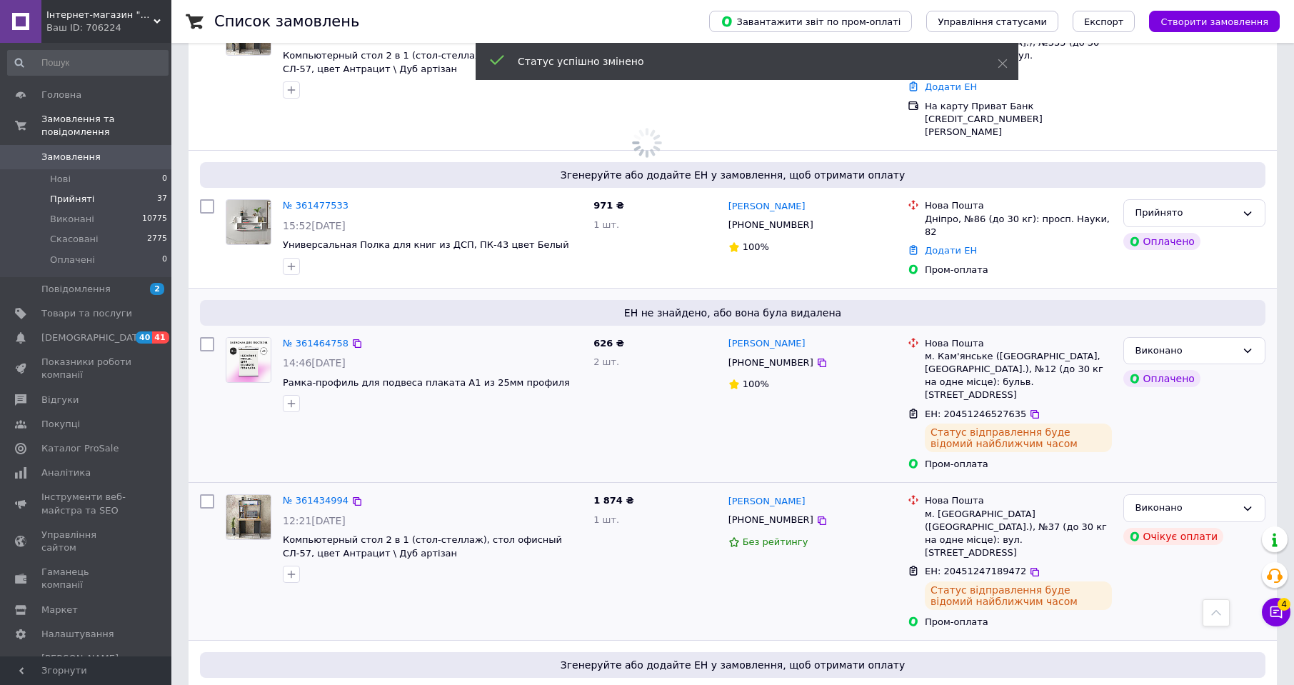
scroll to position [993, 0]
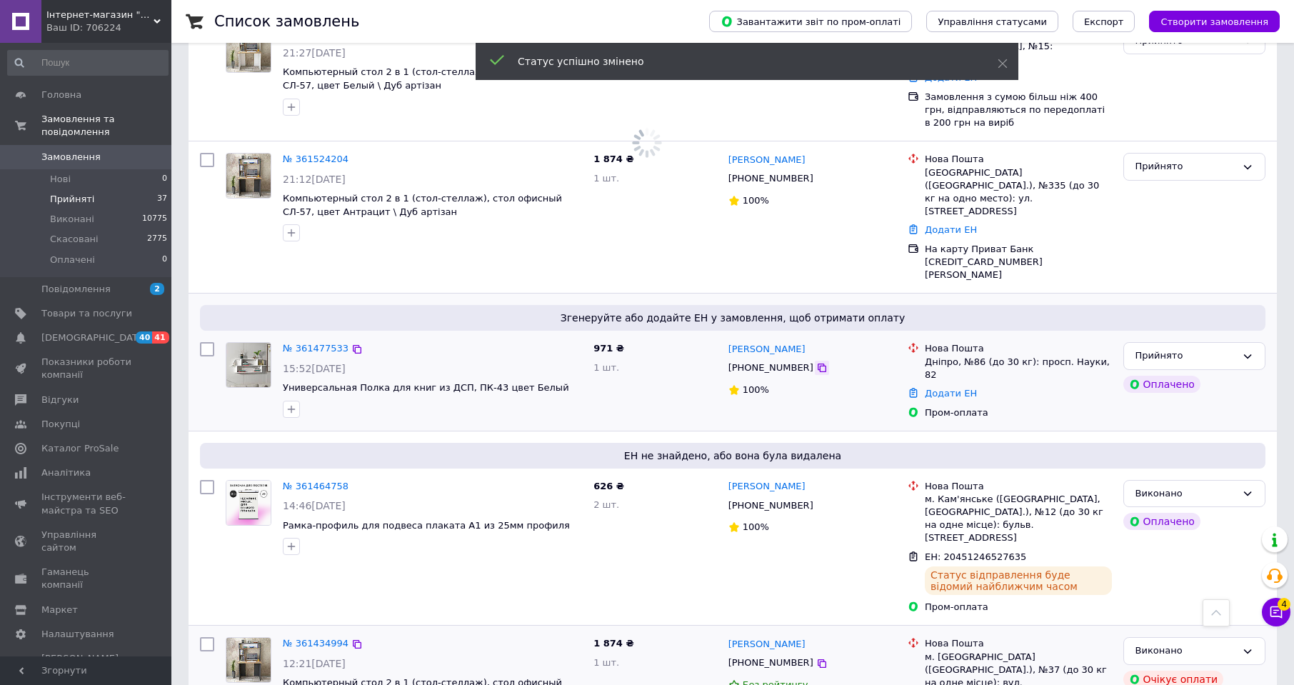
click at [816, 362] on icon at bounding box center [821, 367] width 11 height 11
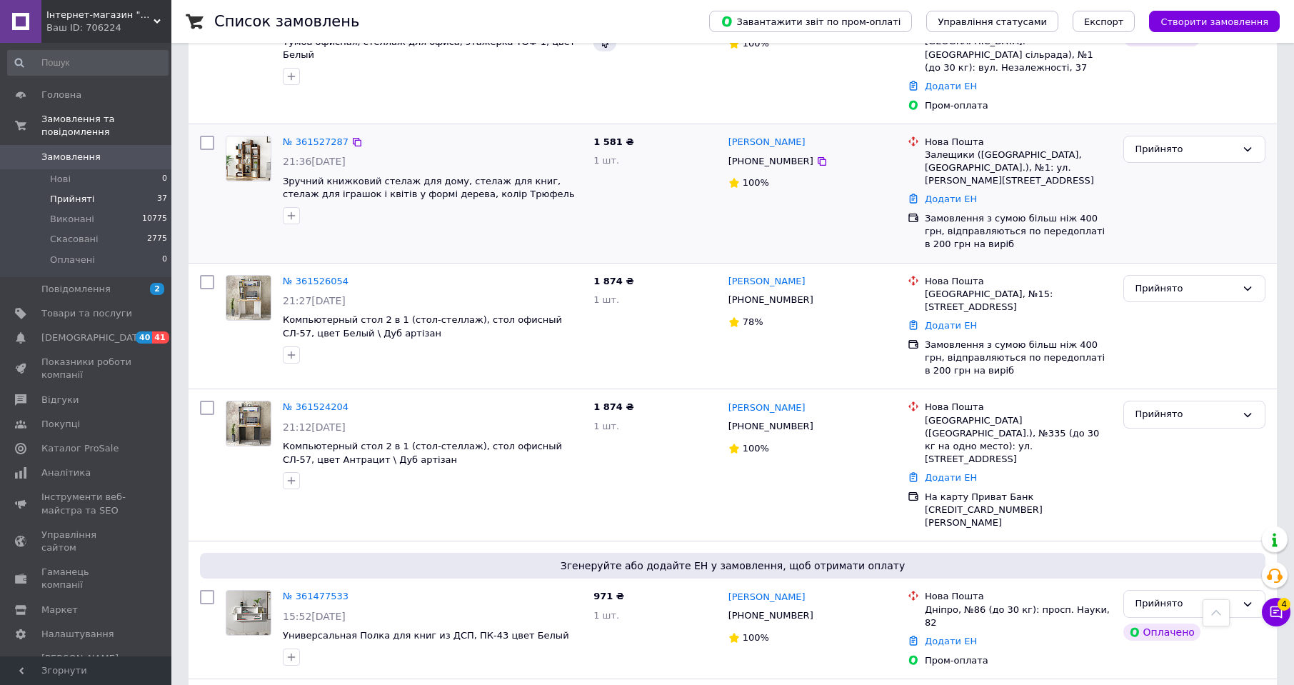
scroll to position [707, 0]
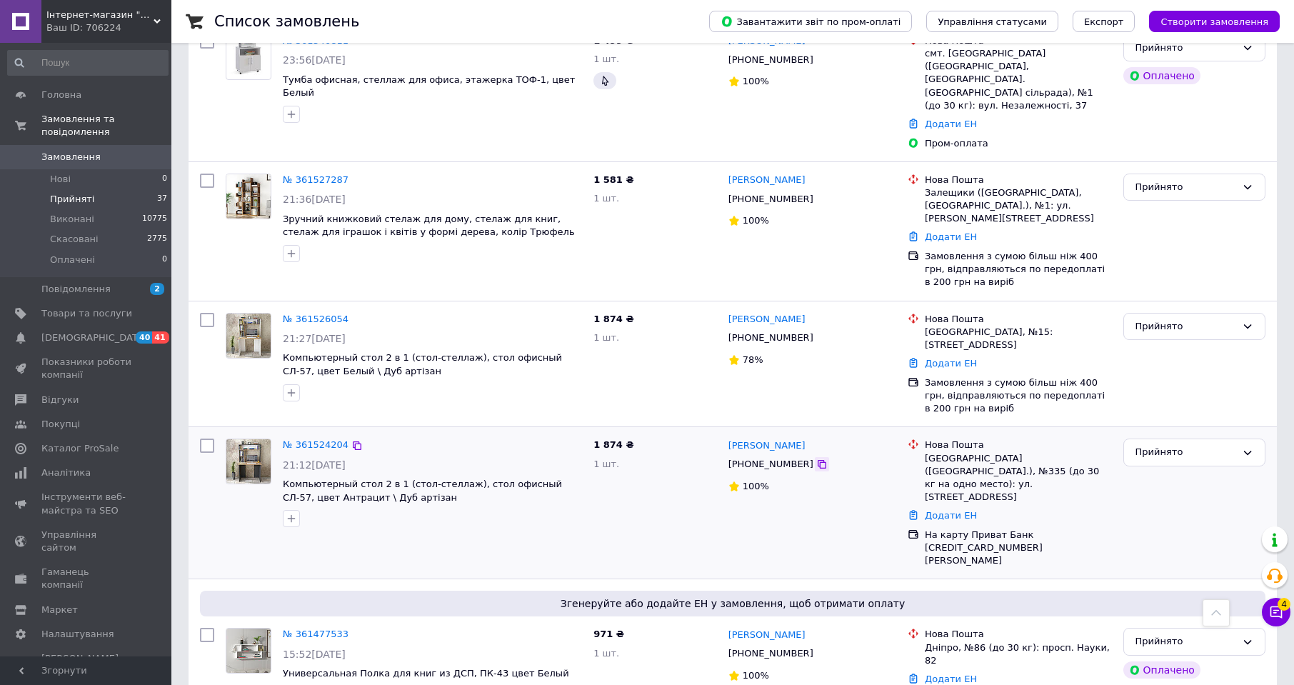
click at [818, 460] on icon at bounding box center [822, 464] width 9 height 9
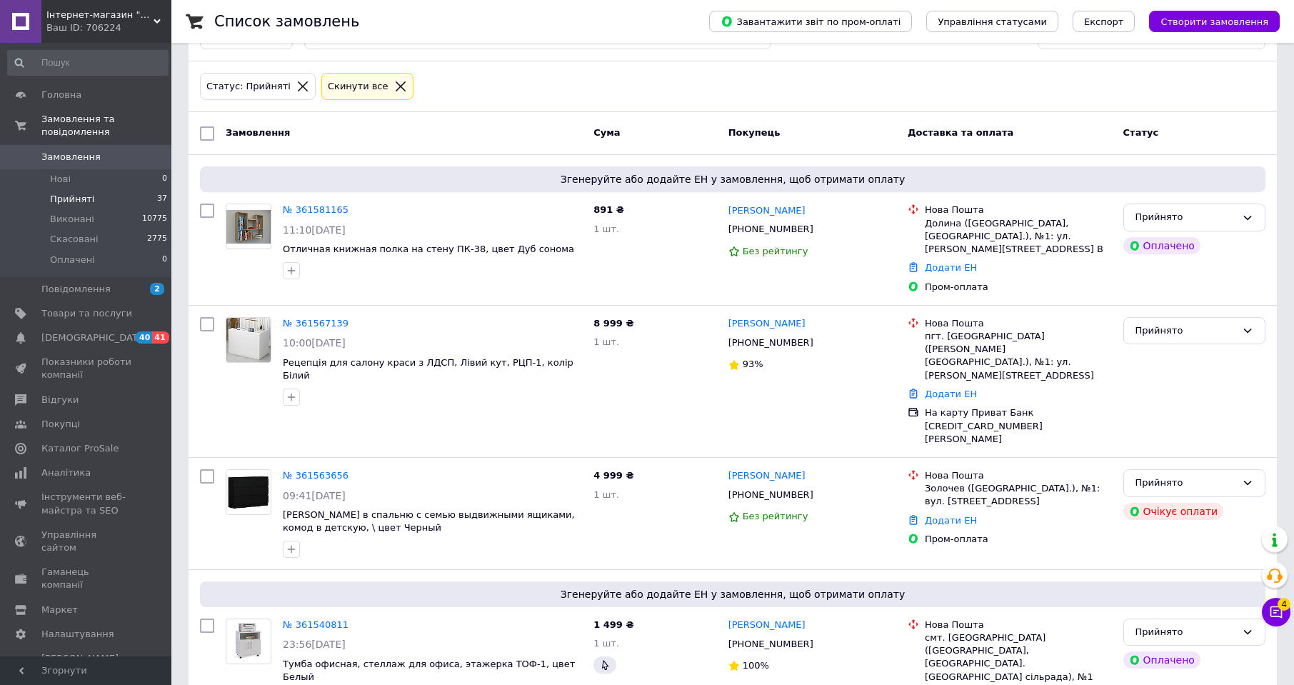
scroll to position [0, 0]
